Goal: Task Accomplishment & Management: Manage account settings

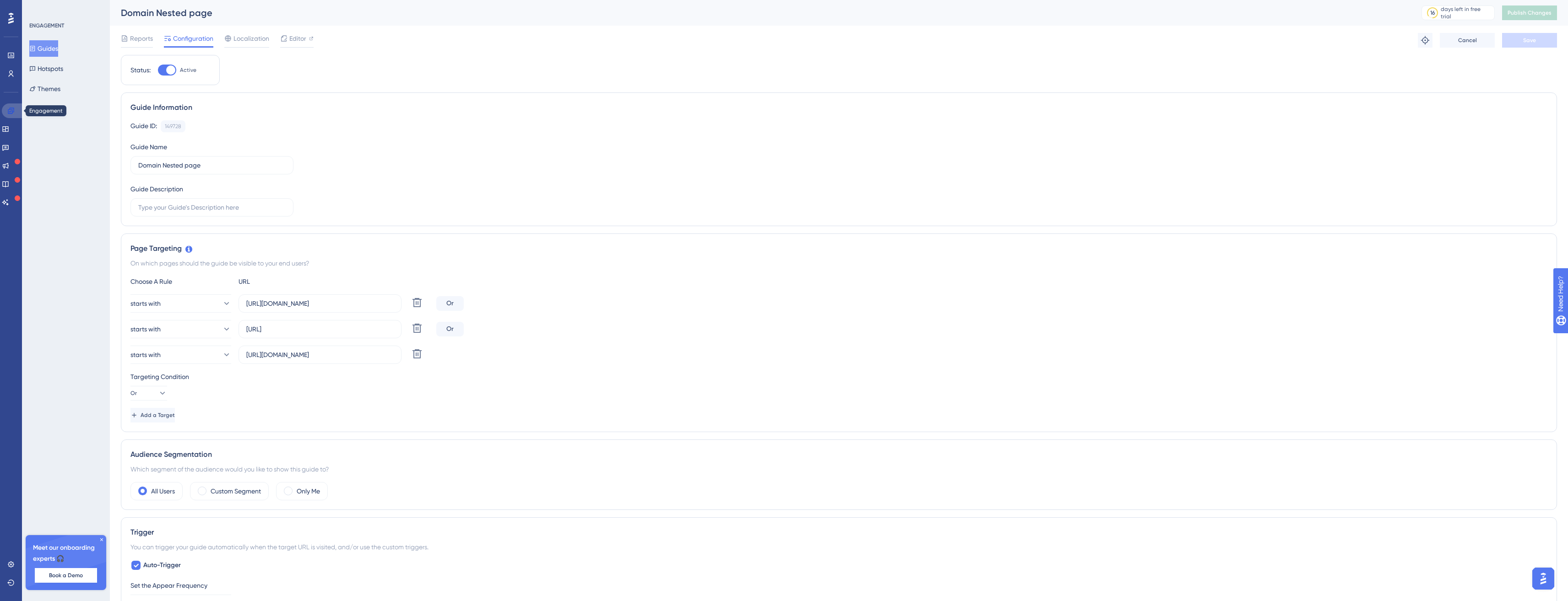
click at [7, 110] on link at bounding box center [12, 110] width 22 height 15
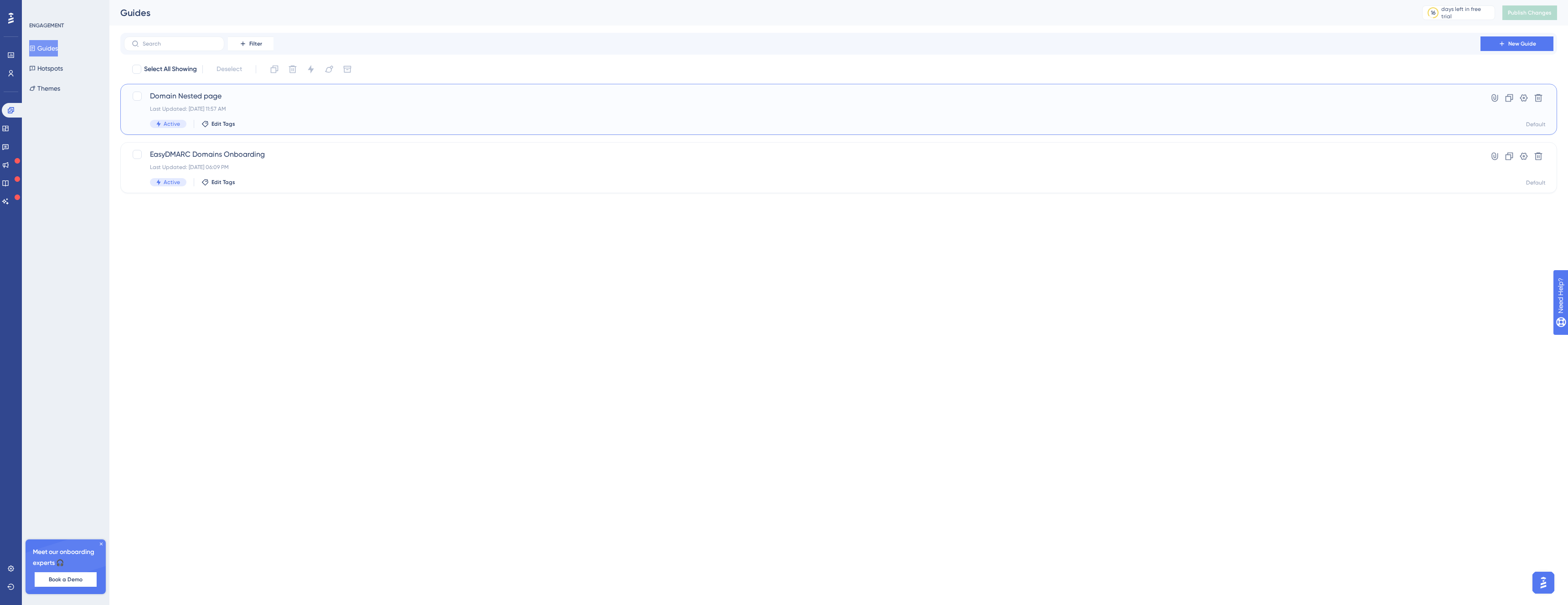
click at [195, 99] on span "Domain Nested page" at bounding box center [802, 95] width 1304 height 11
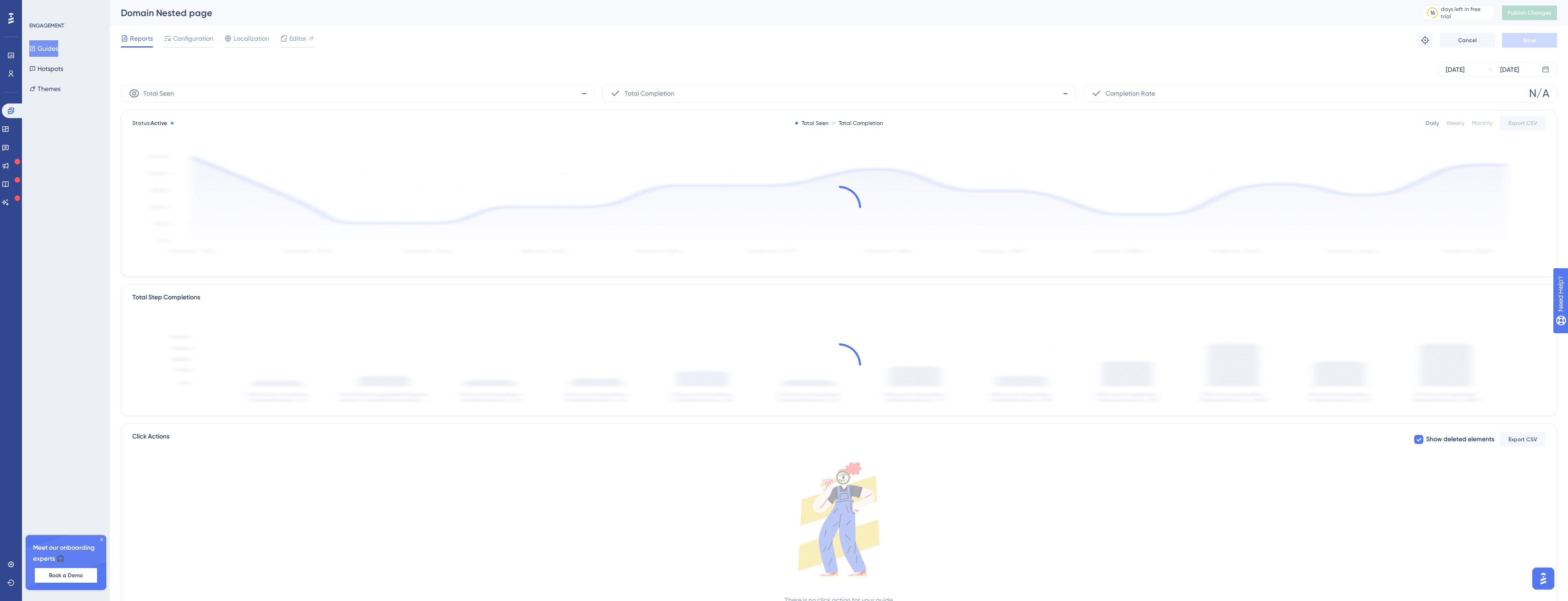
click at [180, 31] on div "Reports Configuration Localization Editor Troubleshoot Cancel Save" at bounding box center [839, 40] width 1436 height 30
click at [181, 35] on span "Configuration" at bounding box center [193, 38] width 40 height 11
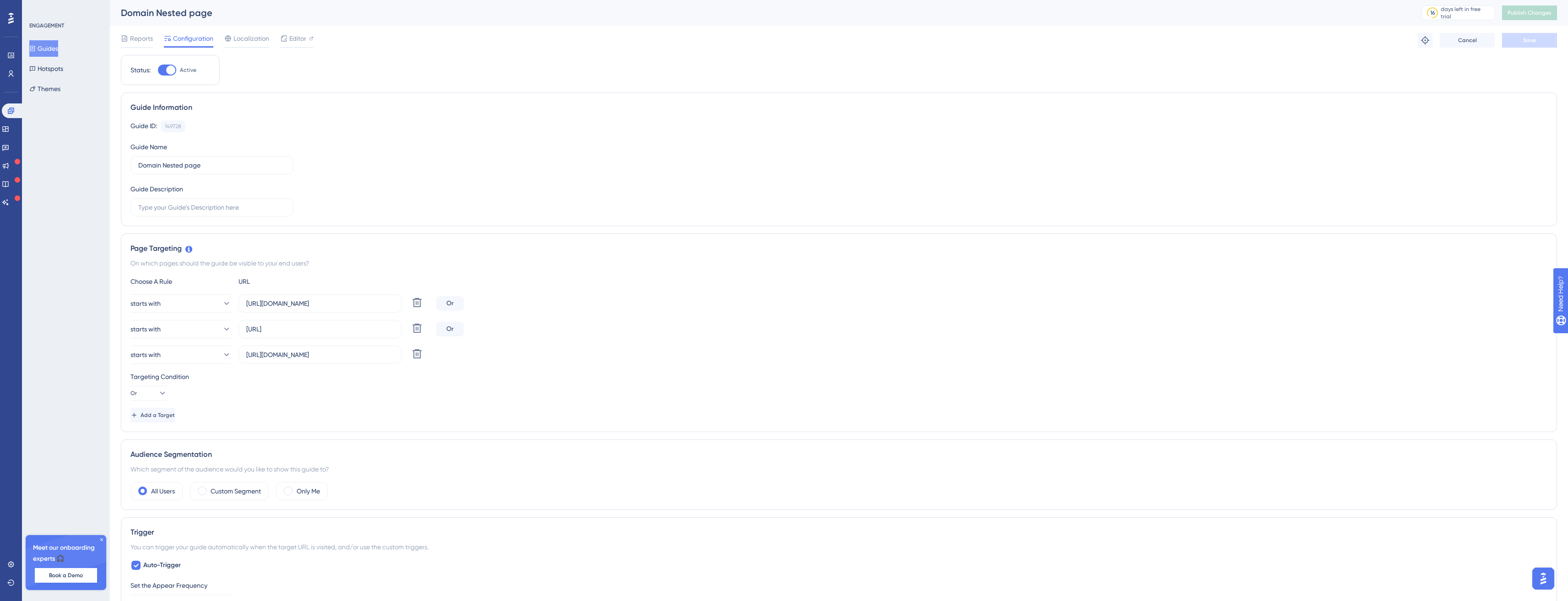
click at [7, 63] on div "Performance Users" at bounding box center [11, 64] width 7 height 33
click at [7, 75] on link at bounding box center [11, 73] width 7 height 15
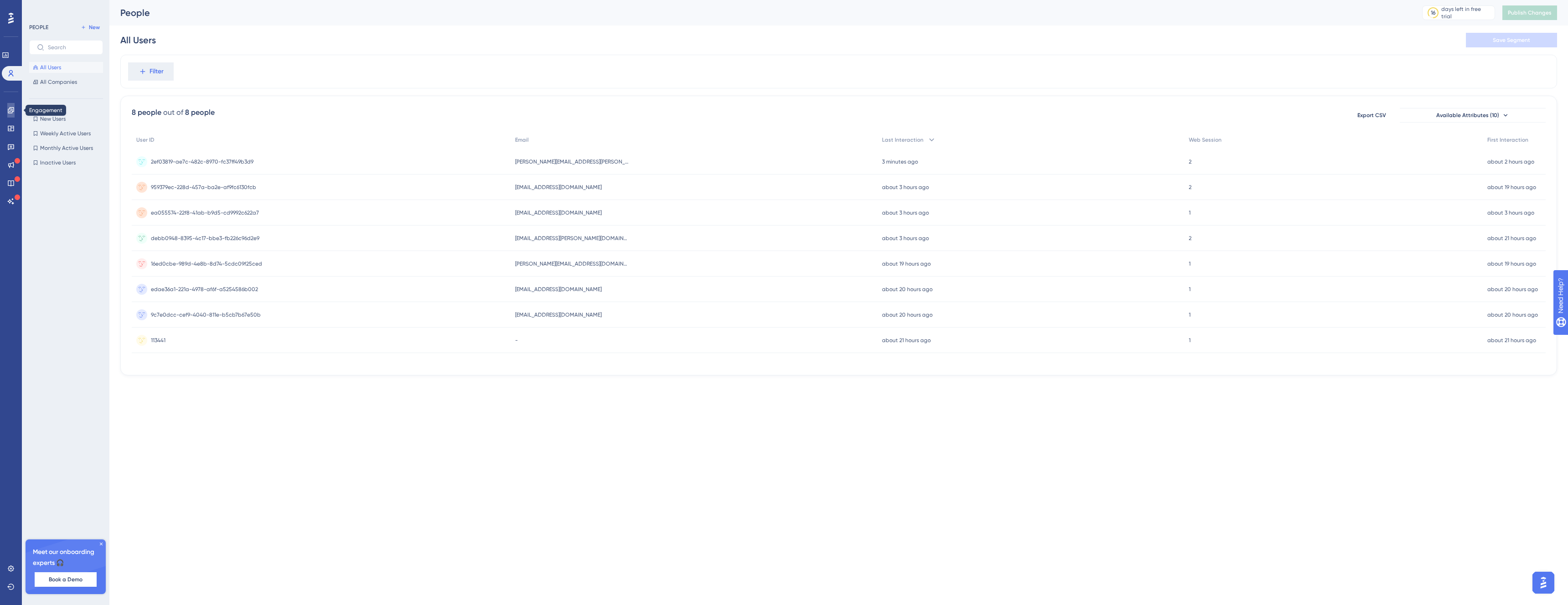
click at [11, 107] on icon at bounding box center [11, 110] width 7 height 7
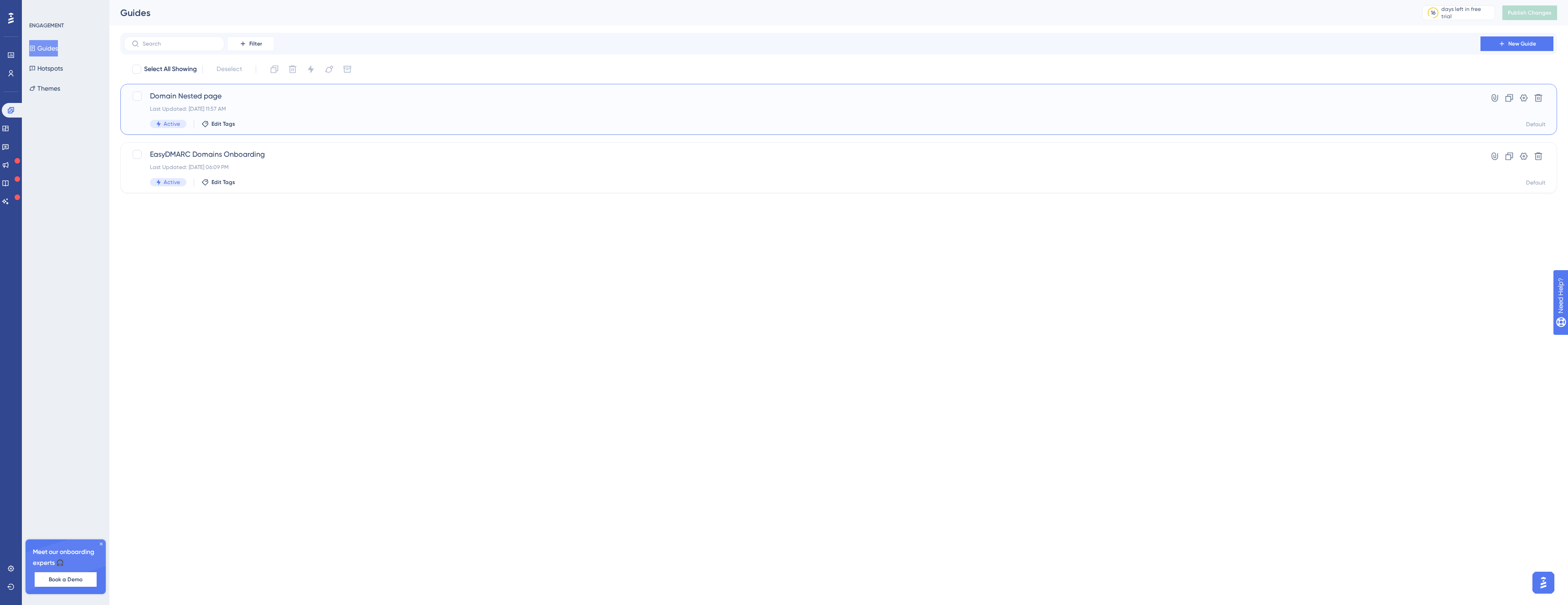
click at [229, 92] on span "Domain Nested page" at bounding box center [802, 95] width 1304 height 11
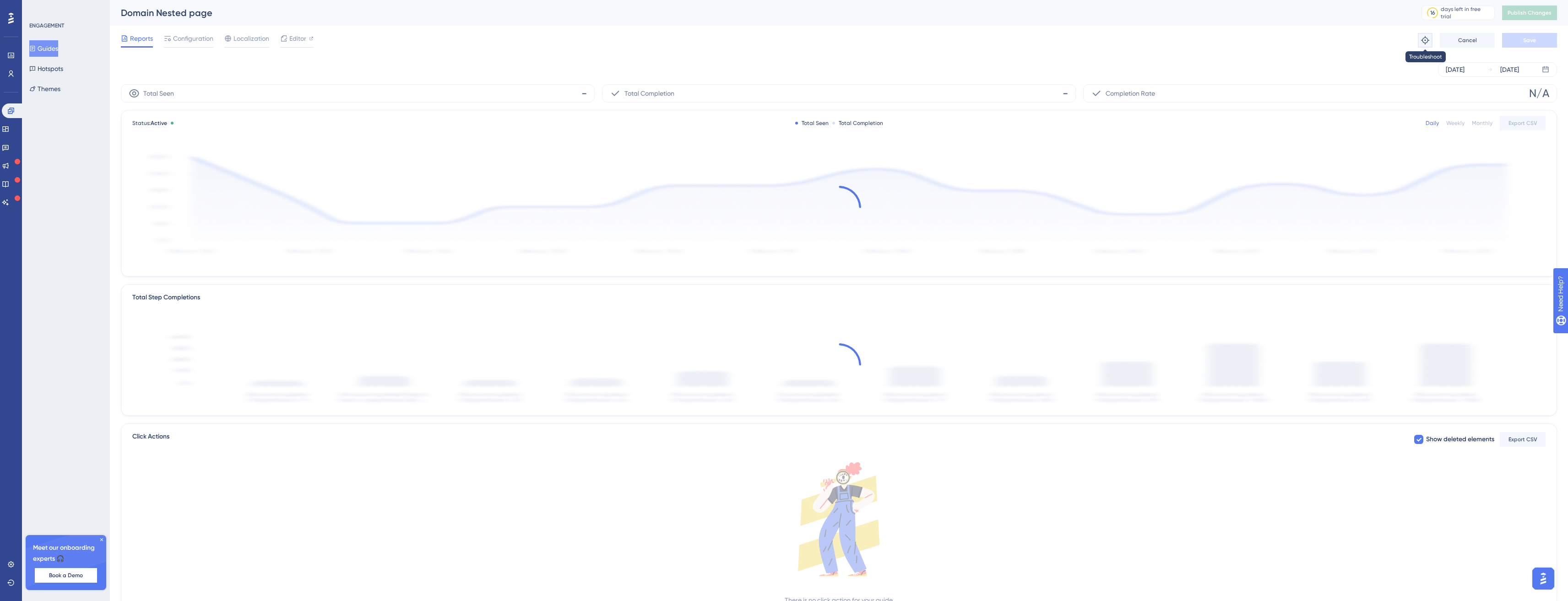
click at [1424, 45] on button at bounding box center [1425, 40] width 15 height 15
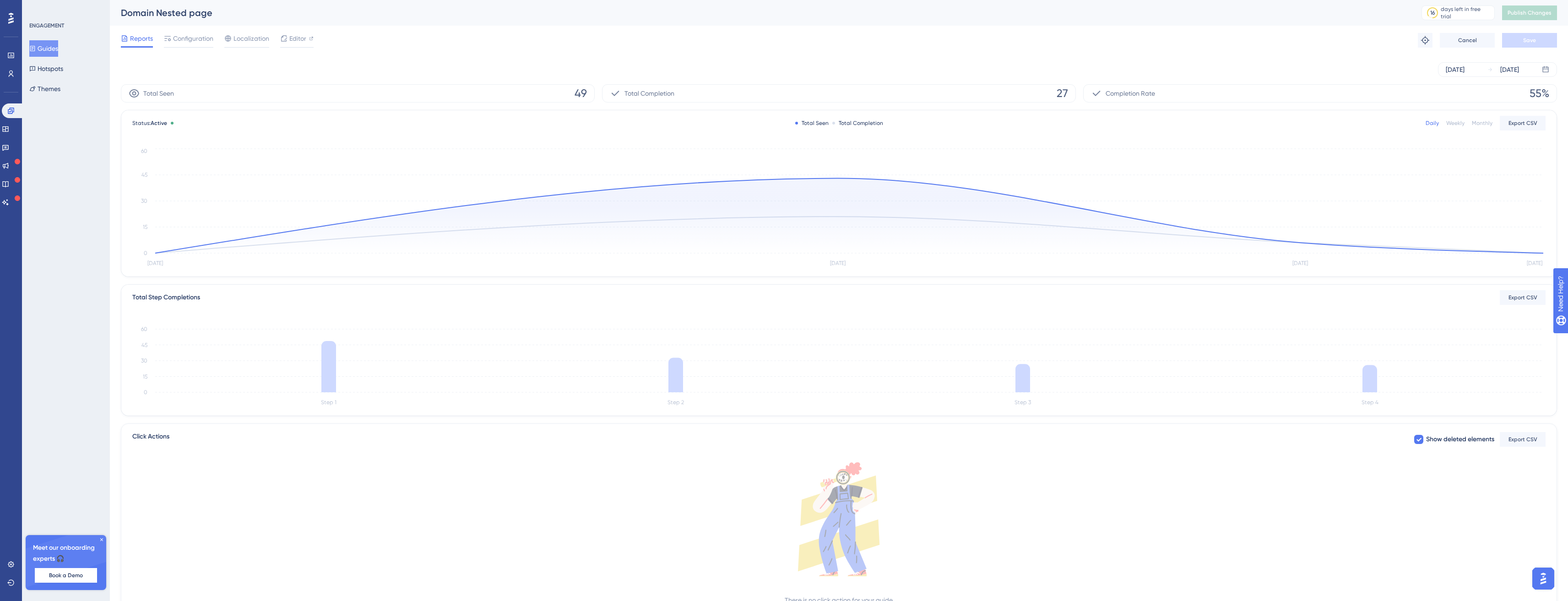
click at [214, 35] on div "Reports Configuration Localization Editor" at bounding box center [218, 40] width 193 height 15
click at [201, 35] on span "Configuration" at bounding box center [193, 38] width 40 height 11
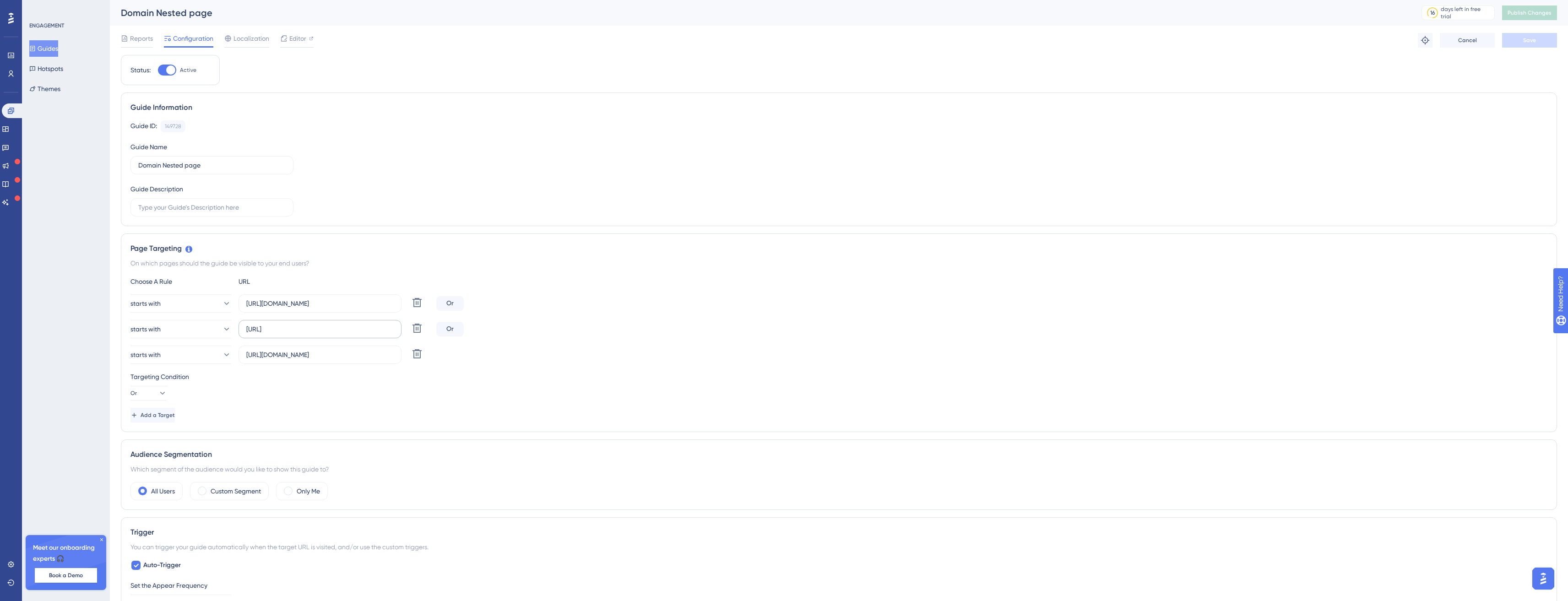
scroll to position [1, 0]
drag, startPoint x: 384, startPoint y: 356, endPoint x: 223, endPoint y: 347, distance: 161.3
click at [238, 337] on div "starts with https://app.easydmarc.am/domains/ Delete Or starts with http://app.…" at bounding box center [839, 328] width 1417 height 69
click at [162, 409] on button "Add a Target" at bounding box center [153, 415] width 46 height 15
click at [162, 382] on button "equals" at bounding box center [181, 380] width 101 height 18
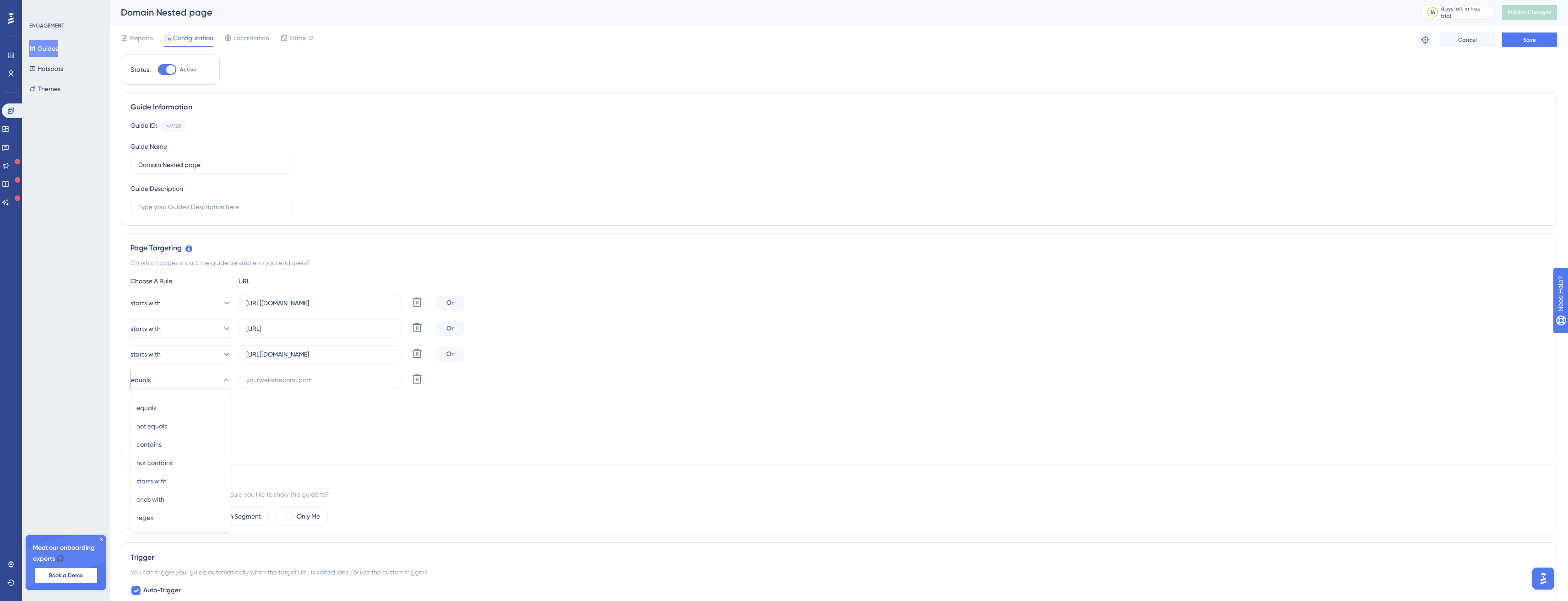
scroll to position [162, 0]
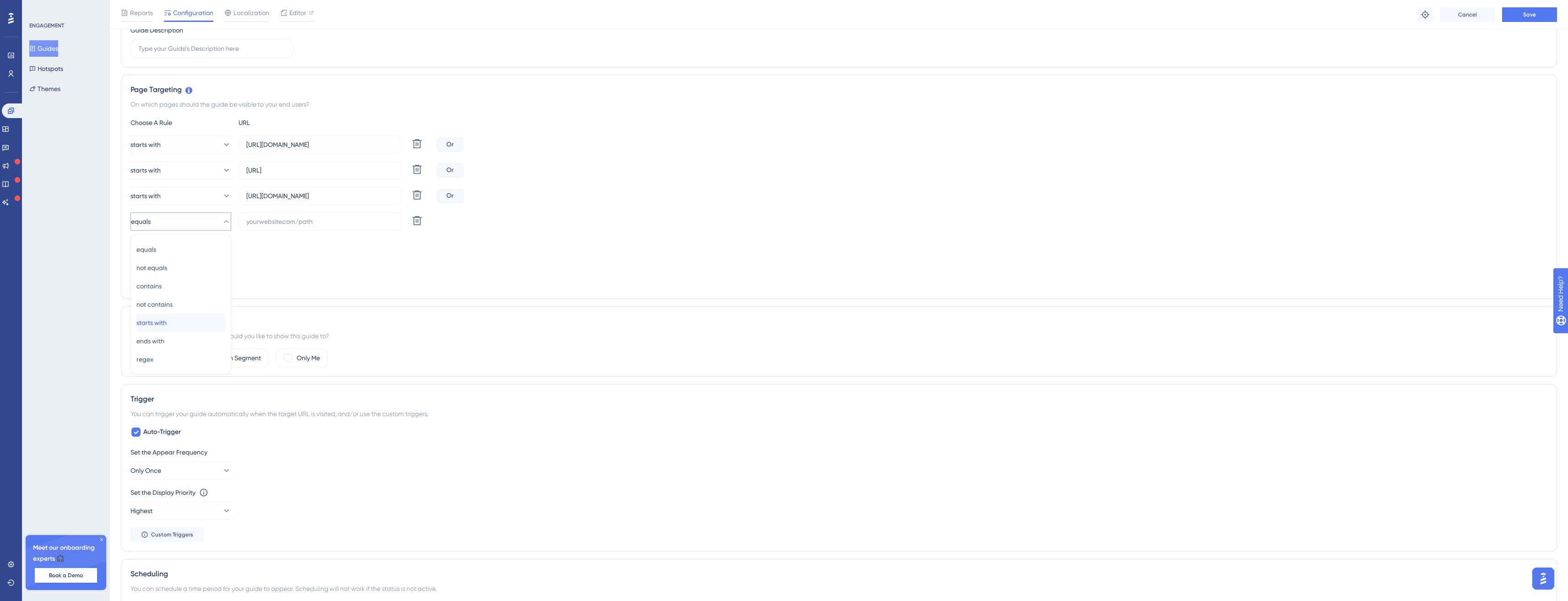
click at [182, 322] on div "starts with starts with" at bounding box center [181, 322] width 89 height 18
drag, startPoint x: 365, startPoint y: 192, endPoint x: 241, endPoint y: 194, distance: 124.0
click at [241, 194] on label "[URL][DOMAIN_NAME]" at bounding box center [320, 195] width 163 height 18
click at [247, 194] on input "[URL][DOMAIN_NAME]" at bounding box center [320, 195] width 148 height 10
click at [259, 222] on input "text" at bounding box center [320, 222] width 148 height 10
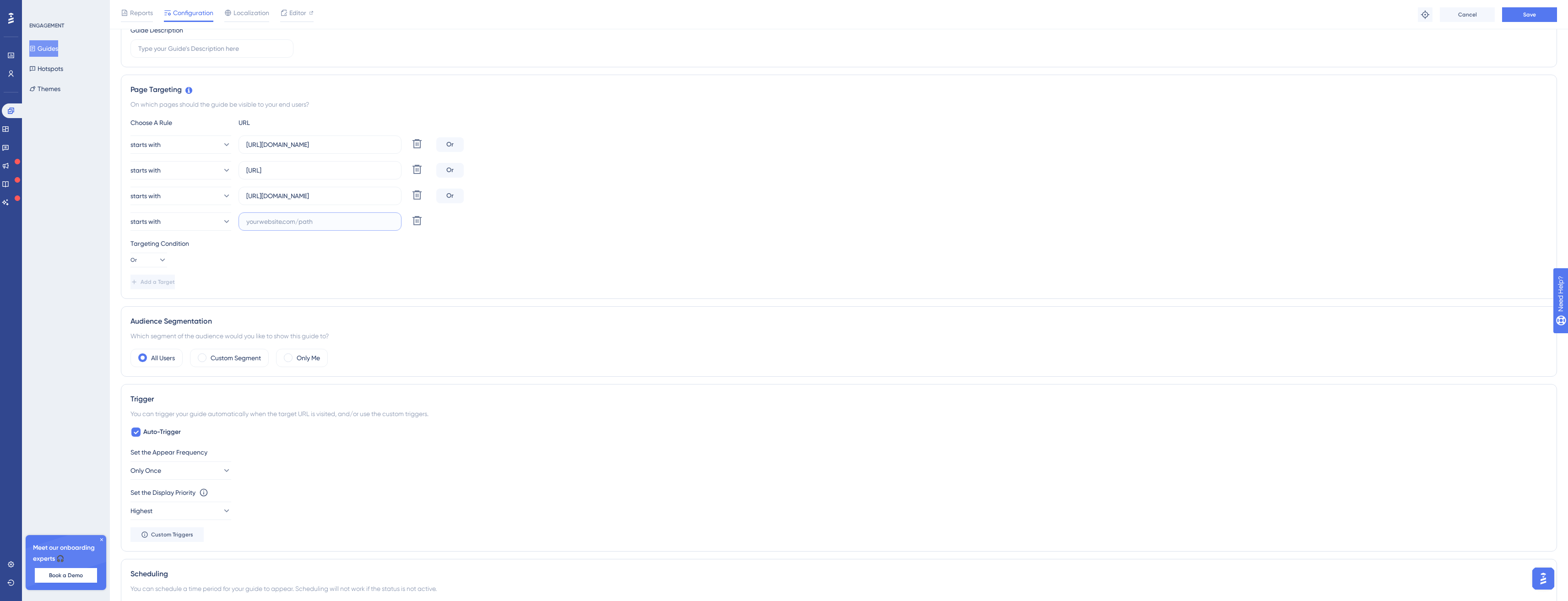
paste input "[URL][DOMAIN_NAME]"
click at [326, 218] on input "[URL][DOMAIN_NAME]" at bounding box center [320, 222] width 148 height 10
click at [326, 218] on input "https://app.easydmarc.dev/domains/" at bounding box center [320, 222] width 148 height 10
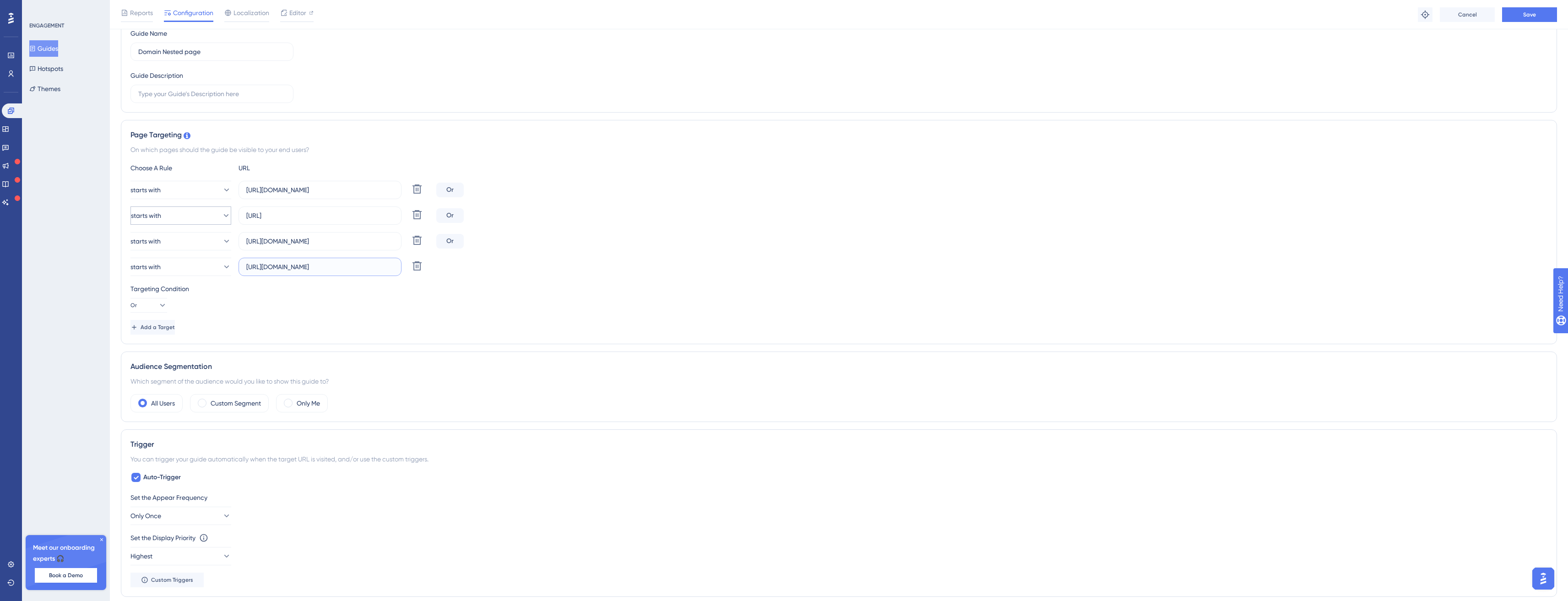
type input "https://app.easydmarc.in/domains/"
click at [189, 214] on button "starts with" at bounding box center [181, 215] width 101 height 18
click at [474, 288] on div "Targeting Condition" at bounding box center [839, 289] width 1417 height 11
click at [199, 193] on button "starts with" at bounding box center [181, 190] width 101 height 18
click at [188, 217] on div "equals equals" at bounding box center [181, 218] width 89 height 18
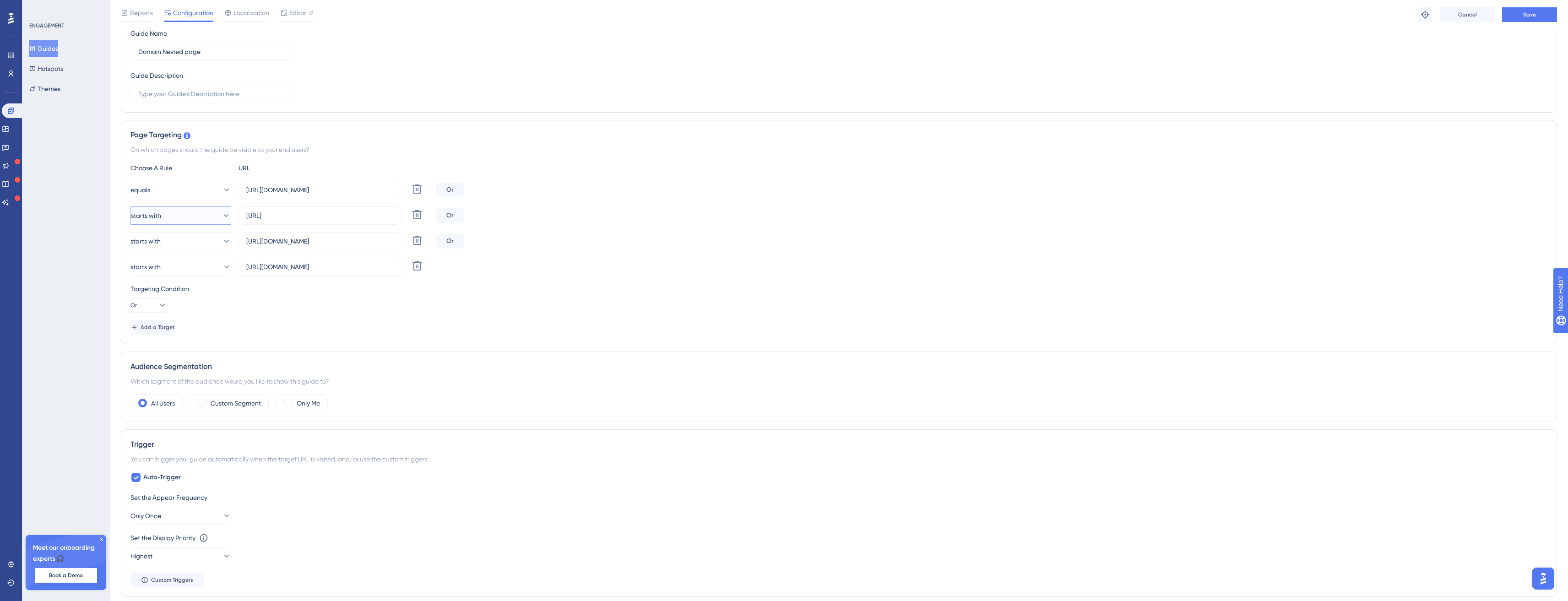
click at [188, 217] on button "starts with" at bounding box center [181, 215] width 101 height 18
click at [186, 246] on div "equals equals" at bounding box center [181, 243] width 89 height 18
click at [194, 240] on button "starts with" at bounding box center [181, 241] width 101 height 18
click at [192, 273] on div "equals equals" at bounding box center [181, 269] width 89 height 18
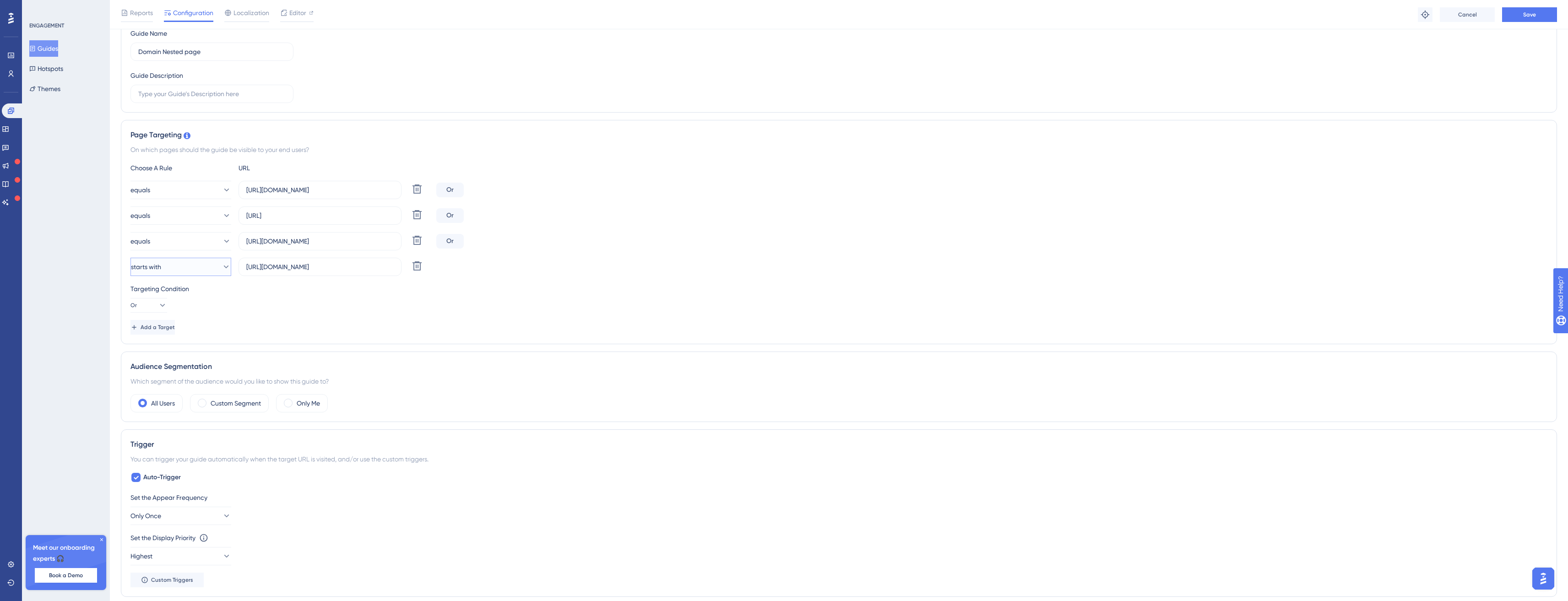
drag, startPoint x: 196, startPoint y: 268, endPoint x: 199, endPoint y: 276, distance: 8.5
click at [197, 268] on button "starts with" at bounding box center [181, 267] width 101 height 18
click at [161, 193] on button "equals" at bounding box center [181, 188] width 101 height 18
click at [195, 155] on div "Page Targeting On which pages should the guide be visible to your end users? Ch…" at bounding box center [839, 230] width 1436 height 224
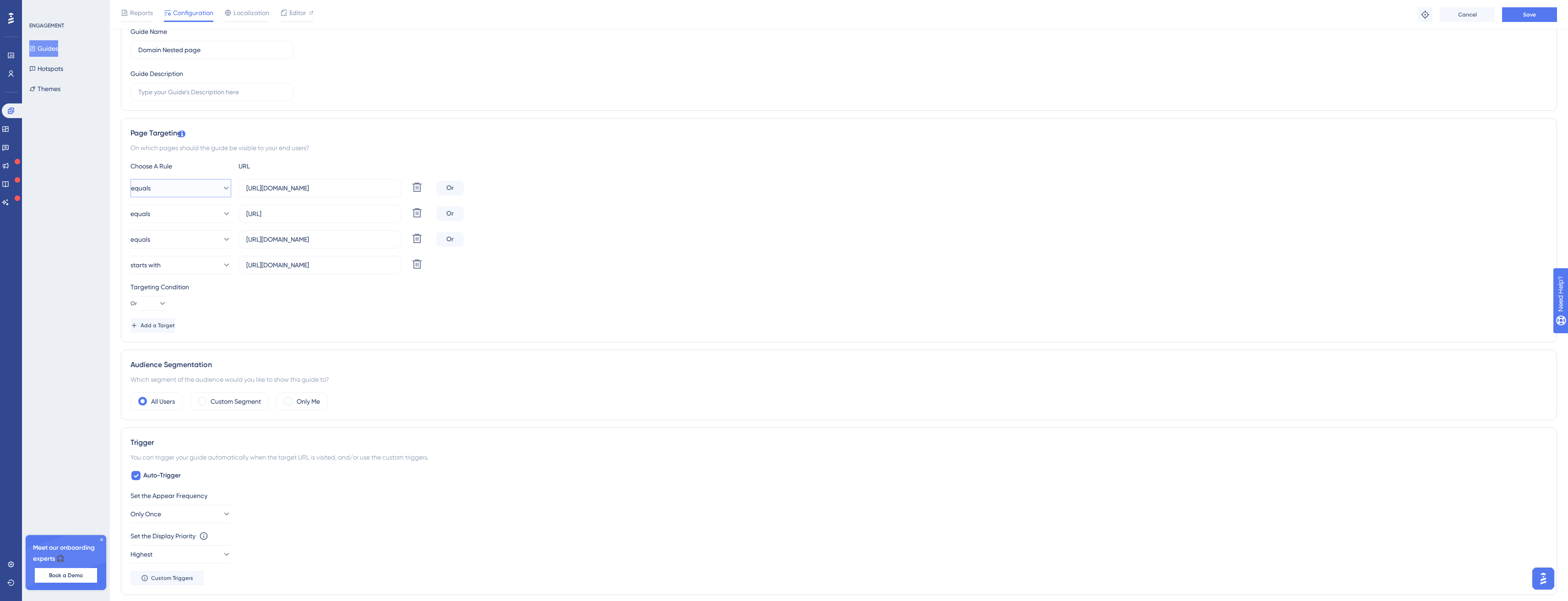
click at [190, 185] on button "equals" at bounding box center [181, 188] width 101 height 18
click at [187, 284] on div "starts with starts with" at bounding box center [181, 289] width 89 height 18
click at [188, 215] on button "equals" at bounding box center [181, 214] width 101 height 18
click at [181, 310] on div "starts with starts with" at bounding box center [181, 315] width 89 height 18
drag, startPoint x: 172, startPoint y: 255, endPoint x: 177, endPoint y: 239, distance: 16.8
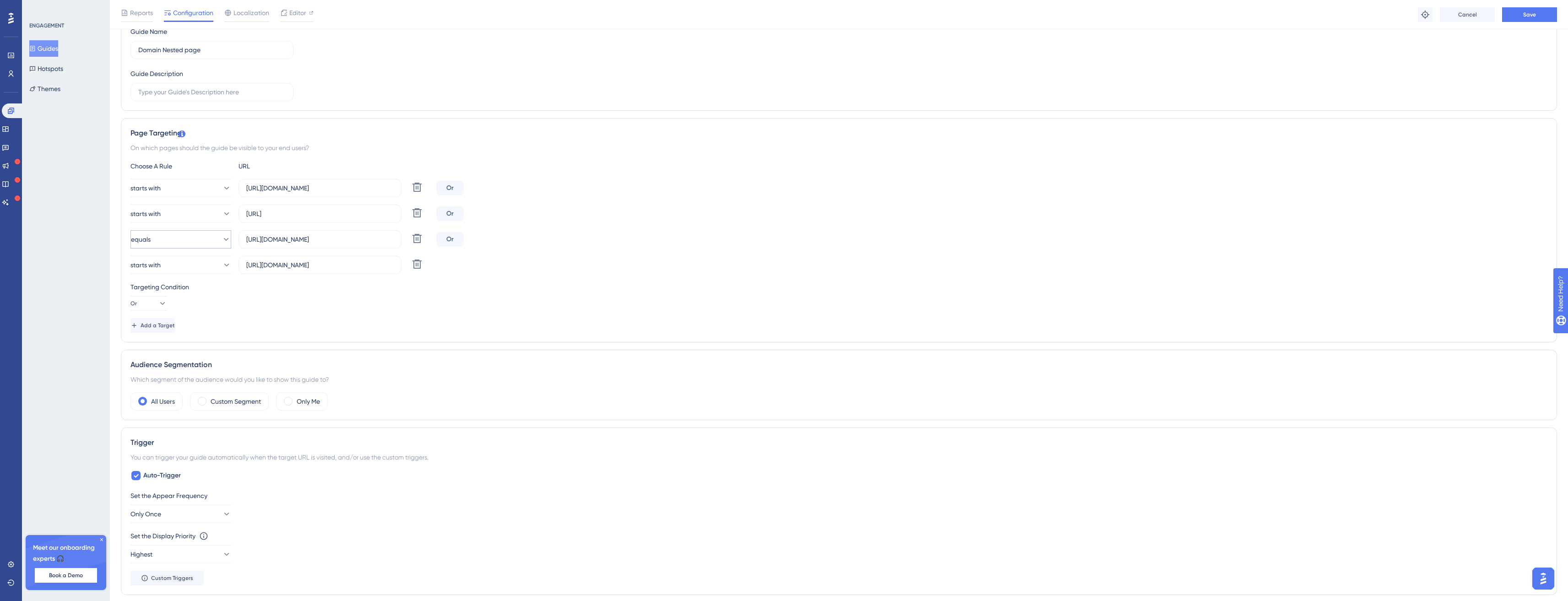
click at [172, 255] on div "starts with https://app.easydmarc.am/domains/ Delete Or starts with http://app.…" at bounding box center [839, 226] width 1417 height 95
click at [181, 234] on button "equals" at bounding box center [181, 239] width 101 height 18
click at [177, 340] on div "starts with starts with" at bounding box center [181, 340] width 89 height 18
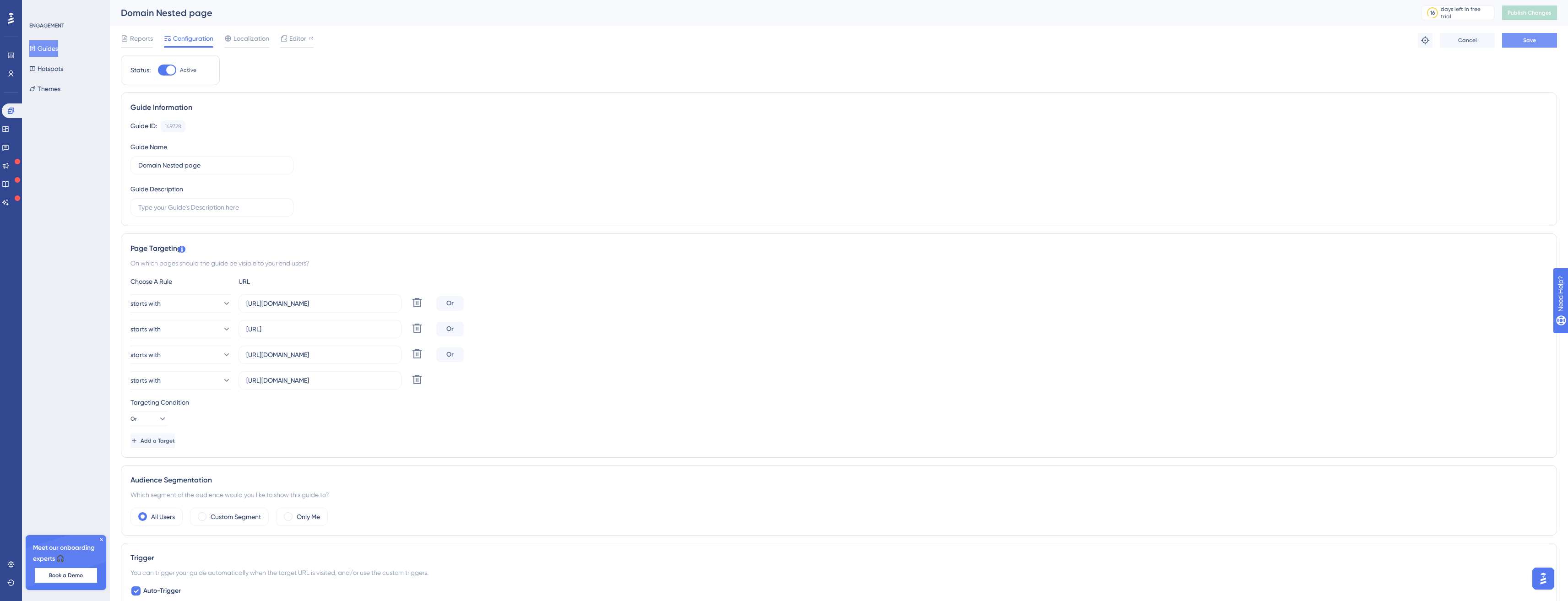
click at [1523, 42] on span "Save" at bounding box center [1530, 40] width 13 height 7
click at [1517, 12] on button "Publish Changes" at bounding box center [1529, 13] width 55 height 15
click at [19, 115] on link at bounding box center [12, 110] width 22 height 15
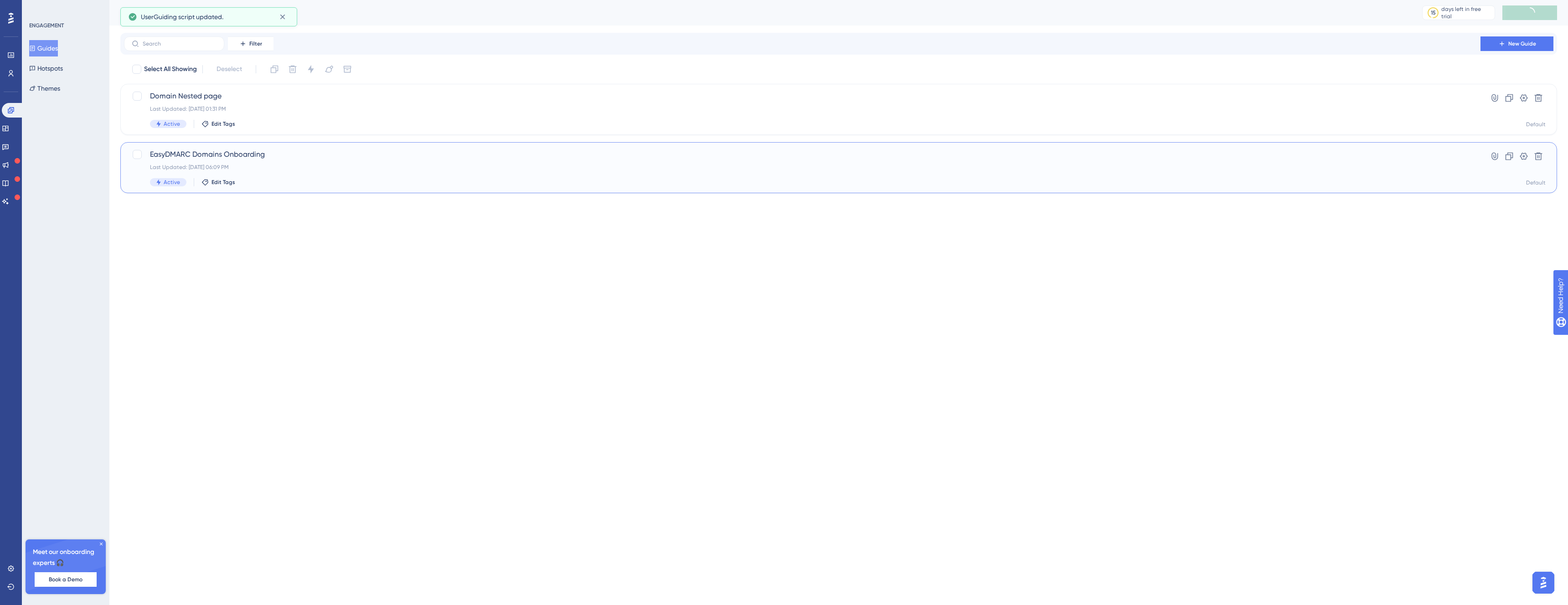
click at [229, 156] on span "EasyDMARC Domains Onboarding" at bounding box center [802, 154] width 1304 height 11
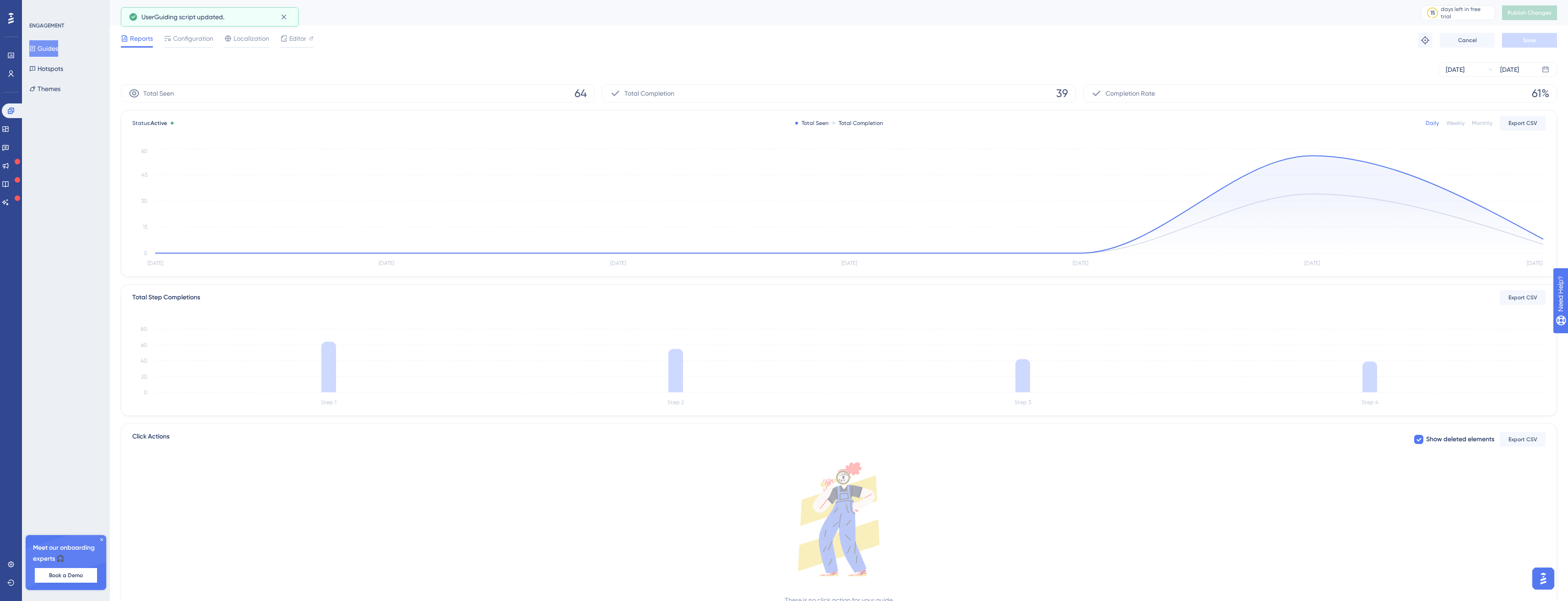
click at [171, 26] on div "UserGuiding script updated." at bounding box center [210, 16] width 177 height 19
click at [181, 33] on span "Configuration" at bounding box center [193, 38] width 40 height 11
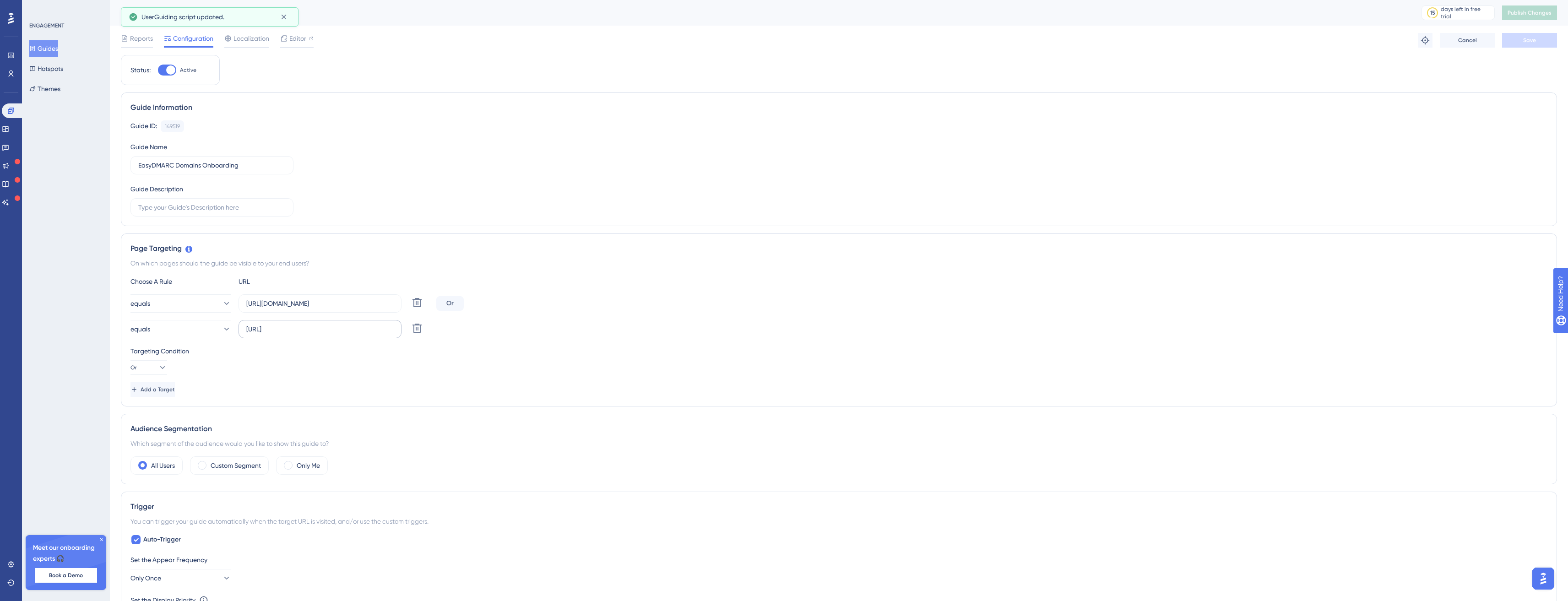
scroll to position [0, 7]
drag, startPoint x: 380, startPoint y: 329, endPoint x: 223, endPoint y: 317, distance: 157.5
click at [223, 317] on div "equals https://app.easydmarc.am/domains/ Delete Or equals http://app.easy.local…" at bounding box center [839, 316] width 1417 height 44
drag, startPoint x: 374, startPoint y: 301, endPoint x: 186, endPoint y: 297, distance: 188.0
click at [186, 297] on div "equals https://app.easydmarc.am/domains/ Delete" at bounding box center [281, 303] width 302 height 18
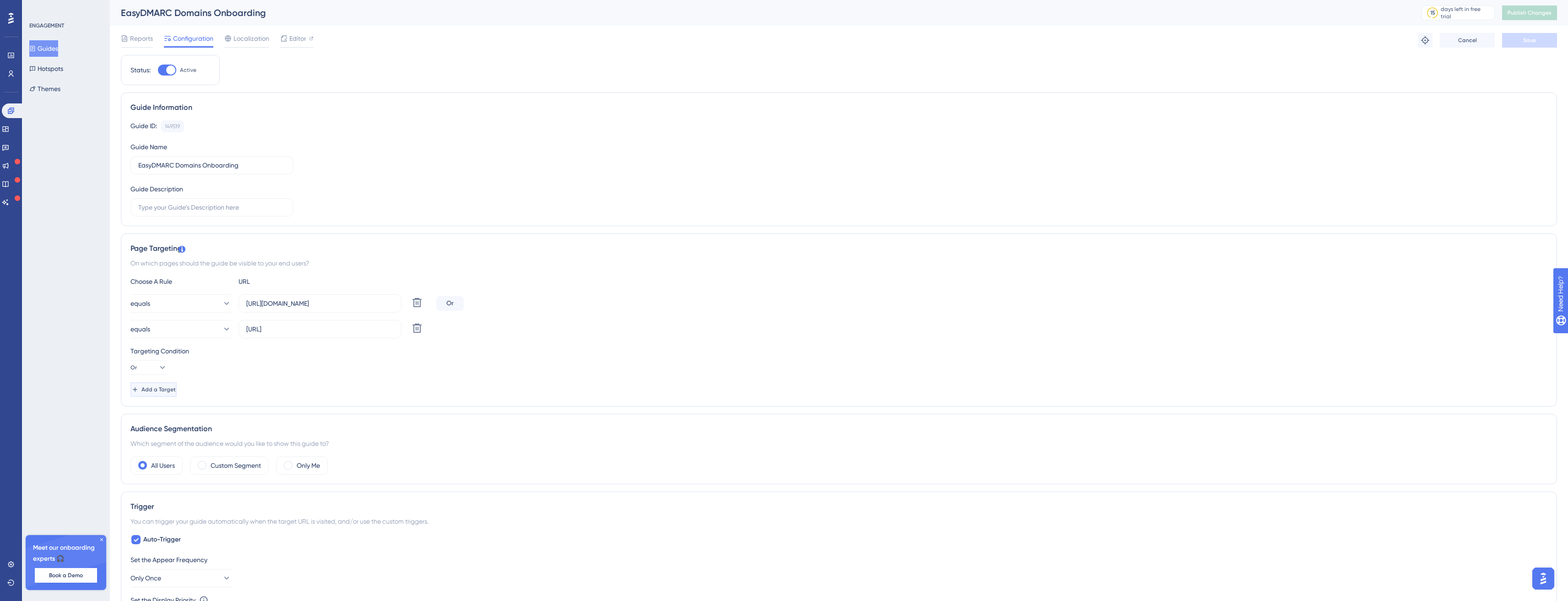
click at [163, 393] on button "Add a Target" at bounding box center [153, 389] width 46 height 15
click at [280, 355] on input "text" at bounding box center [320, 354] width 148 height 10
paste input "https://app.easydmarc.am/domains/"
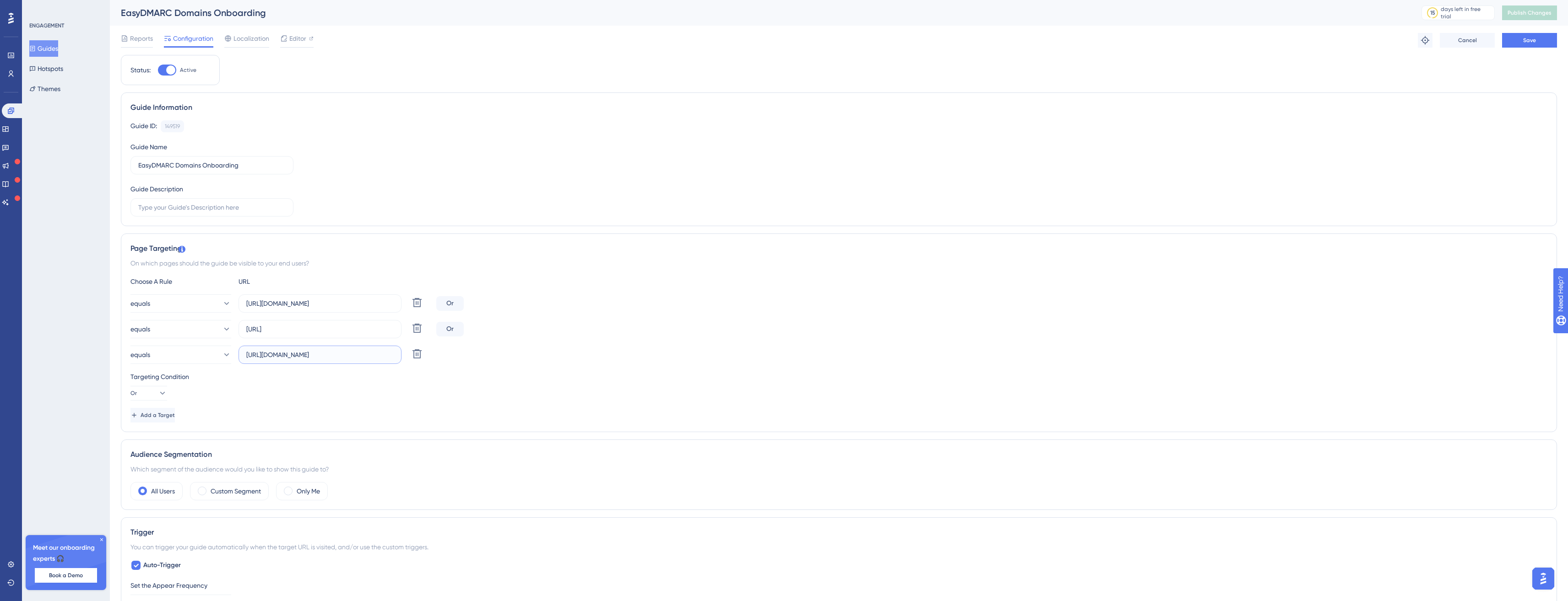
click at [307, 352] on input "https://app.easydmarc.am/domains/" at bounding box center [320, 354] width 148 height 10
click at [314, 354] on input "https://app.easydmarc.am/domains/" at bounding box center [320, 354] width 148 height 10
click at [362, 359] on input "https://app.easydmarc.dev/domains/" at bounding box center [320, 354] width 148 height 10
type input "https://app.easydmarc.dev/domains"
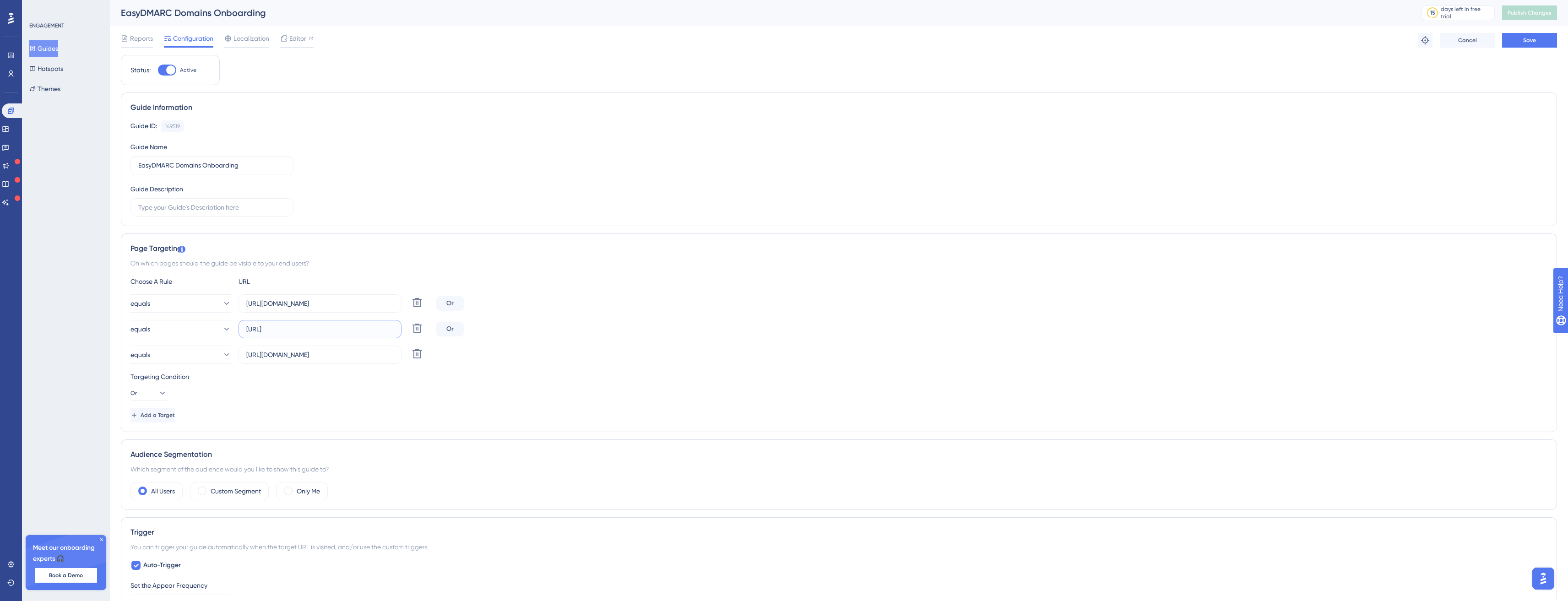
click at [376, 327] on input "http://app.easy.local:3010/domains/" at bounding box center [320, 329] width 148 height 10
type input "http://app.easy.local:3010/domains"
click at [382, 300] on input "https://app.easydmarc.am/domains/" at bounding box center [320, 303] width 148 height 10
type input "https://app.easydmarc.am/domains"
drag, startPoint x: 149, startPoint y: 411, endPoint x: 177, endPoint y: 413, distance: 28.1
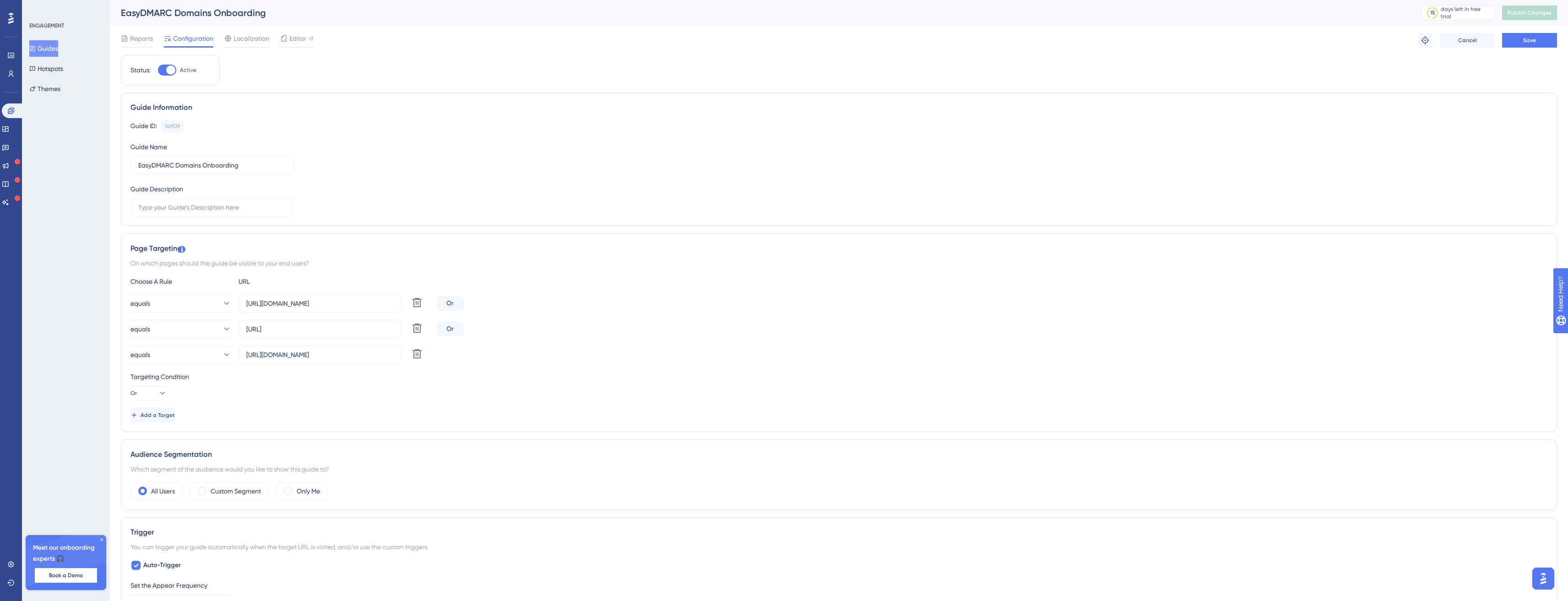
click at [150, 411] on span "Add a Target" at bounding box center [158, 415] width 35 height 7
drag, startPoint x: 285, startPoint y: 383, endPoint x: 289, endPoint y: 379, distance: 5.7
click at [285, 382] on input "text" at bounding box center [320, 380] width 148 height 10
paste input "https://app.easydmarc.am/domains/"
click at [318, 377] on input "https://app.easydmarc.am/domains/" at bounding box center [320, 380] width 148 height 10
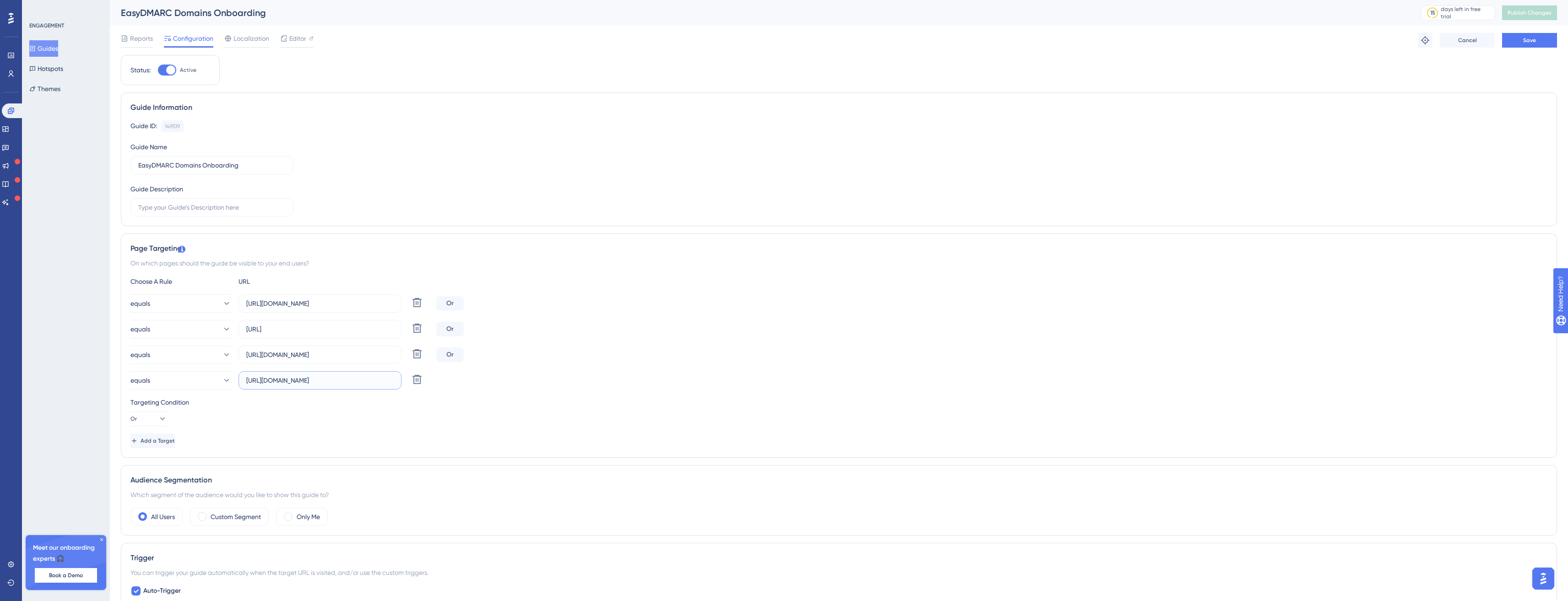
click at [318, 377] on input "https://app.easydmarc.am/domains/" at bounding box center [320, 380] width 148 height 10
drag, startPoint x: 347, startPoint y: 373, endPoint x: 368, endPoint y: 382, distance: 22.8
click at [360, 380] on label "https://app.easydmarc.in/domains/" at bounding box center [320, 380] width 163 height 18
click at [360, 380] on input "https://app.easydmarc.in/domains/" at bounding box center [320, 380] width 148 height 10
click at [370, 383] on input "https://app.easydmarc.in/domains/" at bounding box center [320, 380] width 148 height 10
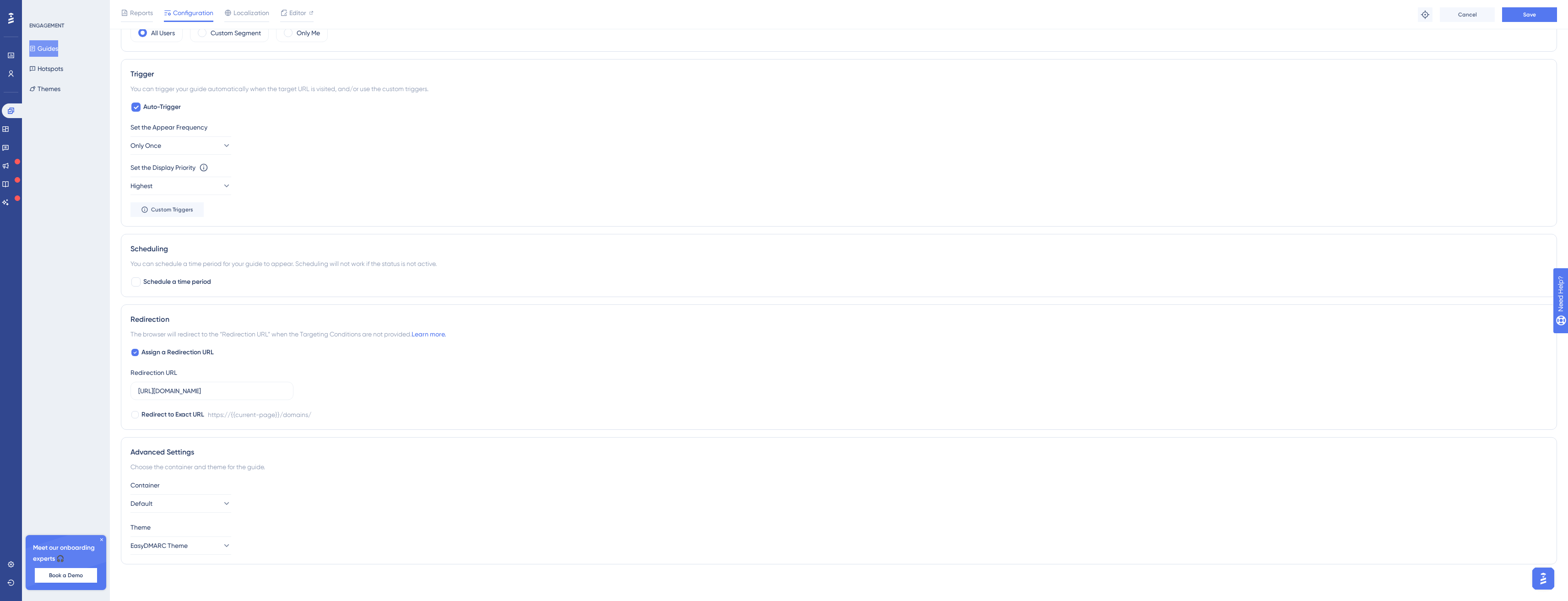
scroll to position [0, 0]
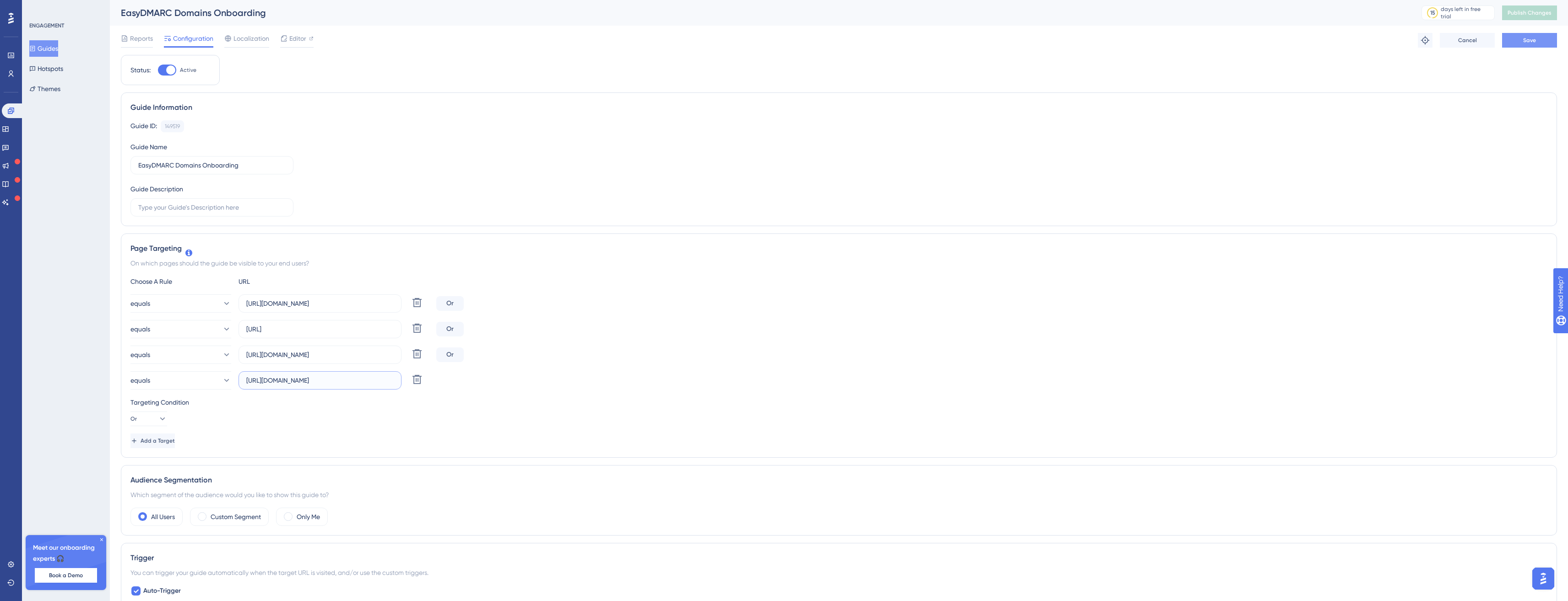
type input "https://app.easydmarc.in/domains"
click at [1524, 34] on button "Save" at bounding box center [1529, 40] width 55 height 15
click at [1553, 16] on button "Publish Changes" at bounding box center [1529, 13] width 55 height 15
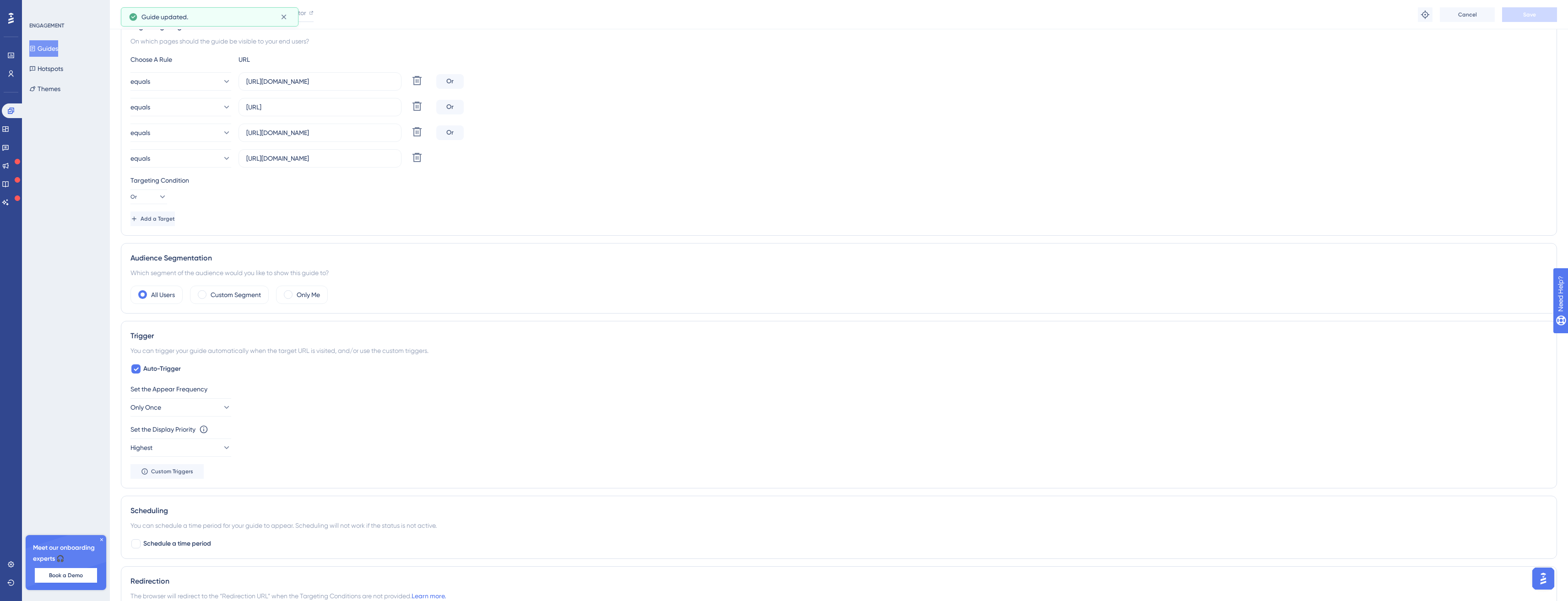
scroll to position [336, 0]
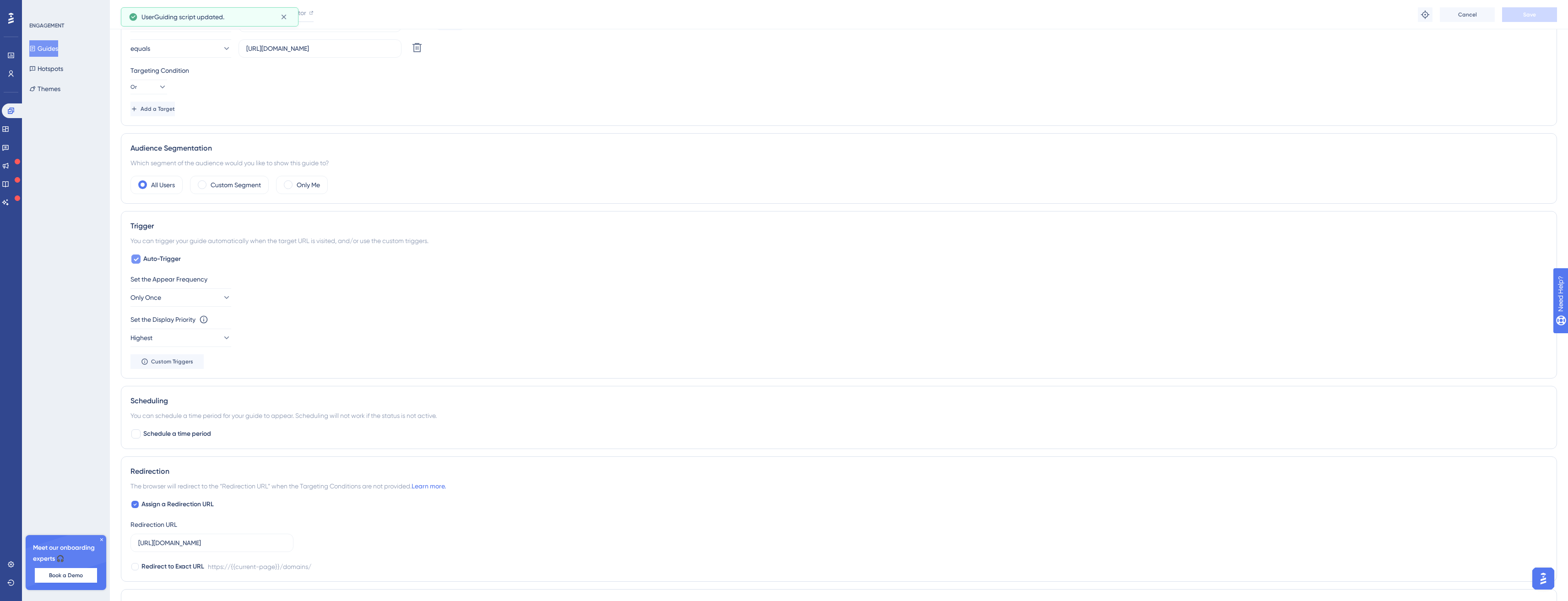
click at [160, 256] on span "Auto-Trigger" at bounding box center [162, 259] width 38 height 11
click at [175, 284] on button "Custom Triggers" at bounding box center [167, 281] width 73 height 15
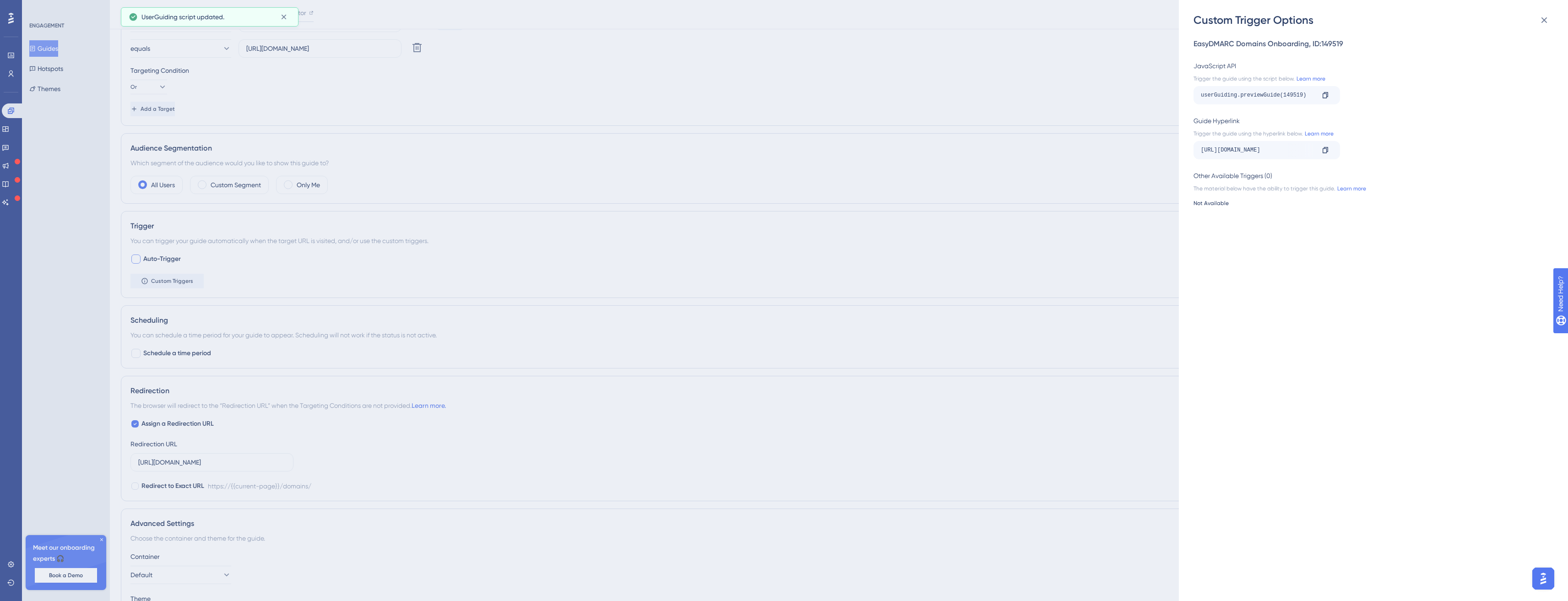
click at [148, 256] on div "Custom Trigger Options EasyDMARC Domains Onboarding , ID: 149519 JavaScript API…" at bounding box center [784, 300] width 1568 height 601
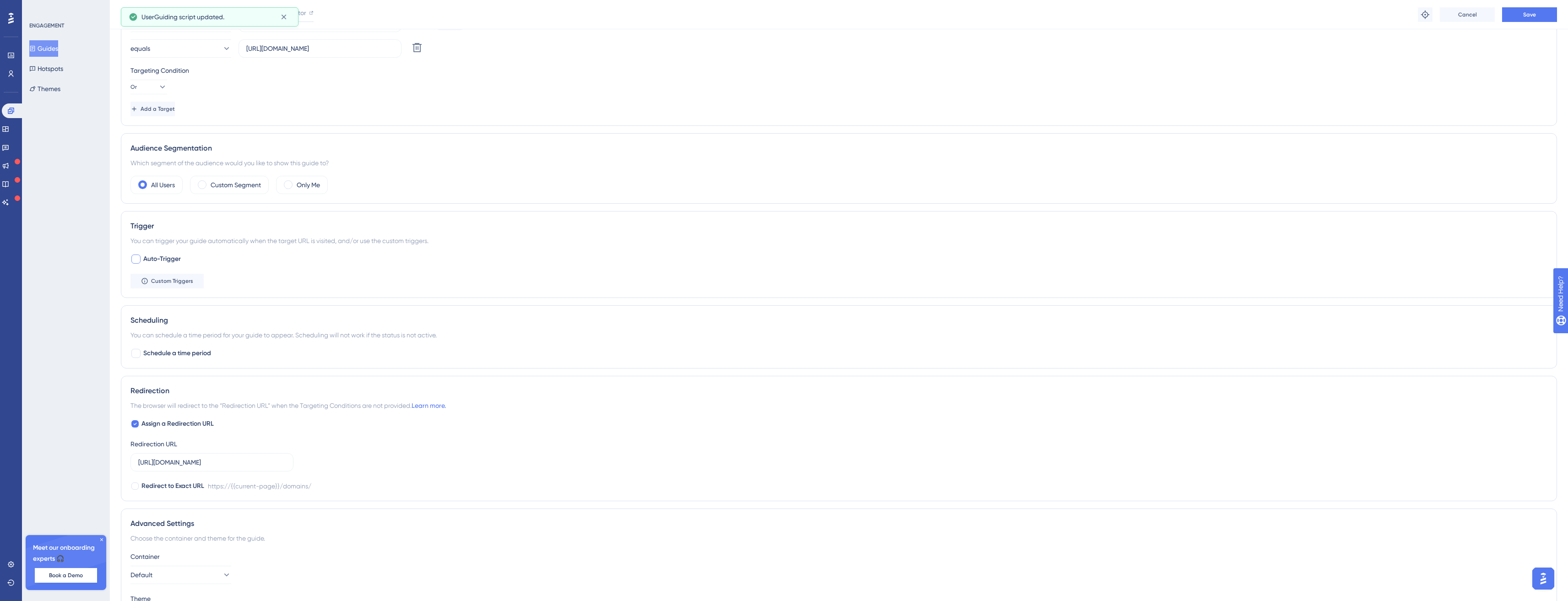
click at [148, 259] on span "Auto-Trigger" at bounding box center [162, 259] width 38 height 11
checkbox input "true"
click at [182, 357] on button "Custom Triggers" at bounding box center [167, 362] width 73 height 15
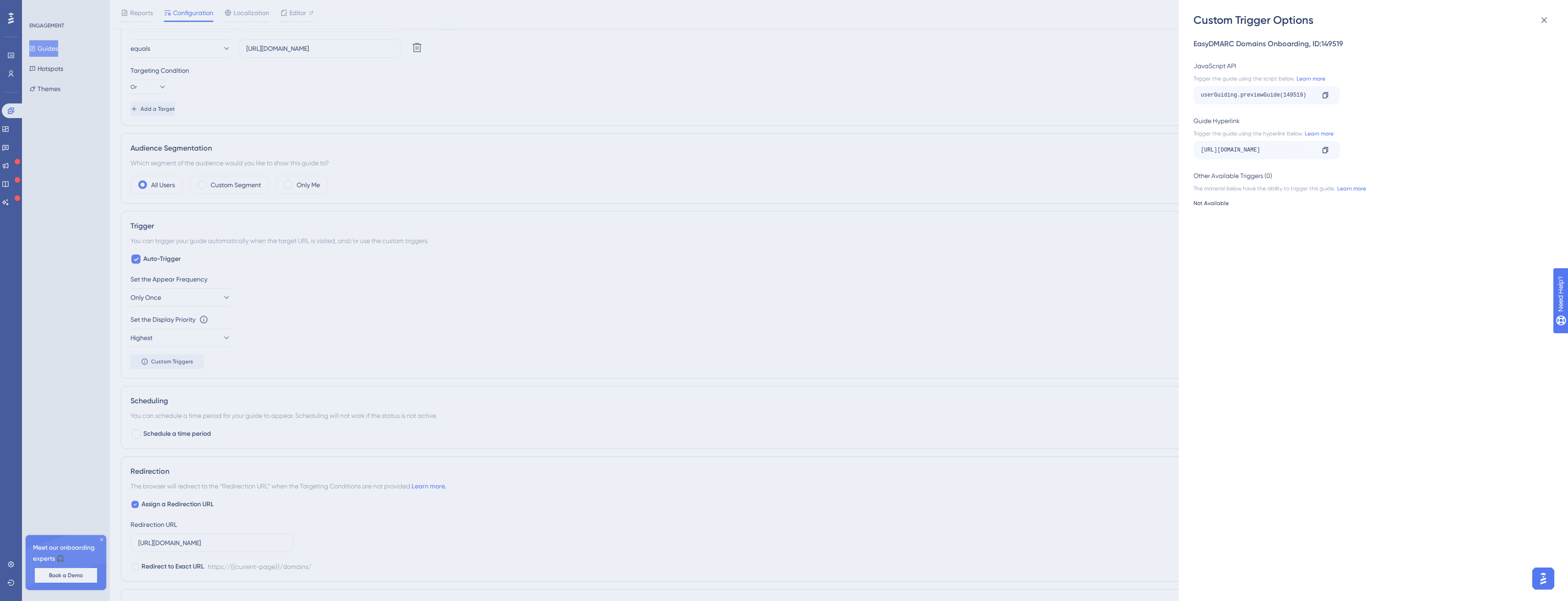
scroll to position [336, 7]
click at [1330, 93] on div at bounding box center [1326, 96] width 15 height 15
click at [1326, 91] on div at bounding box center [1326, 96] width 15 height 15
click at [6, 68] on div "Custom Trigger Options EasyDMARC Domains Onboarding , ID: 149519 JavaScript API…" at bounding box center [784, 300] width 1568 height 601
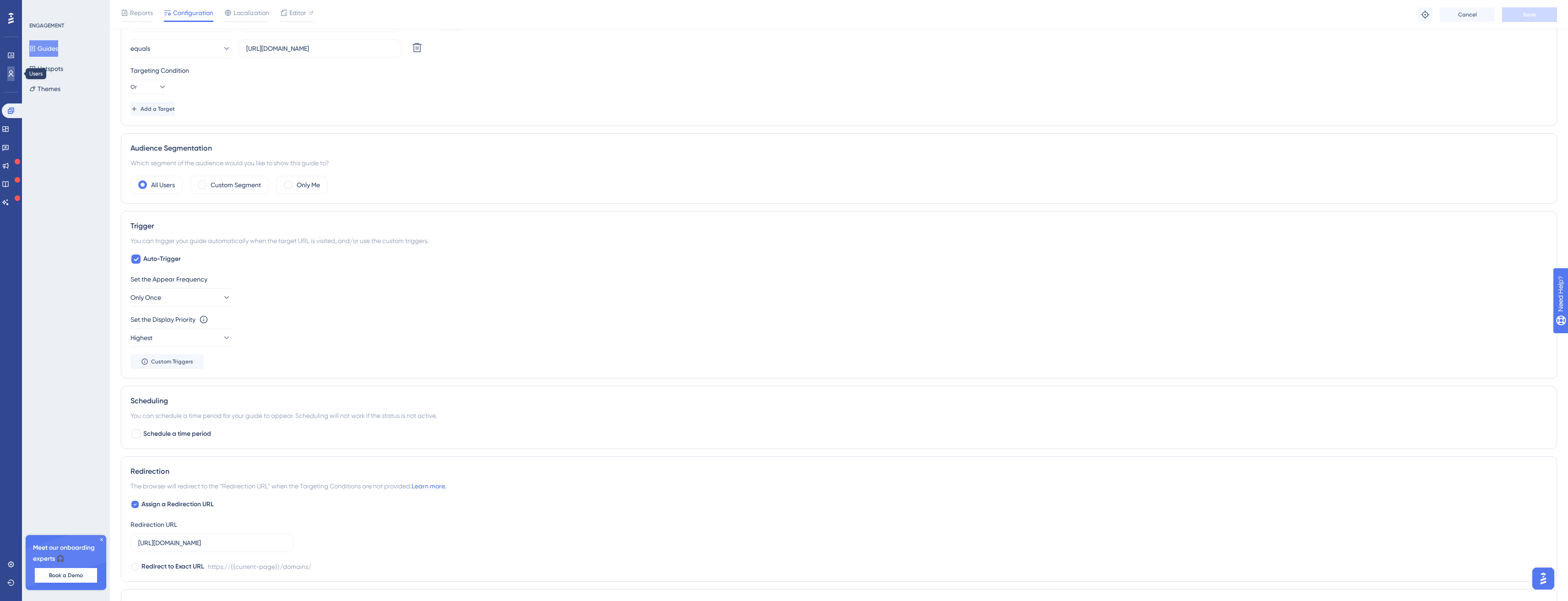
click at [7, 68] on link at bounding box center [11, 73] width 7 height 15
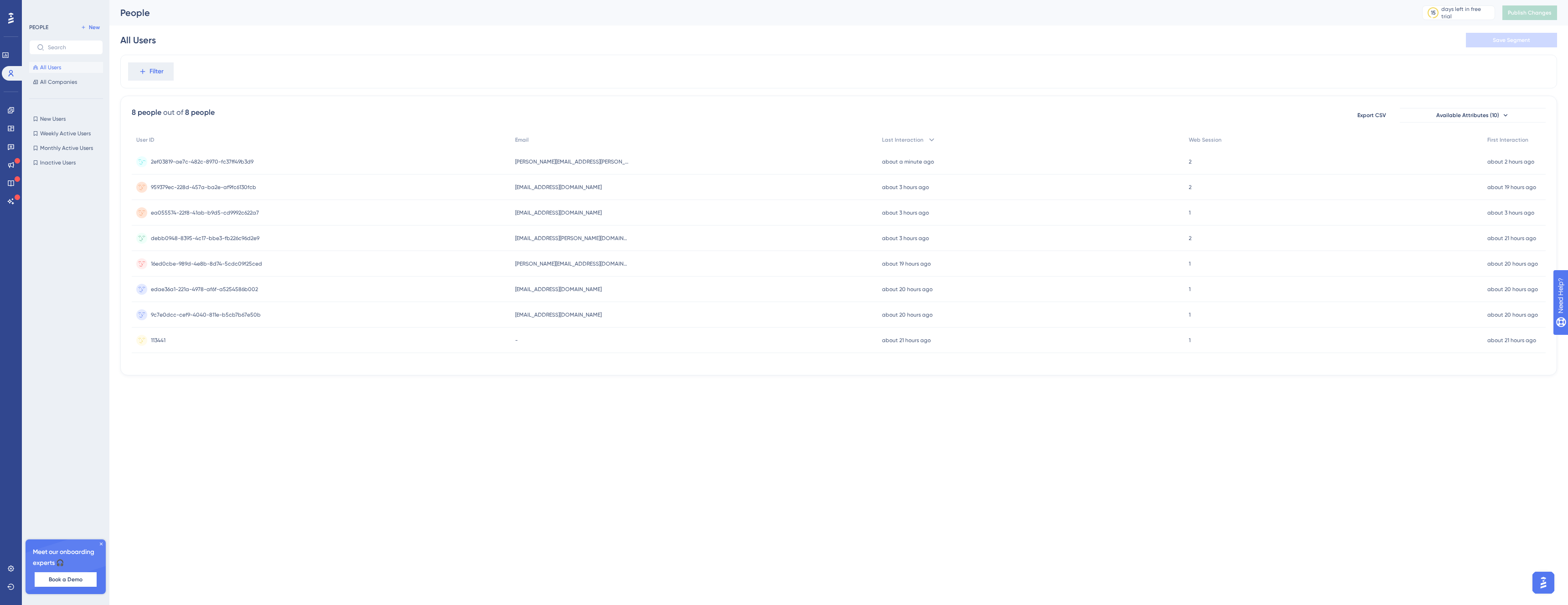
click at [347, 162] on div "2ef03819-ae7c-482c-8970-fc37ff49b3d9 2ef03819-ae7c-482c-8970-fc37ff49b3d9" at bounding box center [320, 162] width 378 height 25
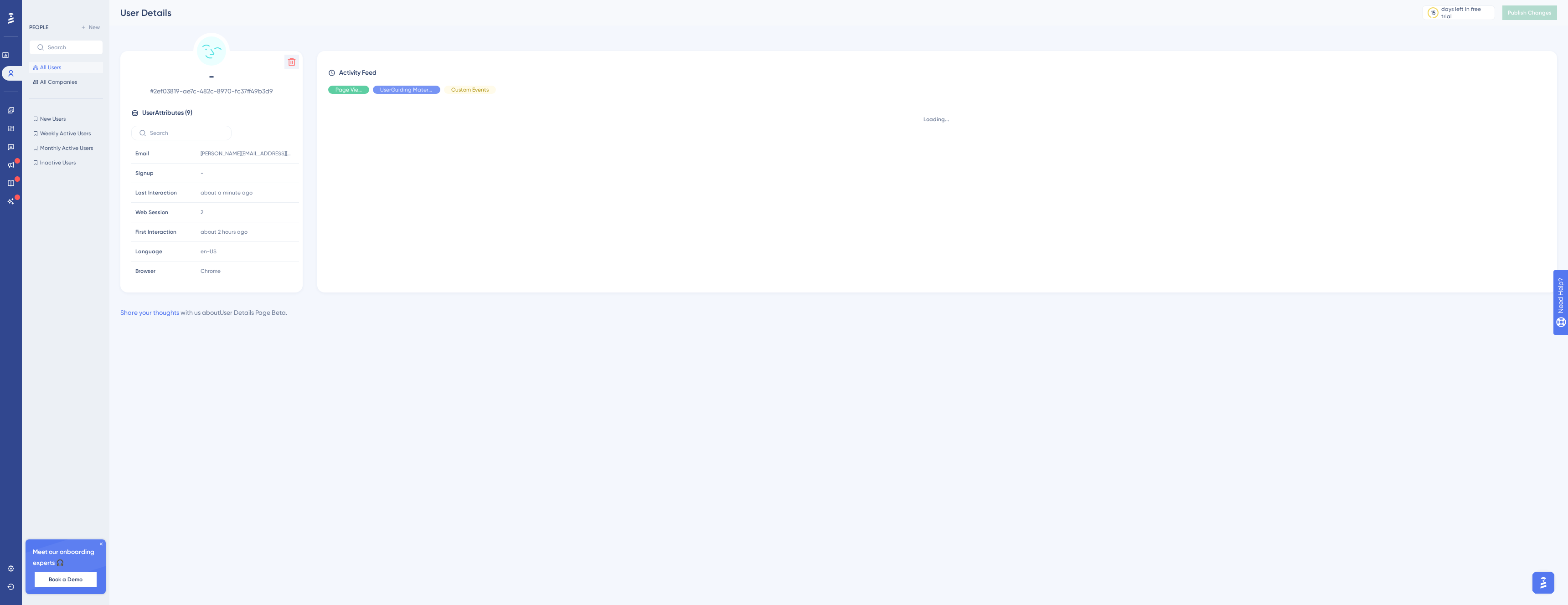
click at [288, 62] on icon at bounding box center [291, 62] width 7 height 7
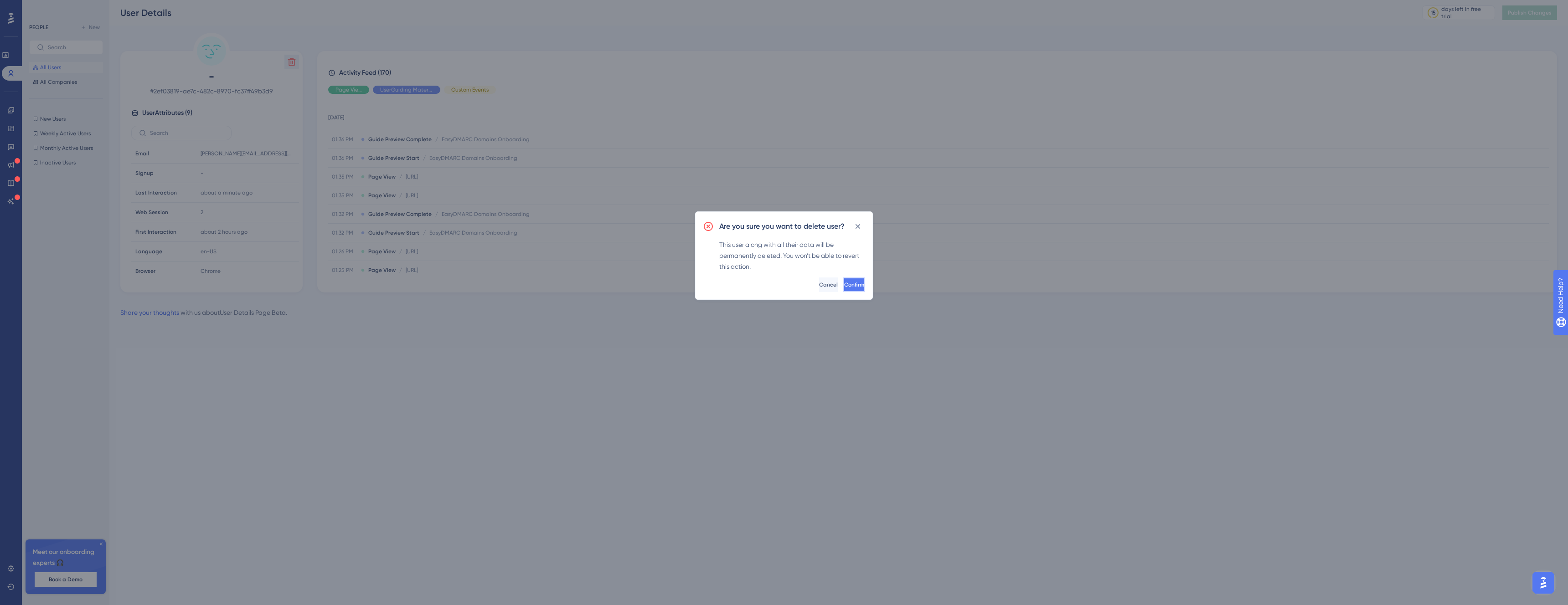
click at [844, 286] on span "Confirm" at bounding box center [854, 284] width 20 height 7
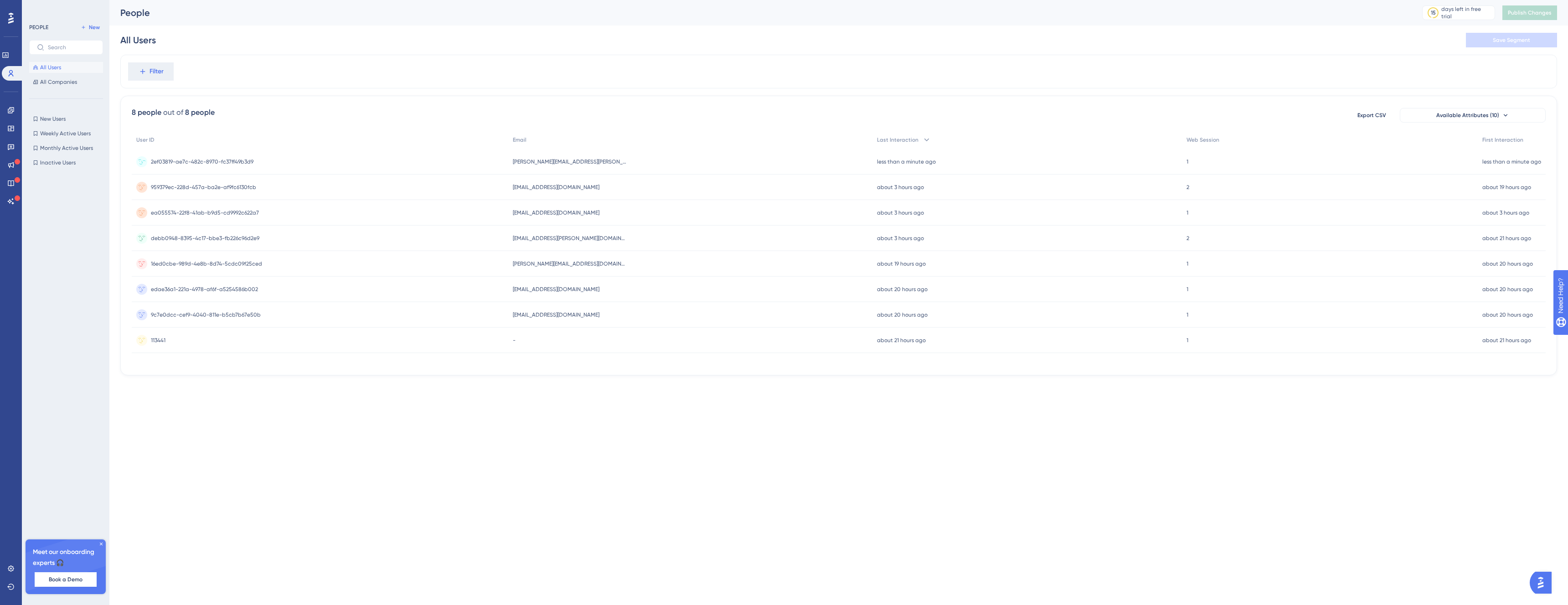
click at [399, 154] on div "2ef03819-ae7c-482c-8970-fc37ff49b3d9 2ef03819-ae7c-482c-8970-fc37ff49b3d9" at bounding box center [319, 162] width 377 height 25
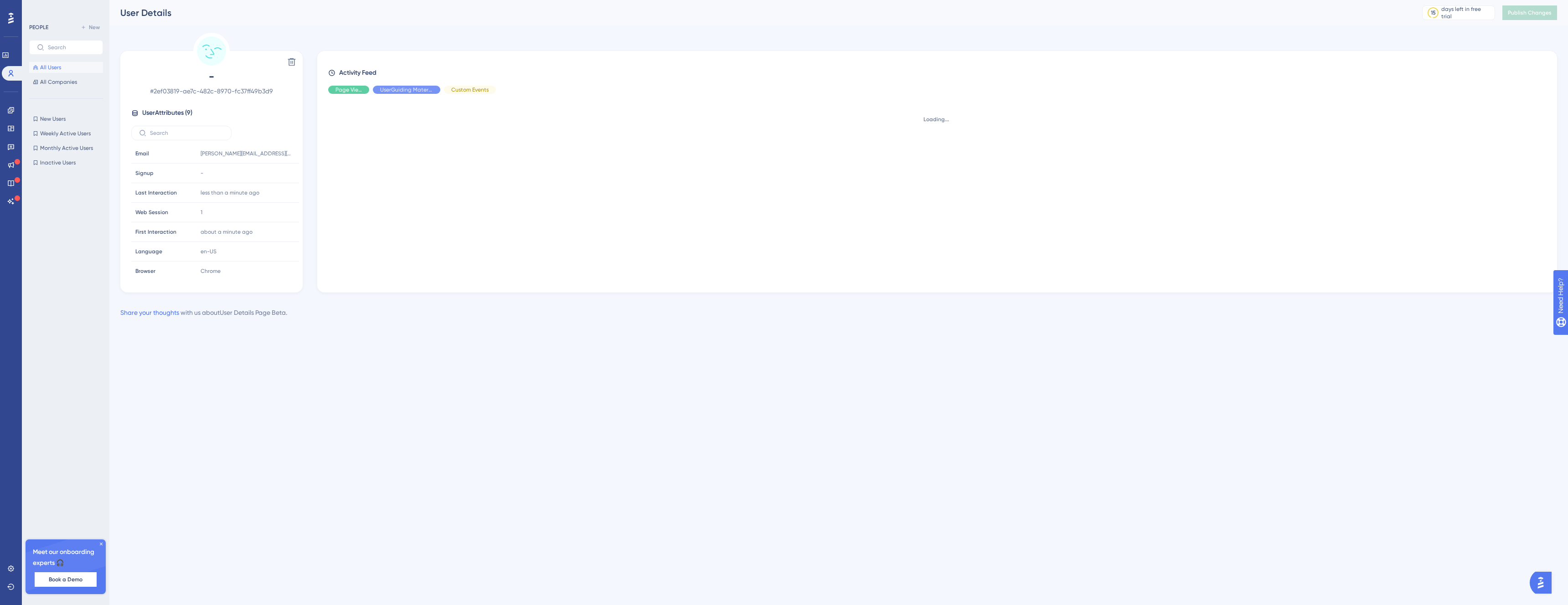
click at [288, 53] on div "Delete - # 2ef03819-ae7c-482c-8970-fc37ff49b3d9 User Attributes ( 9 ) Email Ema…" at bounding box center [212, 172] width 182 height 241
click at [288, 59] on icon at bounding box center [291, 62] width 7 height 7
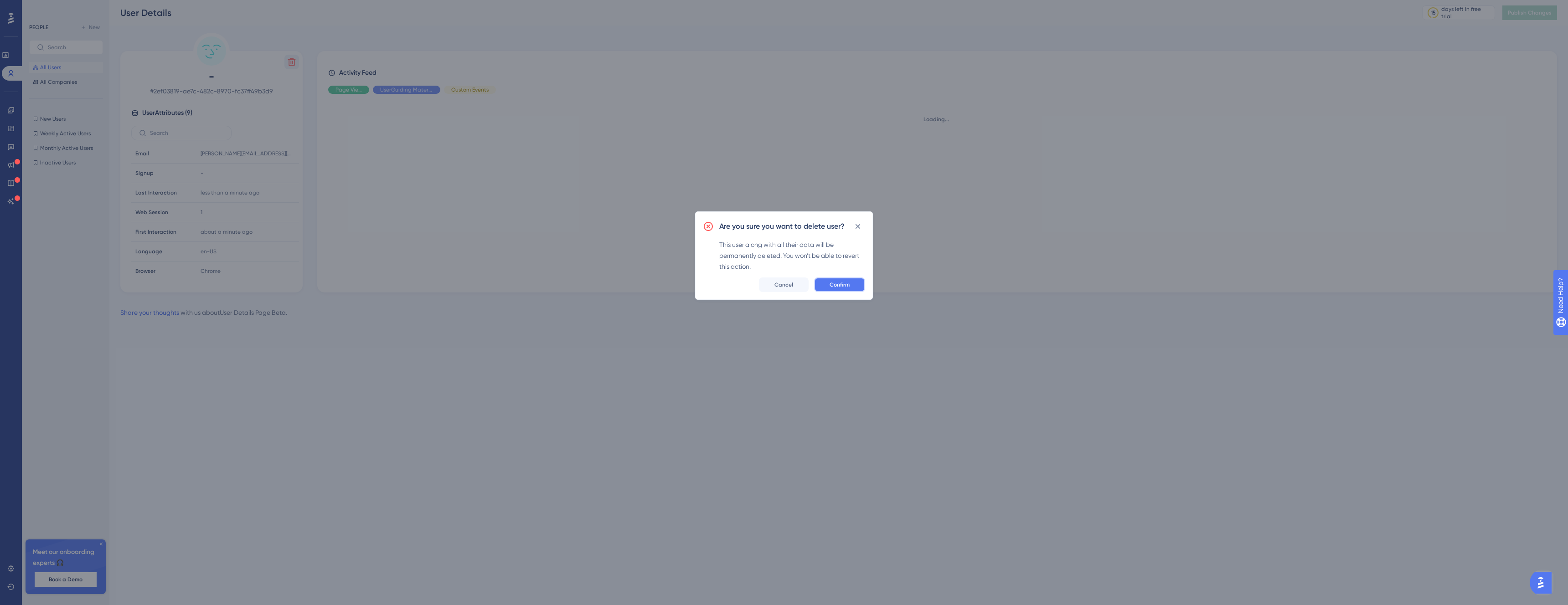
click at [841, 288] on button "Confirm" at bounding box center [839, 285] width 51 height 15
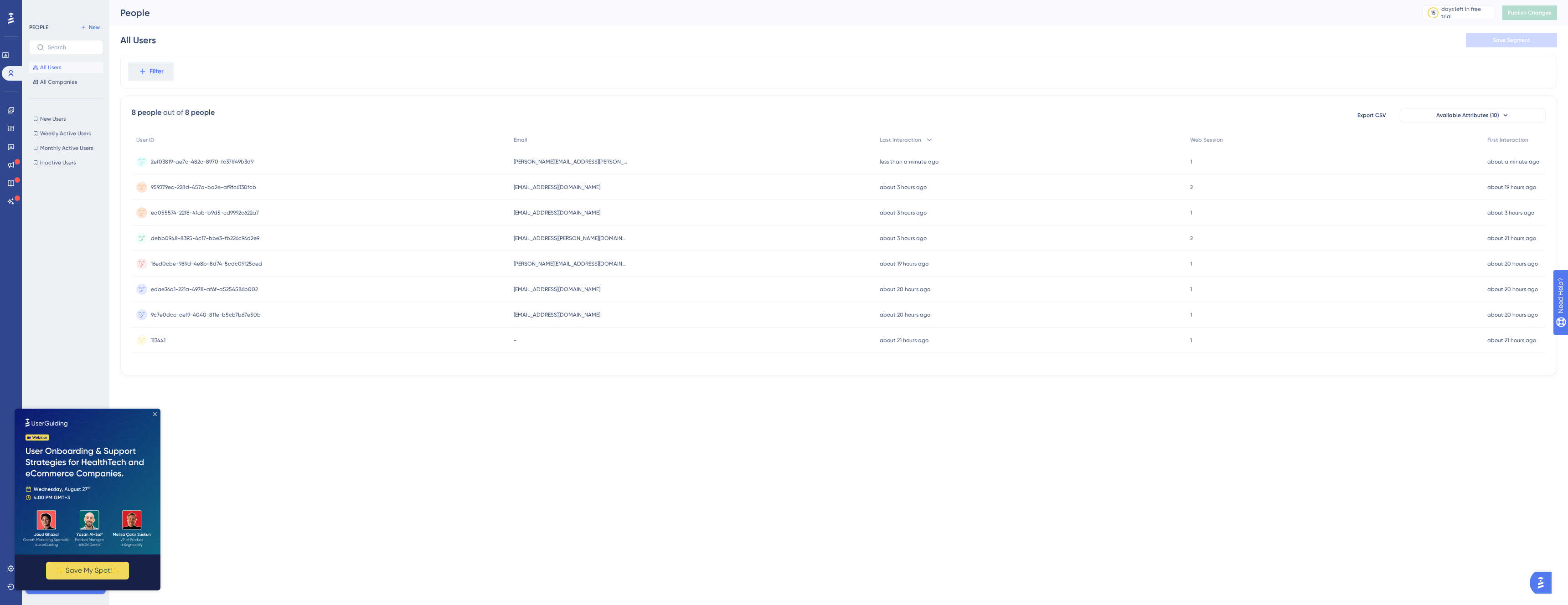
drag, startPoint x: 154, startPoint y: 413, endPoint x: 109, endPoint y: 898, distance: 487.1
click at [154, 413] on icon "Close Preview" at bounding box center [155, 414] width 3 height 3
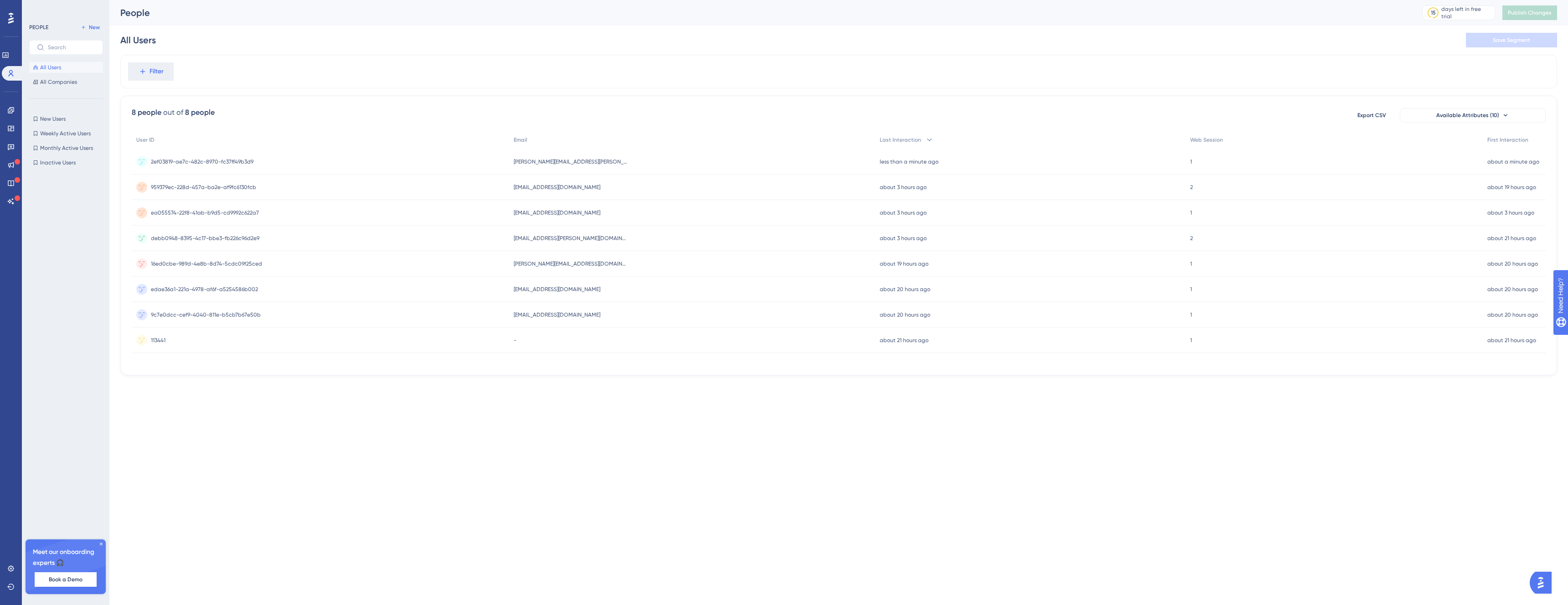
click at [103, 543] on icon at bounding box center [101, 543] width 6 height 6
click at [15, 569] on link at bounding box center [11, 569] width 7 height 15
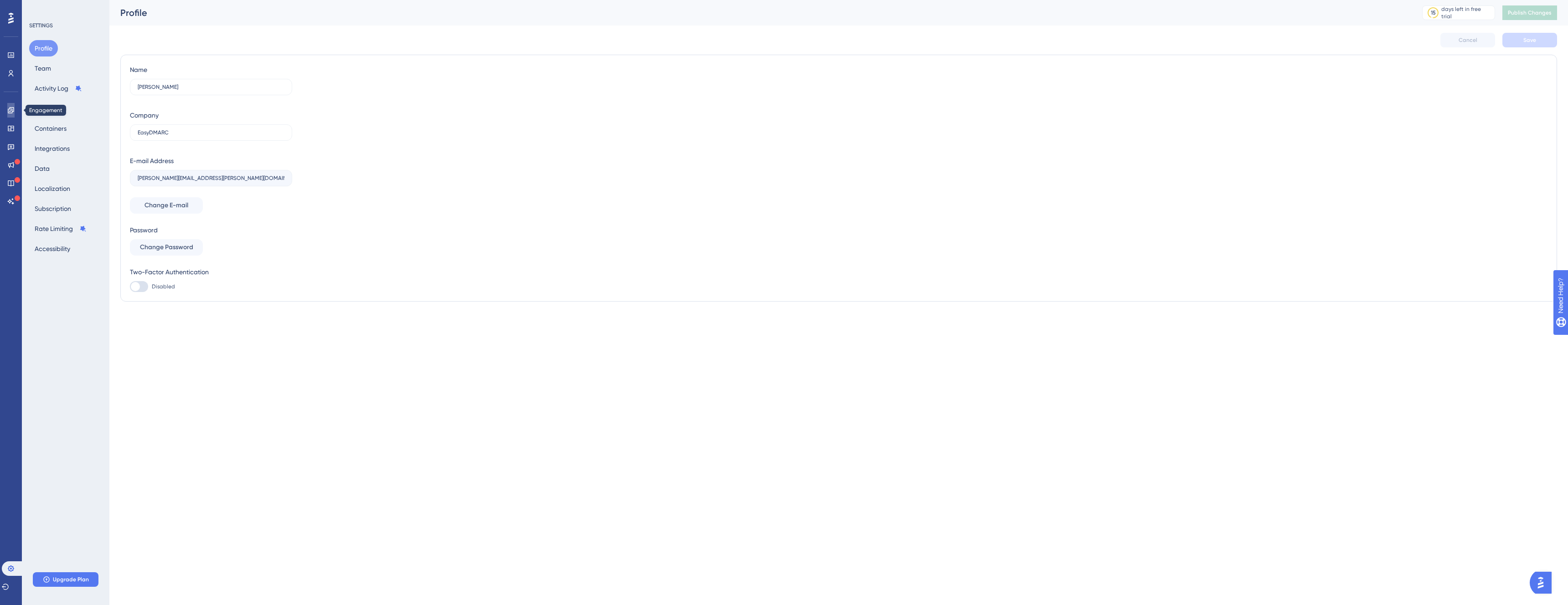
click at [15, 112] on link at bounding box center [11, 110] width 7 height 15
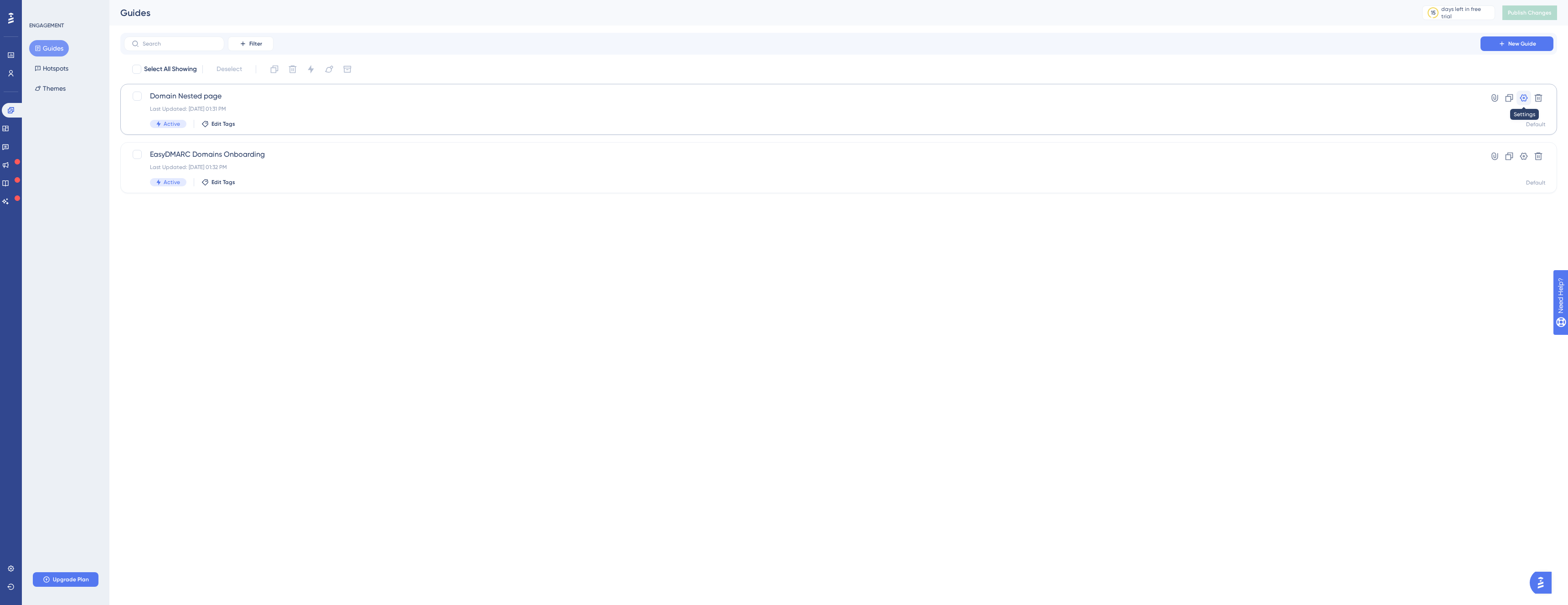
click at [1521, 99] on icon at bounding box center [1523, 98] width 7 height 7
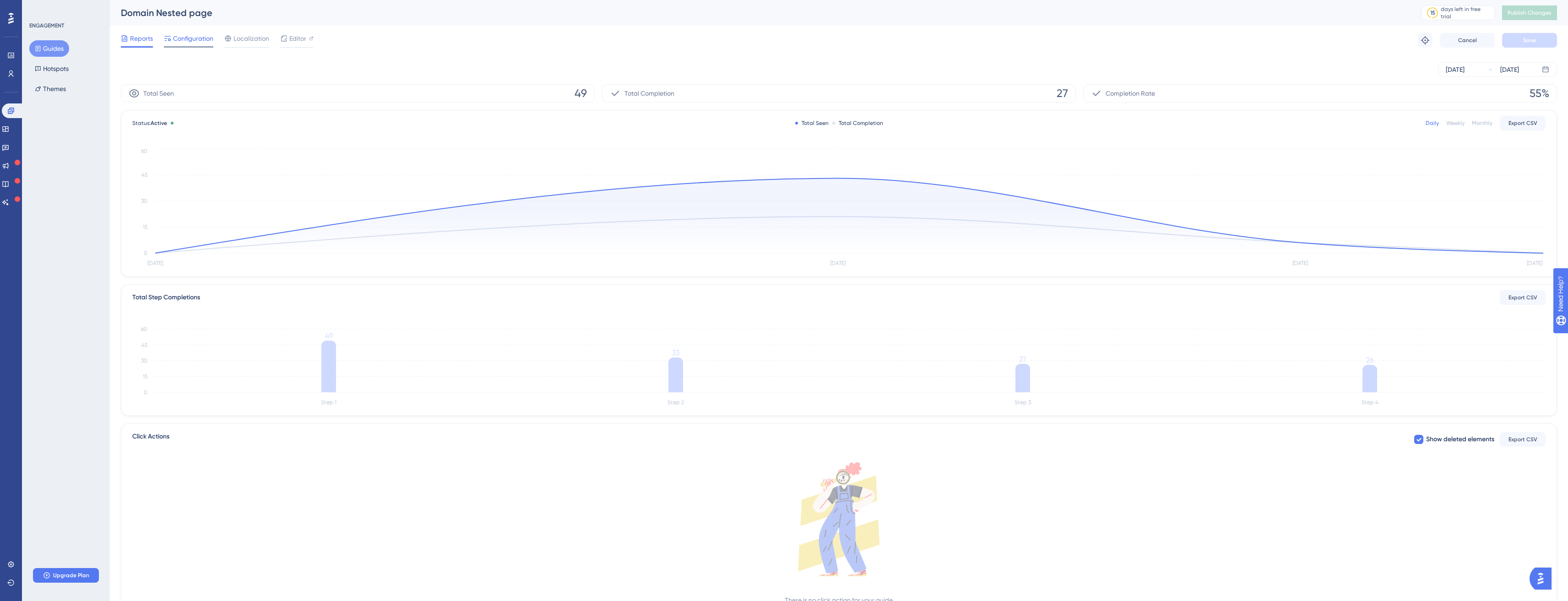
click at [181, 34] on span "Configuration" at bounding box center [193, 38] width 40 height 11
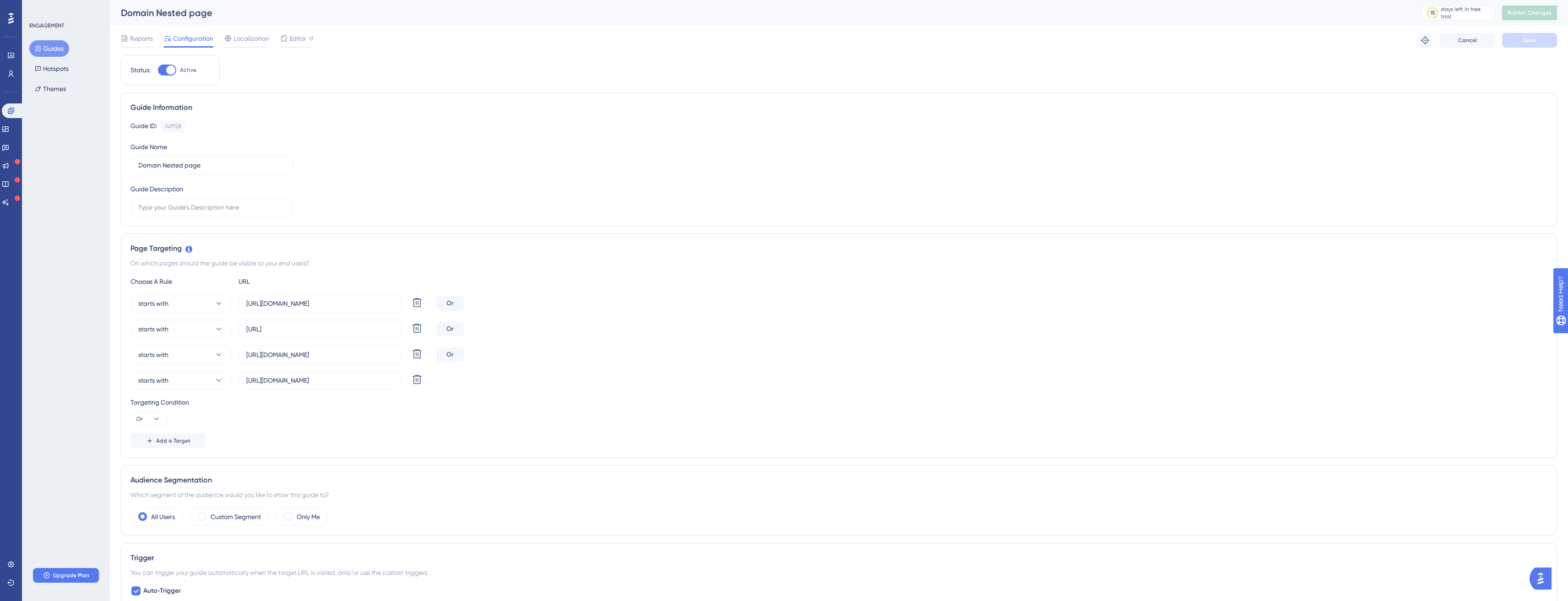
click at [1552, 580] on button "Open AI Assistant Launcher" at bounding box center [1541, 578] width 22 height 22
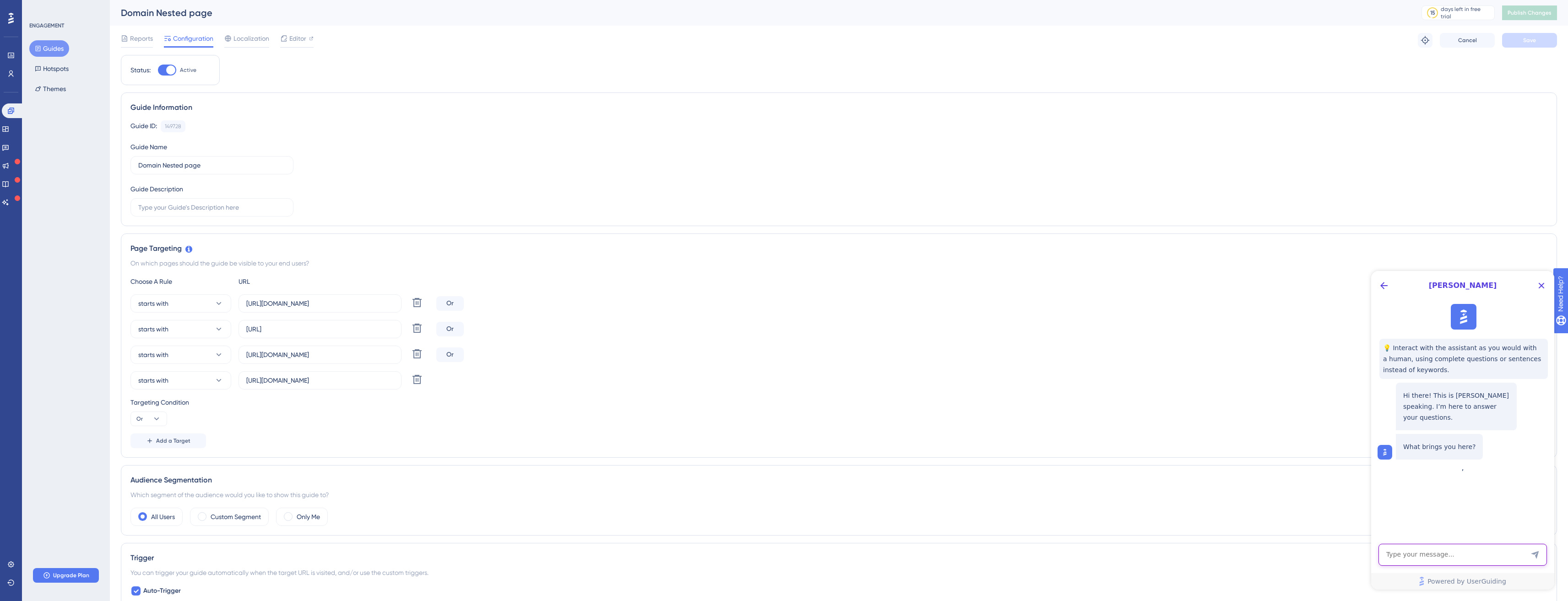
click at [1445, 552] on textarea "AI Assistant Text Input" at bounding box center [1462, 554] width 168 height 22
type textarea "how can I setup delay in showing of tutorial"
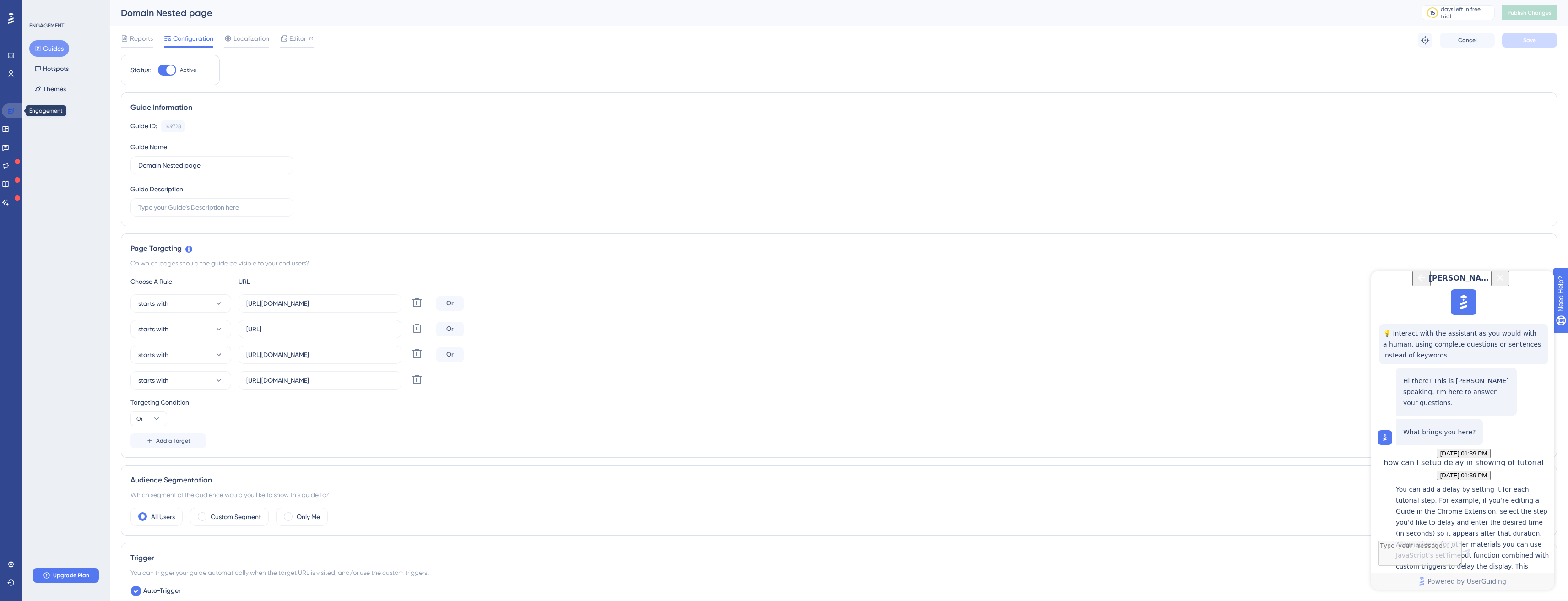
scroll to position [188, 0]
click at [1463, 602] on div "Setting Delay for Materials" at bounding box center [1472, 612] width 154 height 20
click at [1471, 554] on textarea "AI Assistant Text Input" at bounding box center [1462, 554] width 168 height 22
type textarea "can I do the same outside of chrome extension"
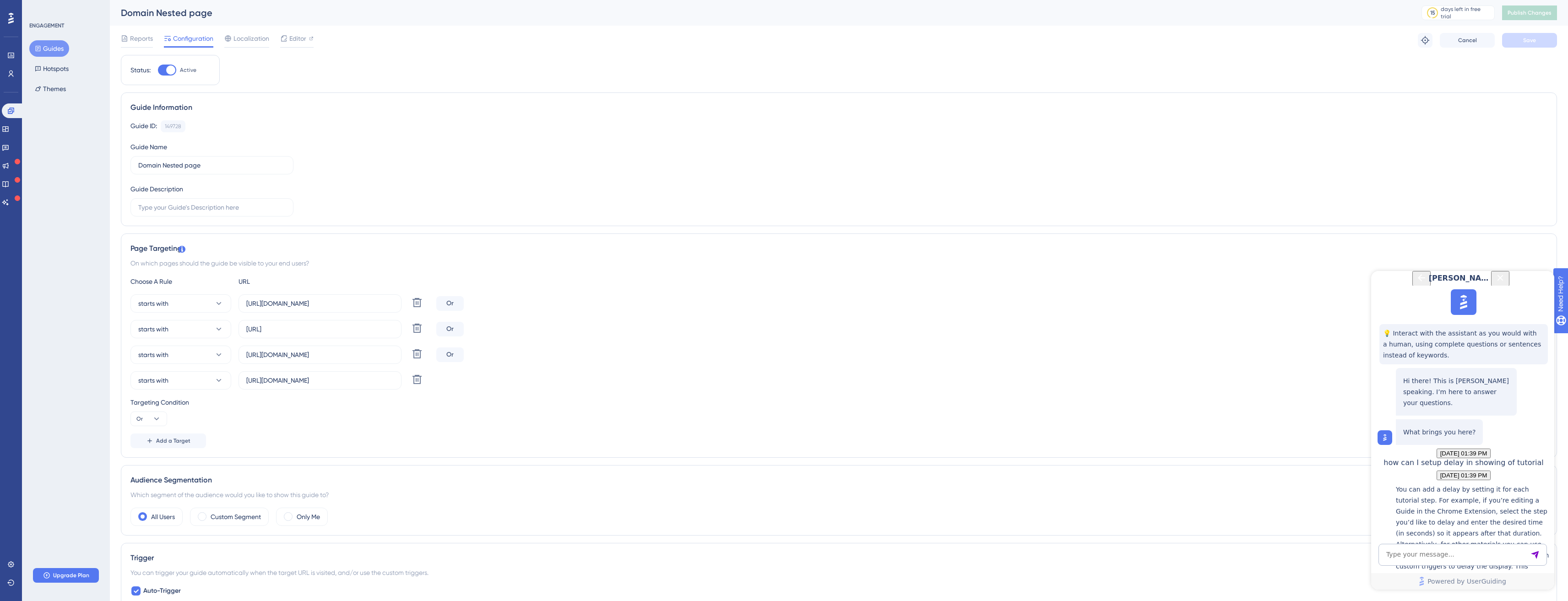
click at [297, 31] on div "Reports Configuration Localization Editor Troubleshoot Cancel Save" at bounding box center [839, 40] width 1436 height 30
click at [297, 35] on span "Editor" at bounding box center [298, 38] width 17 height 11
click at [7, 113] on icon at bounding box center [11, 110] width 7 height 7
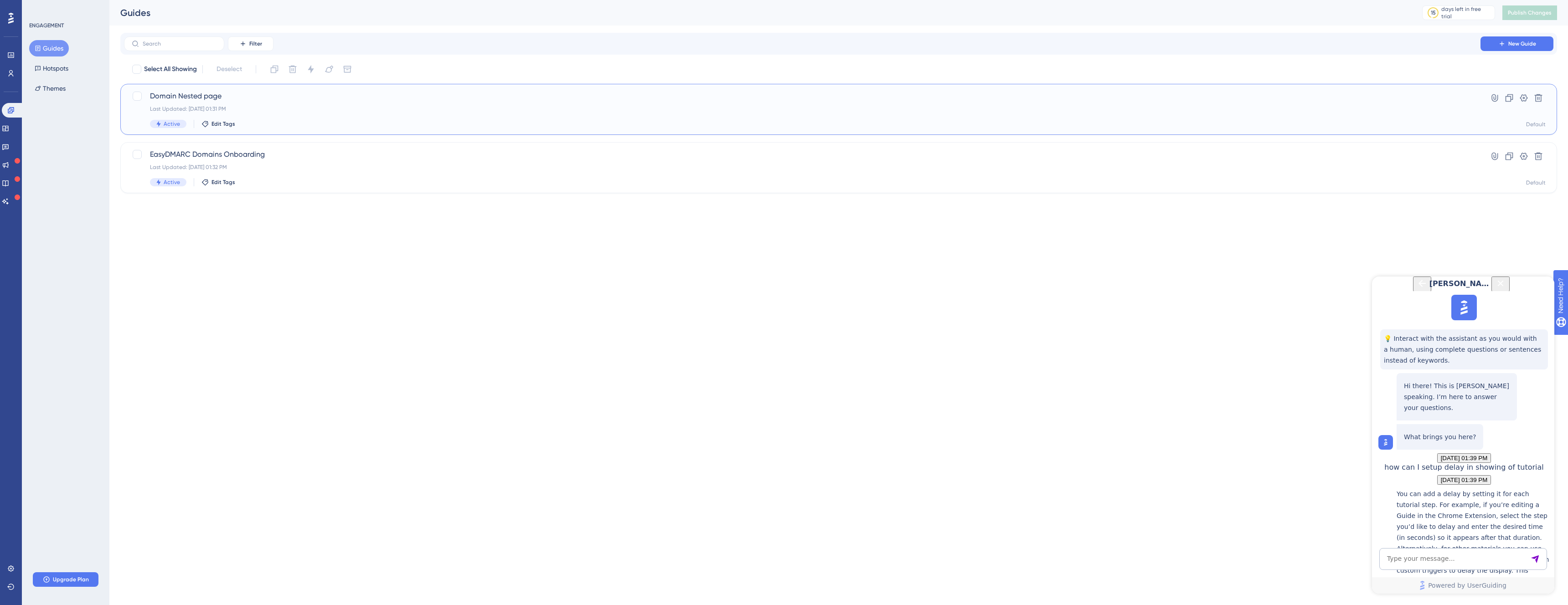
click at [190, 98] on span "Domain Nested page" at bounding box center [802, 95] width 1304 height 11
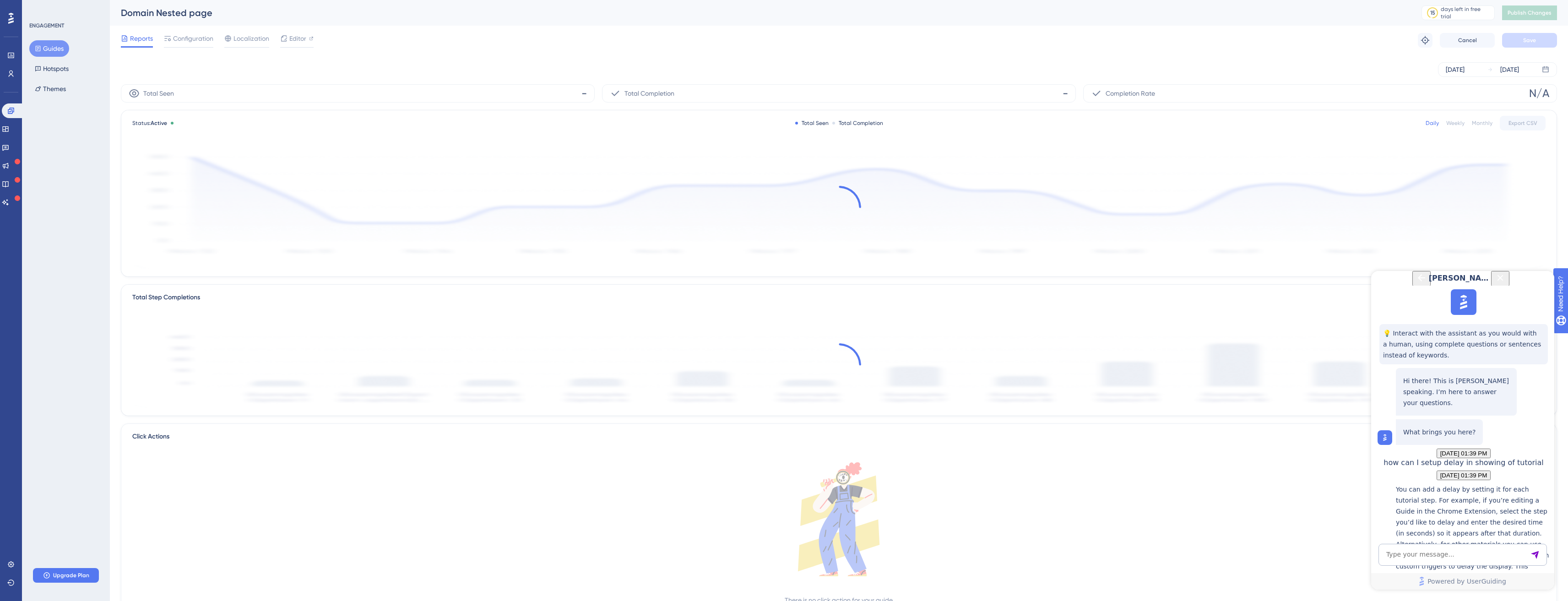
click at [194, 28] on div "Reports Configuration Localization Editor Troubleshoot Cancel Save" at bounding box center [839, 40] width 1436 height 30
click at [196, 36] on span "Configuration" at bounding box center [193, 38] width 40 height 11
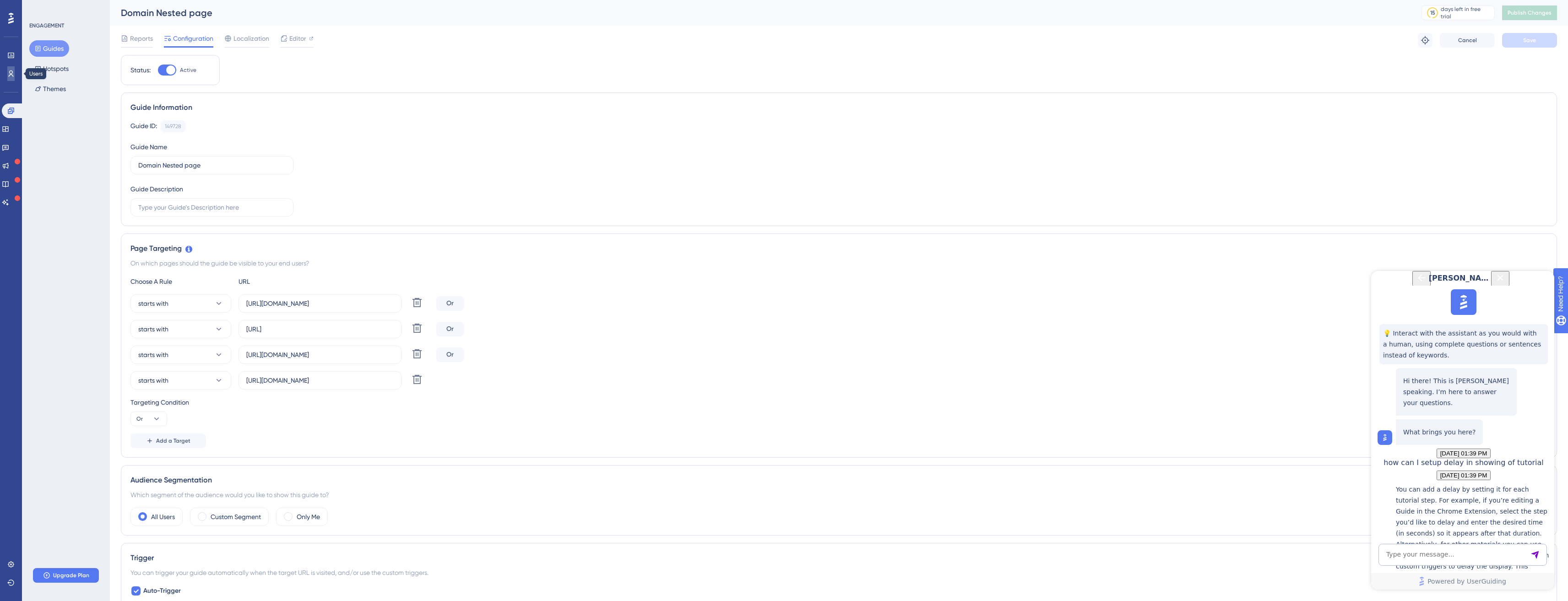
click at [9, 72] on icon at bounding box center [11, 73] width 7 height 7
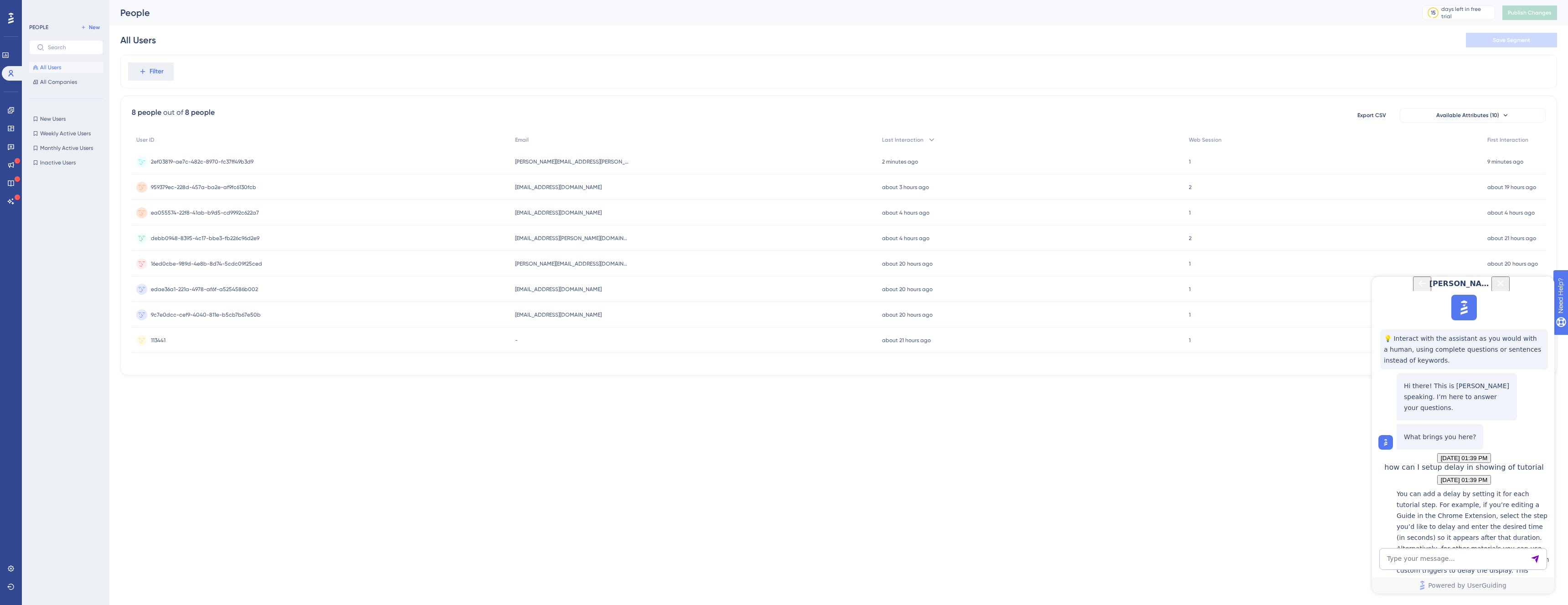
click at [381, 164] on div "2ef03819-ae7c-482c-8970-fc37ff49b3d9 2ef03819-ae7c-482c-8970-fc37ff49b3d9" at bounding box center [320, 162] width 378 height 25
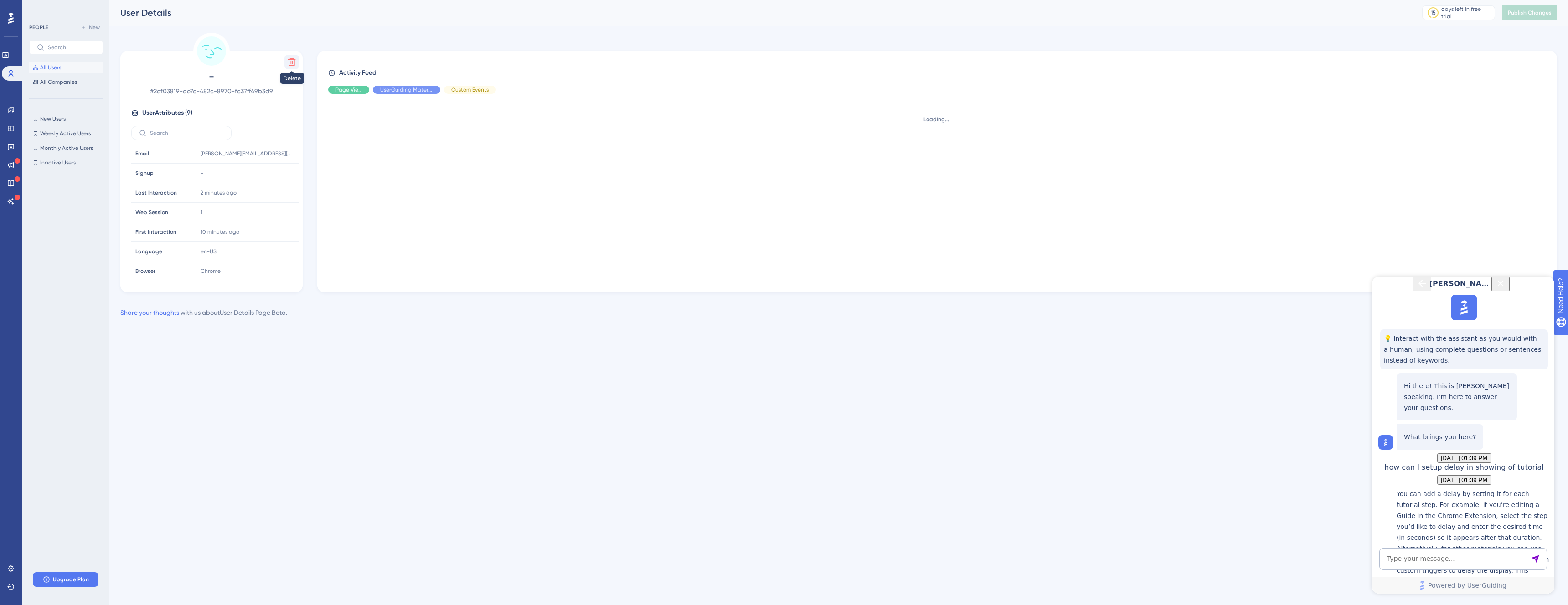
click at [298, 61] on button at bounding box center [291, 62] width 15 height 15
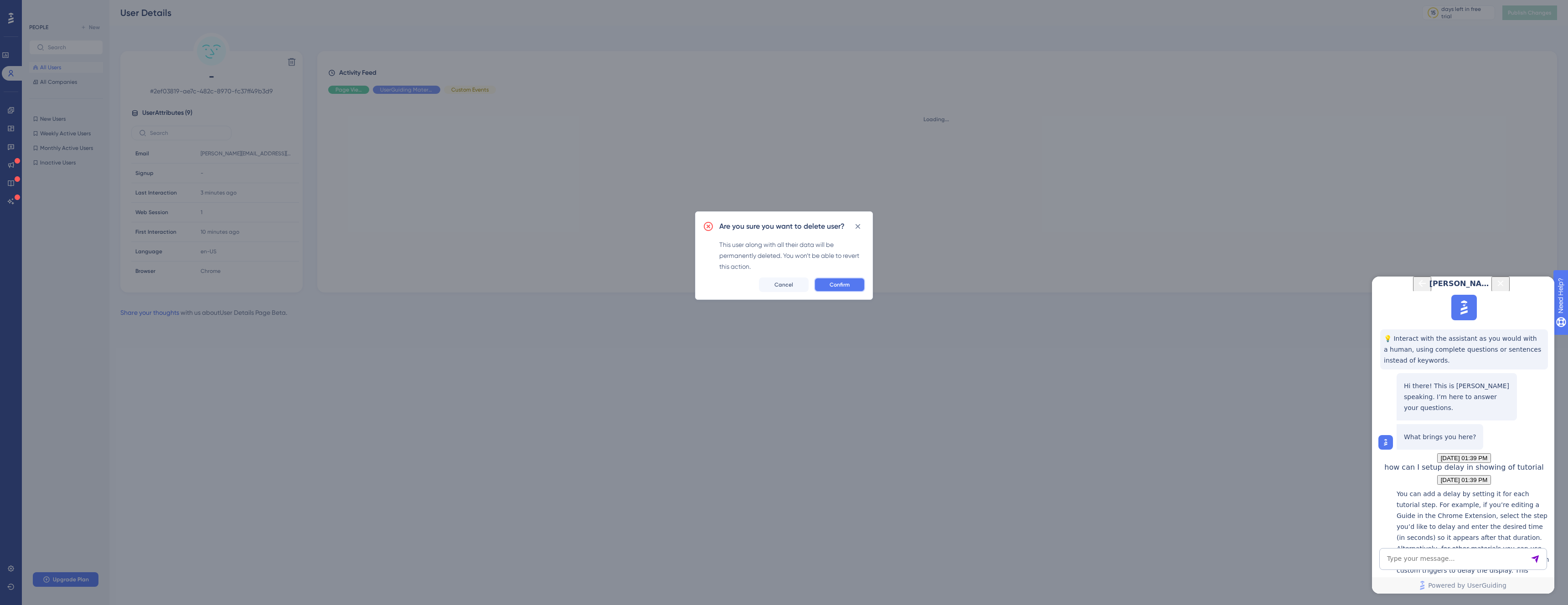
click at [826, 283] on button "Confirm" at bounding box center [839, 285] width 51 height 15
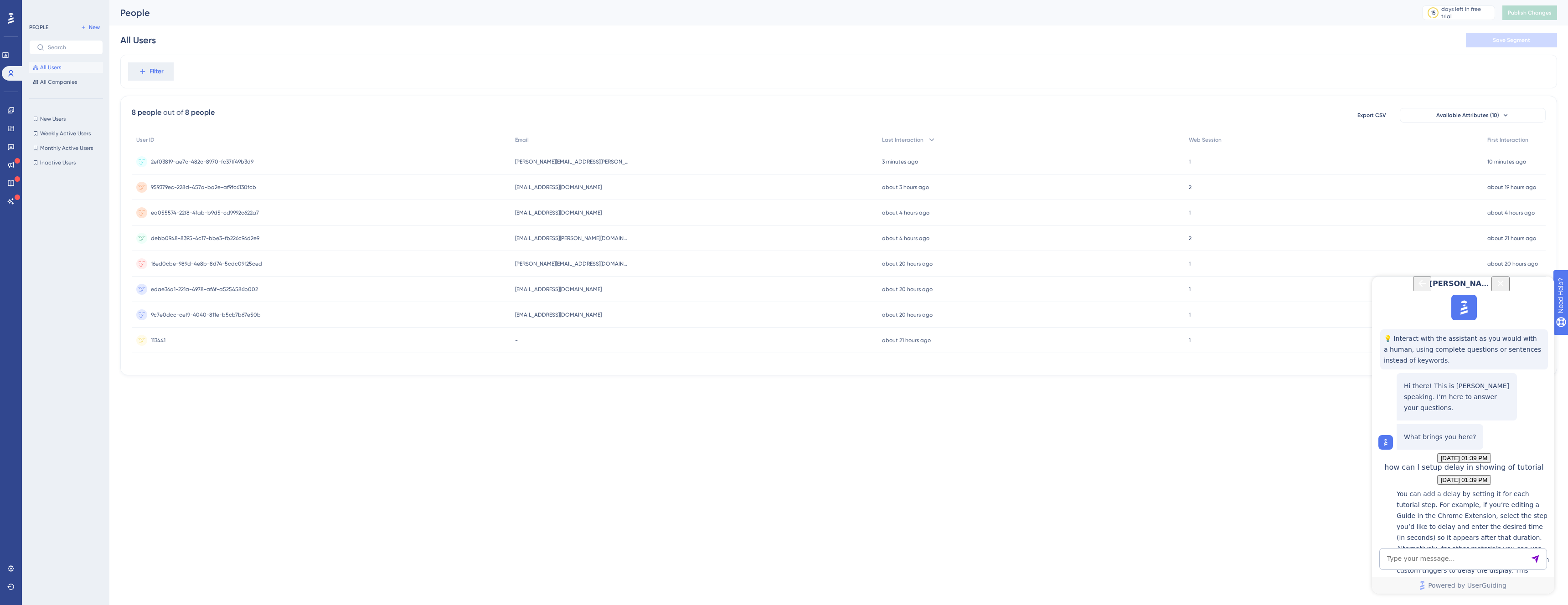
click at [497, 11] on div "People" at bounding box center [760, 13] width 1279 height 13
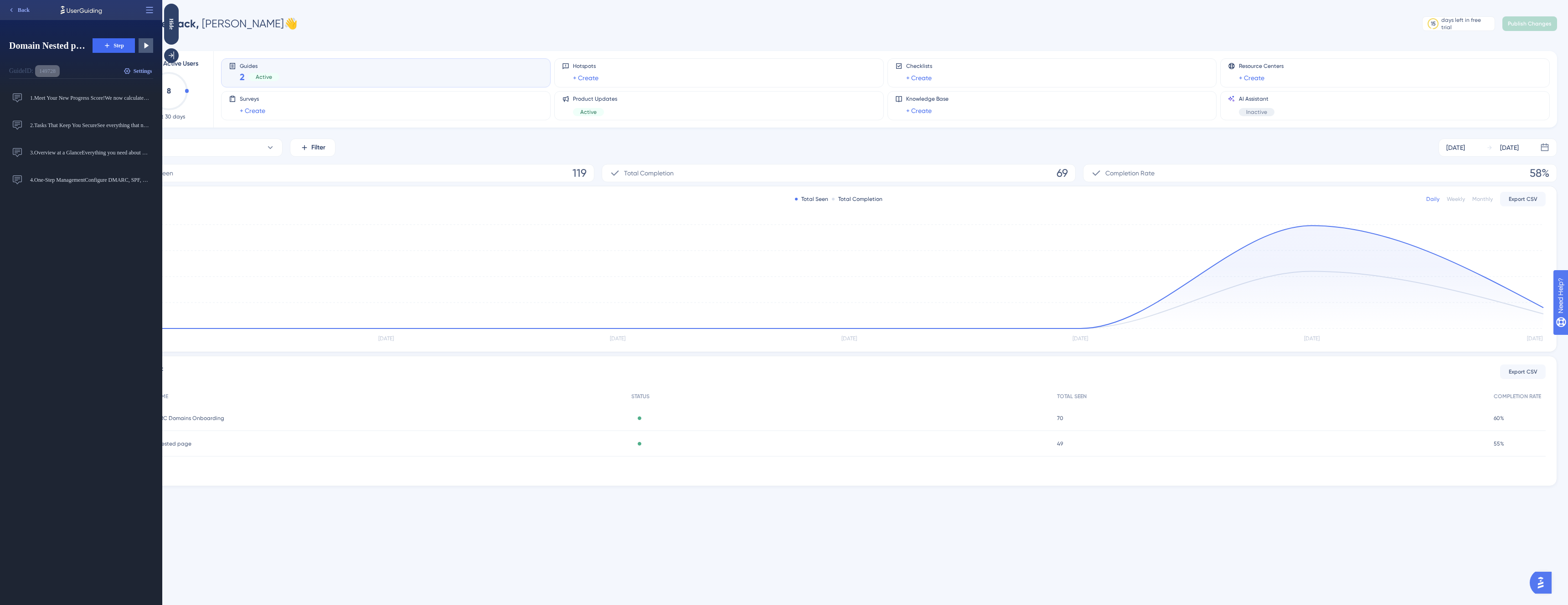
click at [40, 76] on div "149728 Copy" at bounding box center [48, 71] width 25 height 11
click at [142, 66] on button "Settings" at bounding box center [138, 71] width 31 height 15
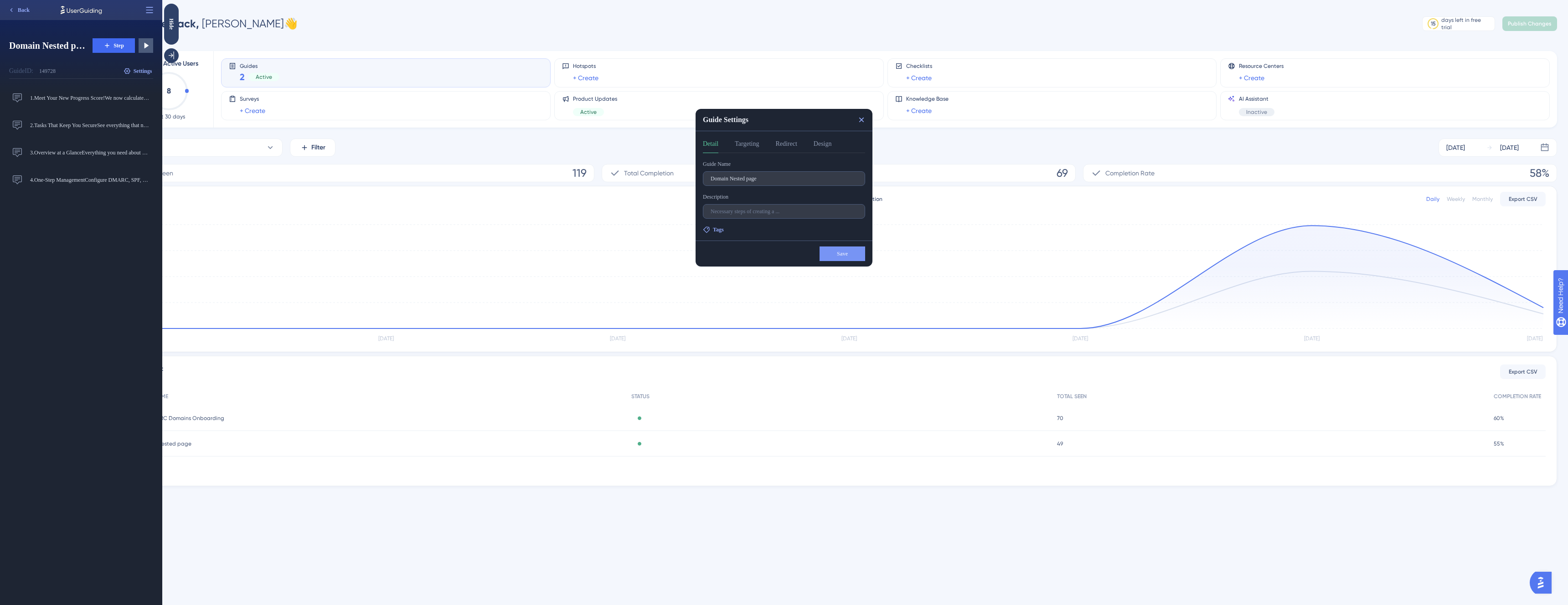
click at [718, 222] on div "Guide Name Domain Nested page Description Tags" at bounding box center [784, 196] width 163 height 73
click at [718, 226] on span "Tags" at bounding box center [718, 229] width 11 height 7
click at [762, 226] on div "Tags Announcement Announcement Feature Promo Feature Promo User Onboarding User…" at bounding box center [784, 229] width 163 height 7
click at [754, 145] on button "Targeting" at bounding box center [746, 146] width 24 height 15
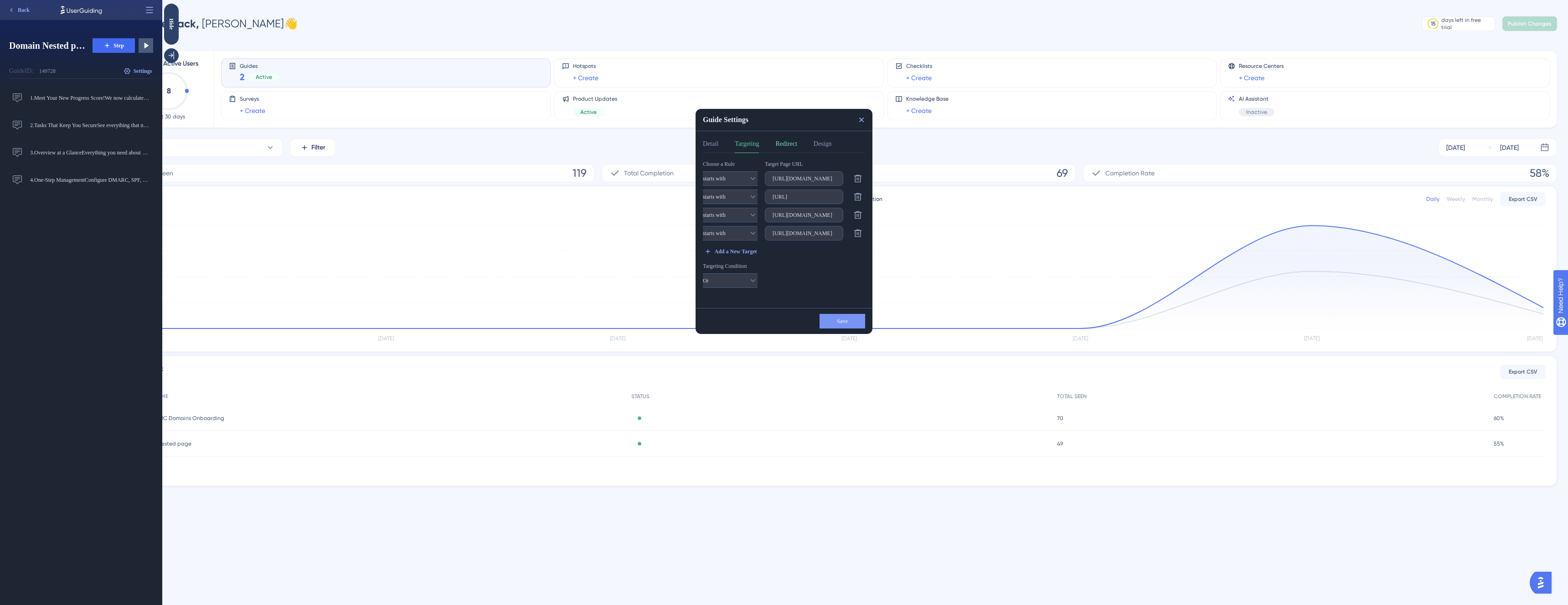
click at [802, 140] on div "Detail Targeting Redirect Design" at bounding box center [784, 146] width 163 height 15
click at [796, 144] on button "Redirect" at bounding box center [786, 146] width 21 height 15
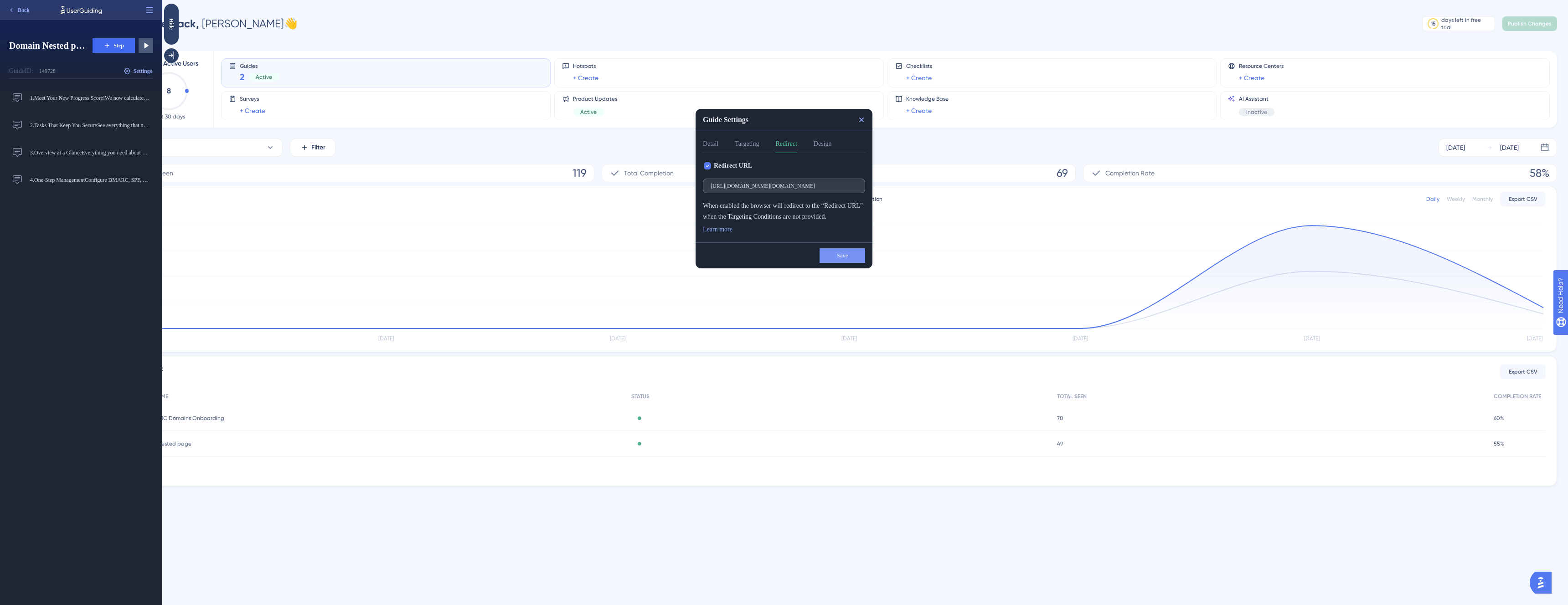
click at [770, 180] on label "https://app.easydmarc.am/domains/overview?domain=zaxsdcx.am" at bounding box center [784, 186] width 163 height 15
click at [770, 183] on input "https://app.easydmarc.am/domains/overview?domain=zaxsdcx.am" at bounding box center [783, 186] width 147 height 7
click at [770, 181] on label "[URL][DOMAIN_NAME][DOMAIN_NAME]" at bounding box center [784, 186] width 163 height 15
click at [770, 183] on input "[URL][DOMAIN_NAME][DOMAIN_NAME]" at bounding box center [783, 186] width 147 height 7
click at [771, 181] on label "[URL][DOMAIN_NAME][DOMAIN_NAME]" at bounding box center [784, 186] width 163 height 15
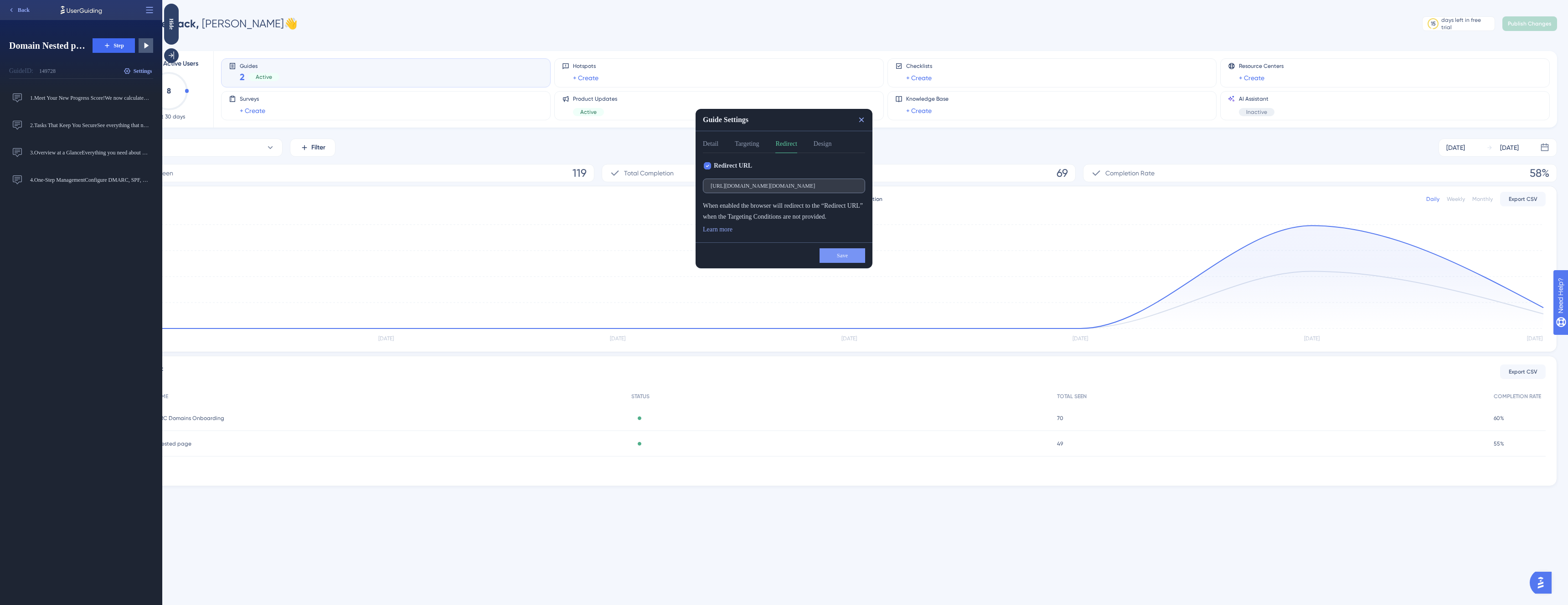
click at [771, 183] on input "[URL][DOMAIN_NAME][DOMAIN_NAME]" at bounding box center [783, 186] width 147 height 7
click at [831, 140] on button "Design" at bounding box center [823, 146] width 18 height 15
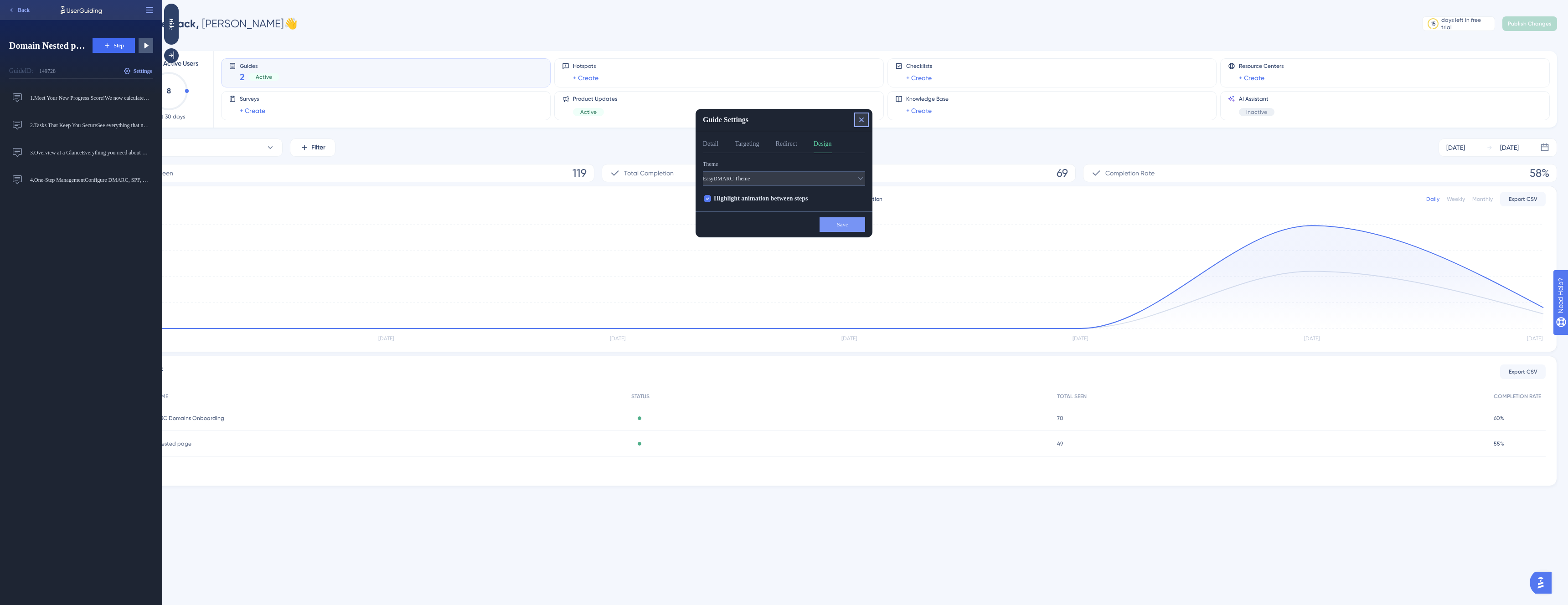
click at [862, 115] on icon at bounding box center [861, 119] width 9 height 9
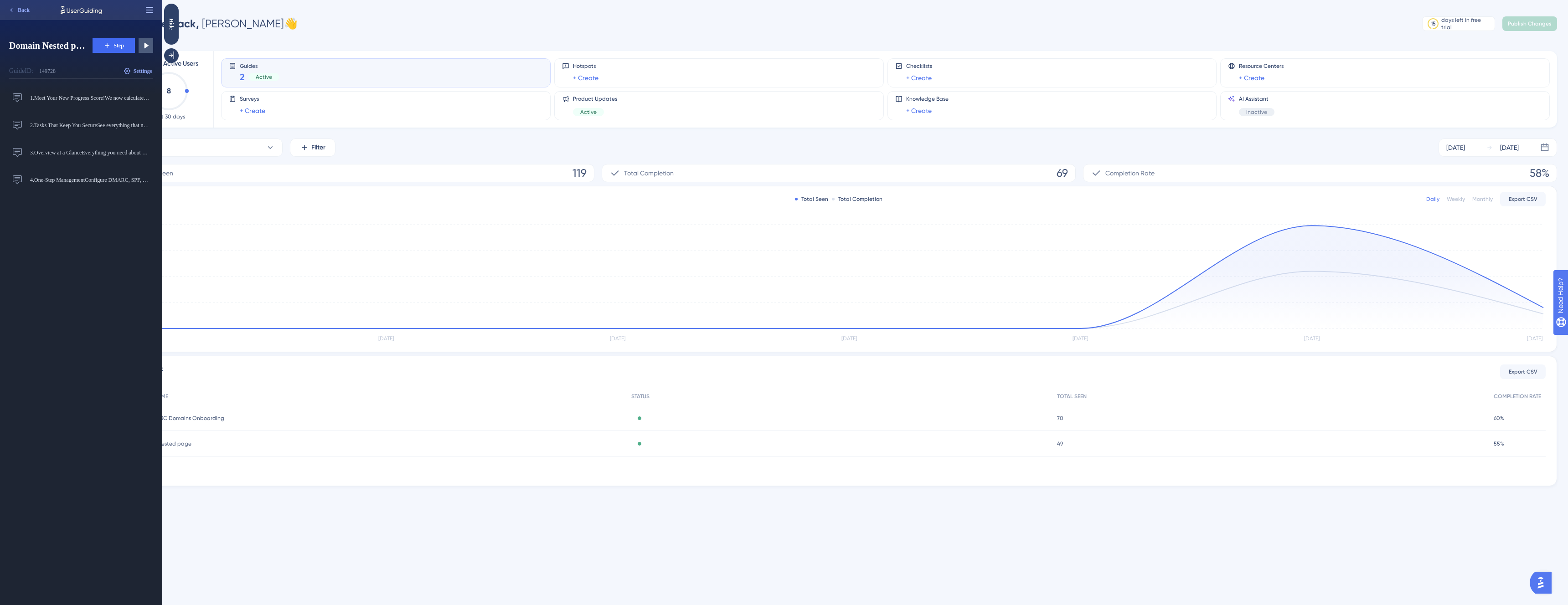
click at [145, 7] on icon at bounding box center [149, 10] width 9 height 9
click at [128, 42] on div "Help Center Help Center" at bounding box center [117, 47] width 70 height 15
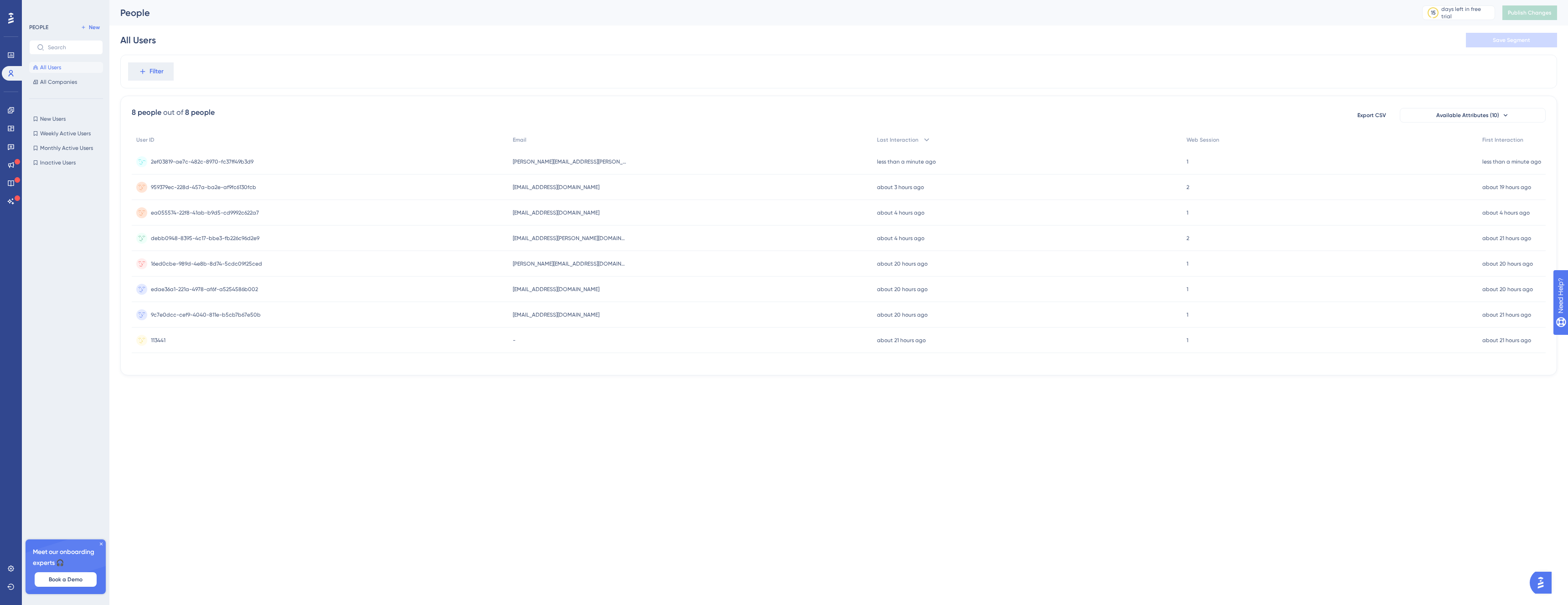
click at [369, 167] on div "2ef03819-ae7c-482c-8970-fc37ff49b3d9 2ef03819-ae7c-482c-8970-fc37ff49b3d9" at bounding box center [319, 162] width 377 height 25
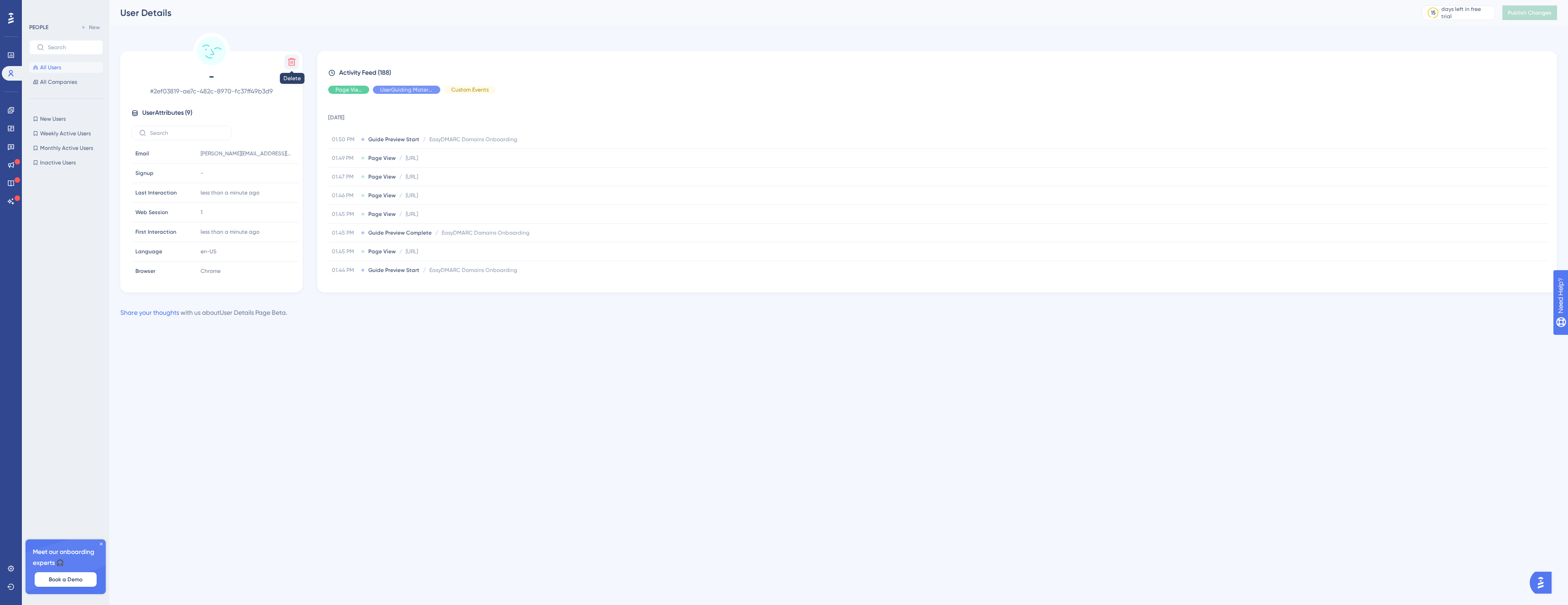
click at [287, 63] on icon at bounding box center [291, 62] width 9 height 9
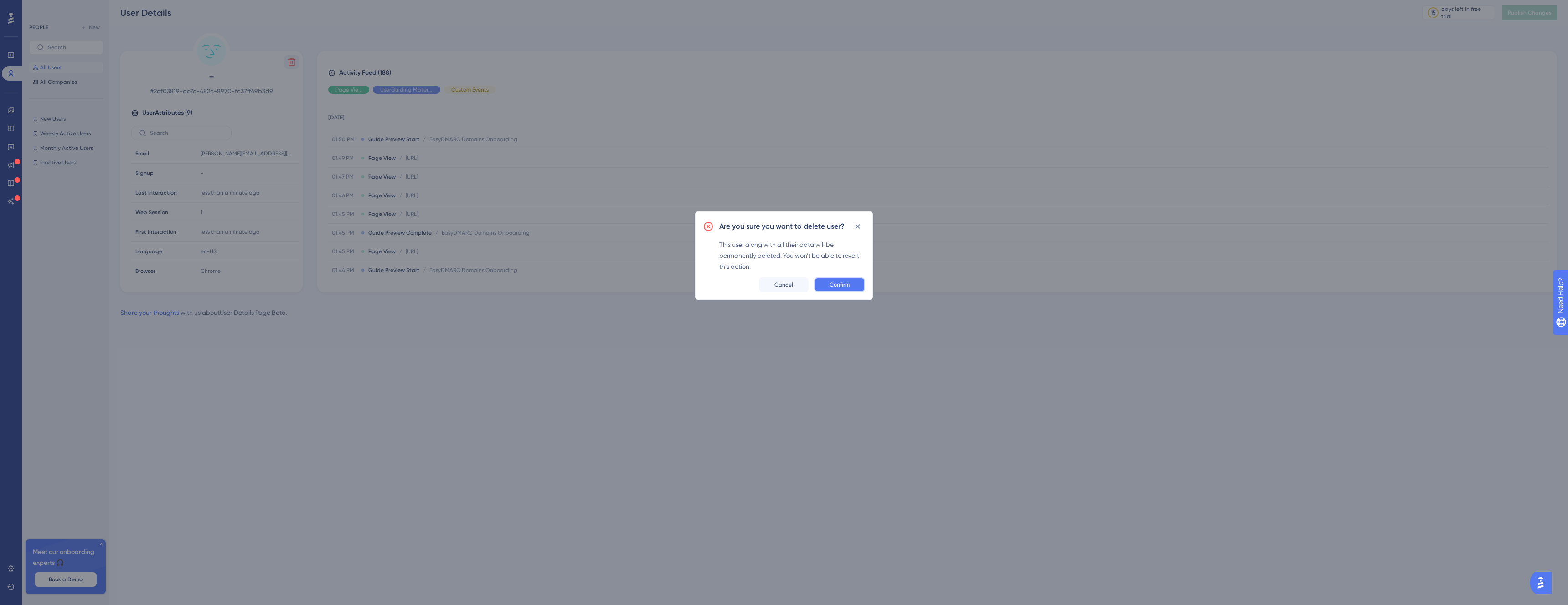
drag, startPoint x: 849, startPoint y: 286, endPoint x: 841, endPoint y: 291, distance: 9.4
click at [847, 286] on button "Confirm" at bounding box center [839, 285] width 51 height 15
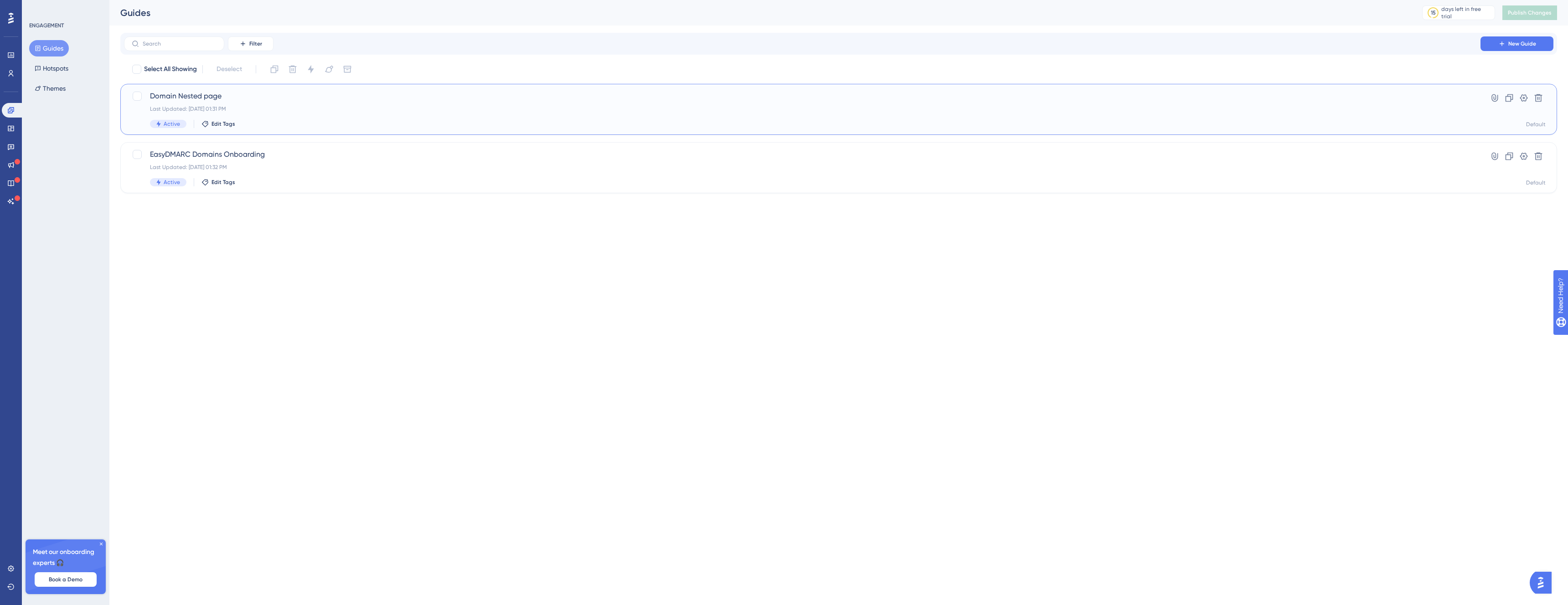
click at [204, 100] on span "Domain Nested page" at bounding box center [802, 95] width 1304 height 11
click at [209, 101] on span "Domain Nested page" at bounding box center [802, 95] width 1304 height 11
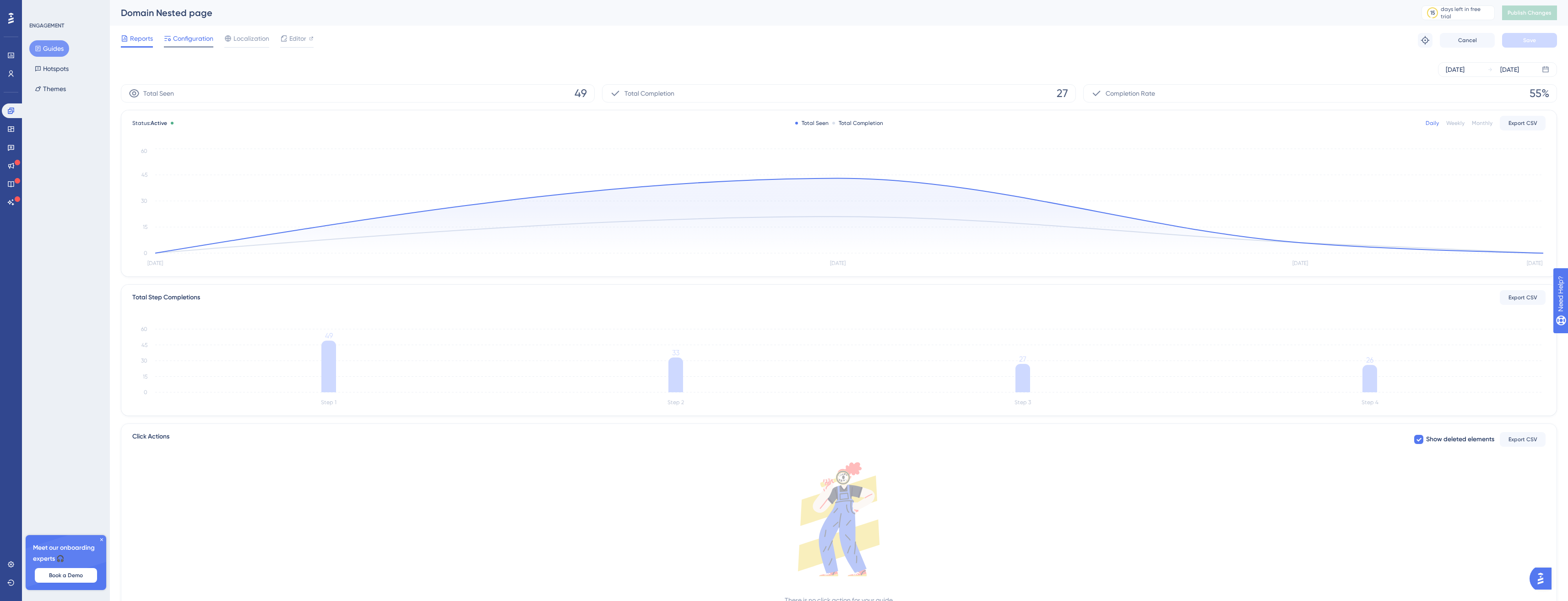
click at [192, 39] on span "Configuration" at bounding box center [193, 38] width 40 height 11
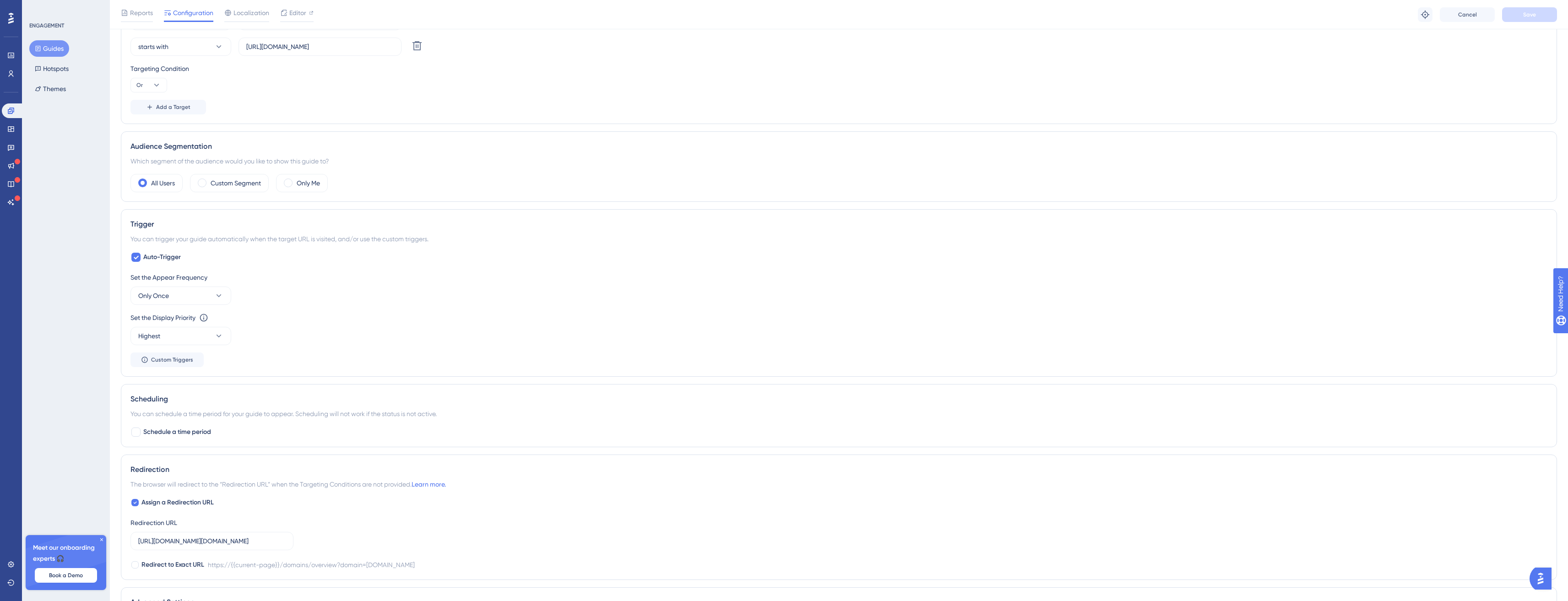
scroll to position [297, 7]
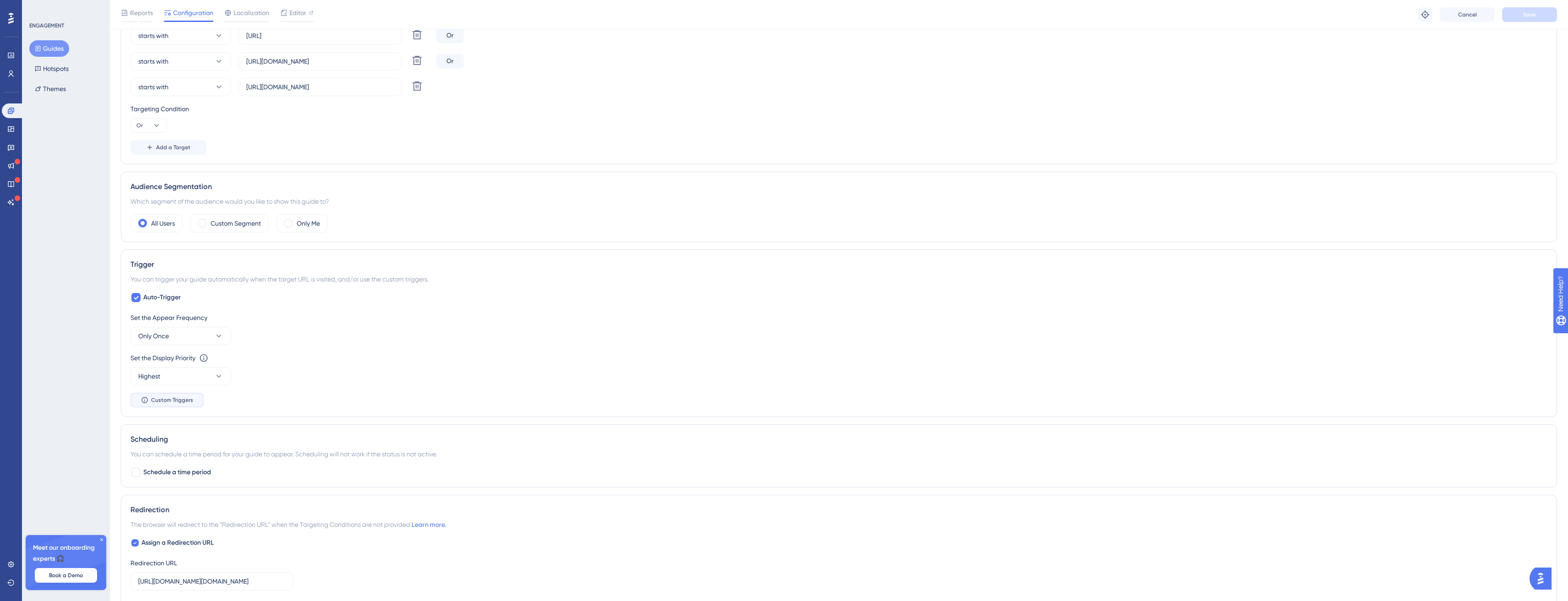
drag, startPoint x: 158, startPoint y: 401, endPoint x: 164, endPoint y: 401, distance: 6.0
click at [158, 401] on span "Custom Triggers" at bounding box center [172, 400] width 42 height 7
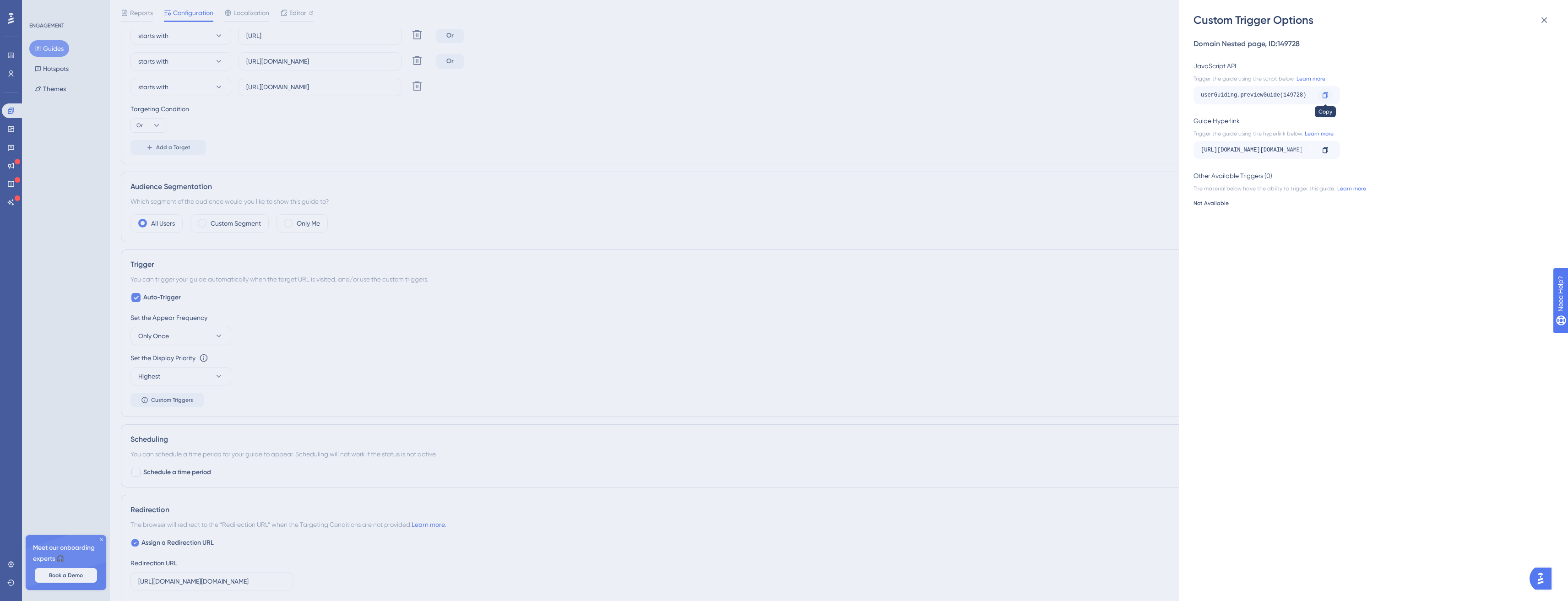
click at [1326, 95] on icon at bounding box center [1326, 95] width 7 height 7
click at [310, 270] on div "Custom Trigger Options Domain Nested page , ID: 149728 JavaScript API Trigger t…" at bounding box center [784, 300] width 1568 height 601
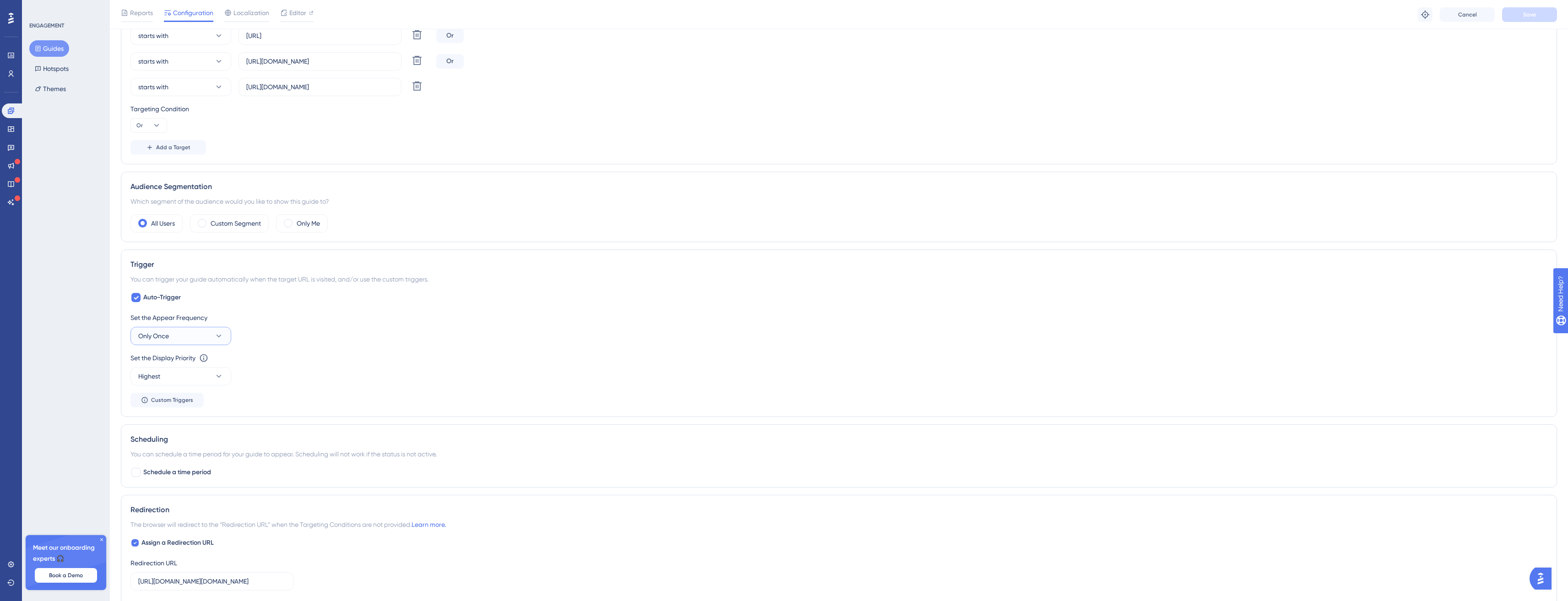
click at [174, 333] on button "Only Once" at bounding box center [181, 336] width 101 height 18
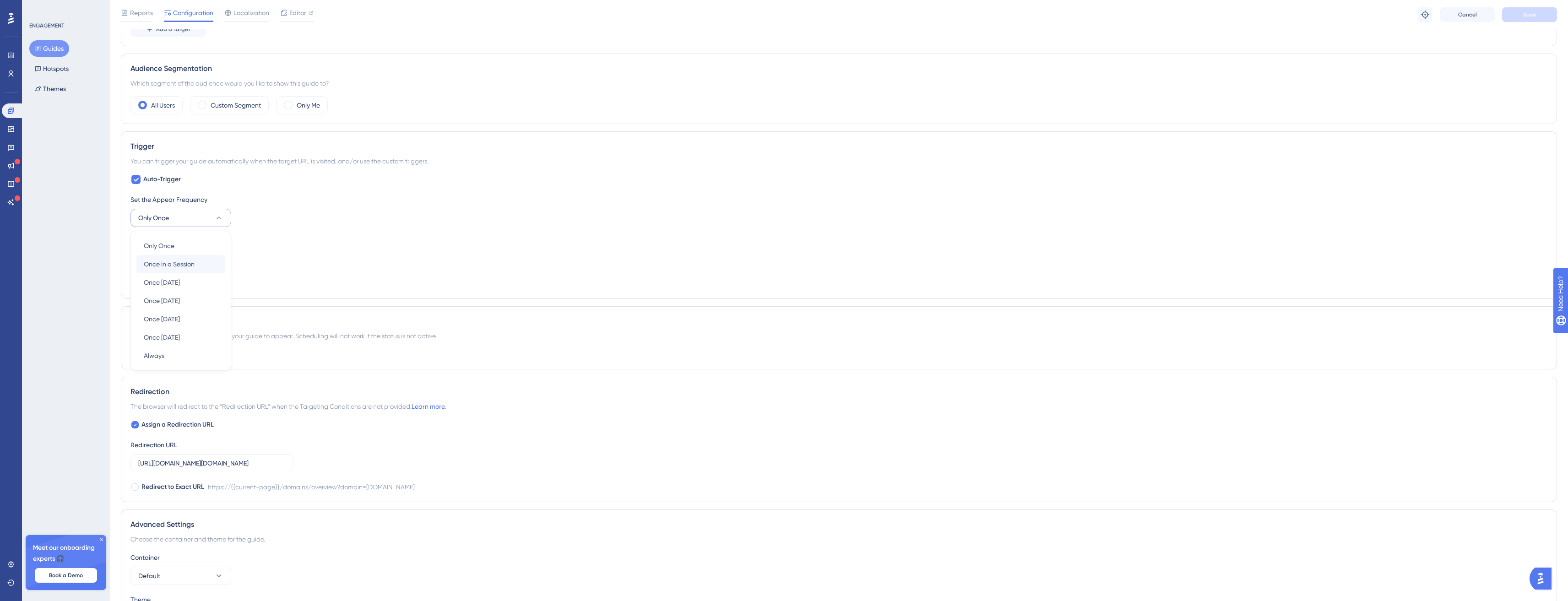
scroll to position [415, 0]
click at [202, 246] on div "Only Once Only Once" at bounding box center [181, 246] width 74 height 18
drag, startPoint x: 191, startPoint y: 172, endPoint x: 434, endPoint y: 293, distance: 271.5
click at [339, 262] on div "Trigger You can trigger your guide automatically when the target URL is visited…" at bounding box center [839, 214] width 1436 height 167
click at [403, 303] on div "Status: Active Guide Information Guide ID: 149728 Copy Guide Name Domain Nested…" at bounding box center [839, 143] width 1436 height 1000
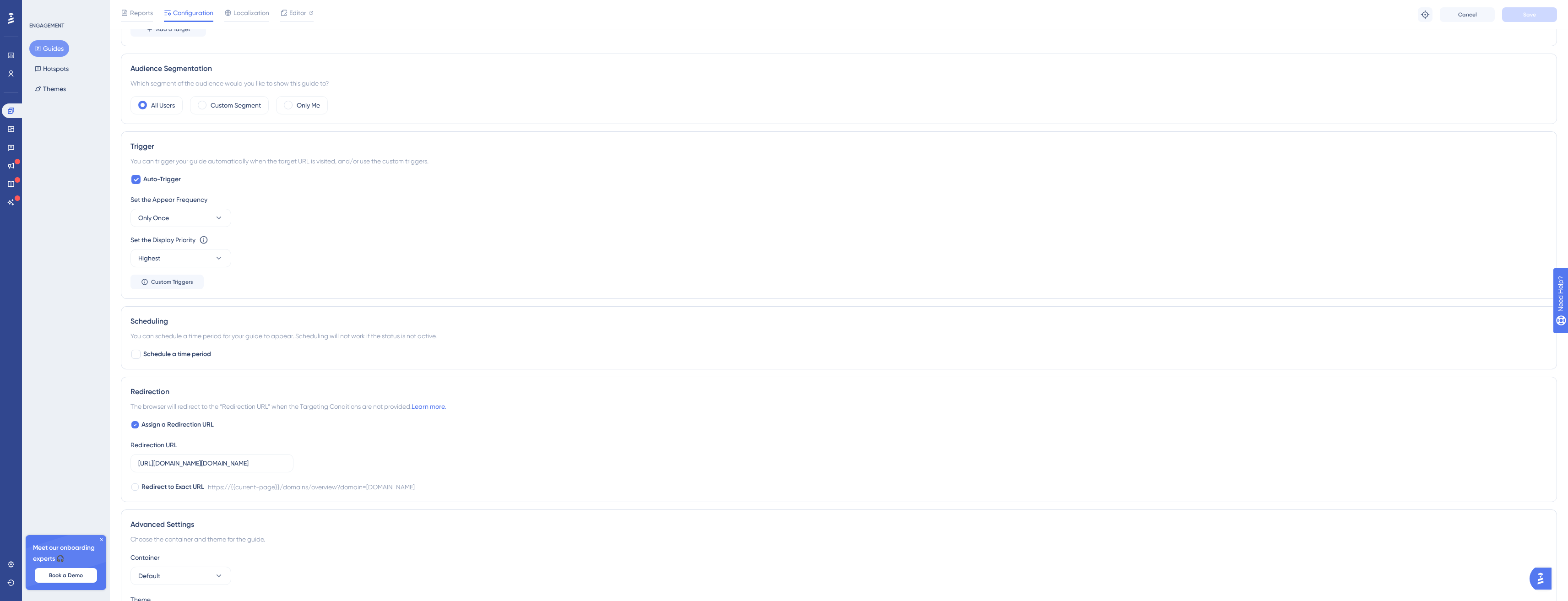
drag, startPoint x: 403, startPoint y: 303, endPoint x: 379, endPoint y: 205, distance: 100.9
click at [377, 234] on div "Status: Active Guide Information Guide ID: 149728 Copy Guide Name Domain Nested…" at bounding box center [839, 143] width 1436 height 1000
click at [178, 354] on span "Schedule a time period" at bounding box center [177, 354] width 68 height 11
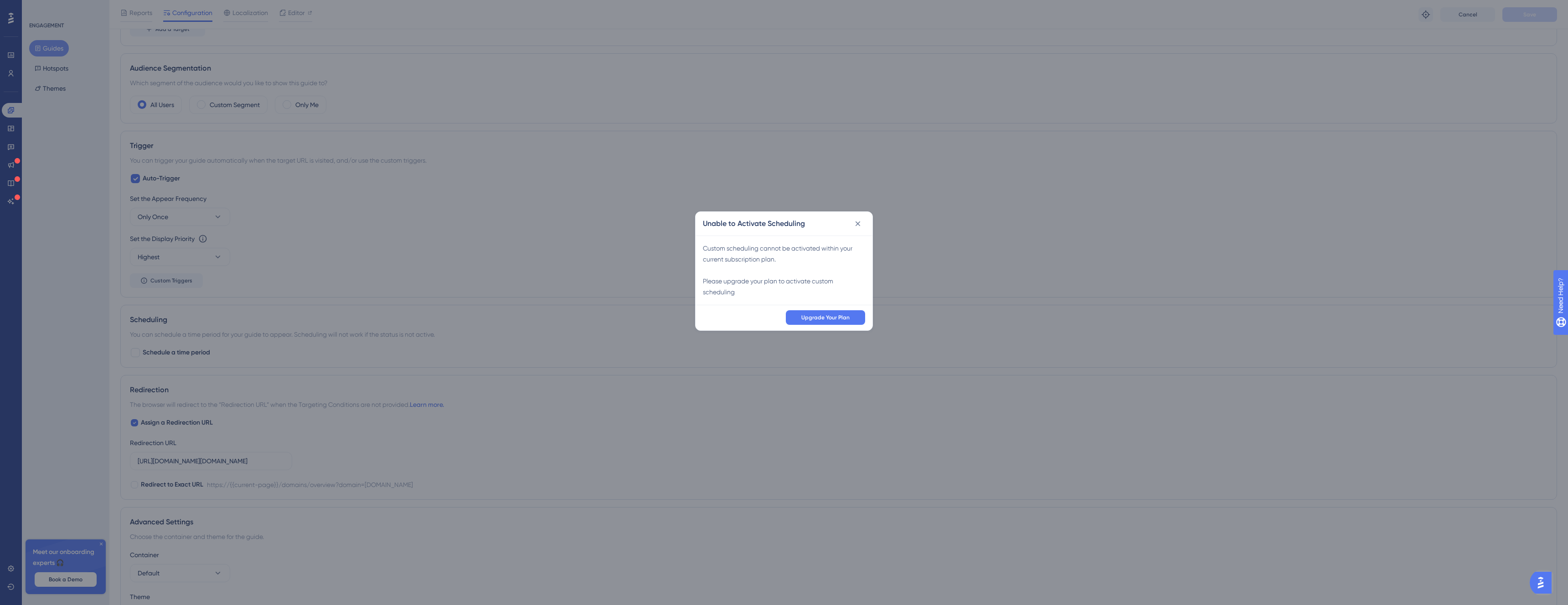
click at [848, 222] on div "Unable to Activate Scheduling" at bounding box center [783, 223] width 177 height 24
click at [861, 222] on icon at bounding box center [857, 223] width 9 height 9
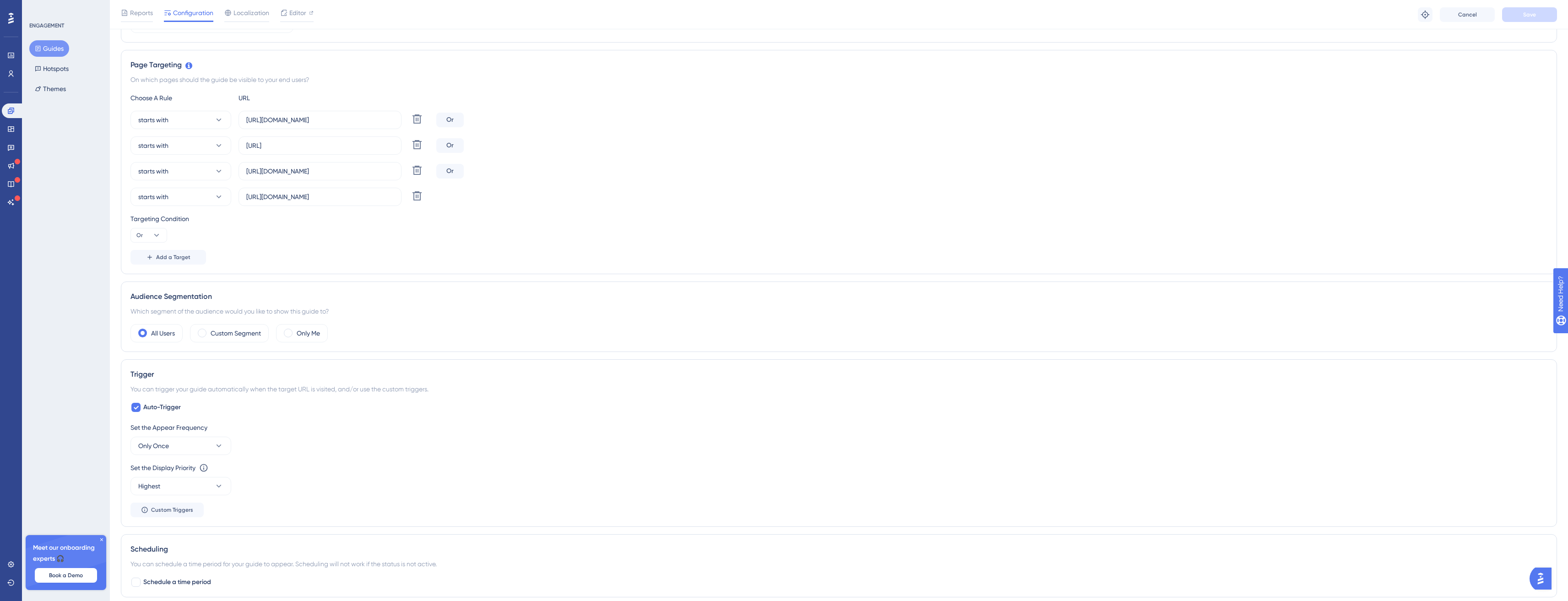
scroll to position [0, 0]
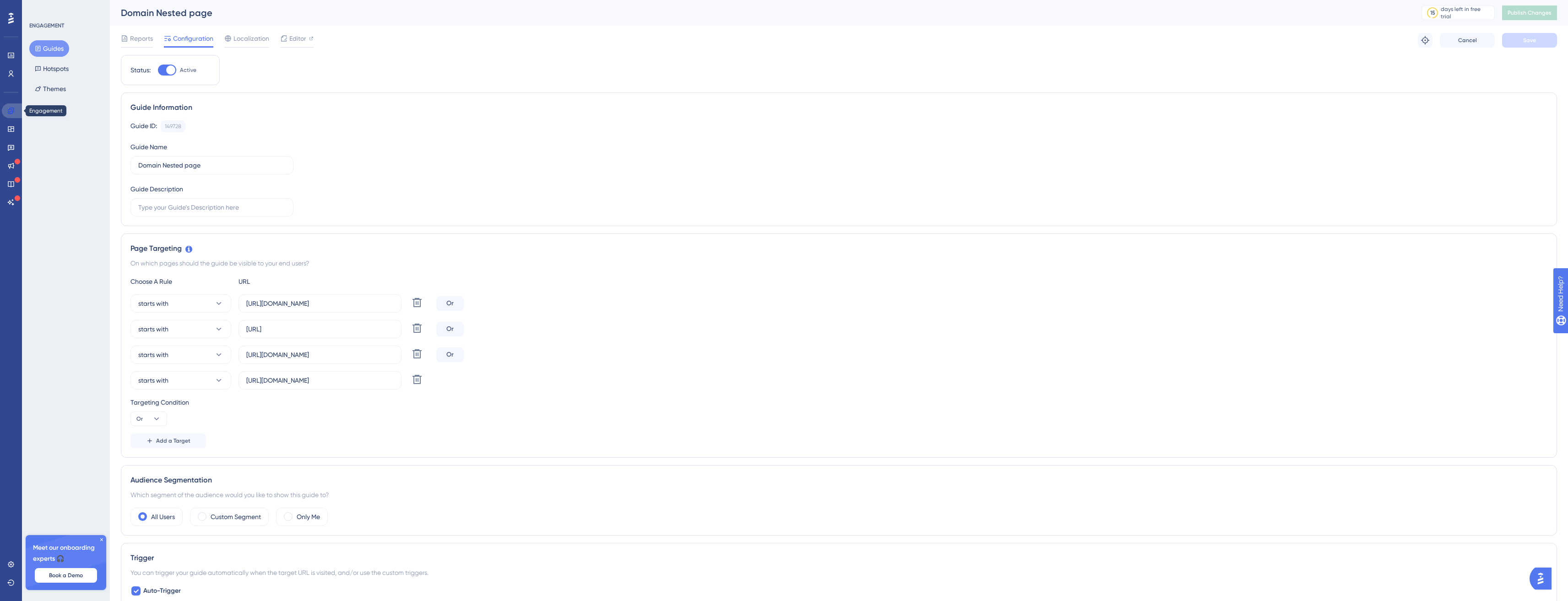
click at [11, 107] on icon at bounding box center [11, 110] width 7 height 7
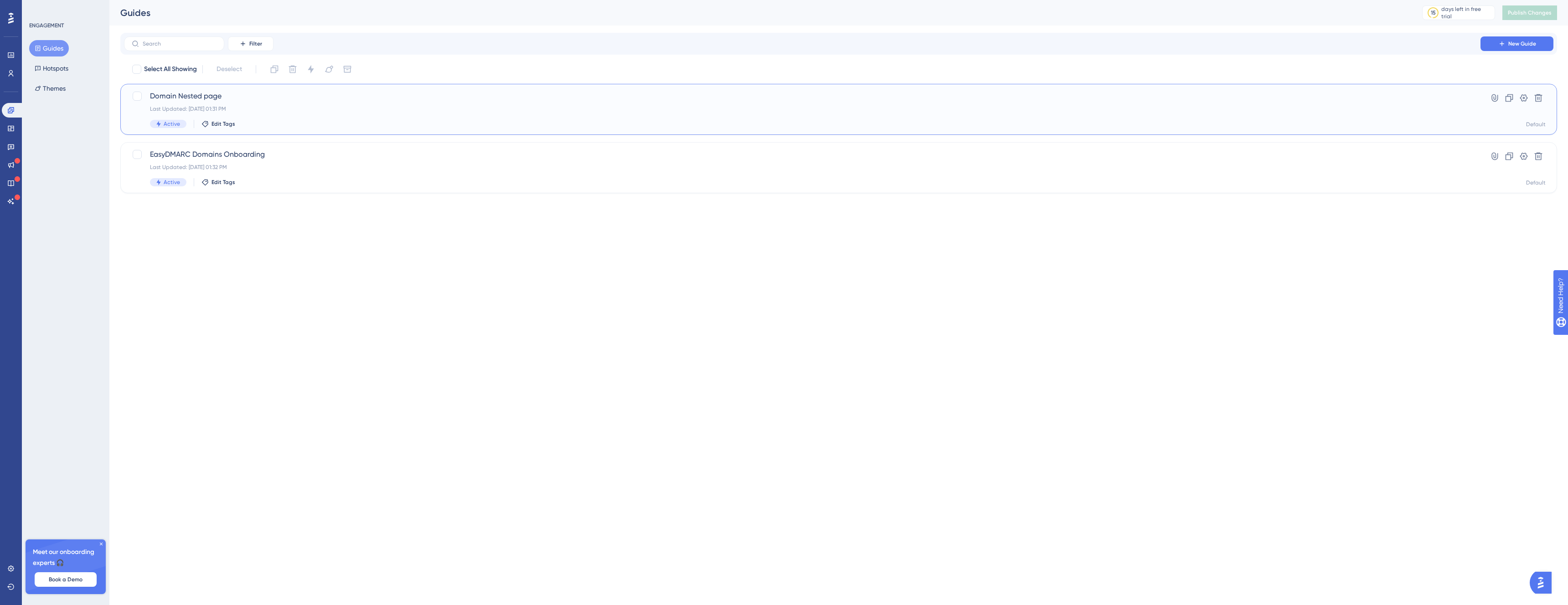
click at [210, 103] on div "Domain Nested page Last Updated: Aug 14 2025, 01:31 PM Active Edit Tags" at bounding box center [802, 109] width 1304 height 38
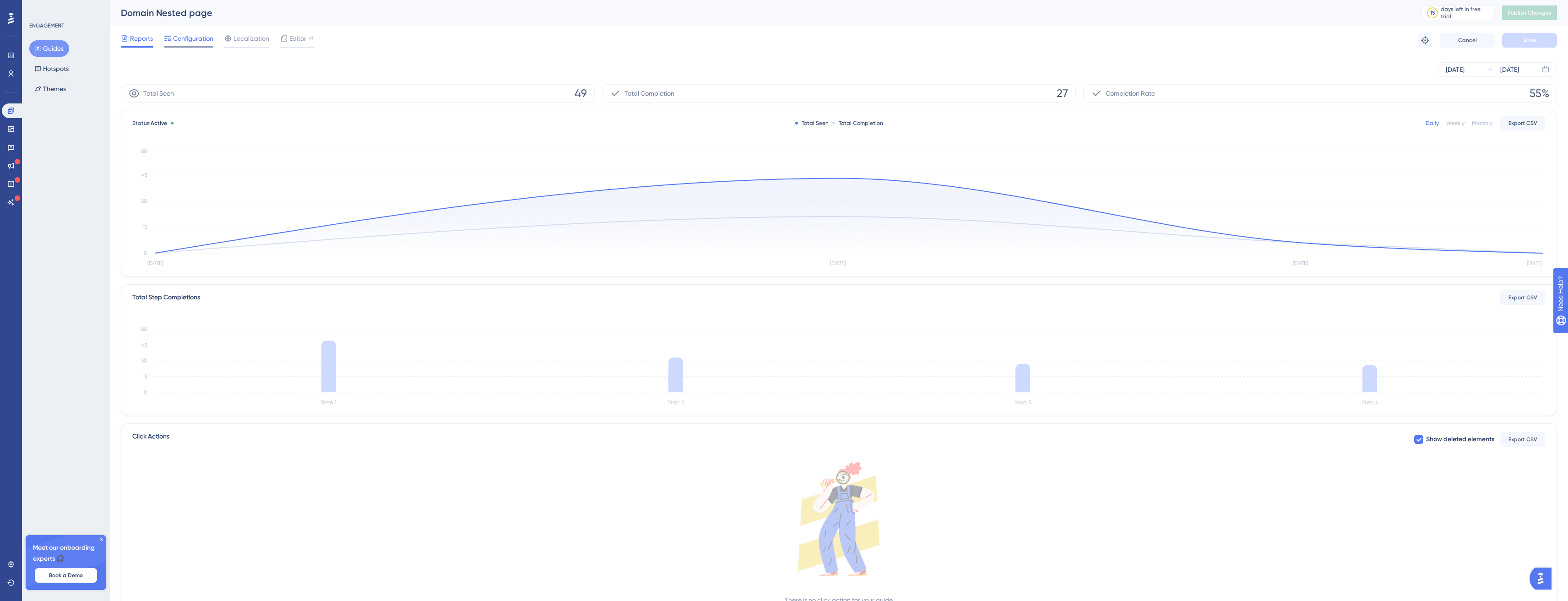
click at [184, 34] on span "Configuration" at bounding box center [193, 38] width 40 height 11
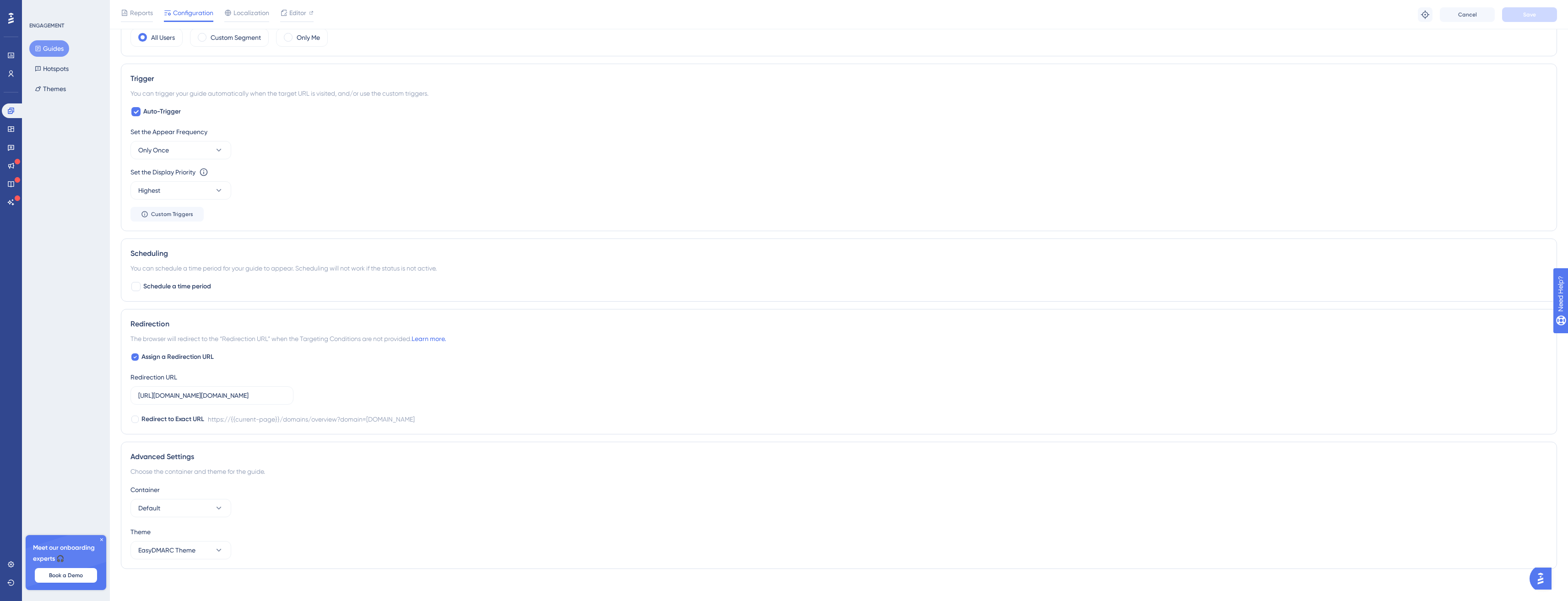
scroll to position [487, 2]
click at [162, 206] on span "Custom Triggers" at bounding box center [172, 209] width 42 height 7
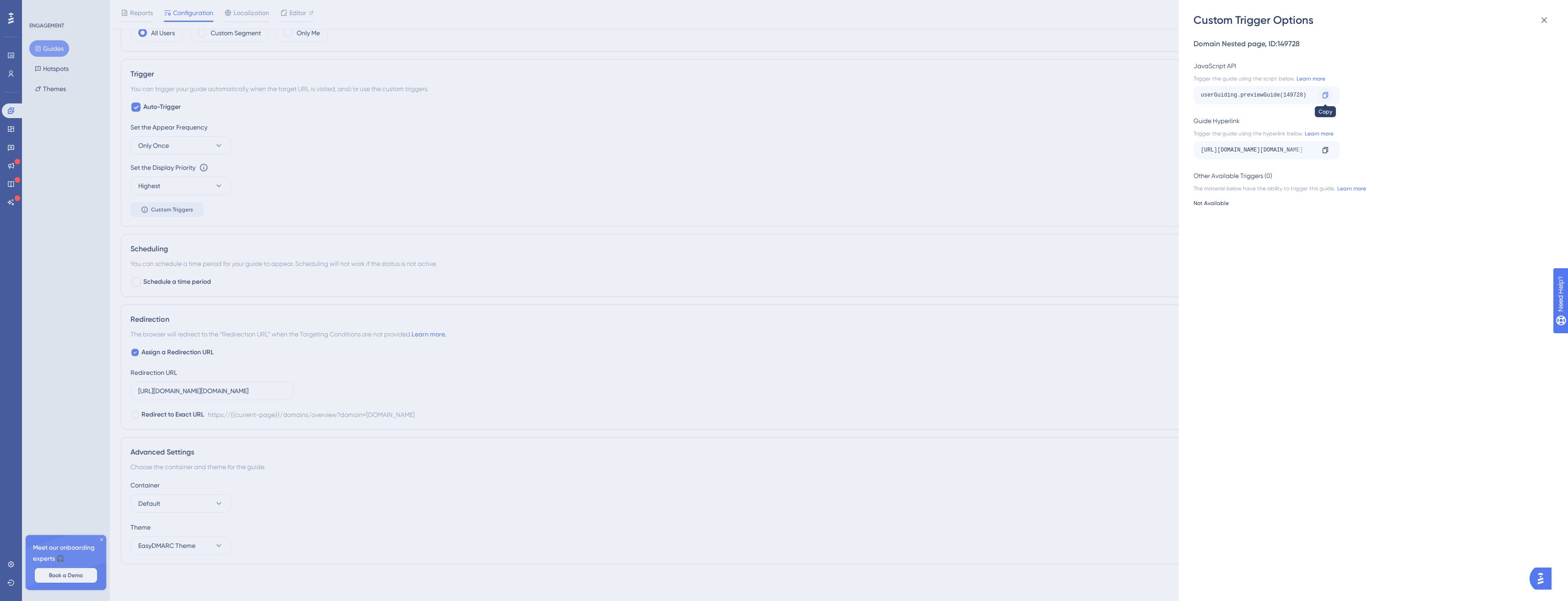
click at [1322, 93] on icon at bounding box center [1326, 95] width 7 height 7
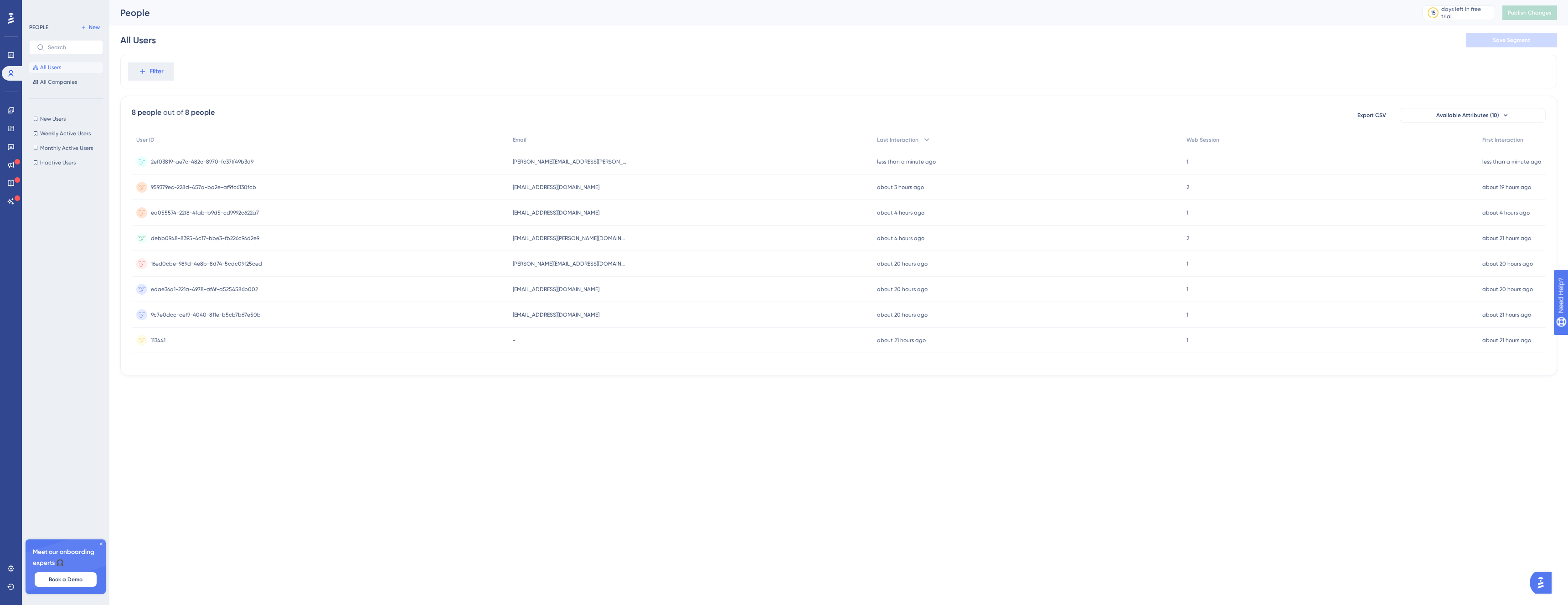
click at [273, 159] on div "2ef03819-ae7c-482c-8970-fc37ff49b3d9 2ef03819-ae7c-482c-8970-fc37ff49b3d9" at bounding box center [319, 162] width 377 height 25
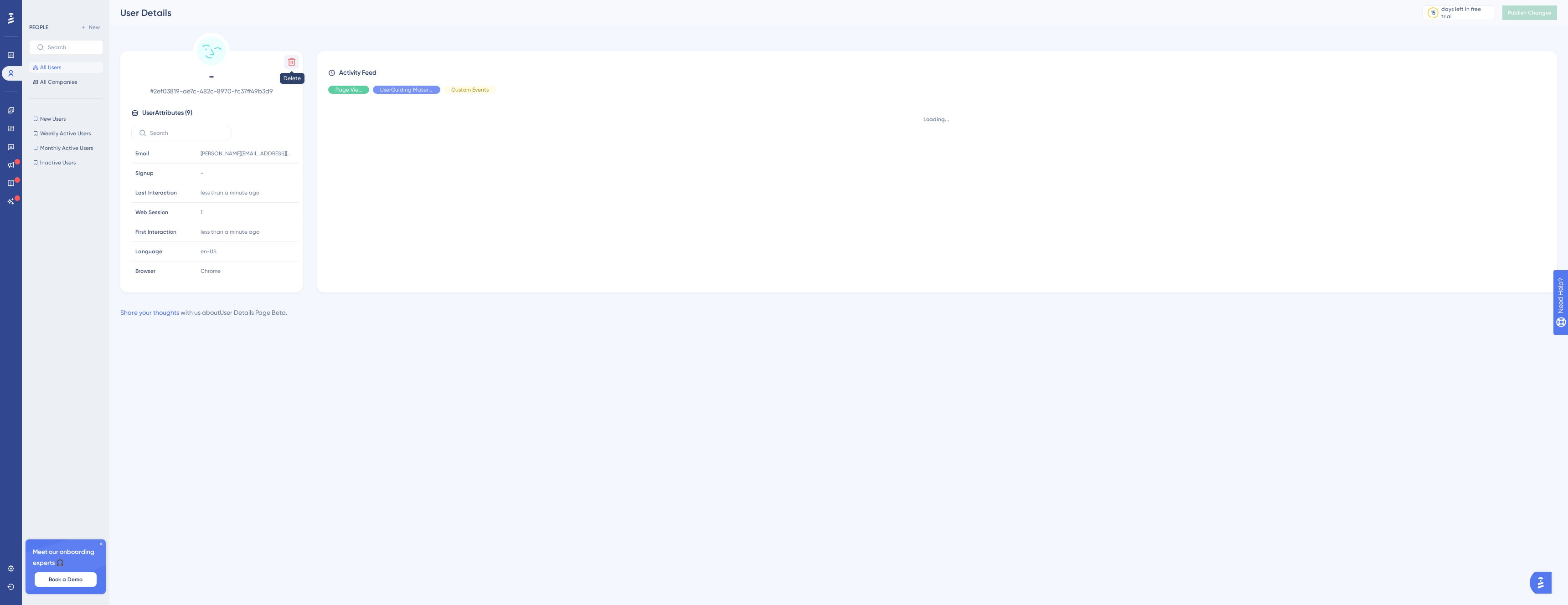
click at [294, 62] on icon at bounding box center [291, 62] width 7 height 7
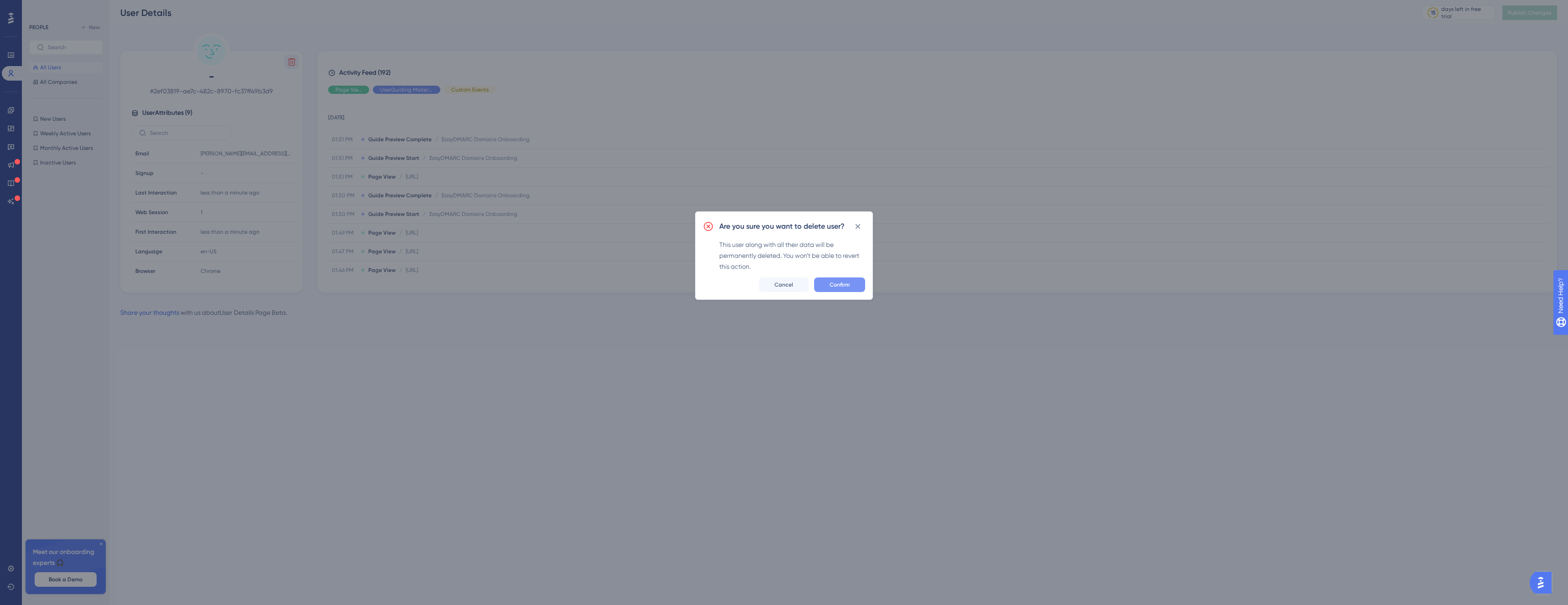
drag, startPoint x: 825, startPoint y: 275, endPoint x: 832, endPoint y: 286, distance: 13.0
click at [832, 286] on div "Are you sure you want to delete user? This user along with all their data will …" at bounding box center [784, 256] width 177 height 89
click at [837, 288] on button "Confirm" at bounding box center [839, 285] width 51 height 15
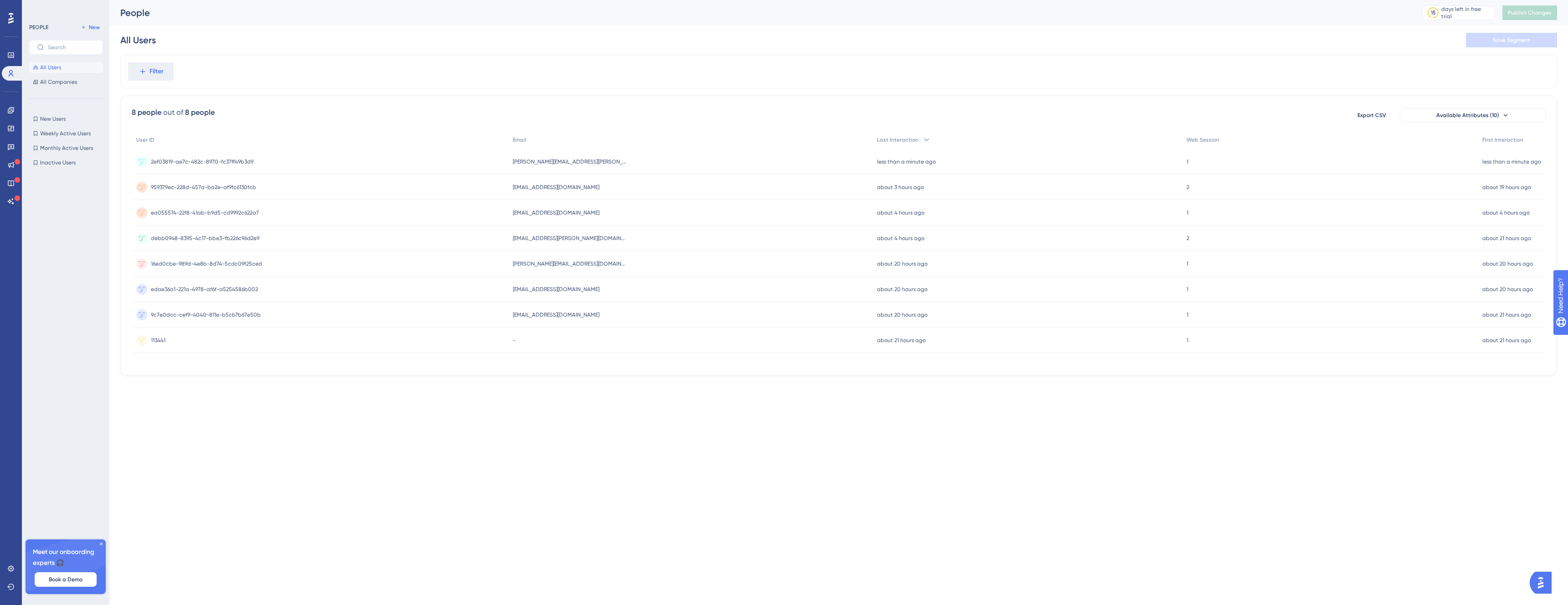
click at [566, 157] on div "armen.hakobyan@easydmarc.us armen.hakobyan@easydmarc.us" at bounding box center [690, 162] width 364 height 25
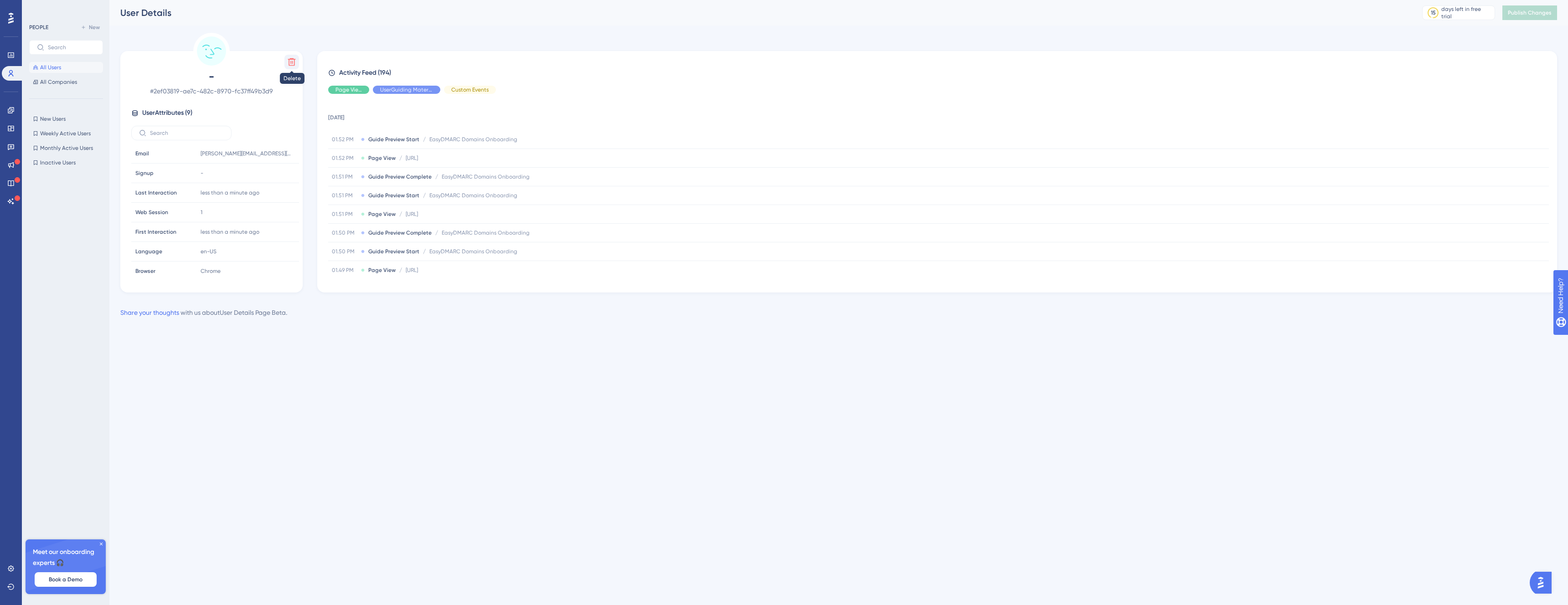
click at [289, 63] on icon at bounding box center [291, 62] width 7 height 7
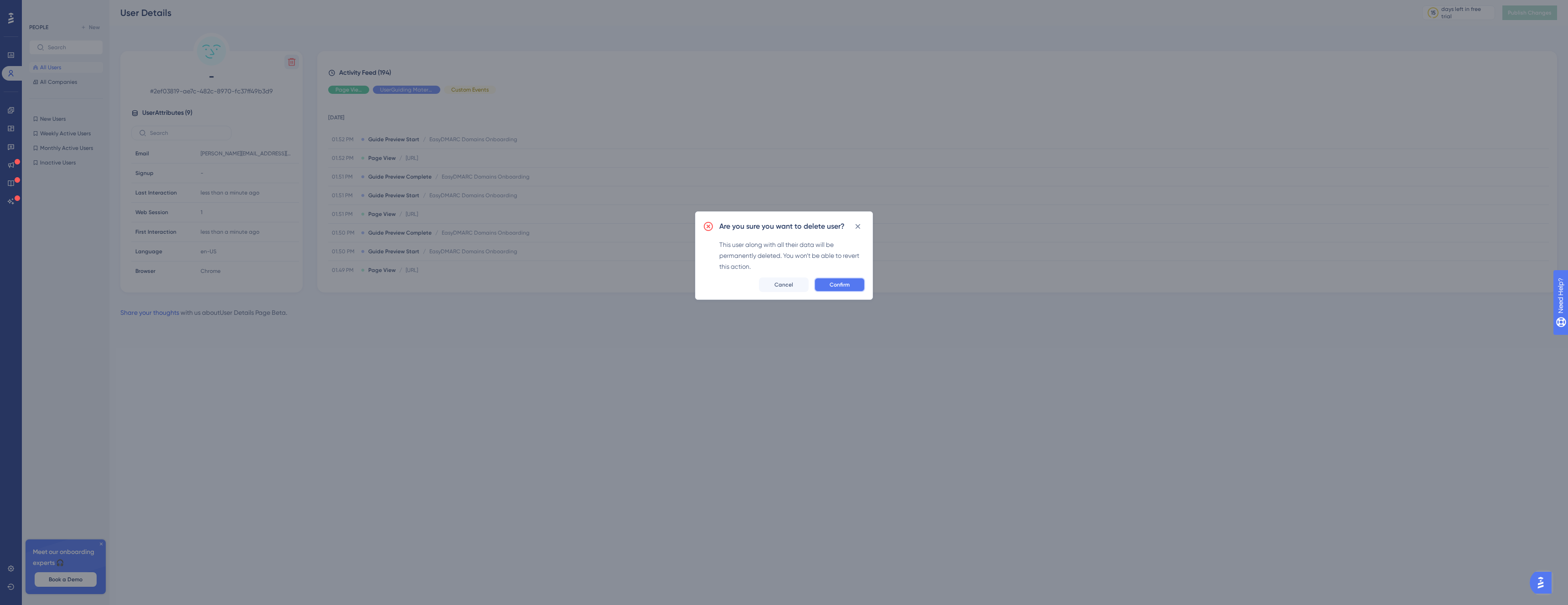
drag, startPoint x: 845, startPoint y: 287, endPoint x: 830, endPoint y: 295, distance: 17.0
click at [845, 287] on span "Confirm" at bounding box center [839, 284] width 20 height 7
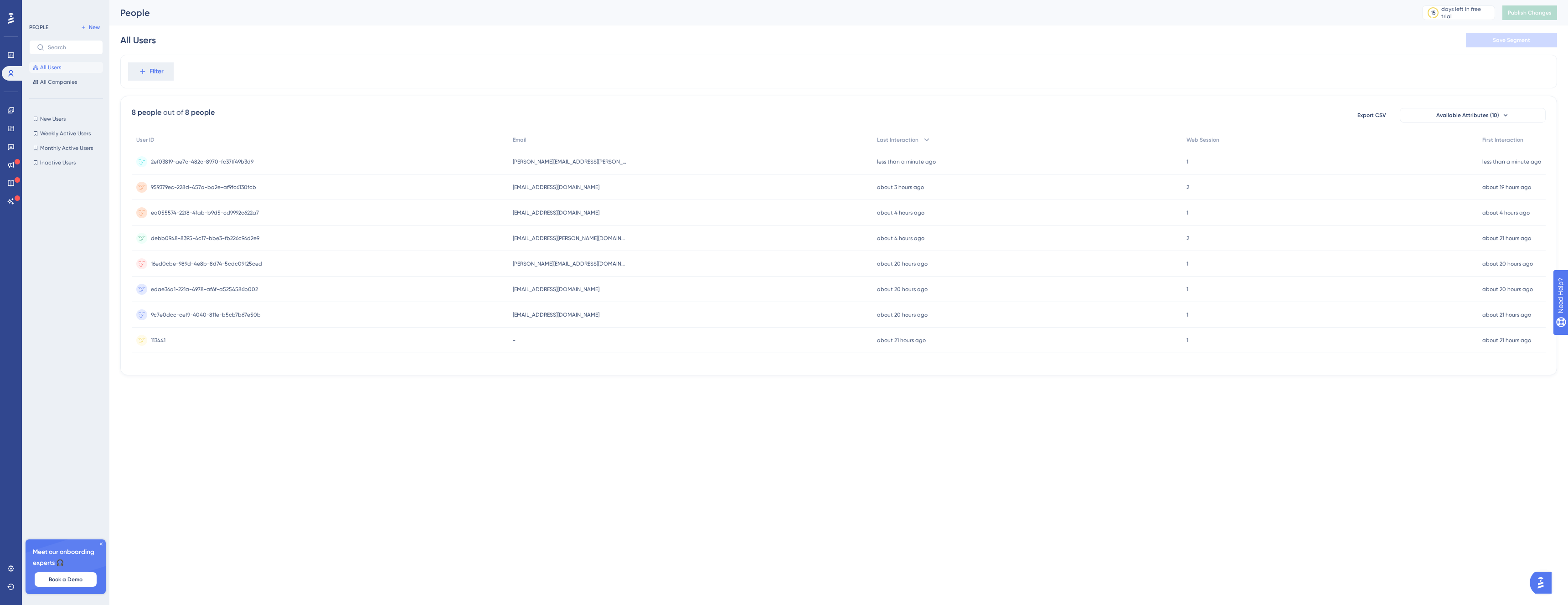
click at [429, 163] on div "2ef03819-ae7c-482c-8970-fc37ff49b3d9 2ef03819-ae7c-482c-8970-fc37ff49b3d9" at bounding box center [319, 162] width 377 height 25
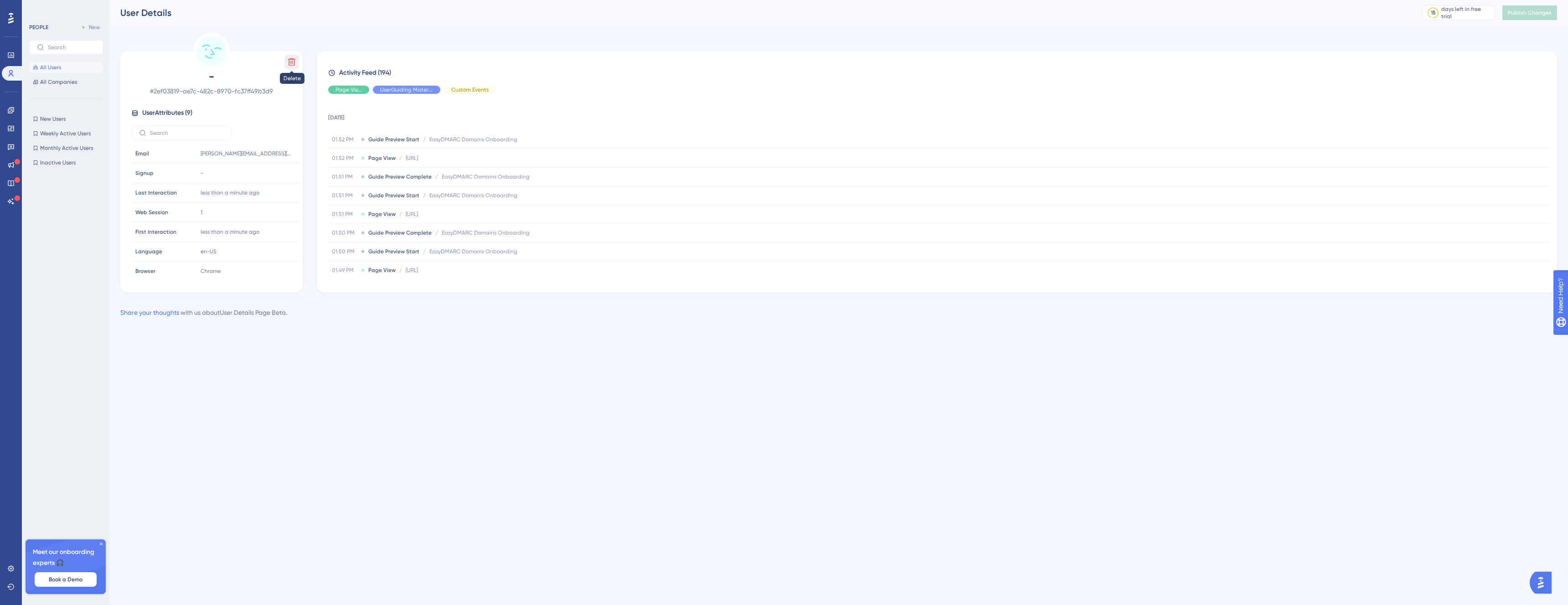
click at [291, 63] on icon at bounding box center [291, 62] width 9 height 9
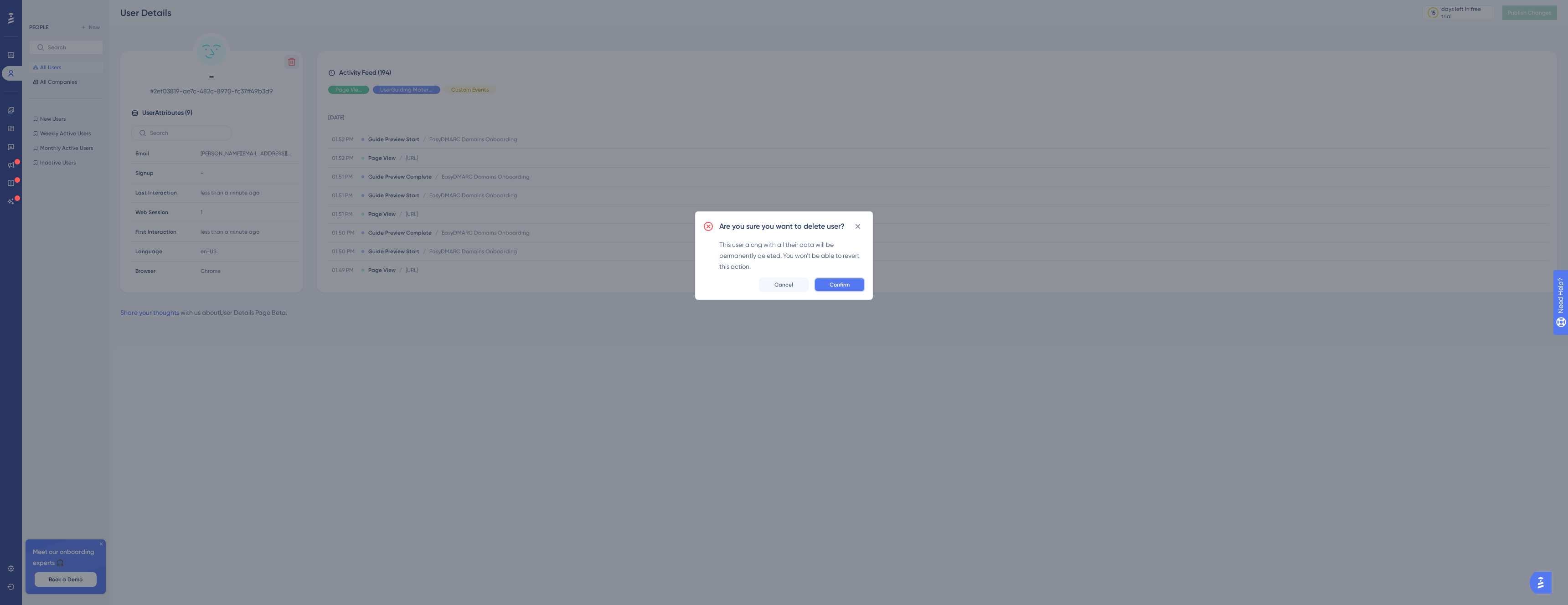
click at [852, 286] on button "Confirm" at bounding box center [839, 285] width 51 height 15
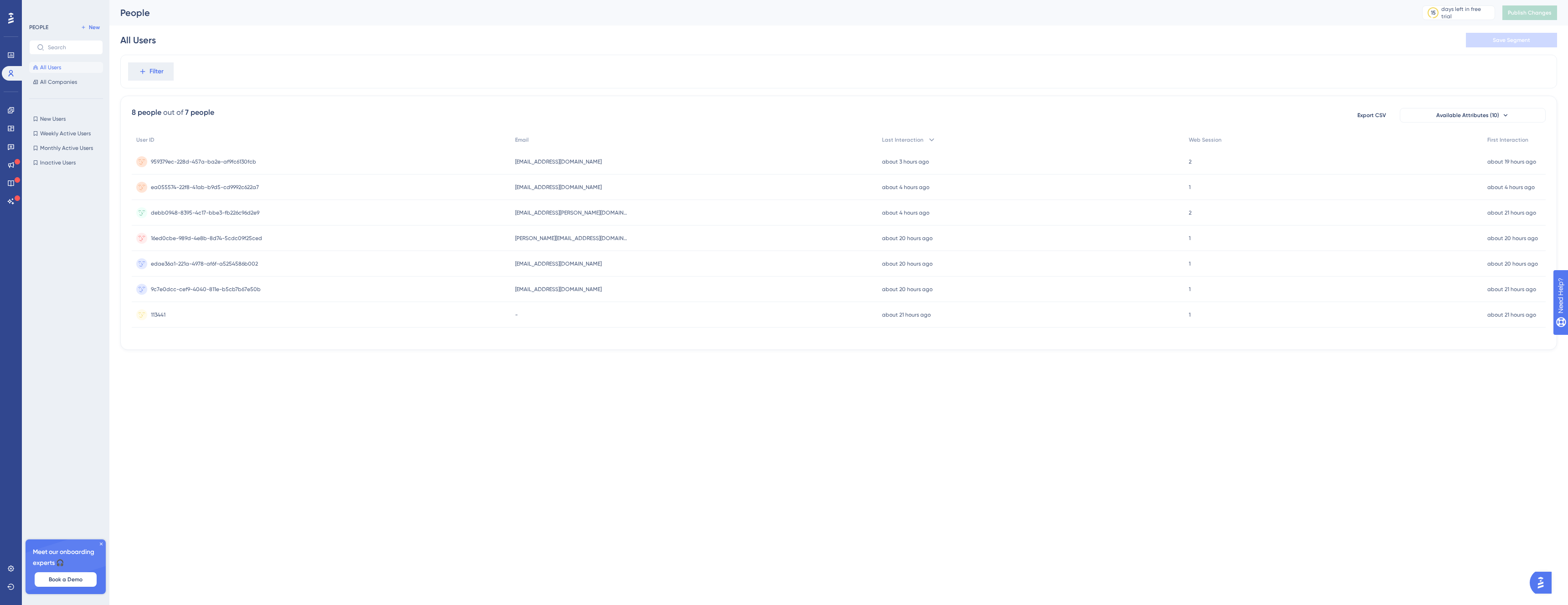
click at [167, 117] on div "out of" at bounding box center [173, 112] width 20 height 11
drag, startPoint x: 167, startPoint y: 117, endPoint x: 224, endPoint y: 121, distance: 57.1
click at [224, 121] on div "8 people out of 7 people Export CSV Available Attributes (10)" at bounding box center [838, 115] width 1414 height 16
click at [420, 2] on div "People 15 days left in free trial Click to see upgrade options Publish Changes" at bounding box center [838, 12] width 1458 height 25
click at [286, 167] on div "2ef03819-ae7c-482c-8970-fc37ff49b3d9 2ef03819-ae7c-482c-8970-fc37ff49b3d9" at bounding box center [319, 162] width 377 height 25
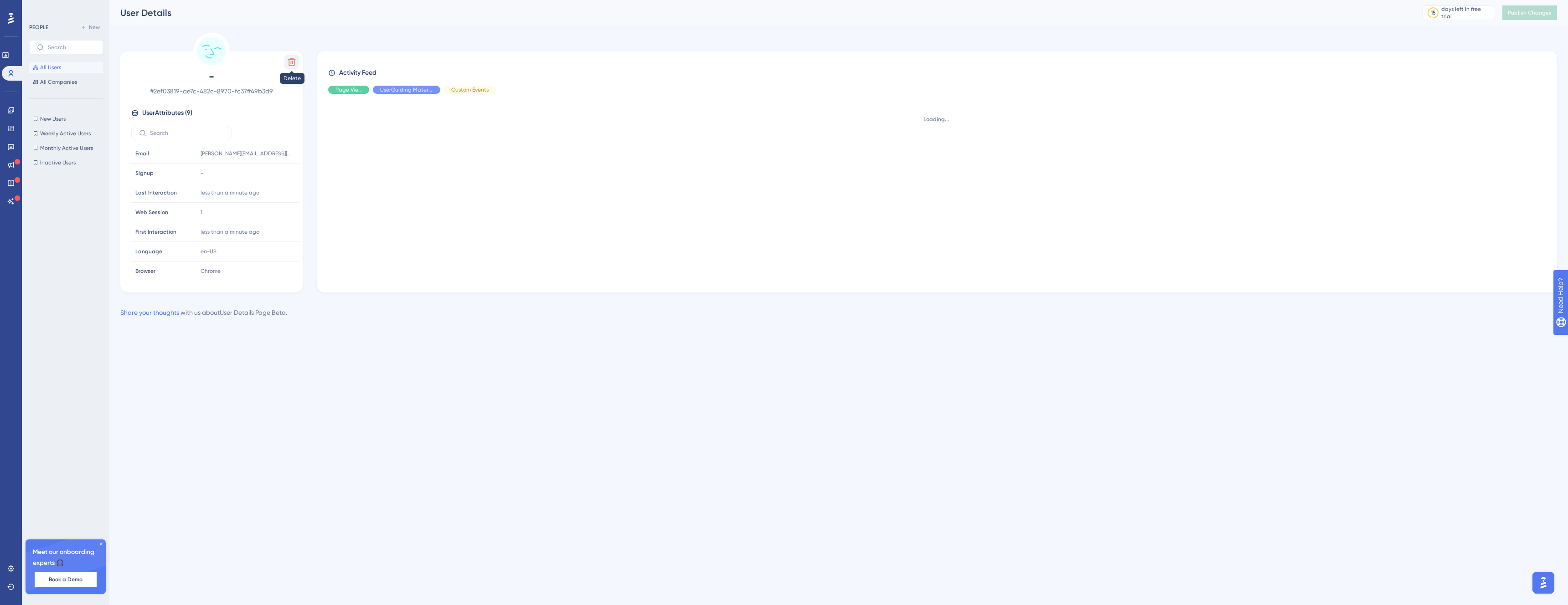
click at [295, 66] on icon at bounding box center [291, 62] width 9 height 9
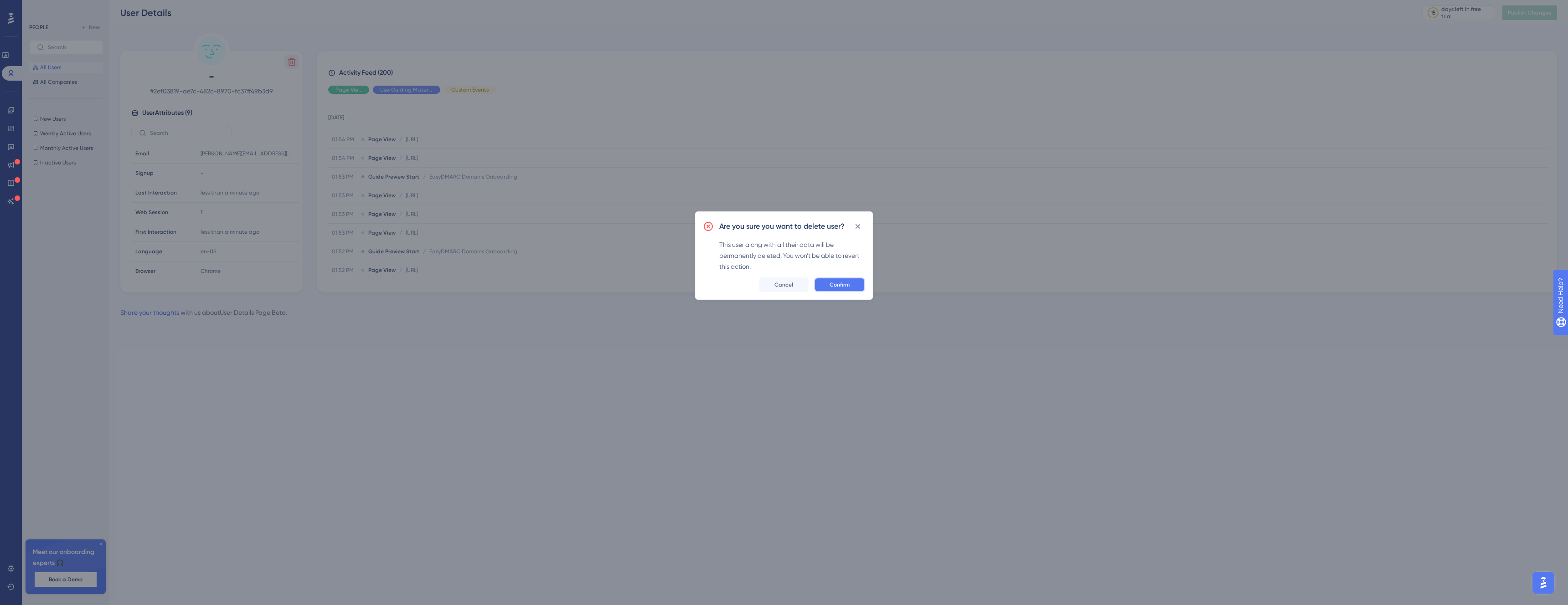
click at [843, 281] on span "Confirm" at bounding box center [839, 284] width 20 height 7
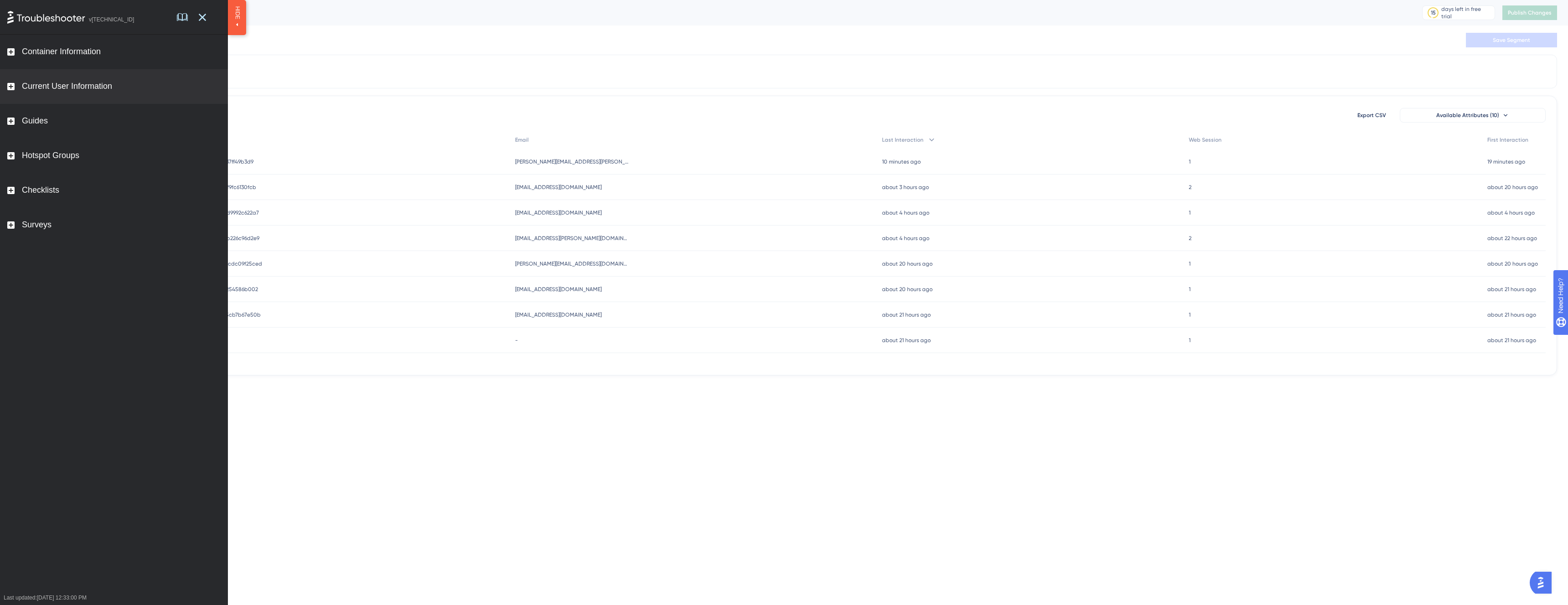
click at [85, 74] on div "Current User Information" at bounding box center [114, 86] width 228 height 34
click at [72, 48] on div "Container Information" at bounding box center [62, 52] width 79 height 10
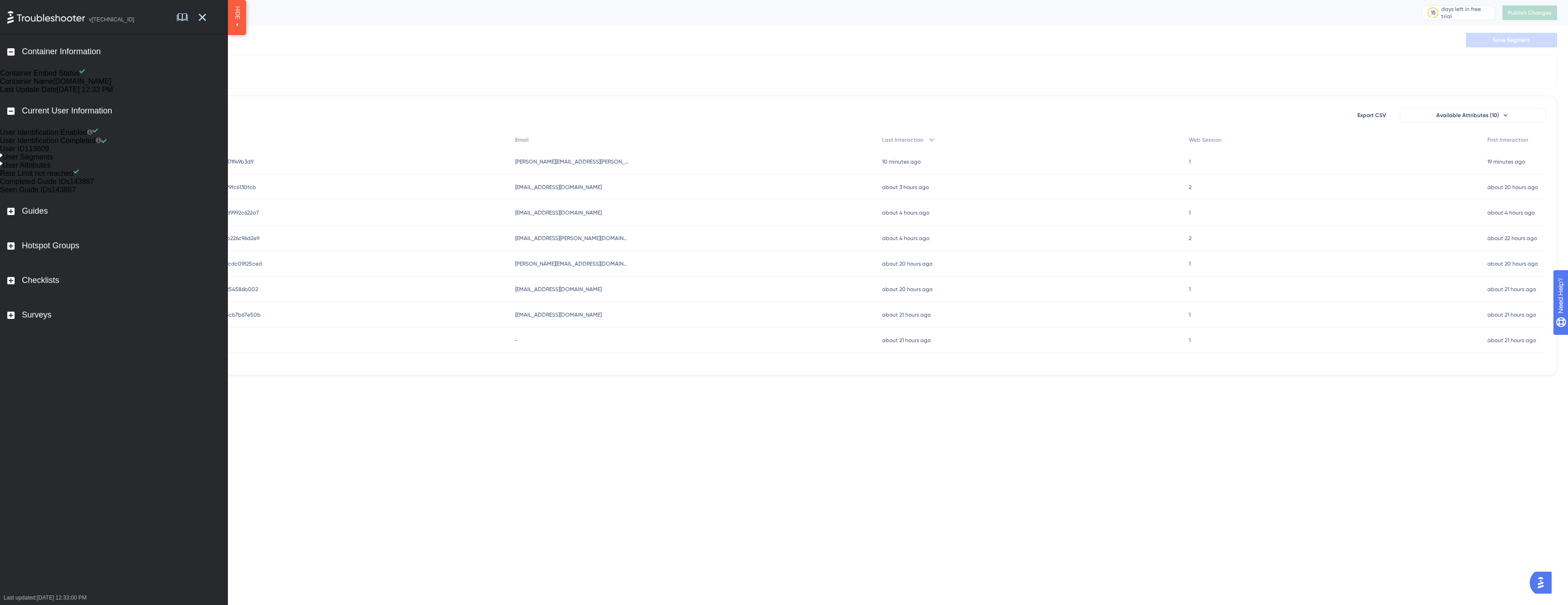
drag, startPoint x: 126, startPoint y: 98, endPoint x: 186, endPoint y: 102, distance: 60.1
click at [112, 85] on div "panel.userguiding.com" at bounding box center [82, 81] width 58 height 8
click at [94, 229] on div "Guides" at bounding box center [114, 211] width 228 height 34
click at [135, 245] on div "Other Guides(34)" at bounding box center [114, 241] width 228 height 8
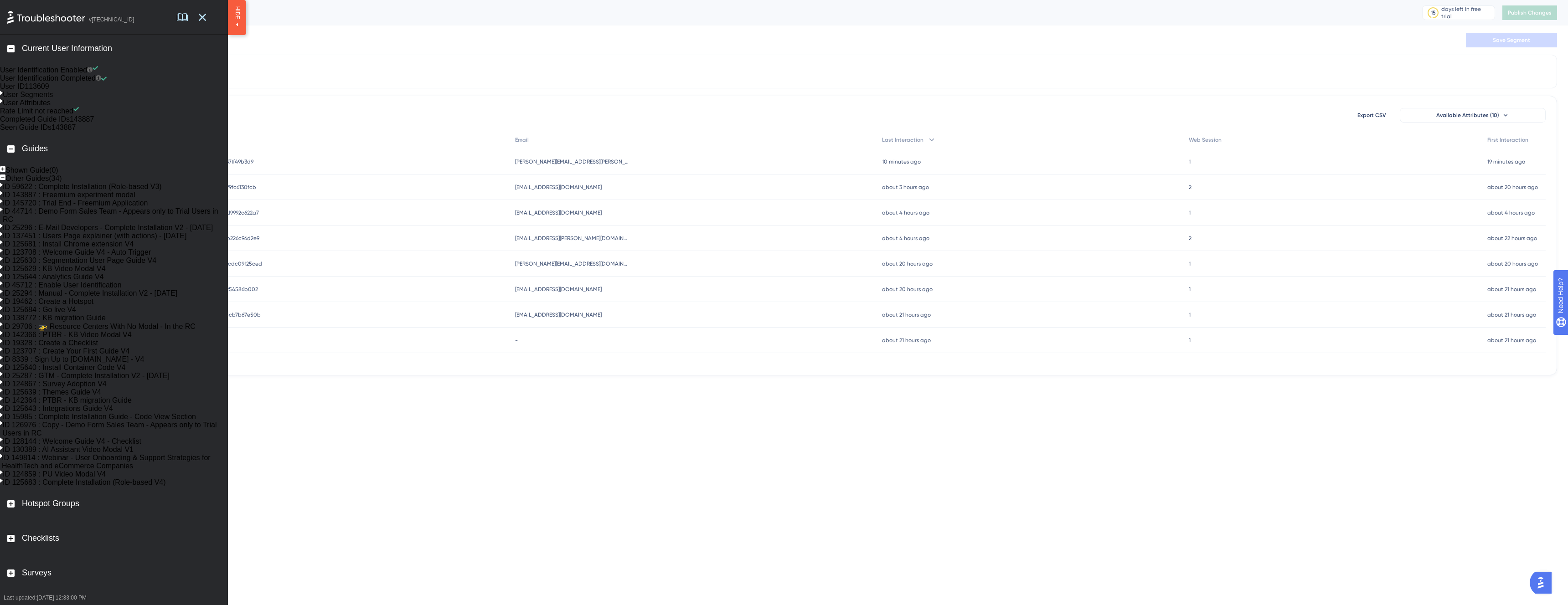
scroll to position [366, 0]
click at [89, 517] on div "Hotspot Groups" at bounding box center [114, 504] width 228 height 34
click at [92, 524] on div "Checklists" at bounding box center [114, 539] width 228 height 34
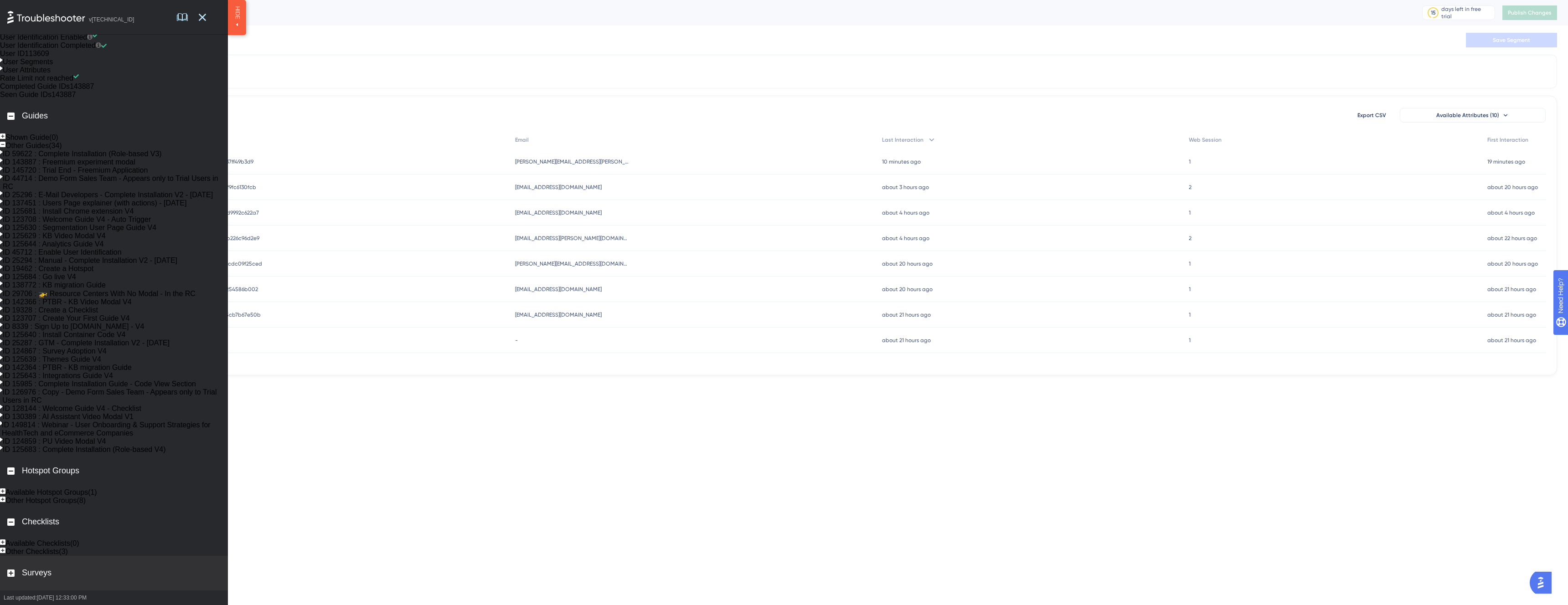
click at [90, 570] on div "Surveys" at bounding box center [114, 573] width 228 height 34
click at [462, 236] on div "debb0948-8395-4c17-bbe3-fb226c96d2e9 debb0948-8395-4c17-bbe3-fb226c96d2e9" at bounding box center [320, 238] width 378 height 25
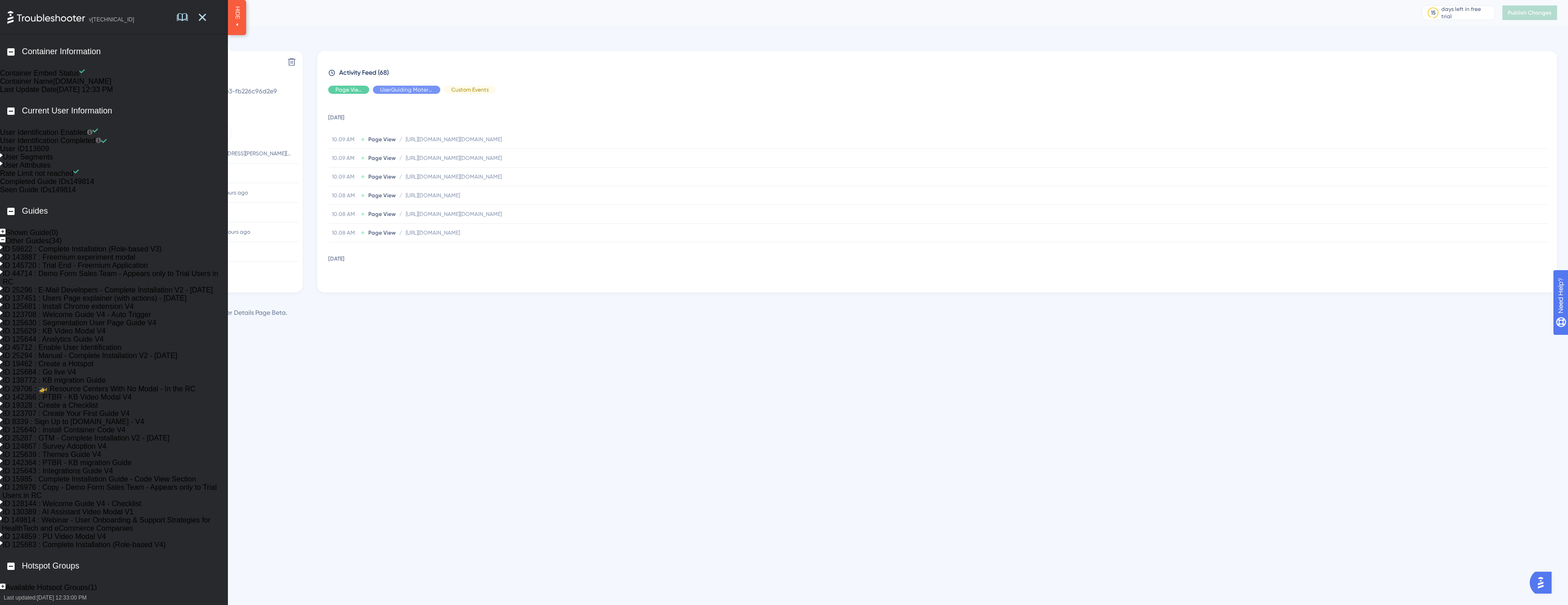
click at [527, 0] on html "Performance Users Engagement Widgets Feedback Product Updates Knowledge Base AI…" at bounding box center [784, 0] width 1568 height 0
click at [237, 16] on span "HIDE" at bounding box center [236, 12] width 7 height 13
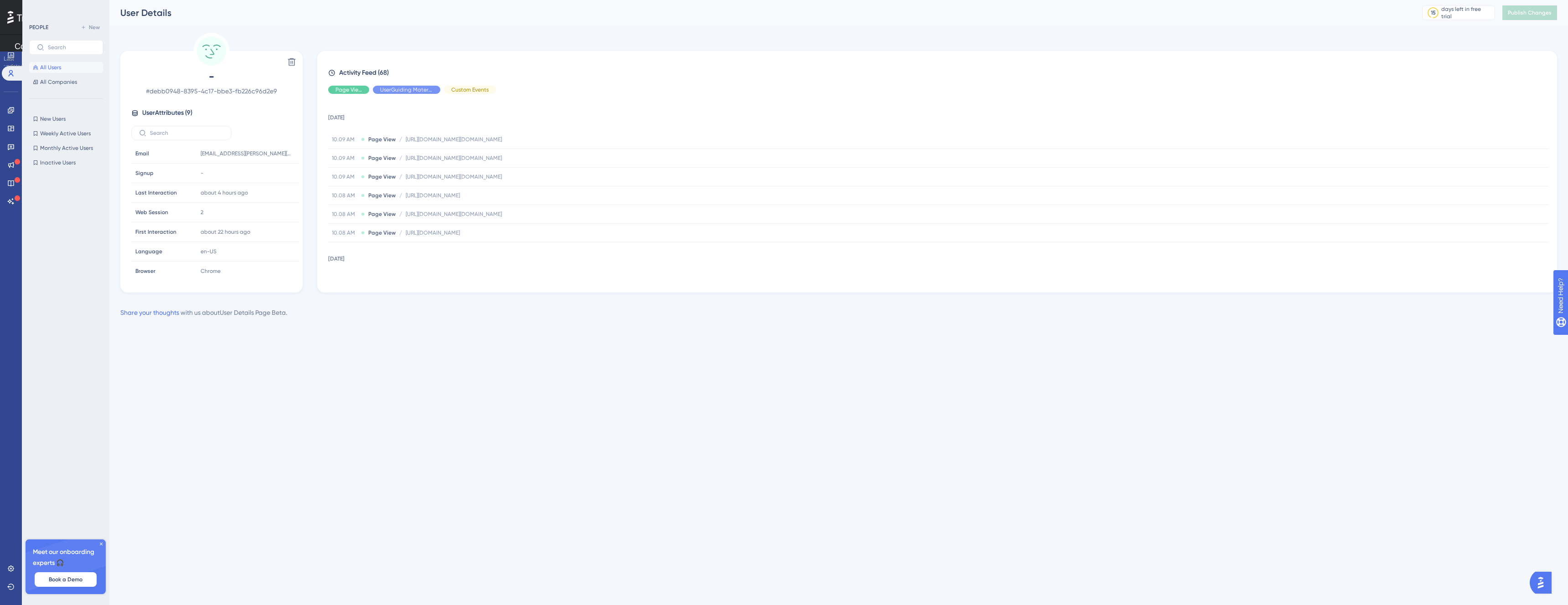
click at [20, 103] on div "Engagement" at bounding box center [11, 110] width 18 height 15
click at [16, 106] on link at bounding box center [11, 110] width 18 height 15
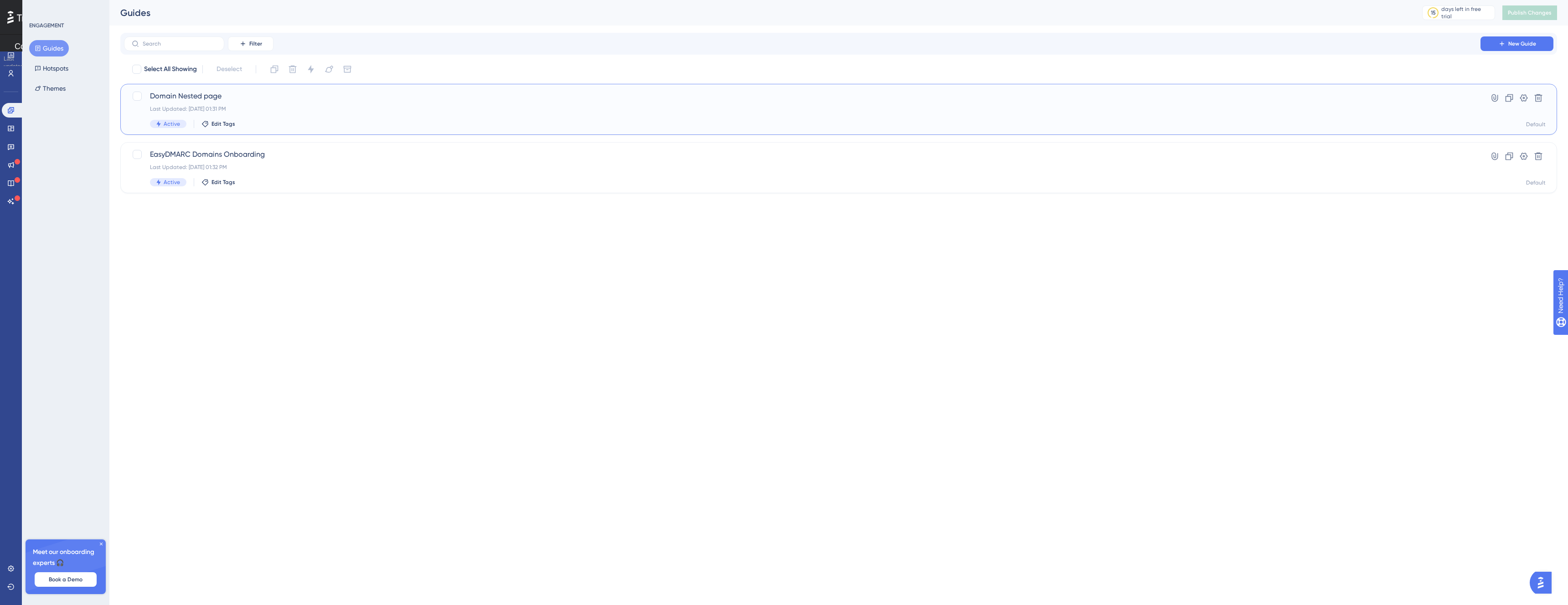
click at [323, 109] on div "Last Updated: Aug 14 2025, 01:31 PM" at bounding box center [802, 108] width 1304 height 7
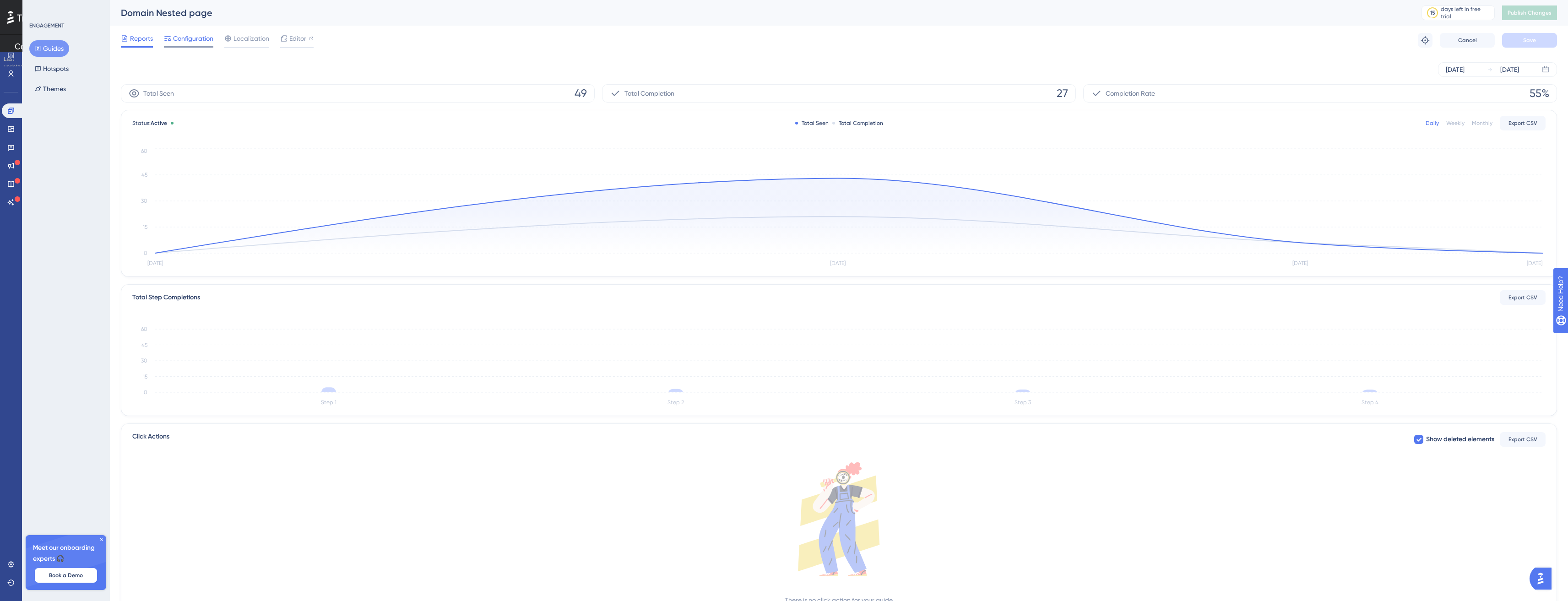
click at [193, 40] on span "Configuration" at bounding box center [193, 38] width 40 height 11
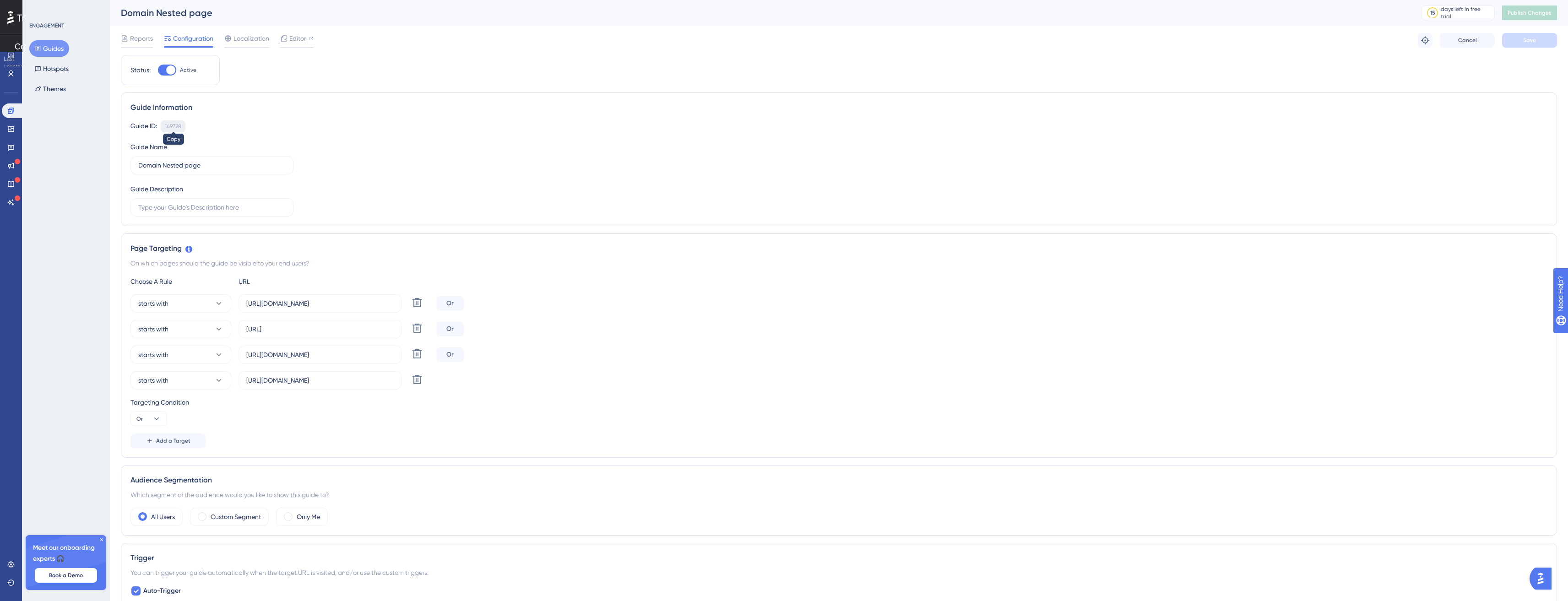
click at [181, 126] on div "149728" at bounding box center [173, 126] width 16 height 7
click at [181, 126] on div "149728 Copy" at bounding box center [173, 126] width 25 height 12
click at [175, 124] on div "149728" at bounding box center [173, 126] width 16 height 7
copy div "149728"
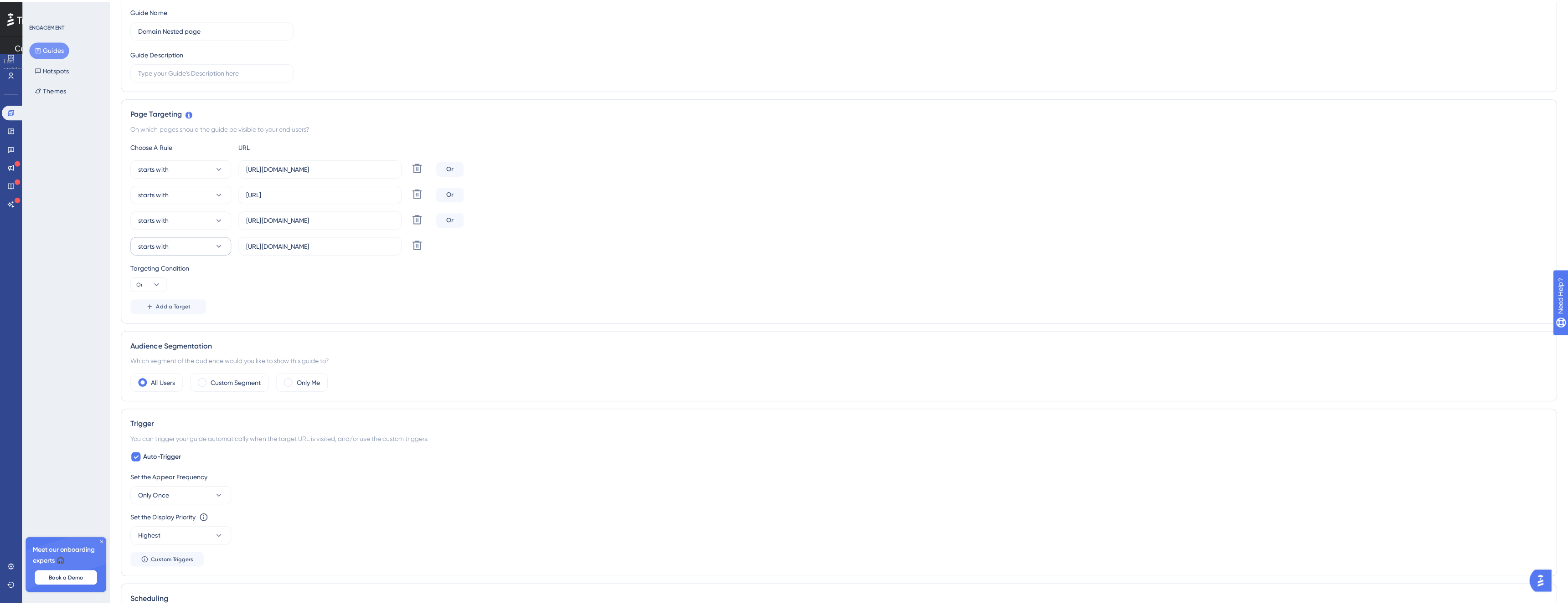
scroll to position [354, 0]
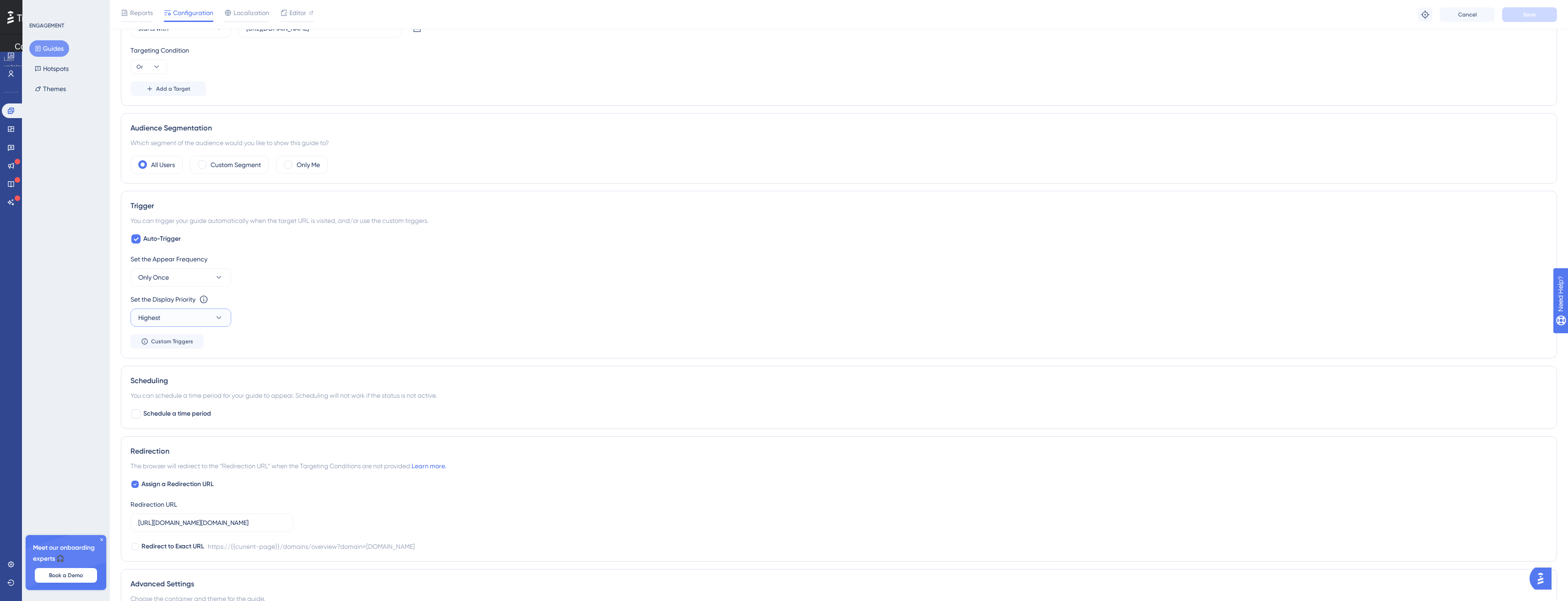
click at [206, 319] on button "Highest" at bounding box center [181, 317] width 101 height 18
click at [331, 261] on div "Set the Appear Frequency" at bounding box center [839, 259] width 1417 height 11
click at [166, 281] on span "Only Once" at bounding box center [153, 277] width 31 height 11
click at [156, 240] on span "Auto-Trigger" at bounding box center [162, 238] width 38 height 11
checkbox input "false"
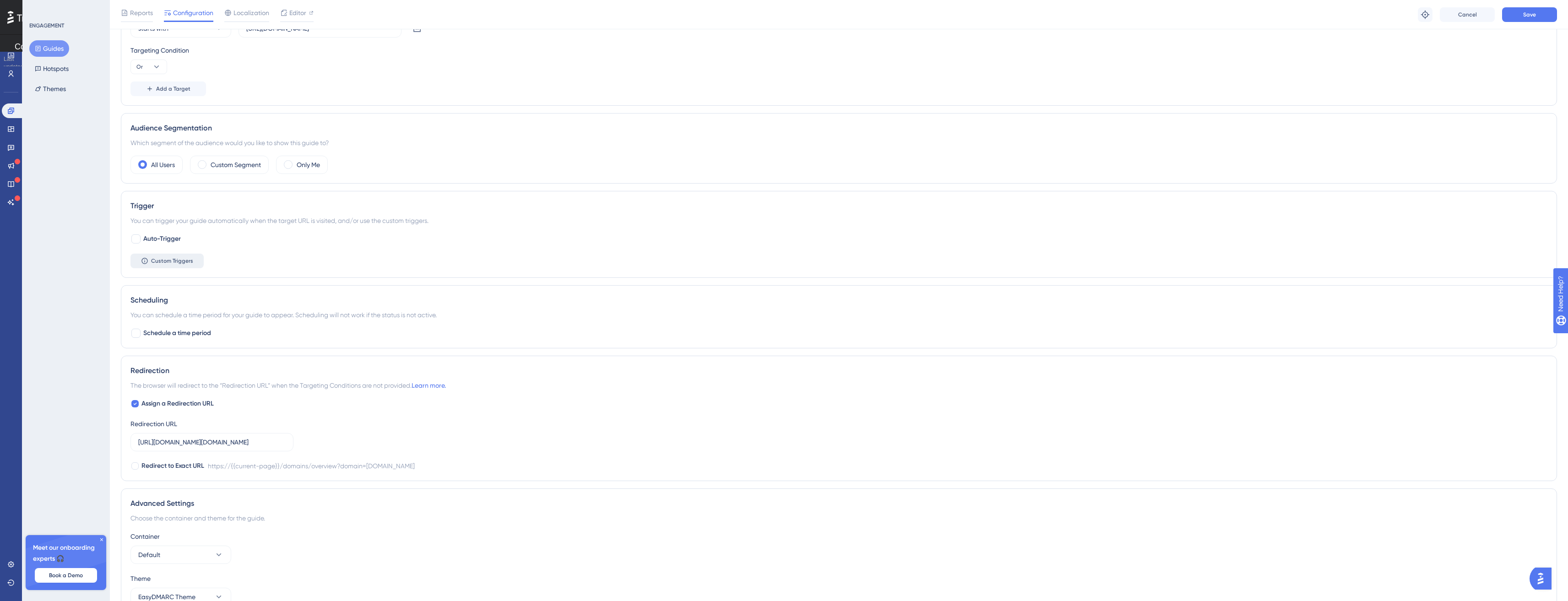
click at [176, 258] on span "Custom Triggers" at bounding box center [172, 261] width 42 height 7
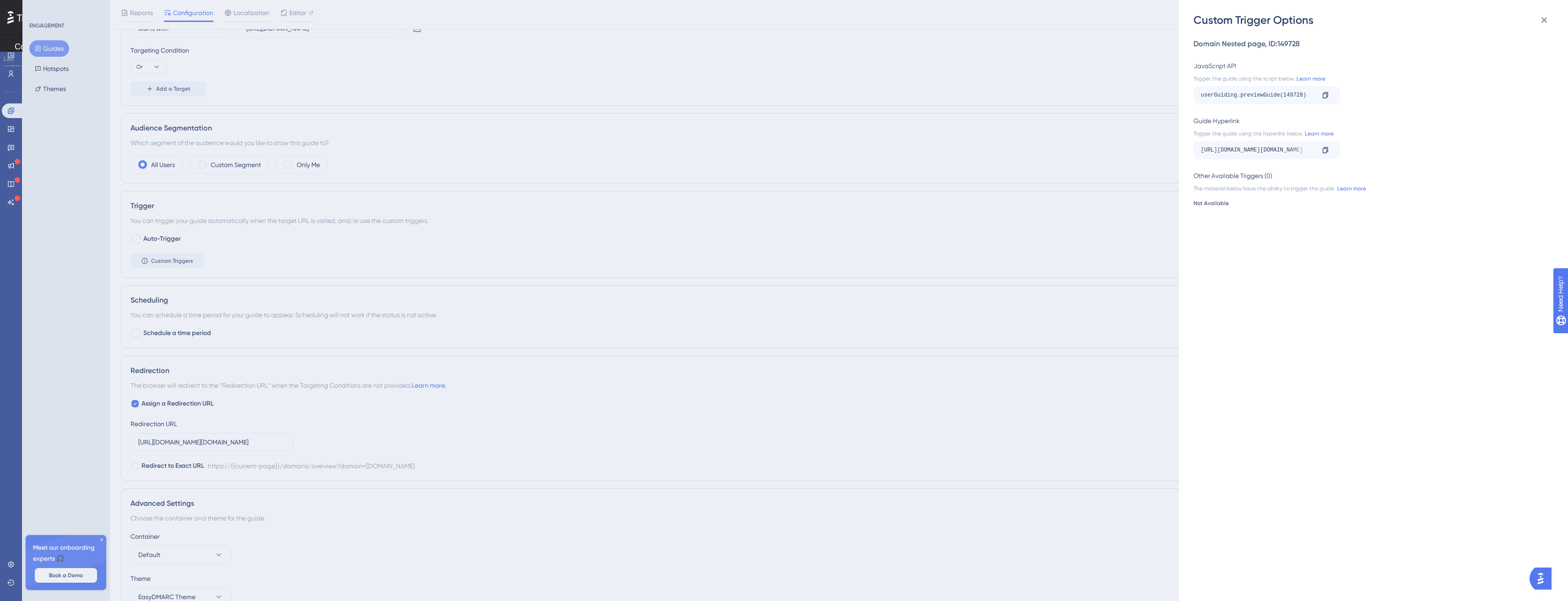
click at [1236, 179] on div "Other Available Triggers (0)" at bounding box center [1371, 175] width 355 height 11
click at [1261, 170] on div "Other Available Triggers (0)" at bounding box center [1371, 175] width 355 height 11
drag, startPoint x: 1269, startPoint y: 176, endPoint x: 1311, endPoint y: 183, distance: 42.6
click at [1274, 178] on div "Other Available Triggers (0)" at bounding box center [1371, 175] width 355 height 11
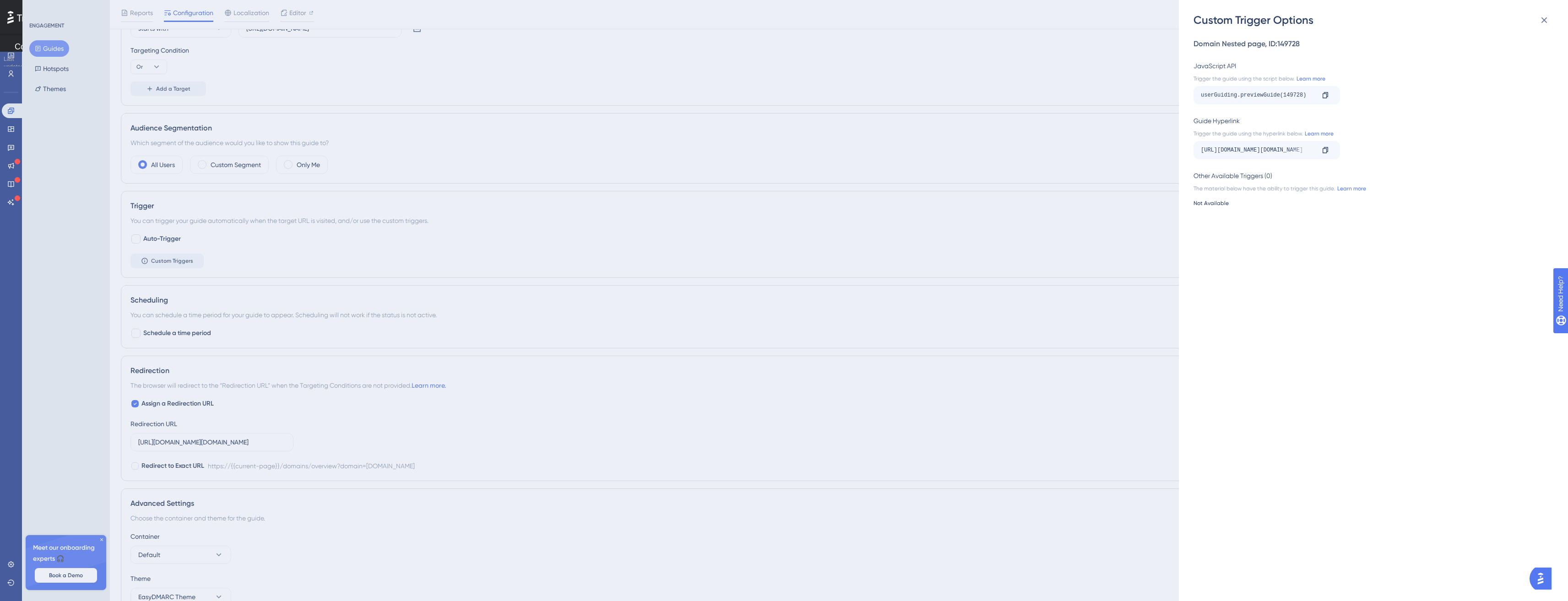
click at [1213, 206] on div "Not Available" at bounding box center [1371, 203] width 355 height 7
click at [1344, 190] on link "Learn more" at bounding box center [1350, 188] width 31 height 7
click at [695, 2] on div "Custom Trigger Options Domain Nested page , ID: 149728 JavaScript API Trigger t…" at bounding box center [784, 300] width 1568 height 601
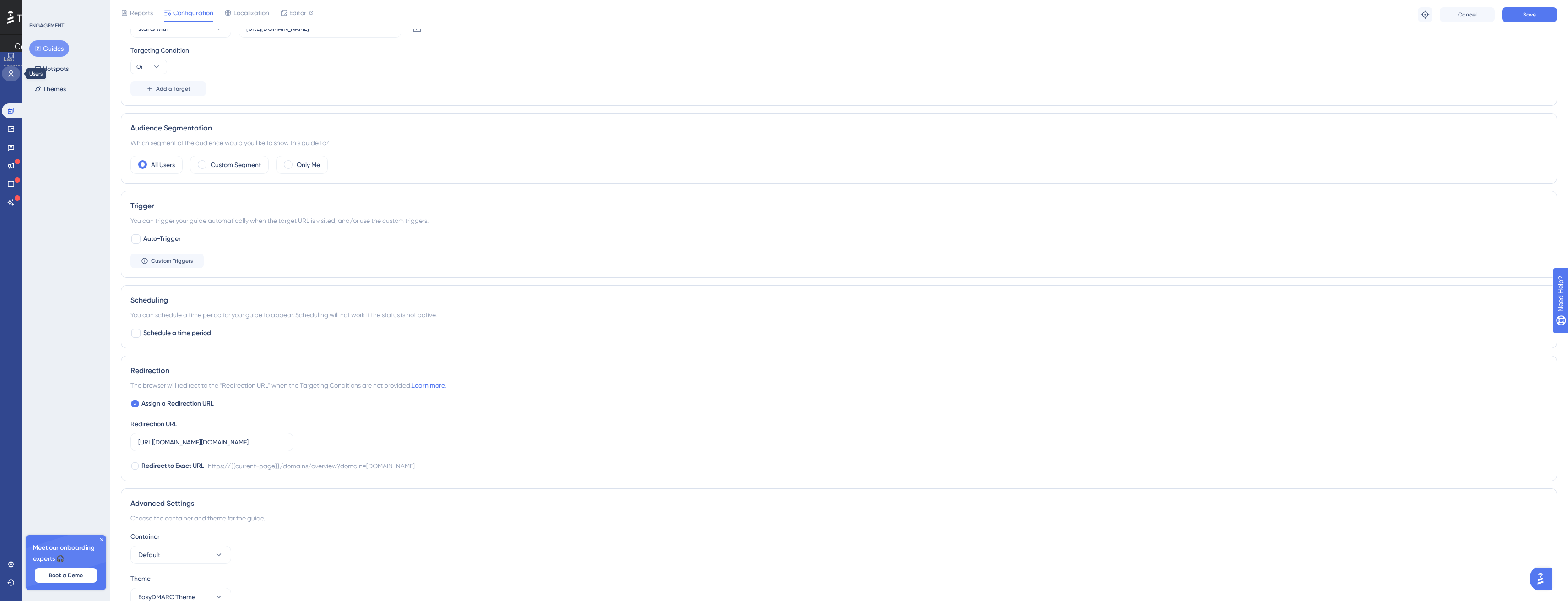
click at [15, 74] on link at bounding box center [11, 73] width 18 height 15
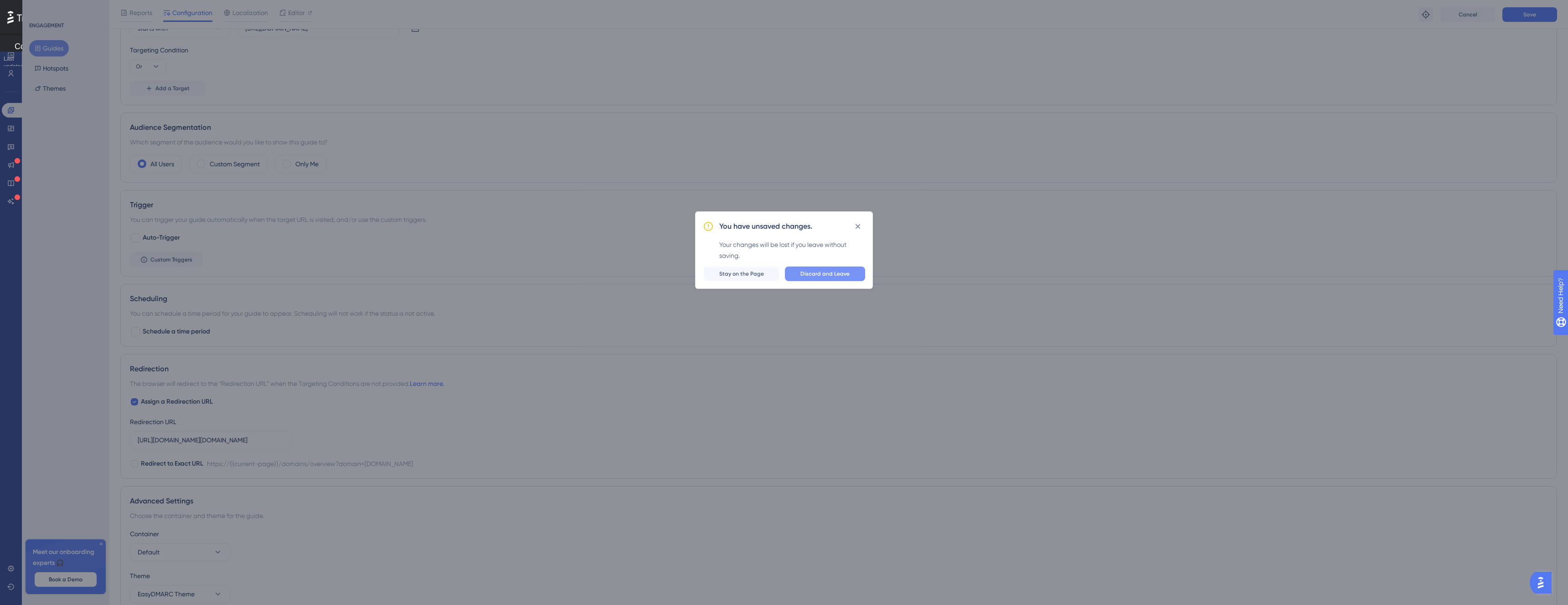
click at [841, 276] on span "Discard and Leave" at bounding box center [825, 273] width 49 height 7
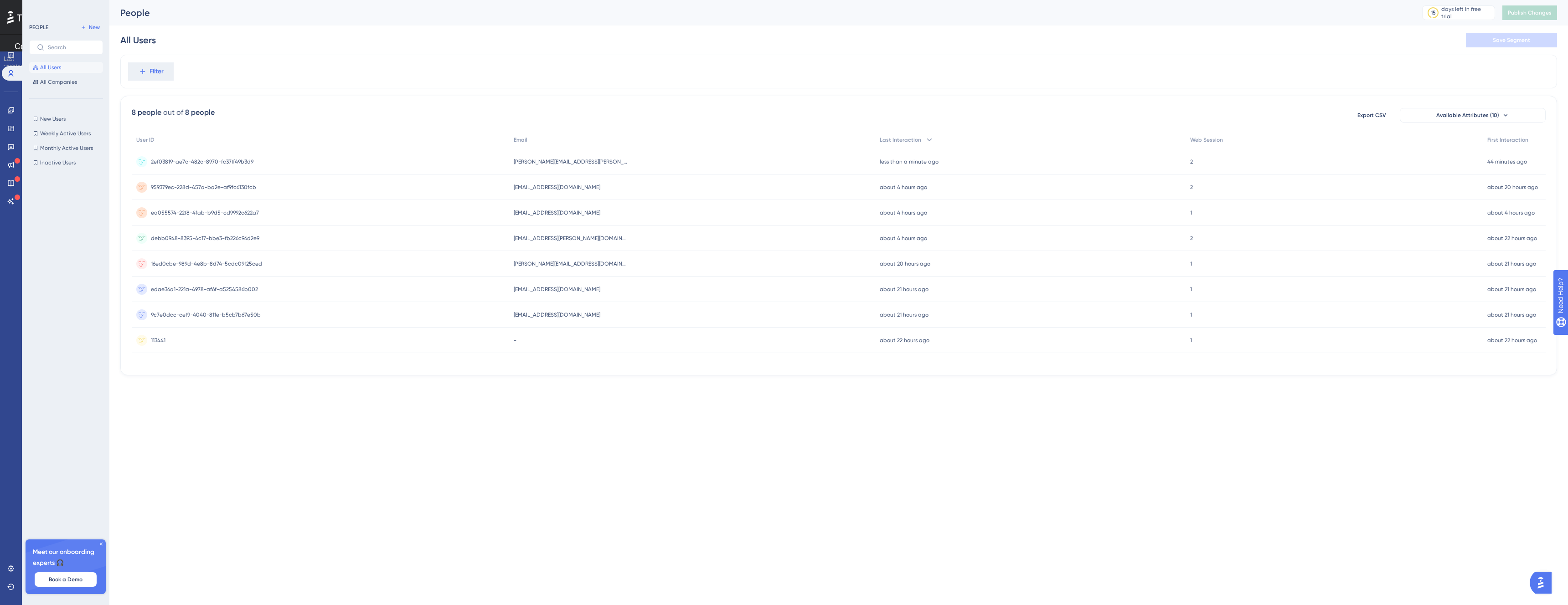
click at [319, 159] on div "2ef03819-ae7c-482c-8970-fc37ff49b3d9 2ef03819-ae7c-482c-8970-fc37ff49b3d9" at bounding box center [320, 162] width 378 height 25
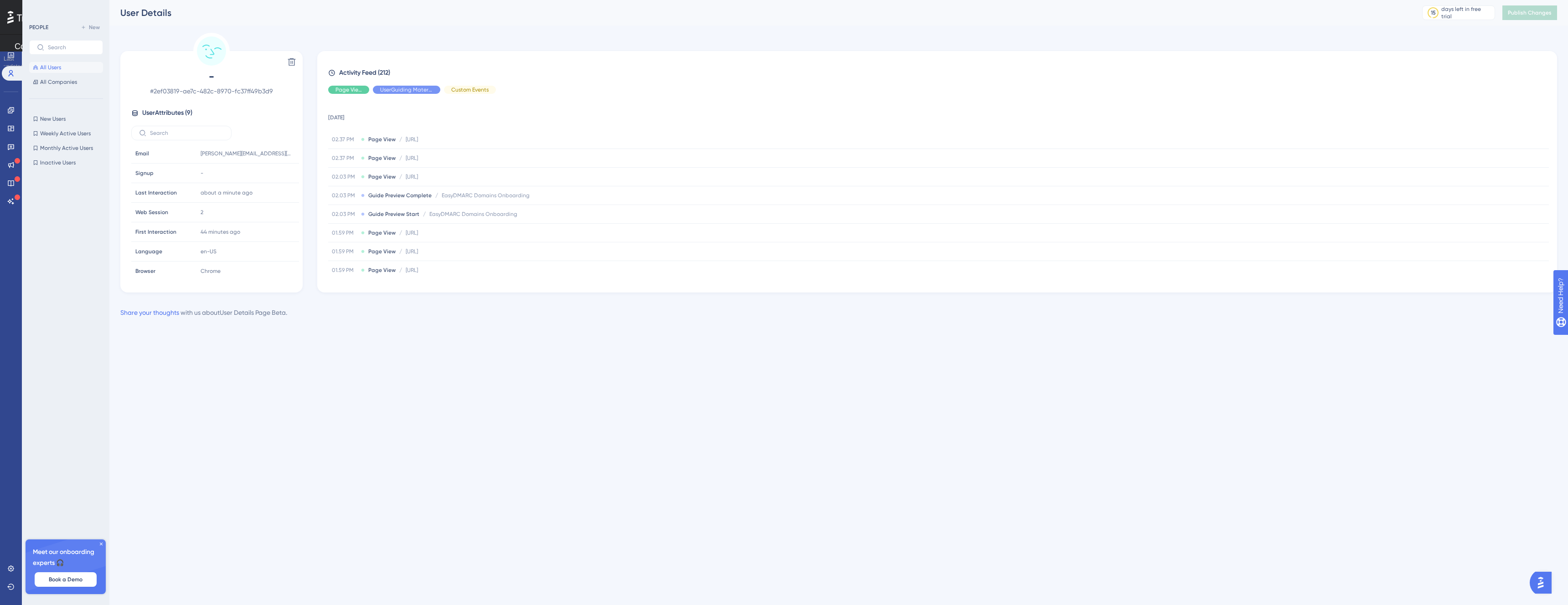
click at [272, 65] on div "Delete" at bounding box center [211, 62] width 175 height 15
click at [296, 62] on icon at bounding box center [291, 62] width 9 height 9
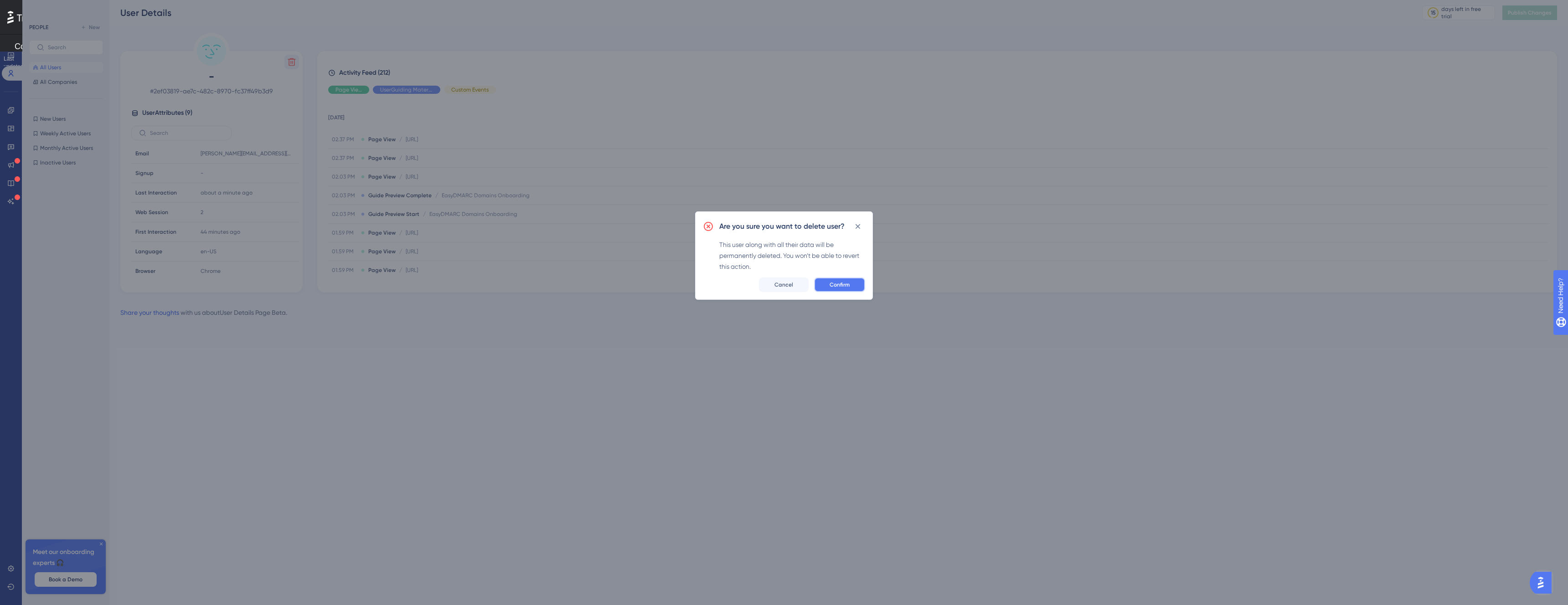
click at [826, 285] on button "Confirm" at bounding box center [839, 285] width 51 height 15
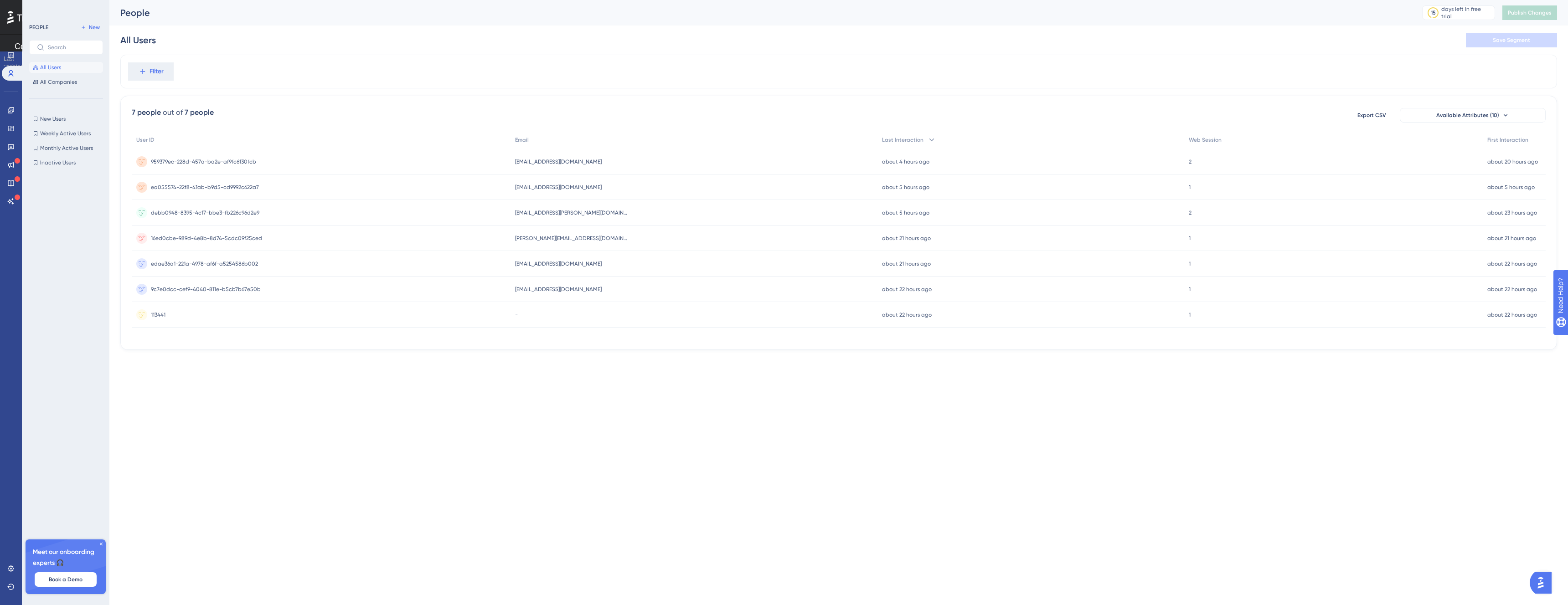
click at [10, 7] on span "SHOW" at bounding box center [7, 5] width 16 height 7
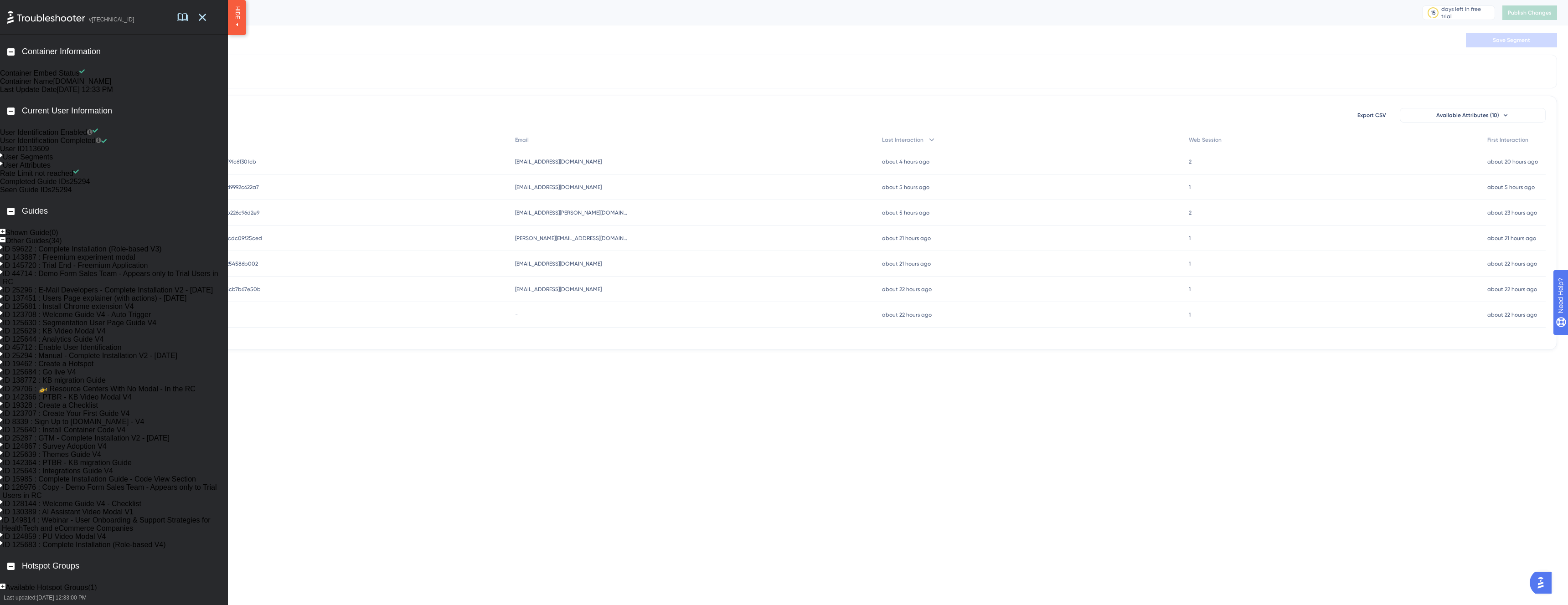
click at [206, 13] on div at bounding box center [198, 17] width 44 height 34
click at [204, 15] on icon at bounding box center [202, 16] width 7 height 7
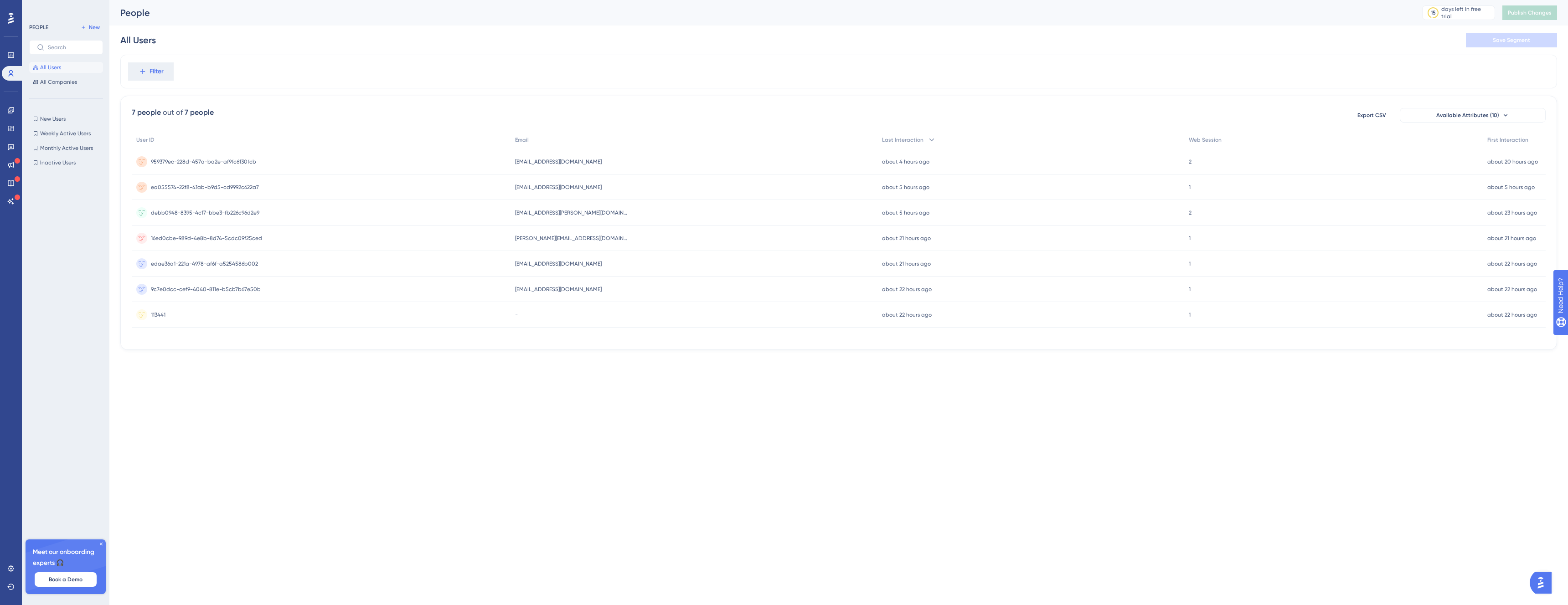
click at [7, 99] on div "Engagement Widgets Feedback Product Updates Knowledge Base AI Assistant" at bounding box center [11, 144] width 18 height 128
click at [12, 104] on link at bounding box center [11, 110] width 18 height 15
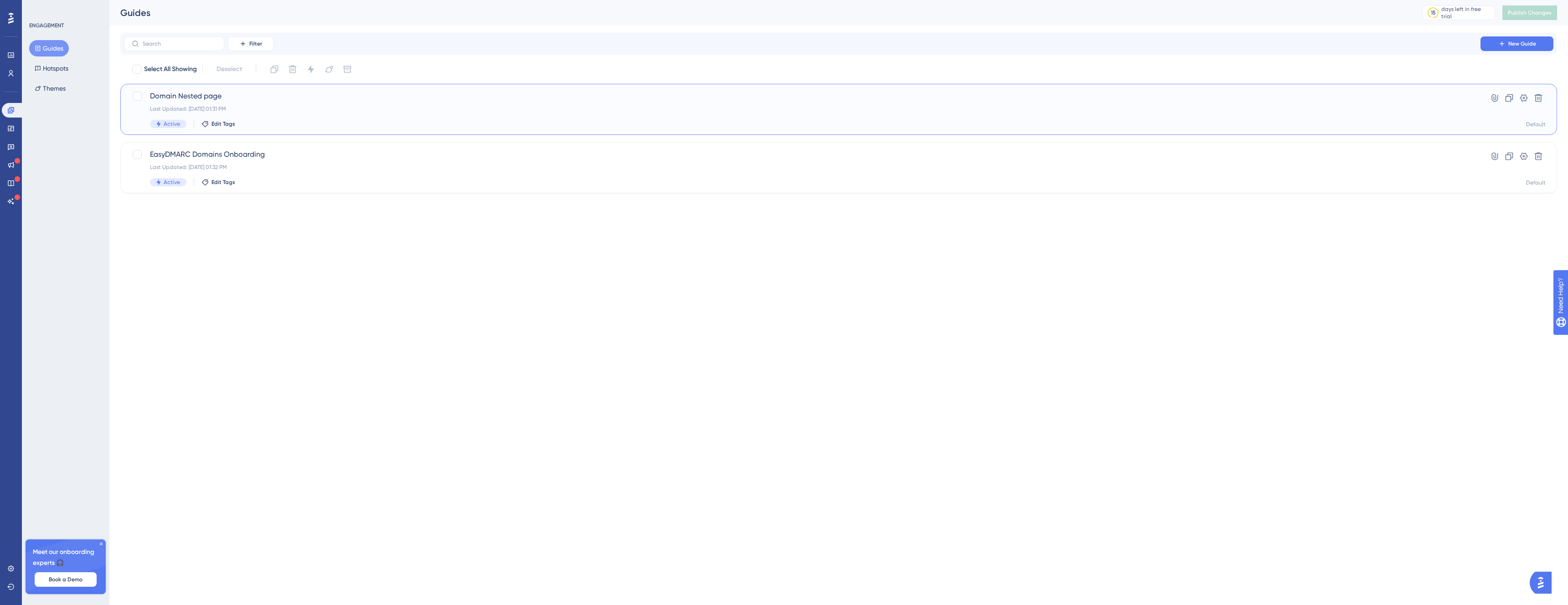
click at [193, 96] on span "Domain Nested page" at bounding box center [802, 95] width 1304 height 11
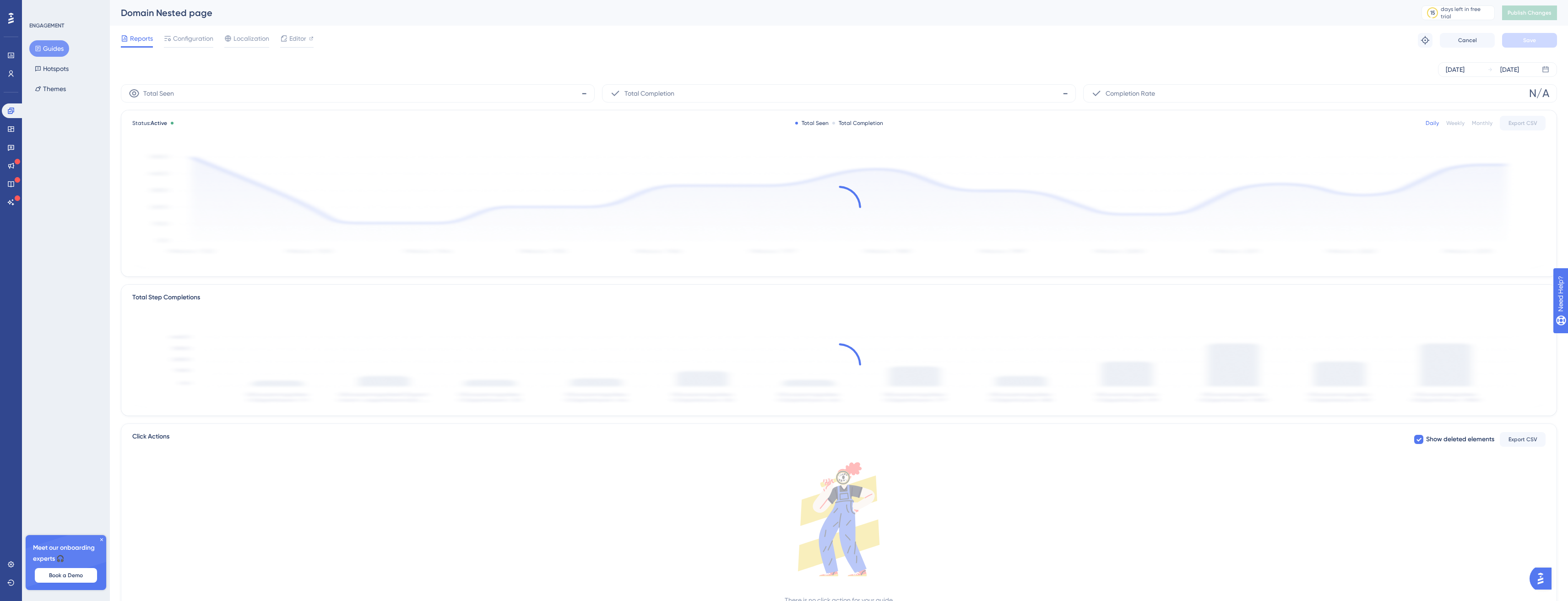
click at [17, 81] on div "Engagement Widgets Feedback Product Updates Knowledge Base AI Assistant" at bounding box center [11, 145] width 18 height 129
click at [9, 68] on link at bounding box center [11, 73] width 18 height 15
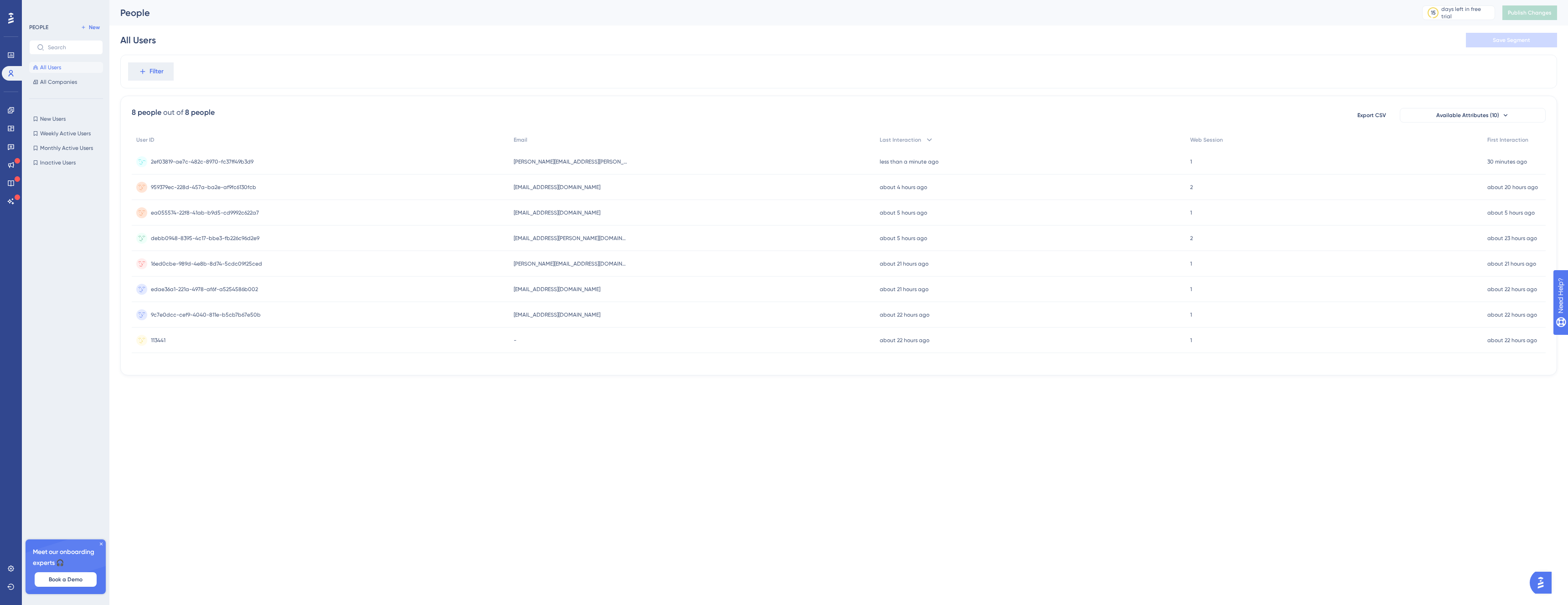
click at [332, 168] on div "2ef03819-ae7c-482c-8970-fc37ff49b3d9 2ef03819-ae7c-482c-8970-fc37ff49b3d9" at bounding box center [320, 162] width 378 height 25
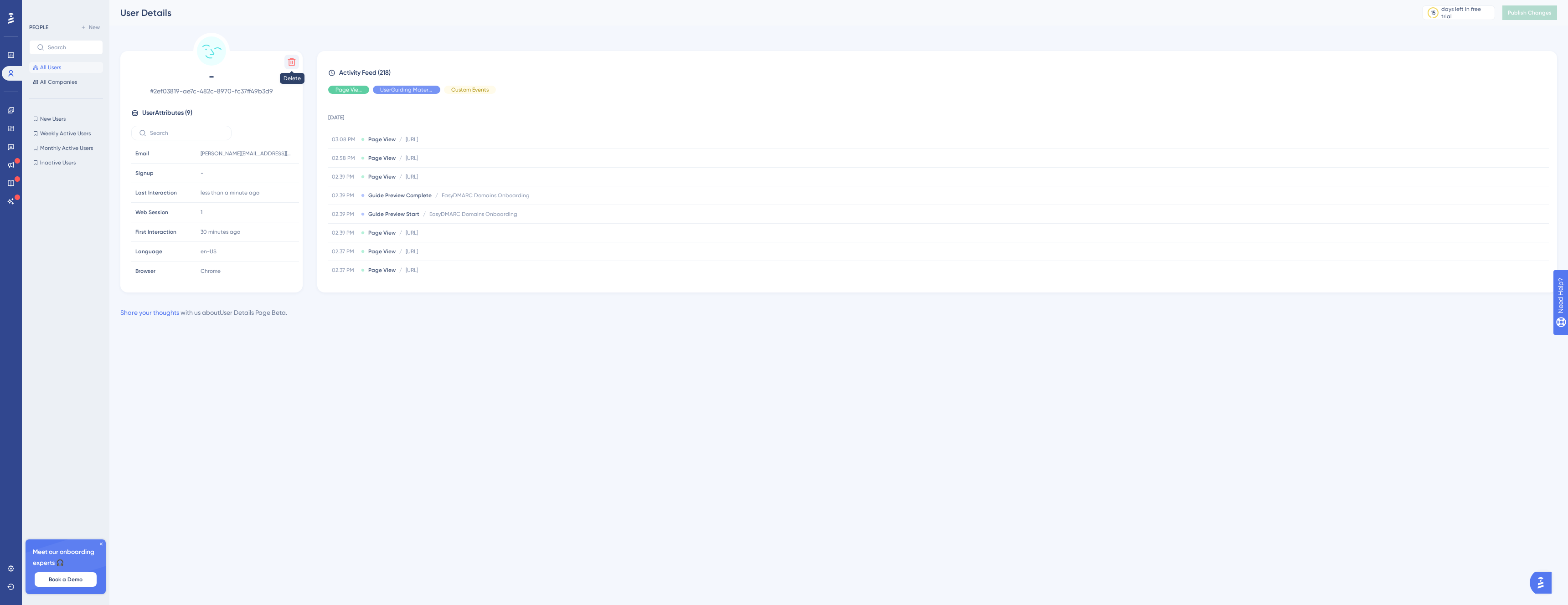
click at [289, 67] on button at bounding box center [291, 62] width 15 height 15
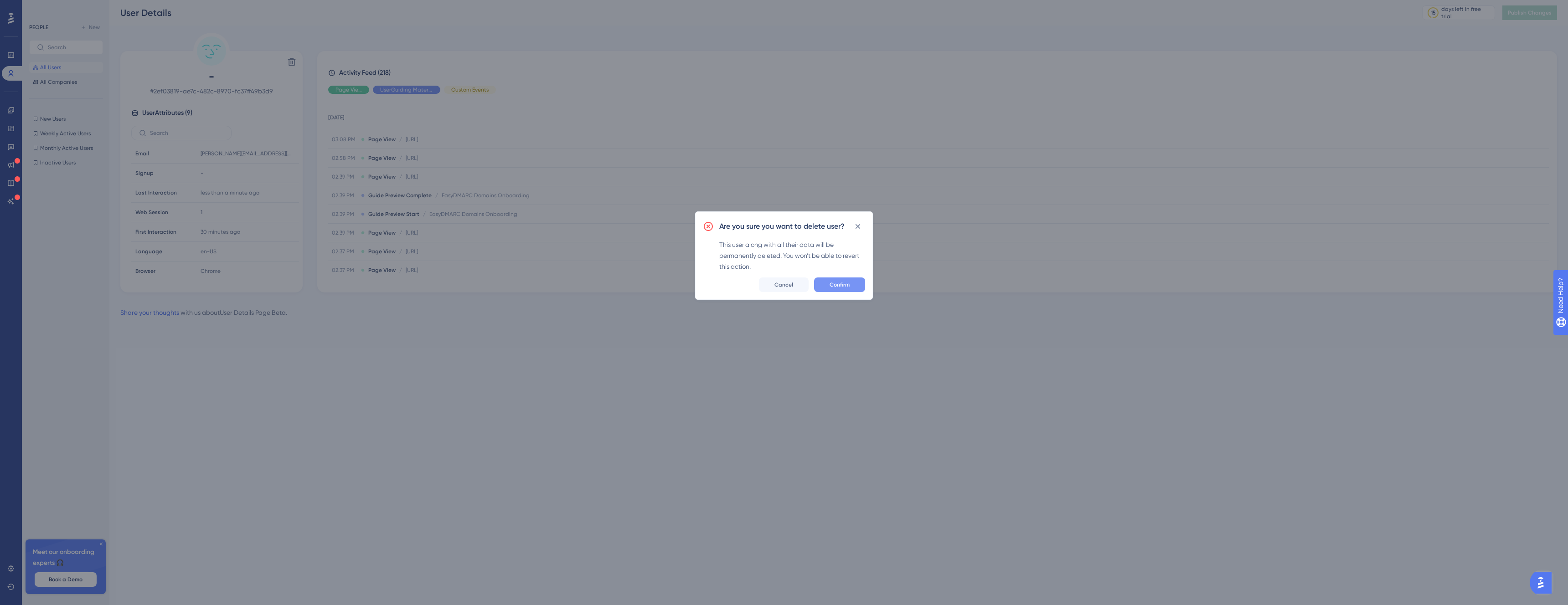
click at [857, 283] on button "Confirm" at bounding box center [839, 285] width 51 height 15
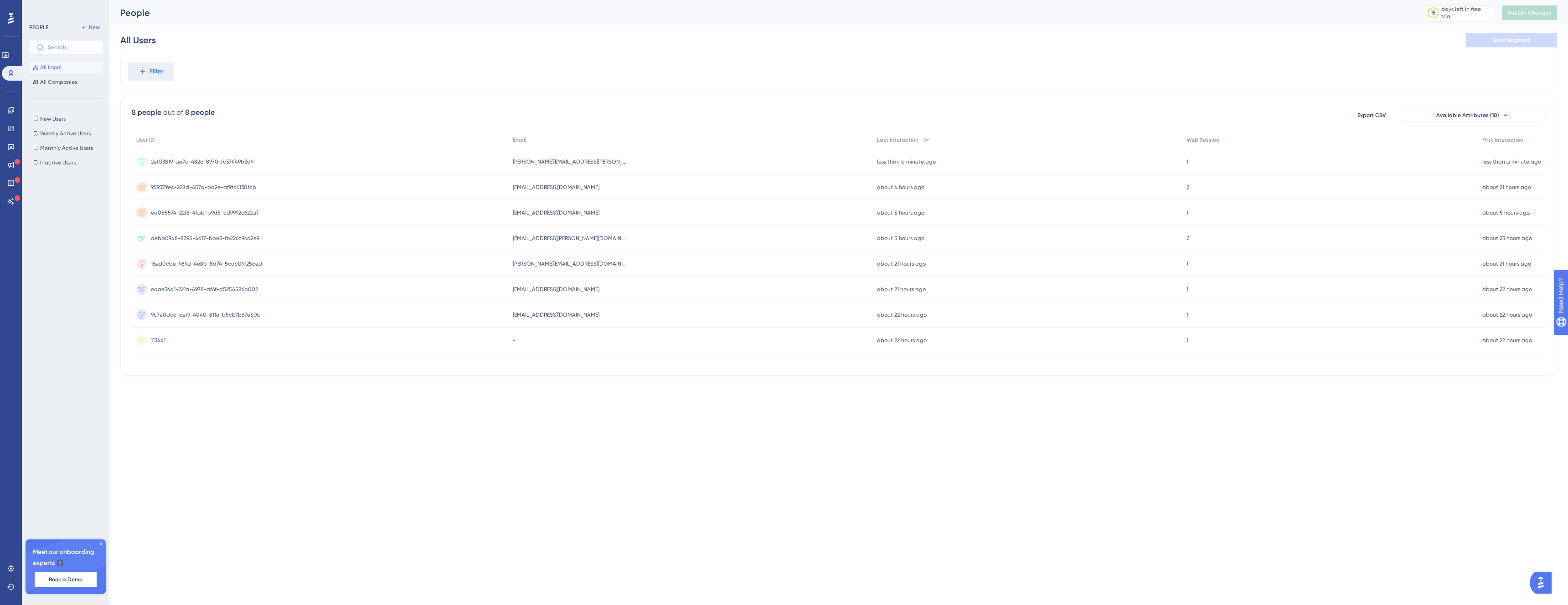
click at [427, 162] on div "2ef03819-ae7c-482c-8970-fc37ff49b3d9 2ef03819-ae7c-482c-8970-fc37ff49b3d9" at bounding box center [319, 162] width 377 height 25
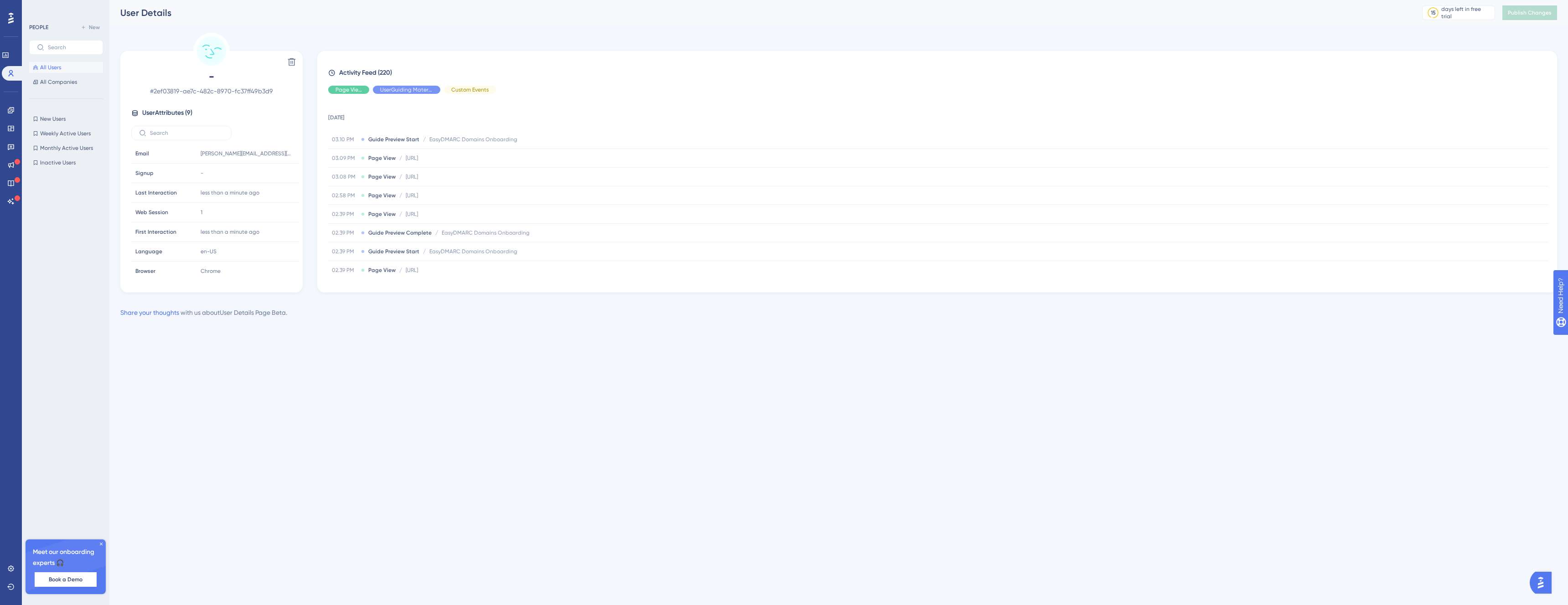
click at [309, 157] on div "Delete - # 2ef03819-ae7c-482c-8970-fc37ff49b3d9 User Attributes ( 9 ) Email Ema…" at bounding box center [839, 163] width 1437 height 259
click at [287, 57] on button at bounding box center [291, 62] width 15 height 15
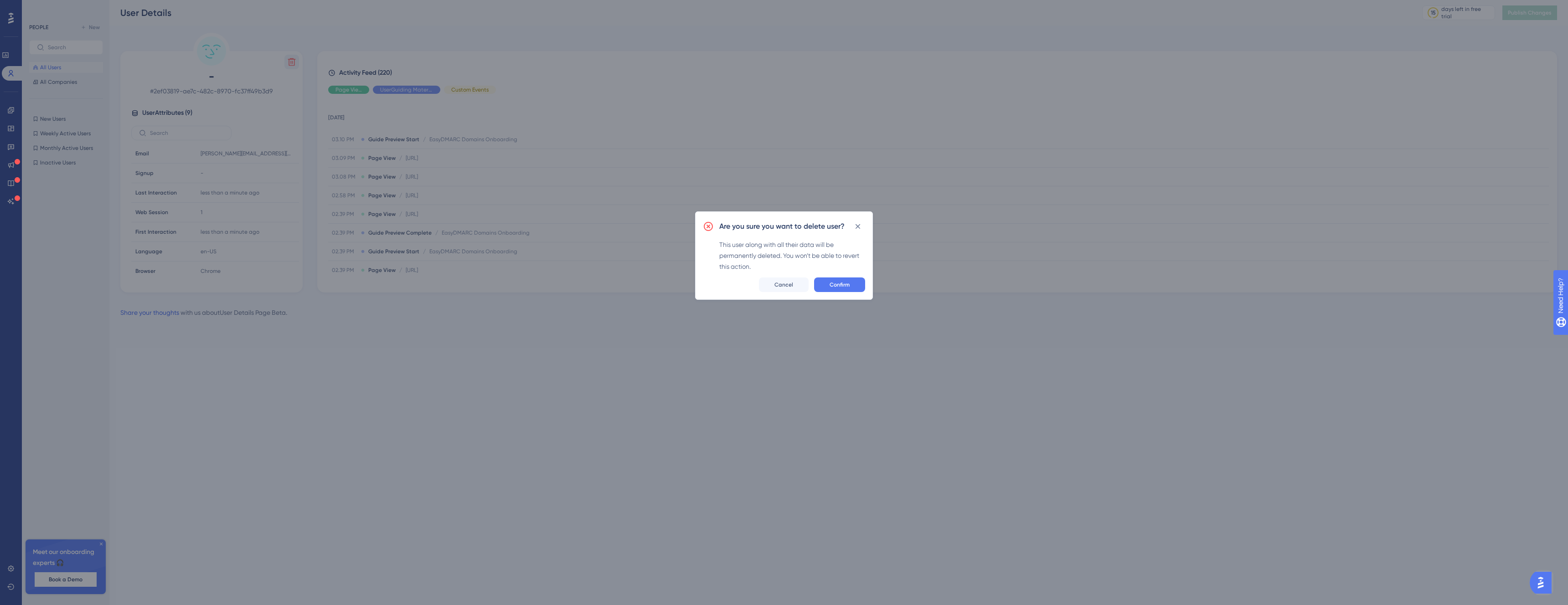
click at [847, 293] on div "Are you sure you want to delete user? This user along with all their data will …" at bounding box center [784, 256] width 177 height 89
click at [850, 285] on button "Confirm" at bounding box center [839, 285] width 51 height 15
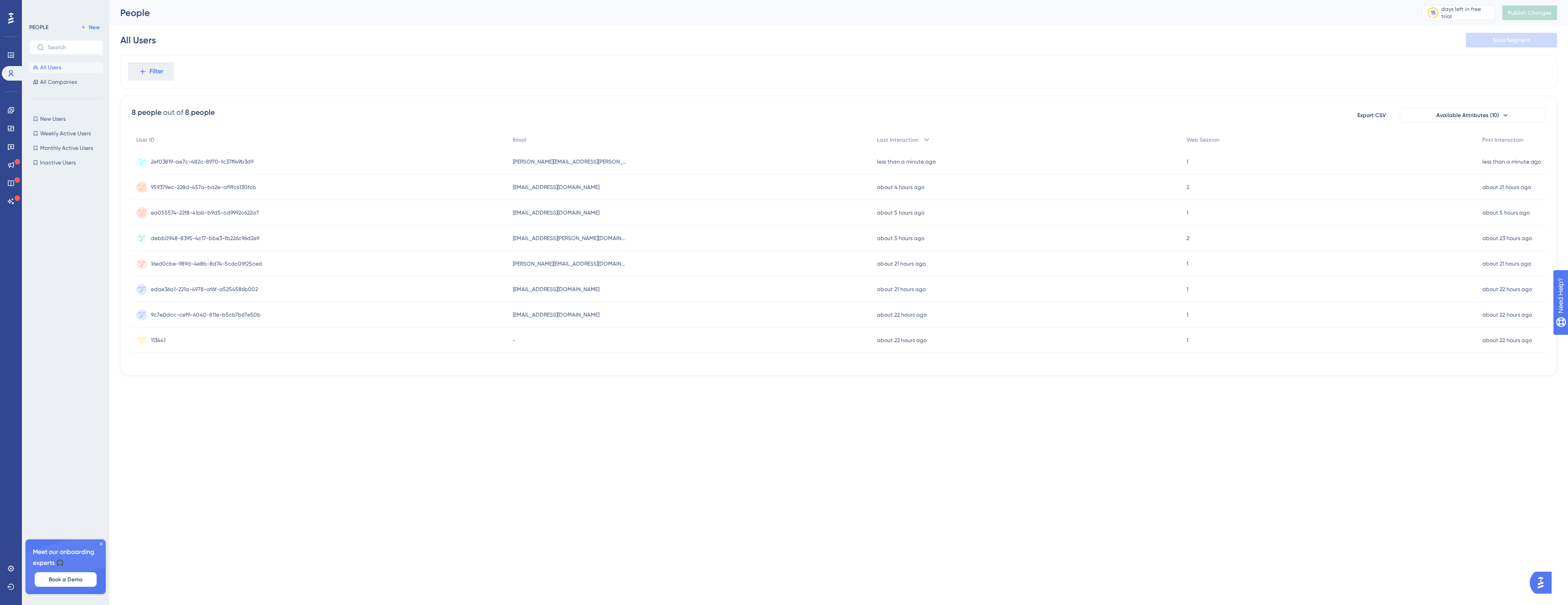
click at [309, 162] on div "2ef03819-ae7c-482c-8970-fc37ff49b3d9 2ef03819-ae7c-482c-8970-fc37ff49b3d9" at bounding box center [319, 162] width 377 height 25
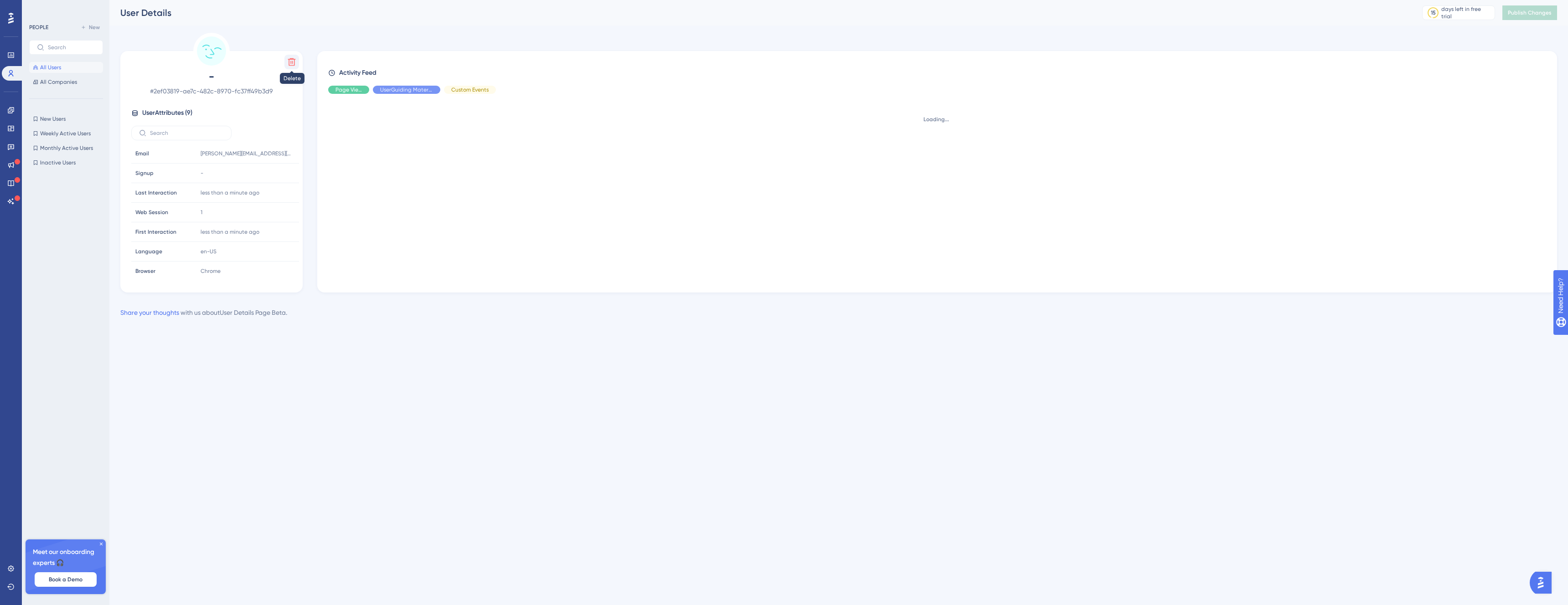
click at [291, 61] on icon at bounding box center [291, 62] width 7 height 7
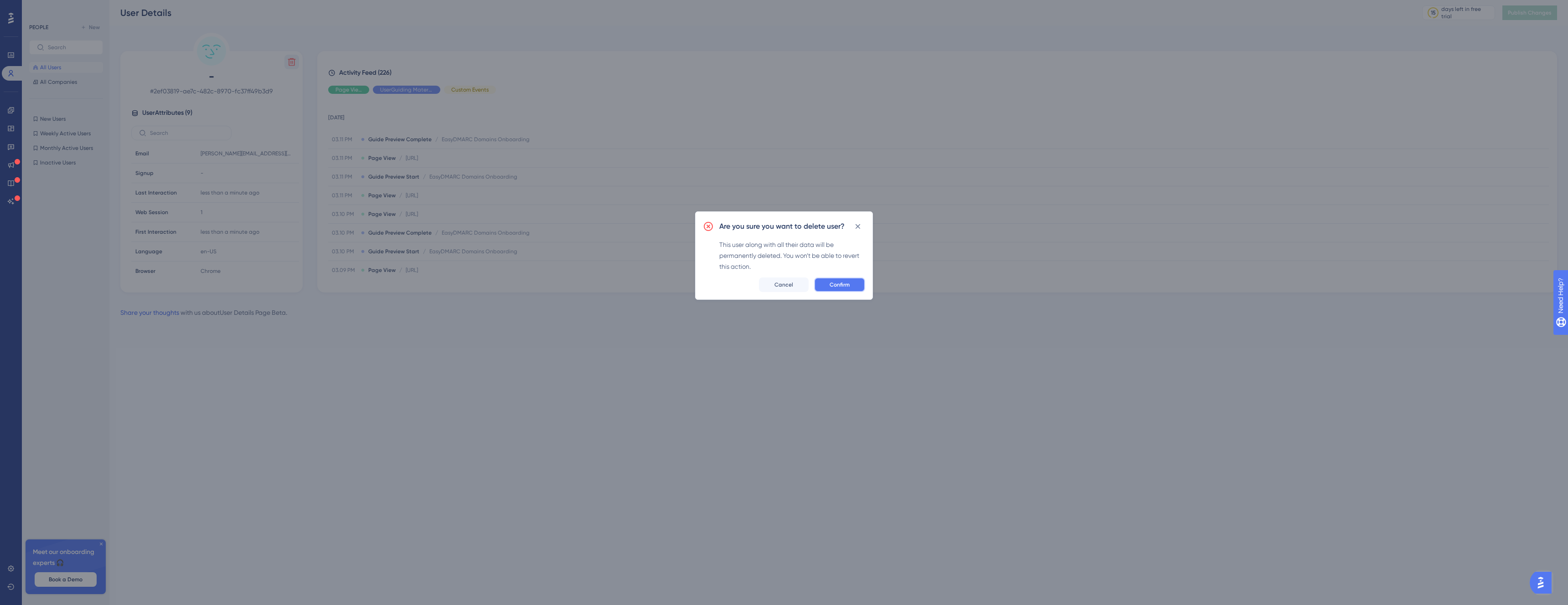
click at [841, 280] on button "Confirm" at bounding box center [839, 285] width 51 height 15
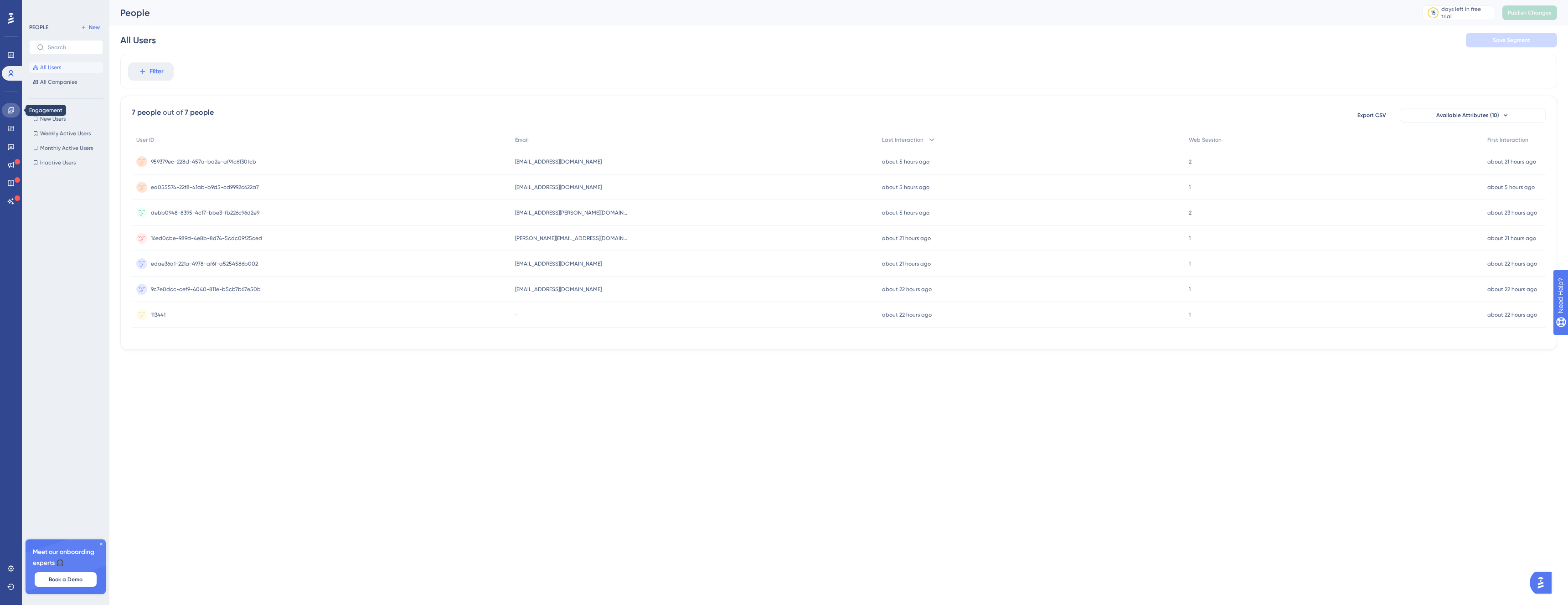
click at [13, 111] on icon at bounding box center [10, 109] width 6 height 6
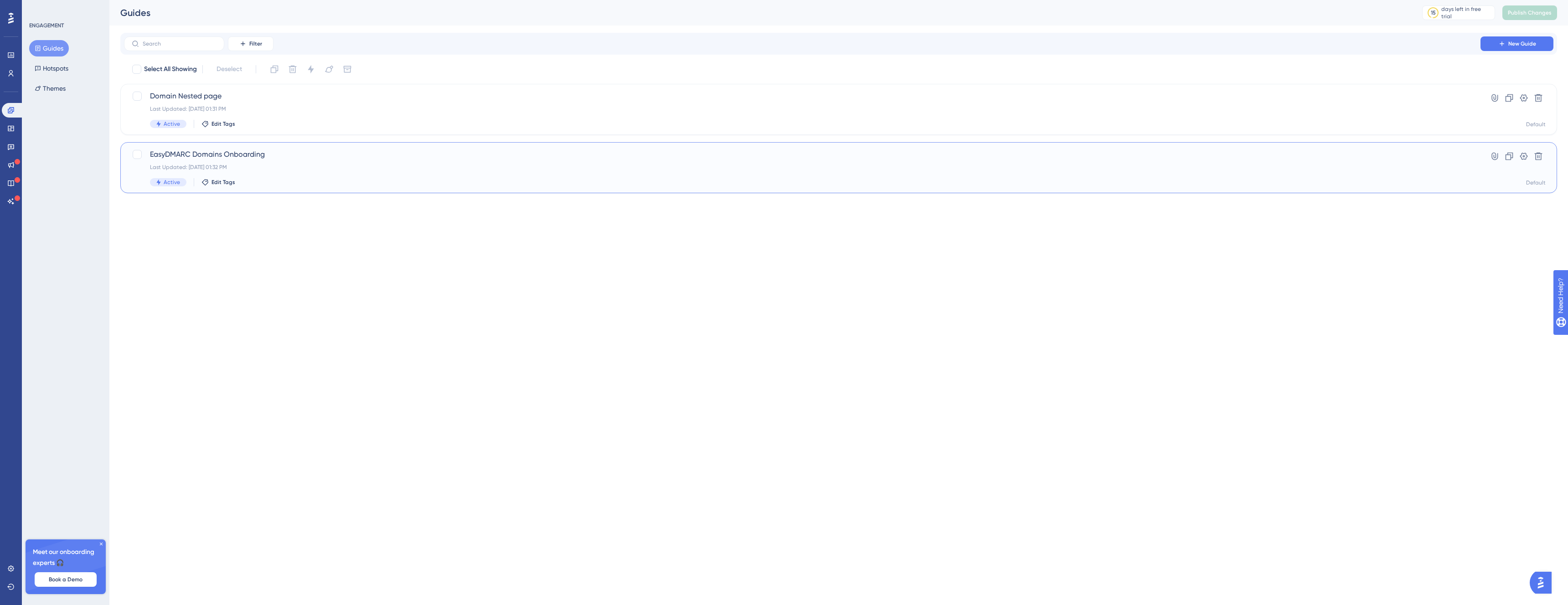
click at [272, 158] on span "EasyDMARC Domains Onboarding" at bounding box center [802, 154] width 1304 height 11
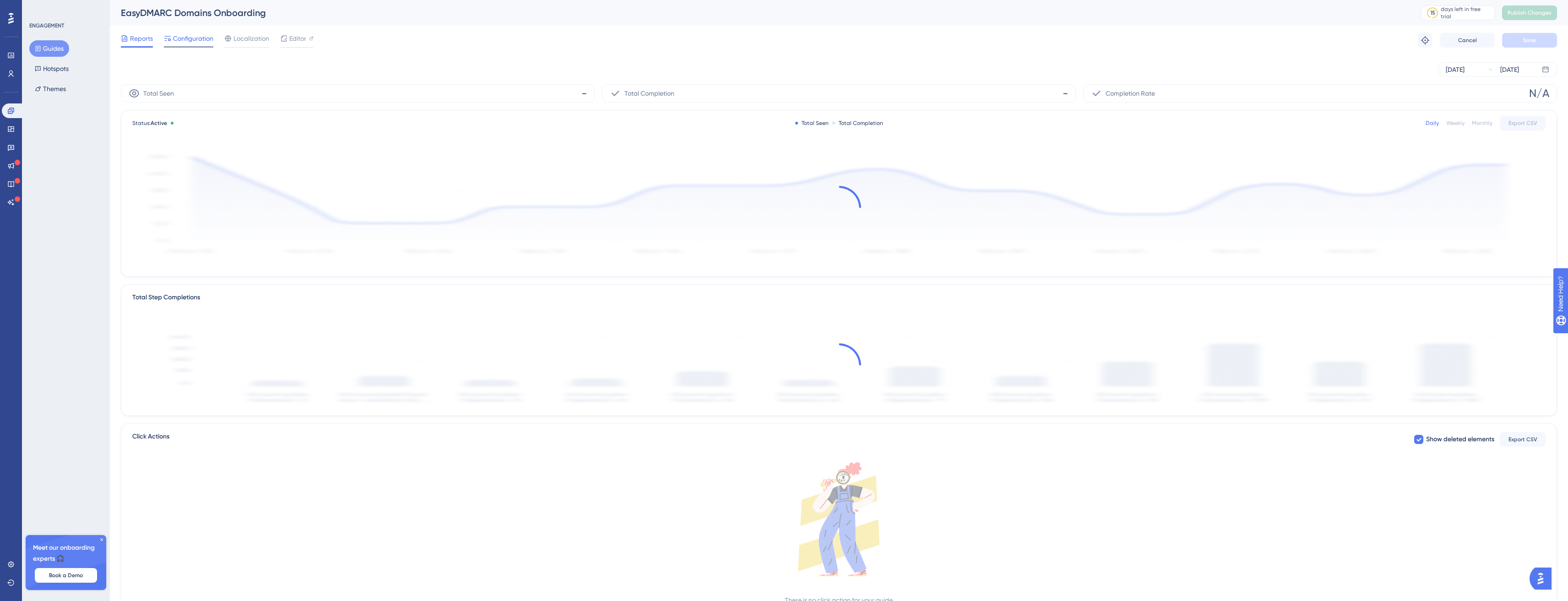
drag, startPoint x: 186, startPoint y: 54, endPoint x: 185, endPoint y: 36, distance: 18.0
click at [186, 53] on div "Reports Configuration Localization Editor Troubleshoot Cancel Save" at bounding box center [839, 40] width 1436 height 30
click at [185, 36] on span "Configuration" at bounding box center [193, 38] width 40 height 11
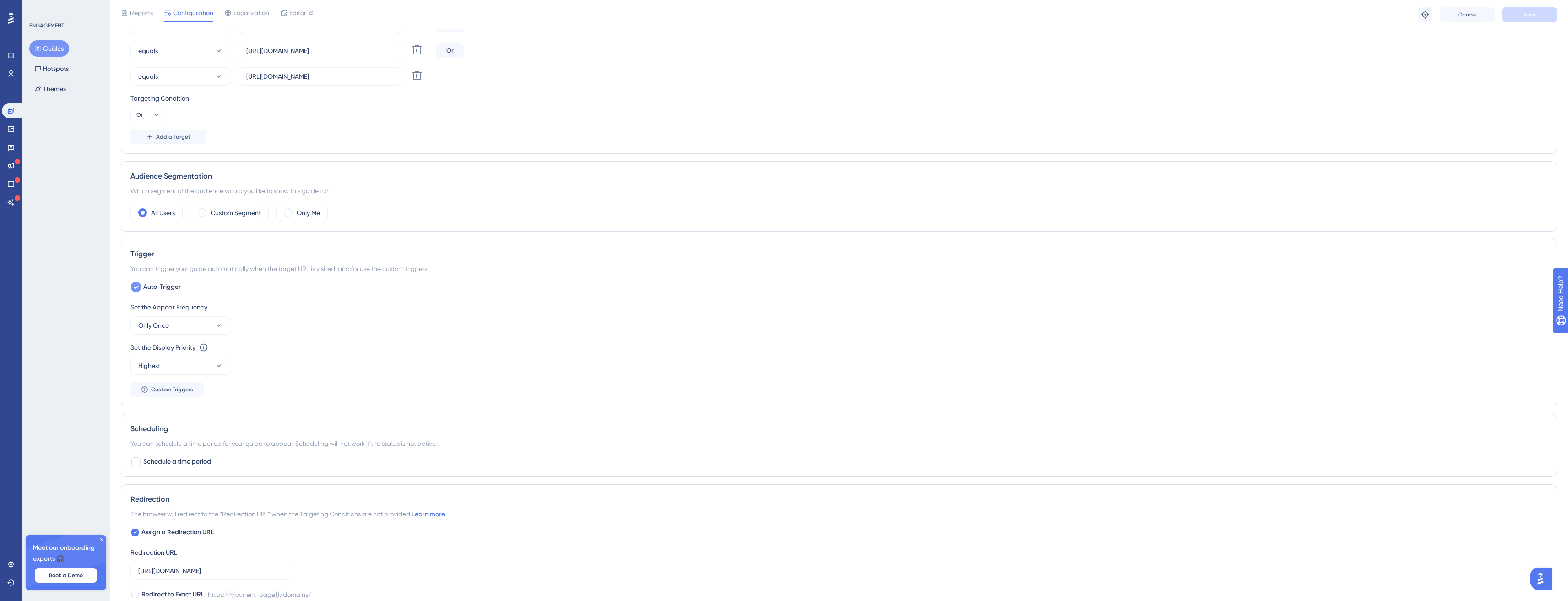
scroll to position [308, 3]
click at [163, 286] on span "Auto-Trigger" at bounding box center [162, 286] width 38 height 11
checkbox input "false"
click at [163, 303] on button "Custom Triggers" at bounding box center [167, 309] width 73 height 15
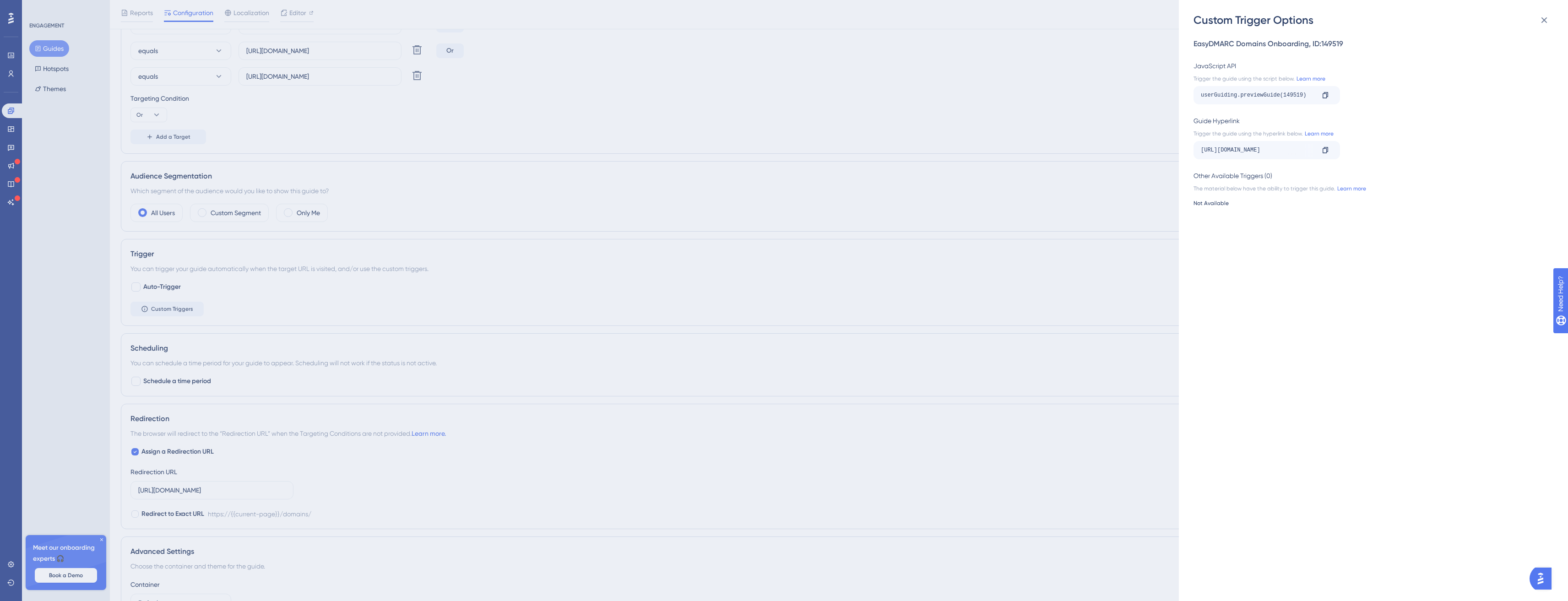
click at [1322, 86] on div "userGuiding.previewGuide(149519) Copy" at bounding box center [1267, 95] width 147 height 18
click at [1325, 99] on div at bounding box center [1326, 96] width 15 height 15
click at [1286, 91] on div "userGuiding.previewGuide(149519)" at bounding box center [1258, 96] width 114 height 15
copy div "149519"
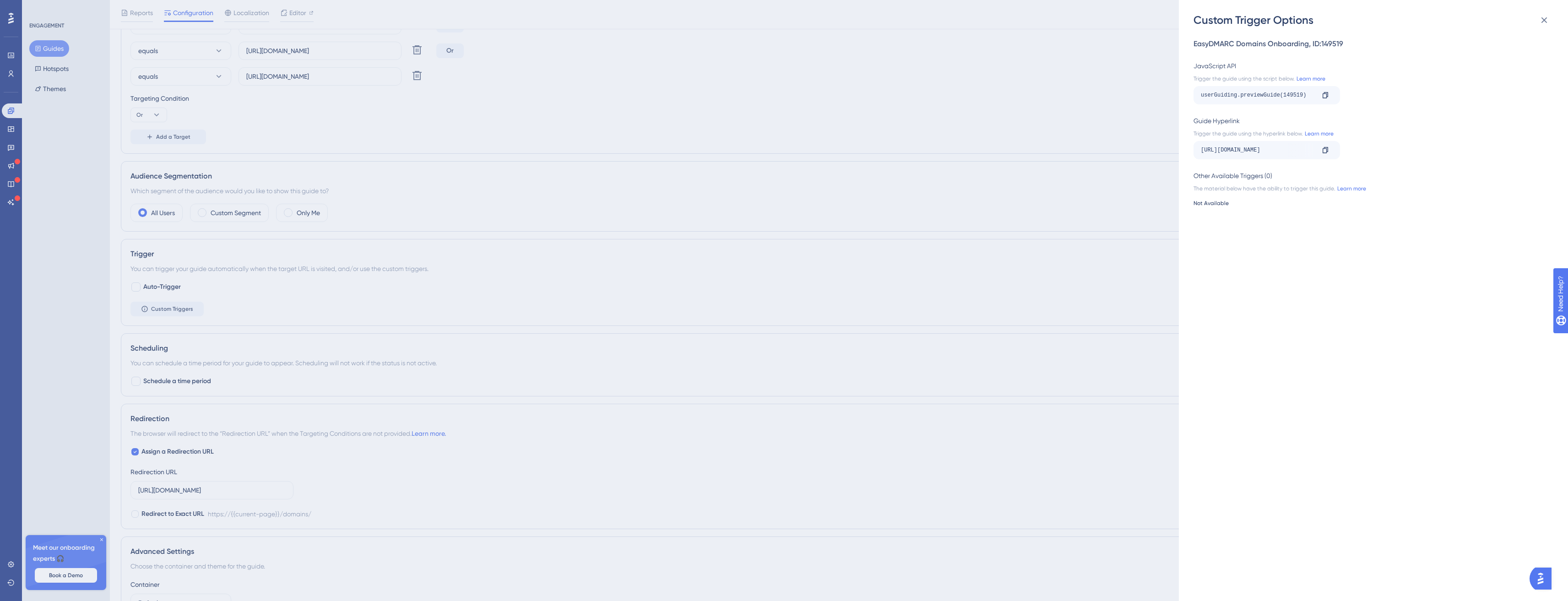
click at [19, 118] on div "Custom Trigger Options EasyDMARC Domains Onboarding , ID: 149519 JavaScript API…" at bounding box center [784, 300] width 1568 height 601
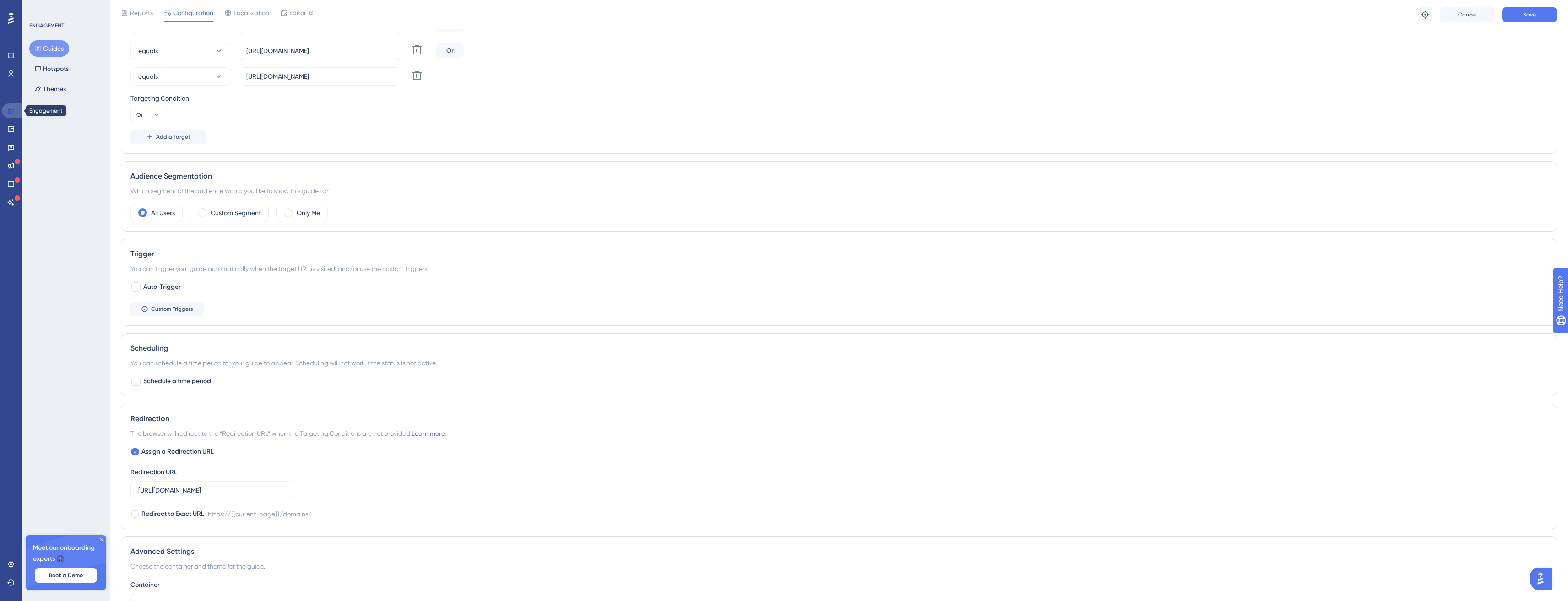
click at [13, 110] on icon at bounding box center [10, 110] width 6 height 6
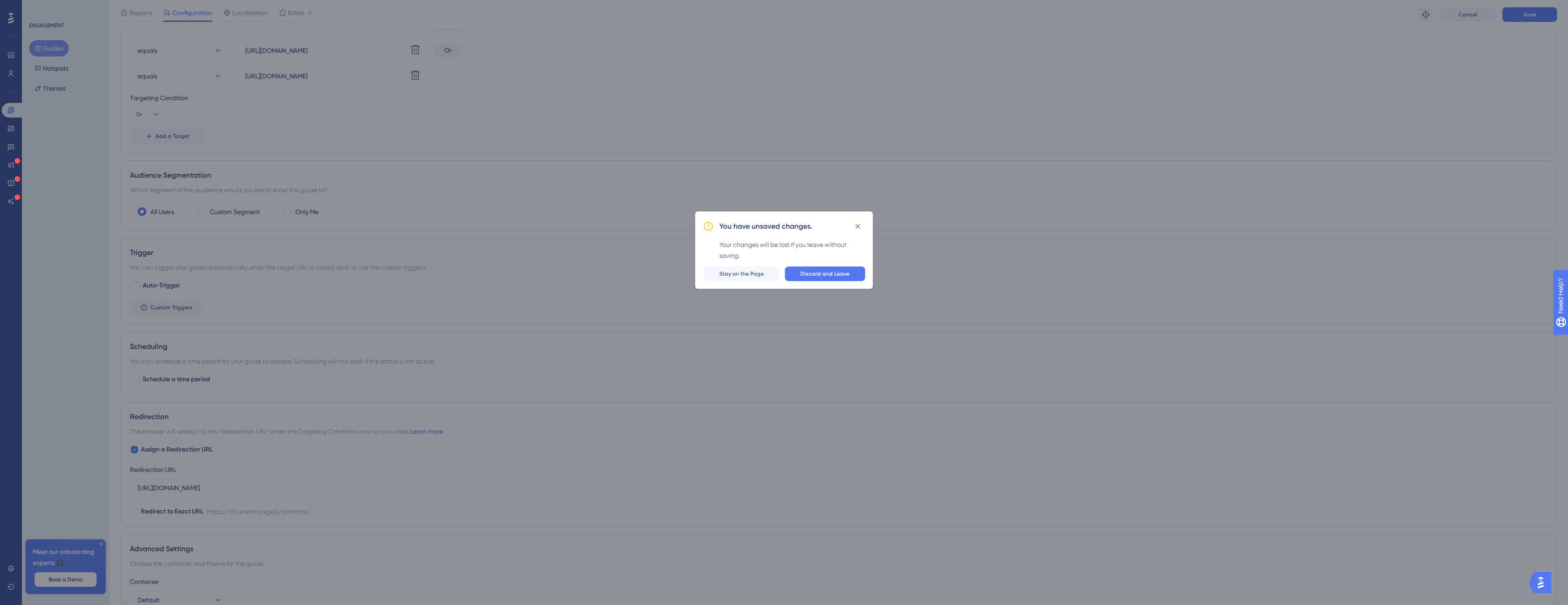
click at [864, 220] on div "You have unsaved changes." at bounding box center [792, 227] width 146 height 15
drag, startPoint x: 854, startPoint y: 229, endPoint x: 971, endPoint y: 218, distance: 117.5
click at [856, 230] on icon at bounding box center [857, 226] width 9 height 9
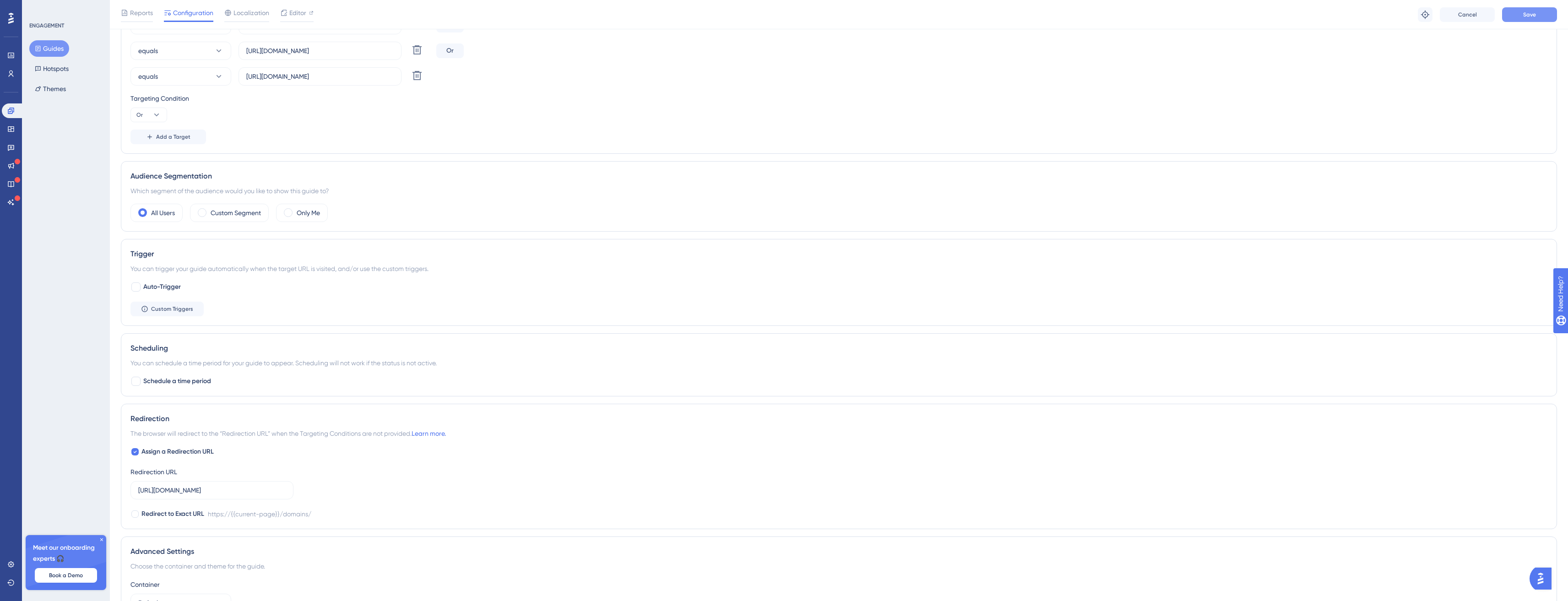
click at [1538, 16] on button "Save" at bounding box center [1529, 15] width 55 height 15
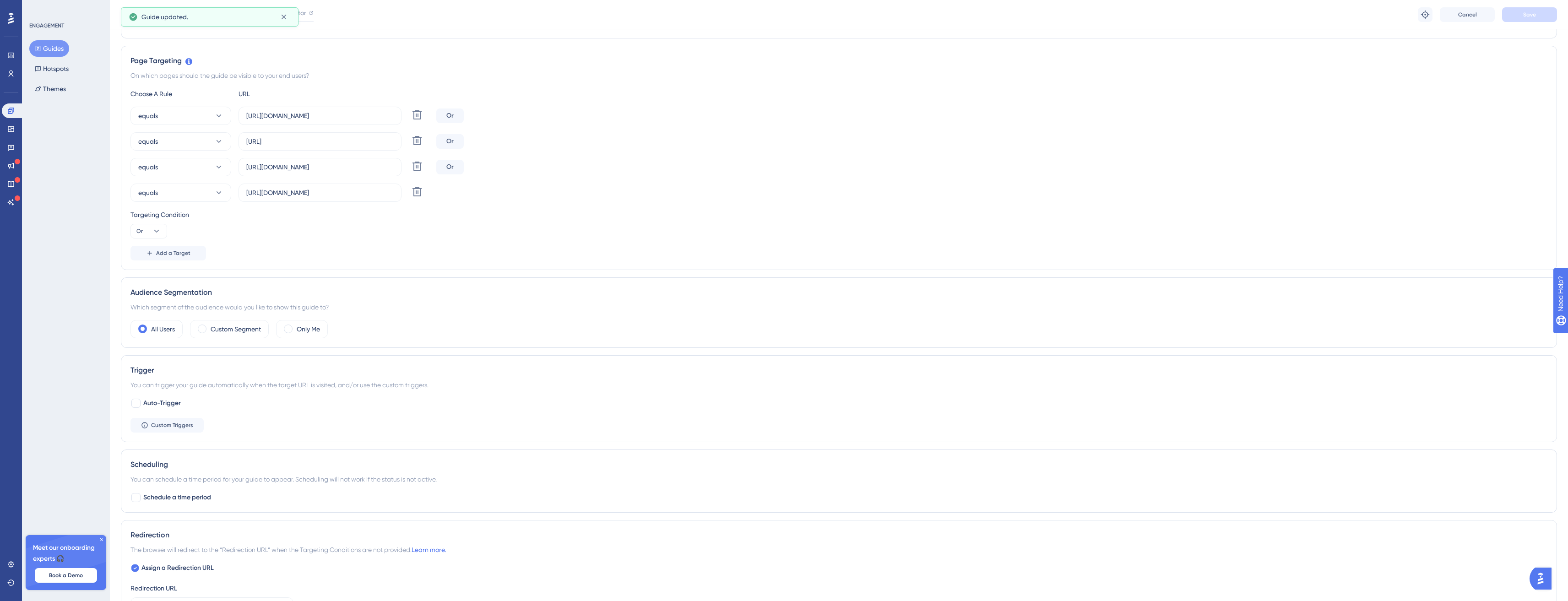
scroll to position [131, 0]
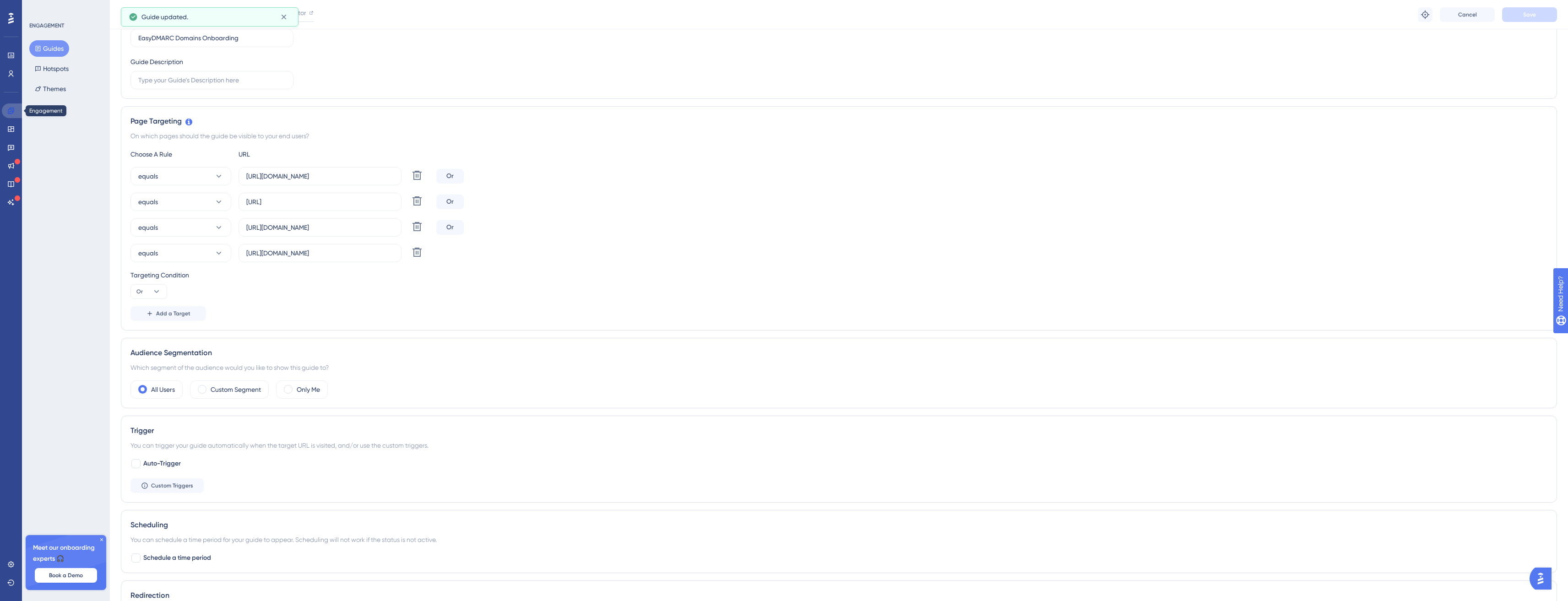
click at [17, 110] on link at bounding box center [12, 110] width 22 height 15
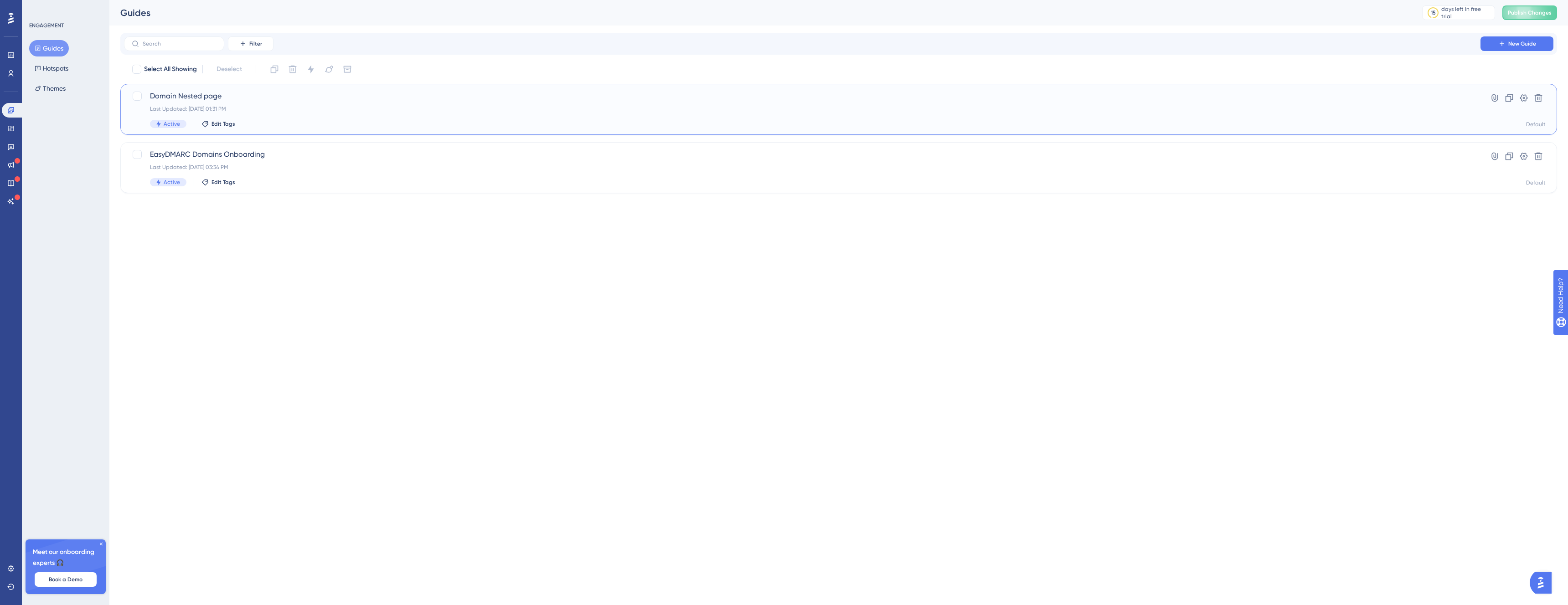
click at [313, 90] on span "Domain Nested page" at bounding box center [802, 95] width 1304 height 11
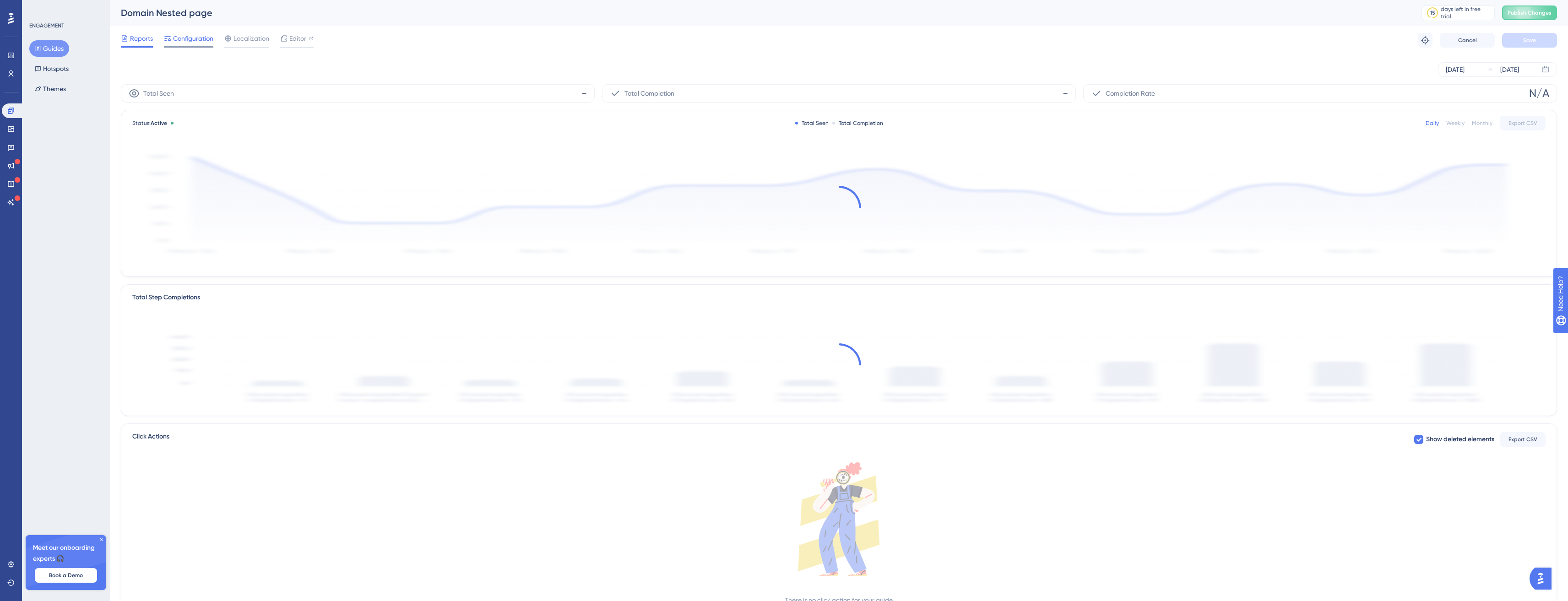
click at [177, 35] on span "Configuration" at bounding box center [193, 38] width 40 height 11
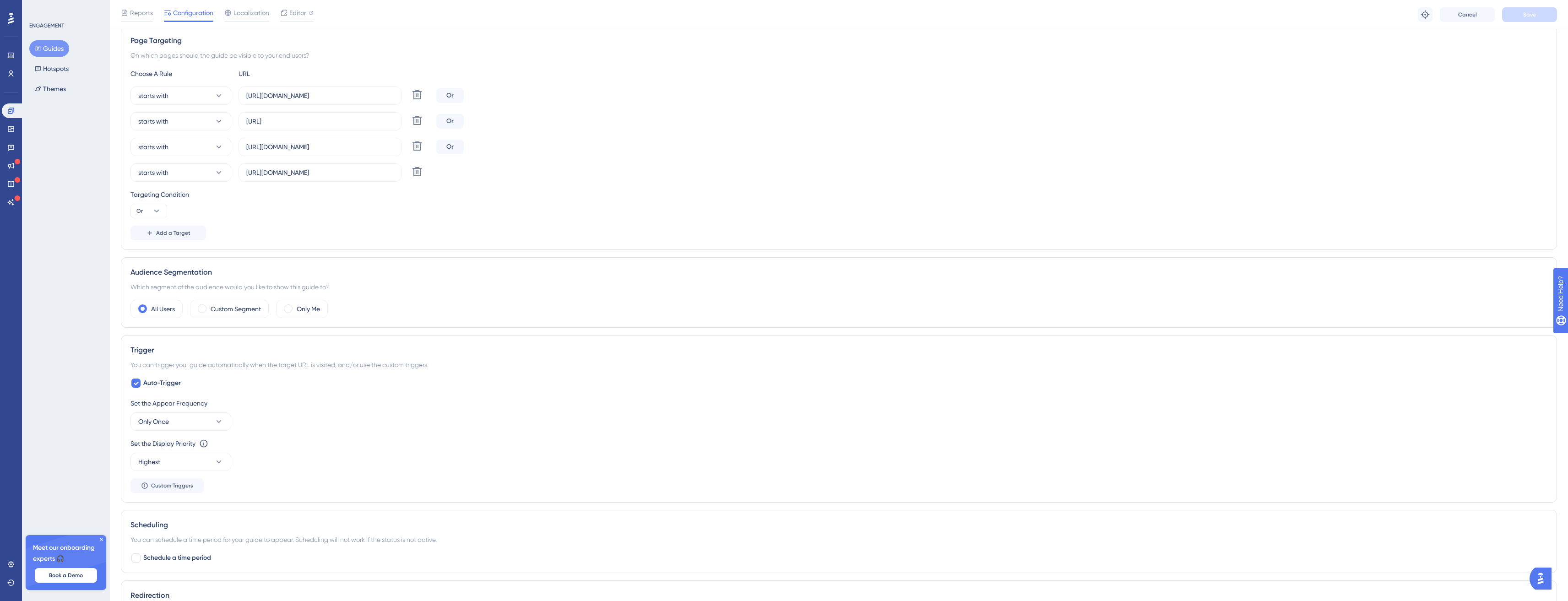
scroll to position [336, 0]
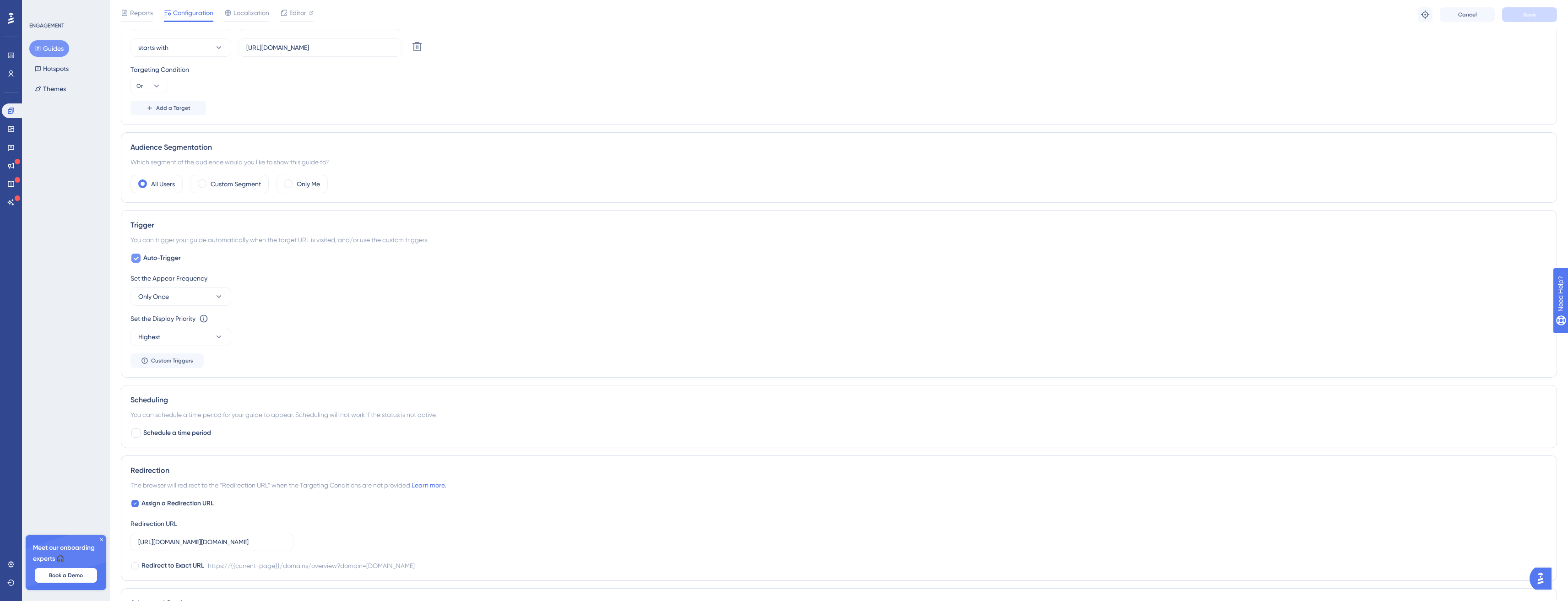
click at [160, 257] on span "Auto-Trigger" at bounding box center [162, 257] width 38 height 11
checkbox input "false"
click at [167, 282] on span "Custom Triggers" at bounding box center [172, 279] width 42 height 7
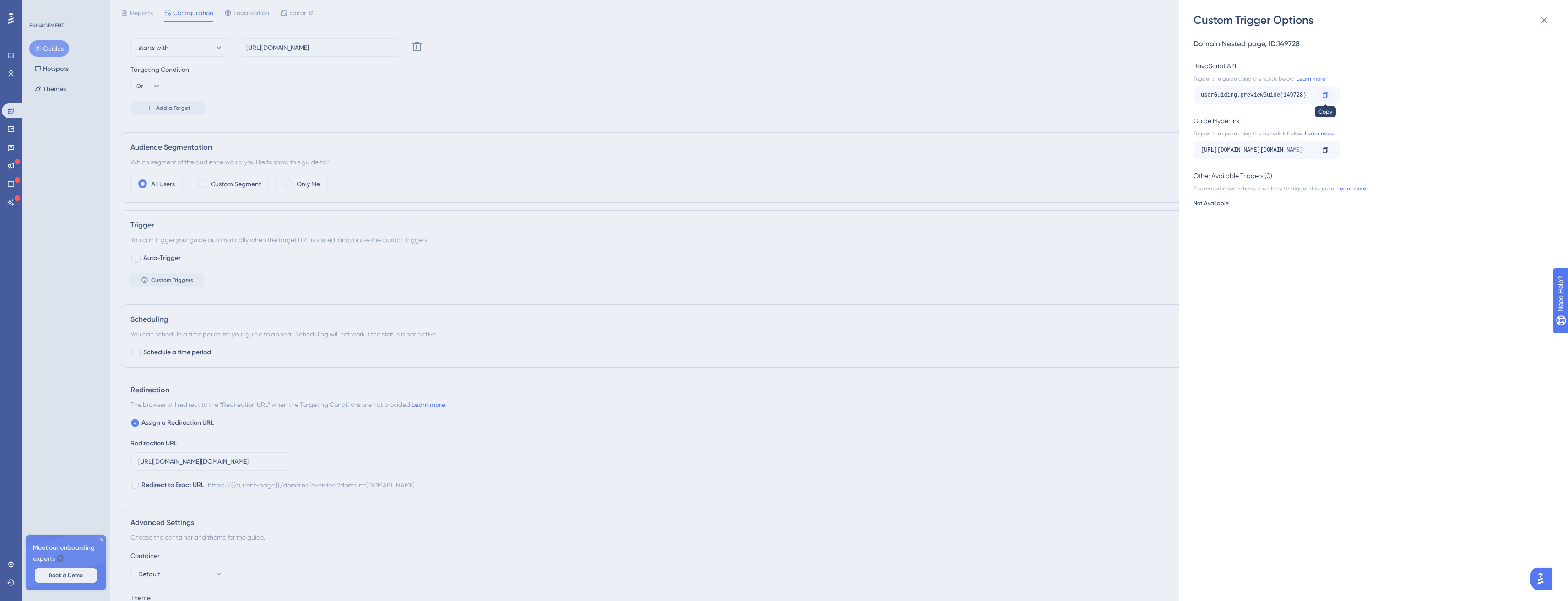
click at [1326, 90] on div at bounding box center [1326, 96] width 15 height 15
click at [1326, 92] on icon at bounding box center [1326, 95] width 6 height 6
click at [1291, 96] on div "userGuiding.previewGuide(149728)" at bounding box center [1258, 96] width 114 height 15
copy div "149728"
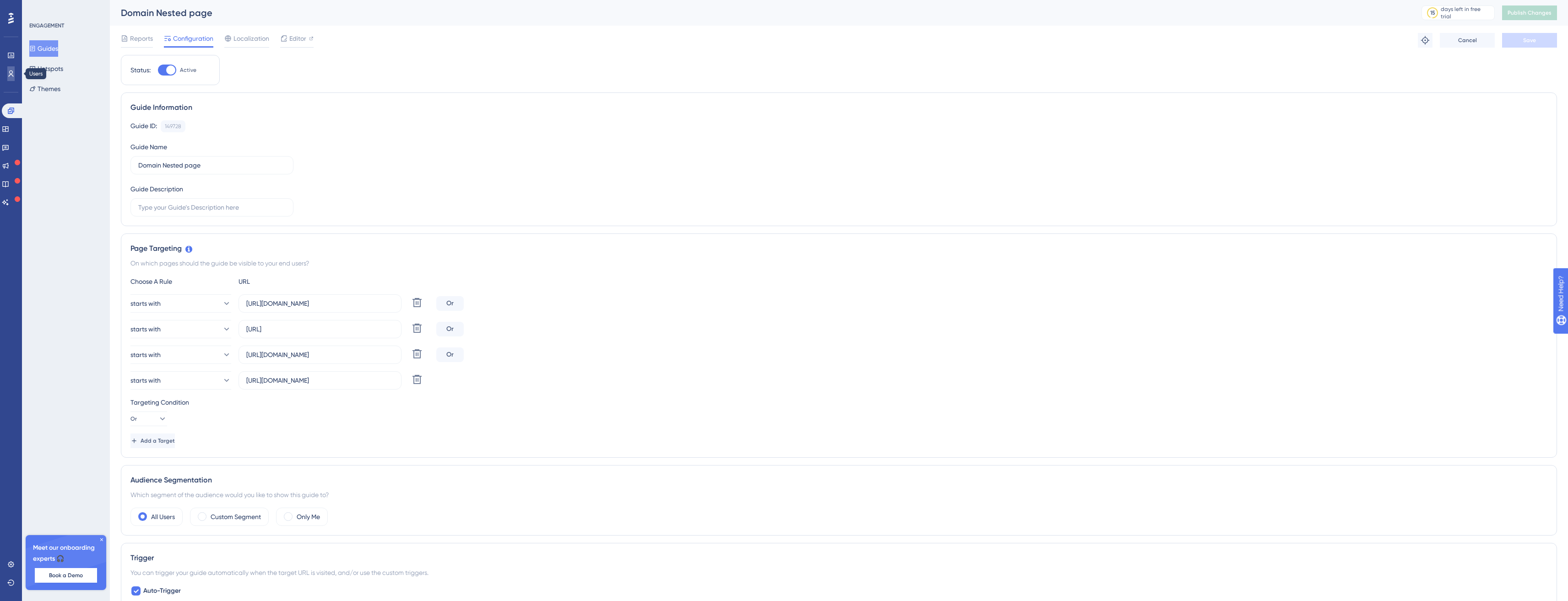
click at [10, 76] on icon at bounding box center [11, 73] width 7 height 7
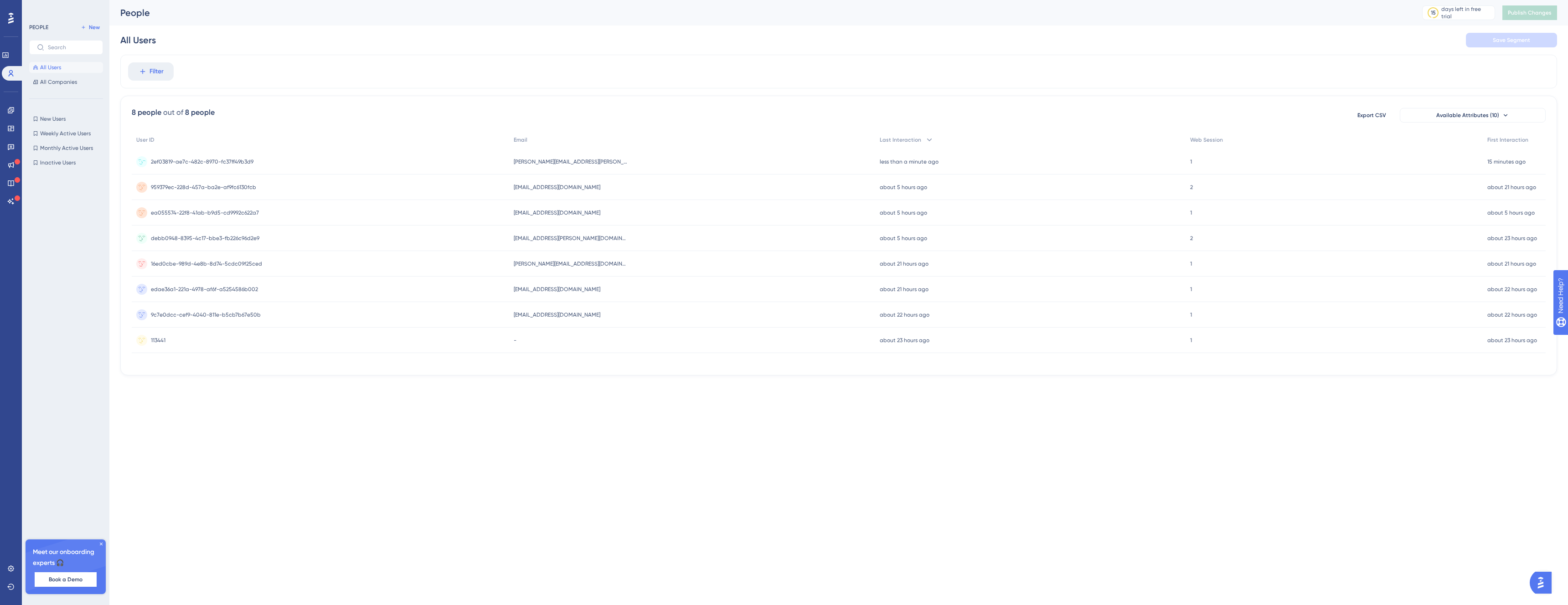
click at [330, 162] on div "2ef03819-ae7c-482c-8970-fc37ff49b3d9 2ef03819-ae7c-482c-8970-fc37ff49b3d9" at bounding box center [320, 162] width 378 height 25
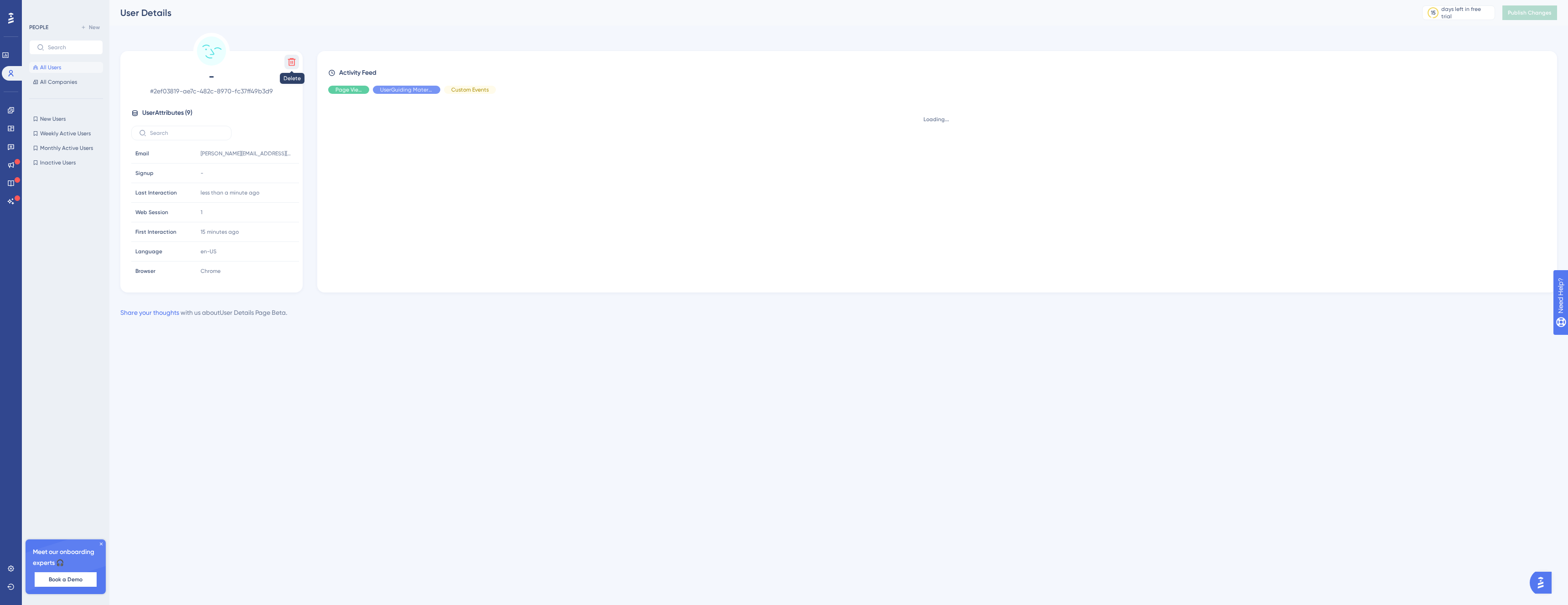
click at [287, 57] on button at bounding box center [291, 62] width 15 height 15
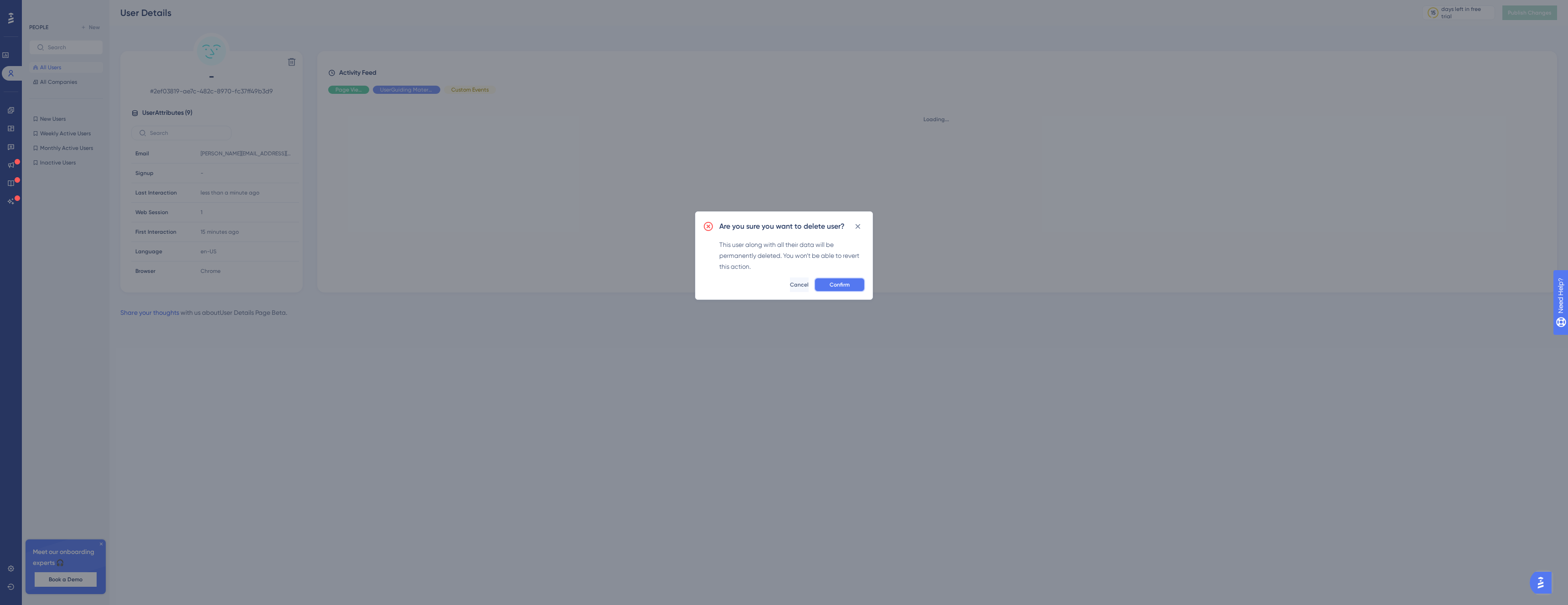
click at [851, 278] on button "Confirm" at bounding box center [839, 285] width 51 height 15
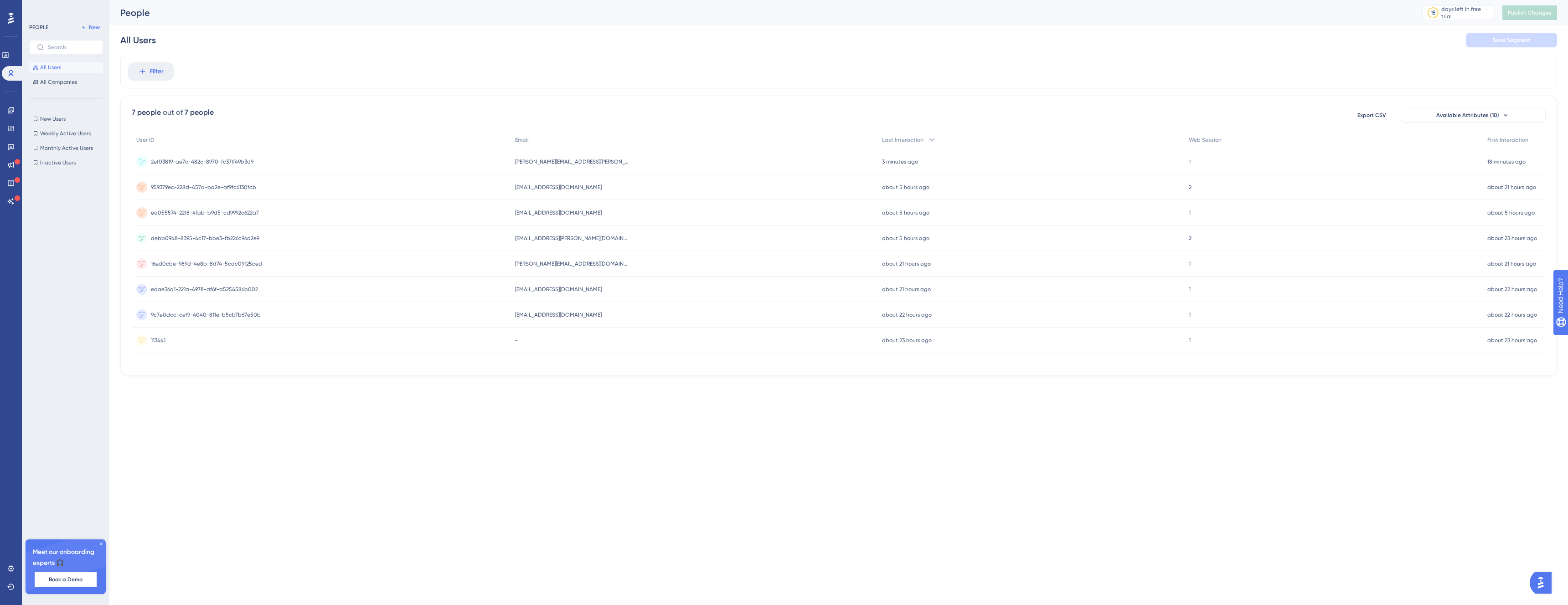
click at [245, 167] on div "2ef03819-ae7c-482c-8970-fc37ff49b3d9 2ef03819-ae7c-482c-8970-fc37ff49b3d9" at bounding box center [202, 162] width 103 height 25
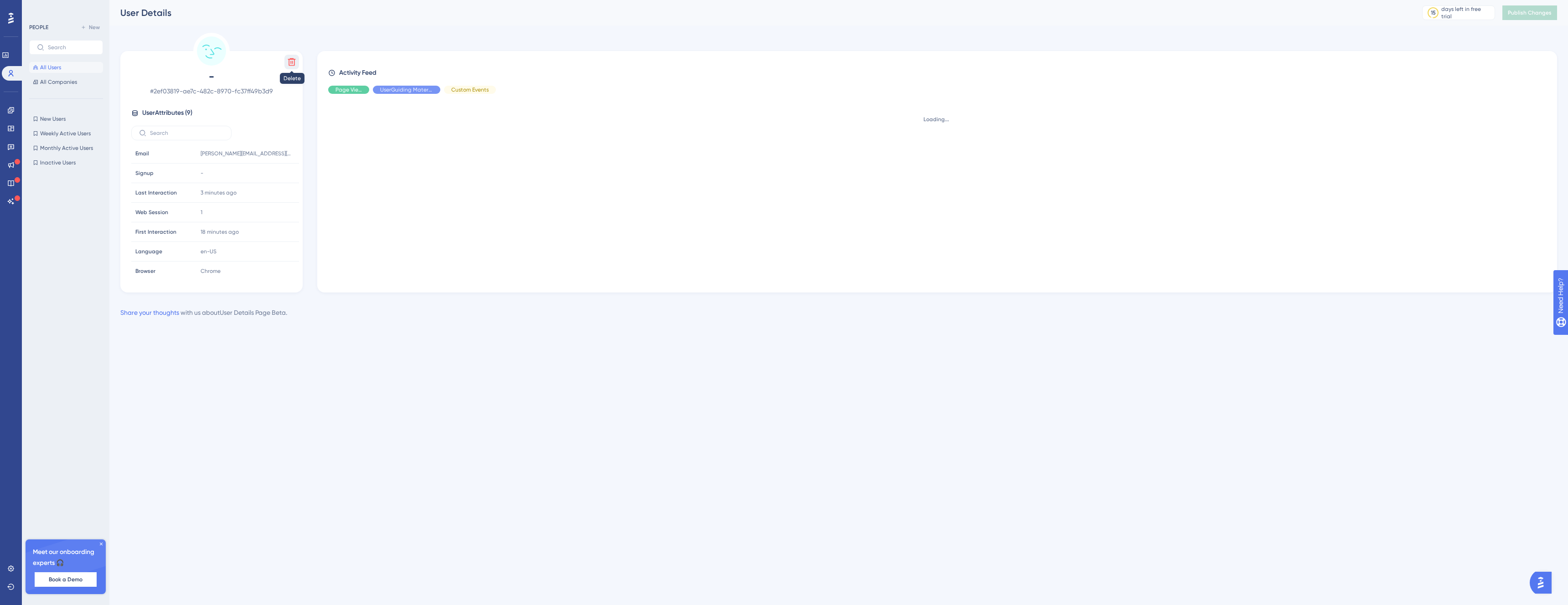
click at [285, 68] on button at bounding box center [291, 62] width 15 height 15
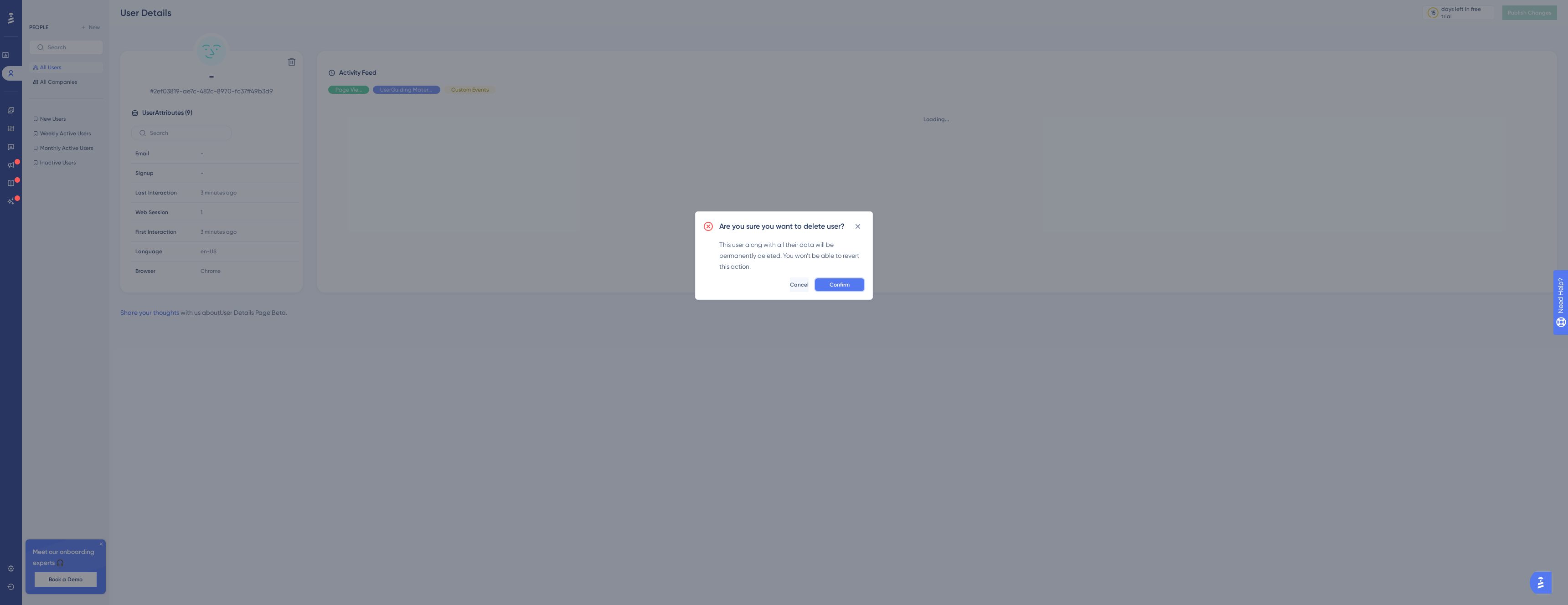
click at [851, 287] on button "Confirm" at bounding box center [839, 285] width 51 height 15
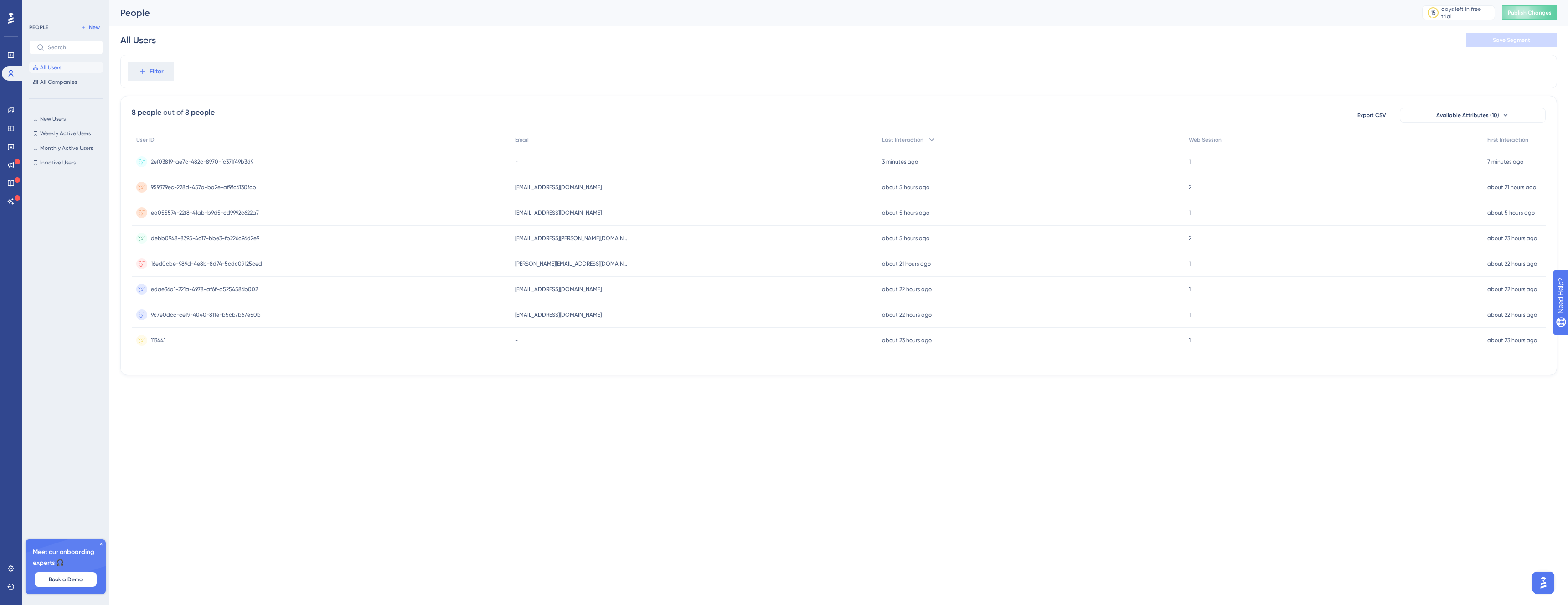
click at [147, 159] on div "2ef03819-ae7c-482c-8970-fc37ff49b3d9 2ef03819-ae7c-482c-8970-fc37ff49b3d9" at bounding box center [320, 162] width 378 height 25
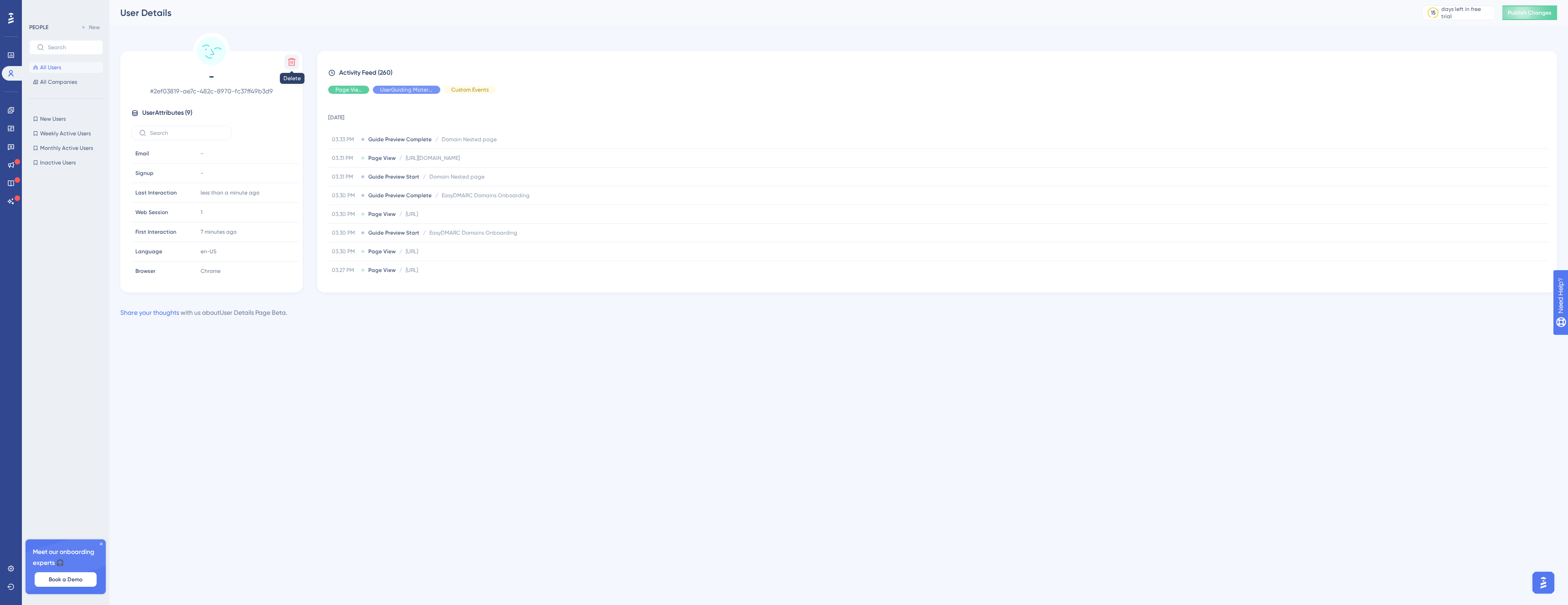
click at [292, 64] on icon at bounding box center [291, 62] width 9 height 9
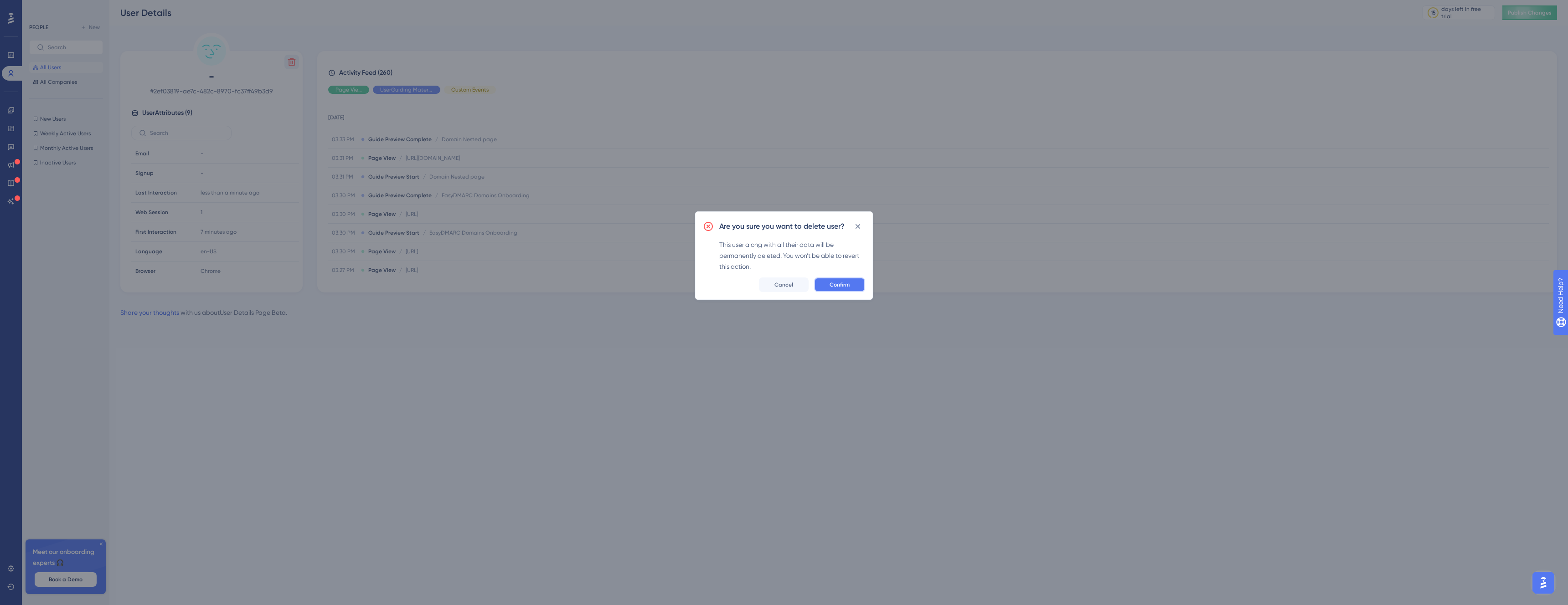
drag, startPoint x: 832, startPoint y: 280, endPoint x: 838, endPoint y: 289, distance: 10.8
click at [832, 280] on button "Confirm" at bounding box center [839, 285] width 51 height 15
